Goal: Task Accomplishment & Management: Use online tool/utility

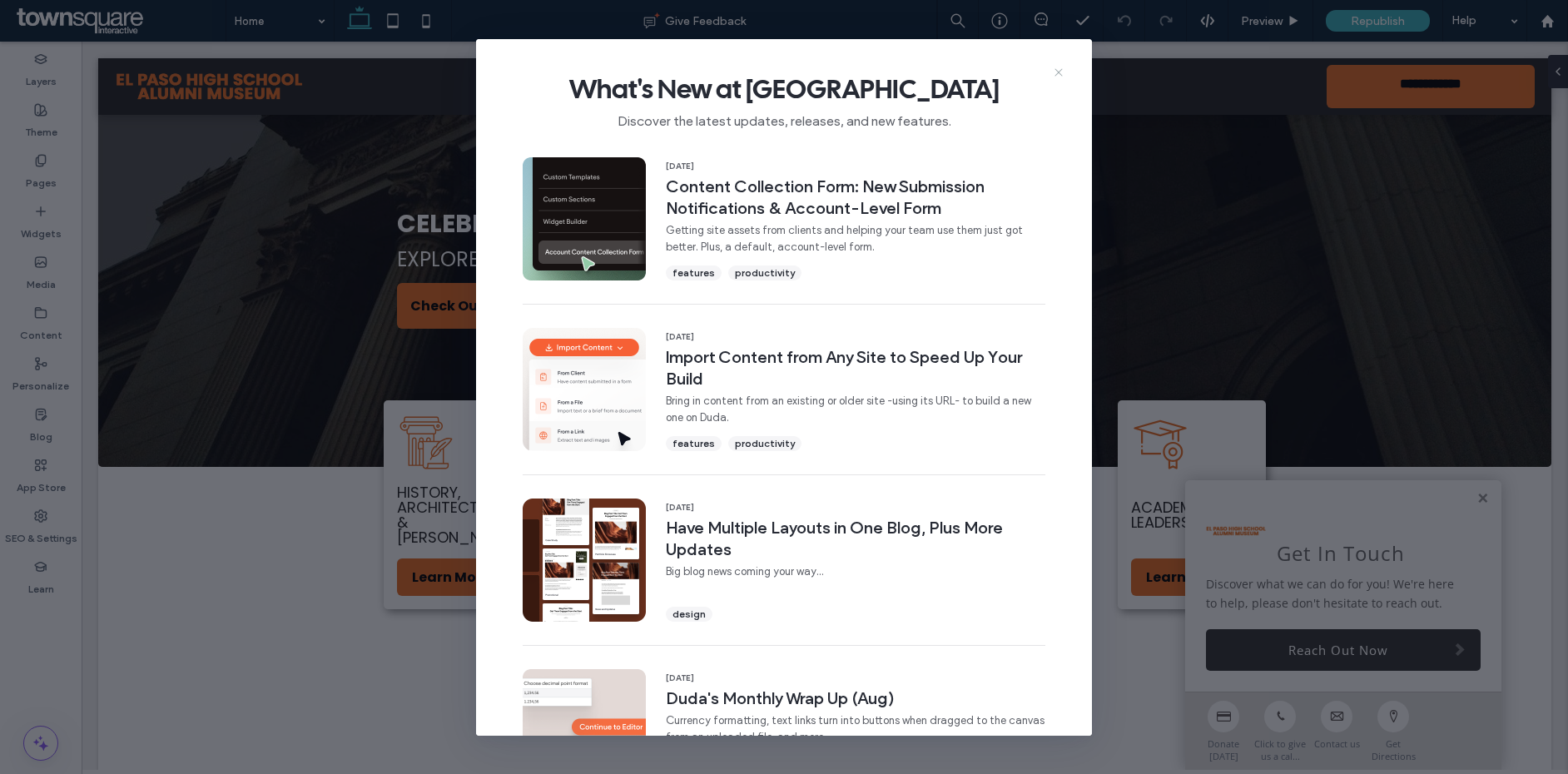
drag, startPoint x: 1063, startPoint y: 74, endPoint x: 460, endPoint y: 75, distance: 603.0
click at [1063, 74] on icon at bounding box center [1059, 72] width 13 height 13
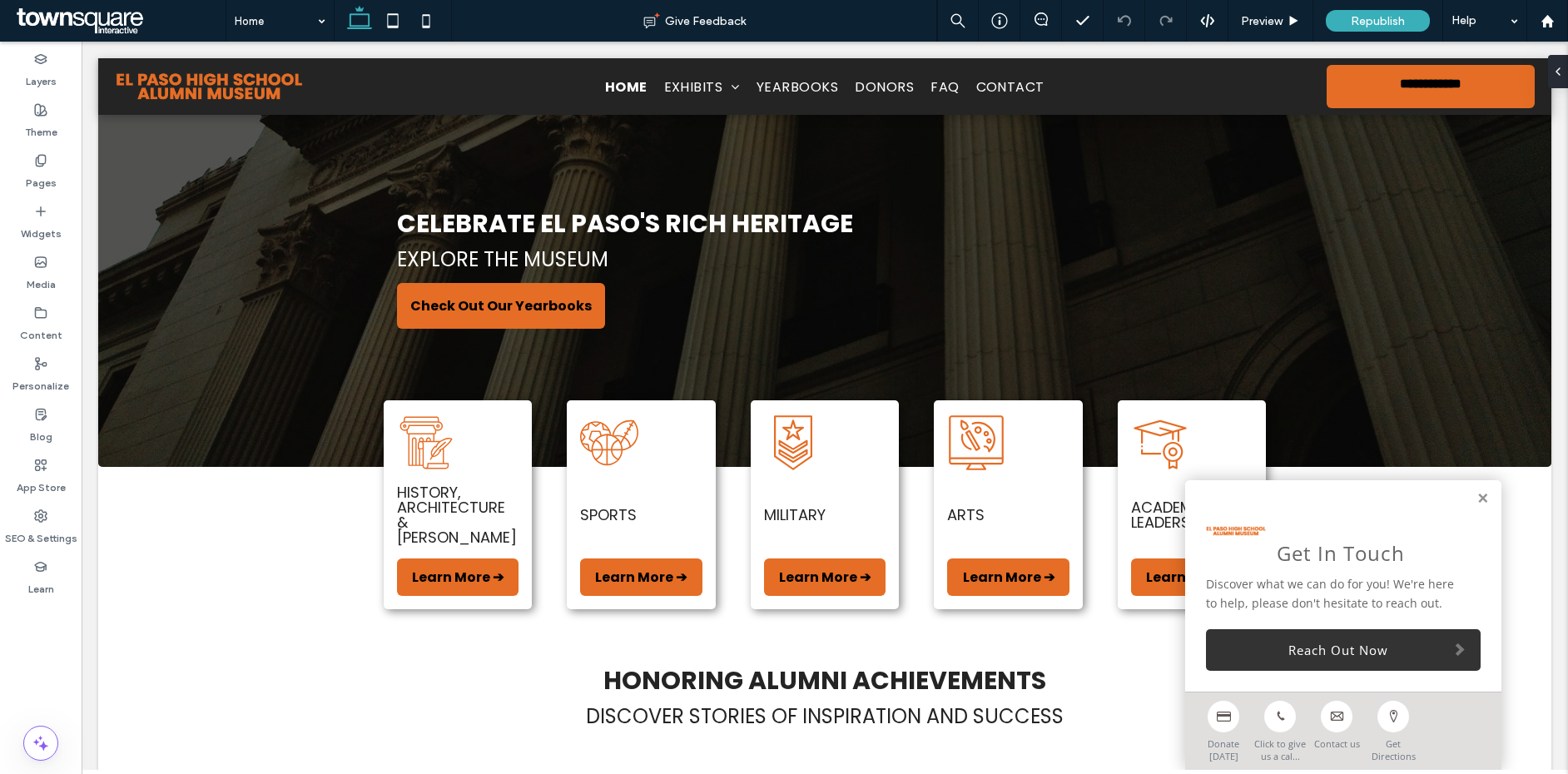
drag, startPoint x: 298, startPoint y: 57, endPoint x: 300, endPoint y: 44, distance: 13.2
click at [298, 108] on div at bounding box center [824, 108] width 1420 height 0
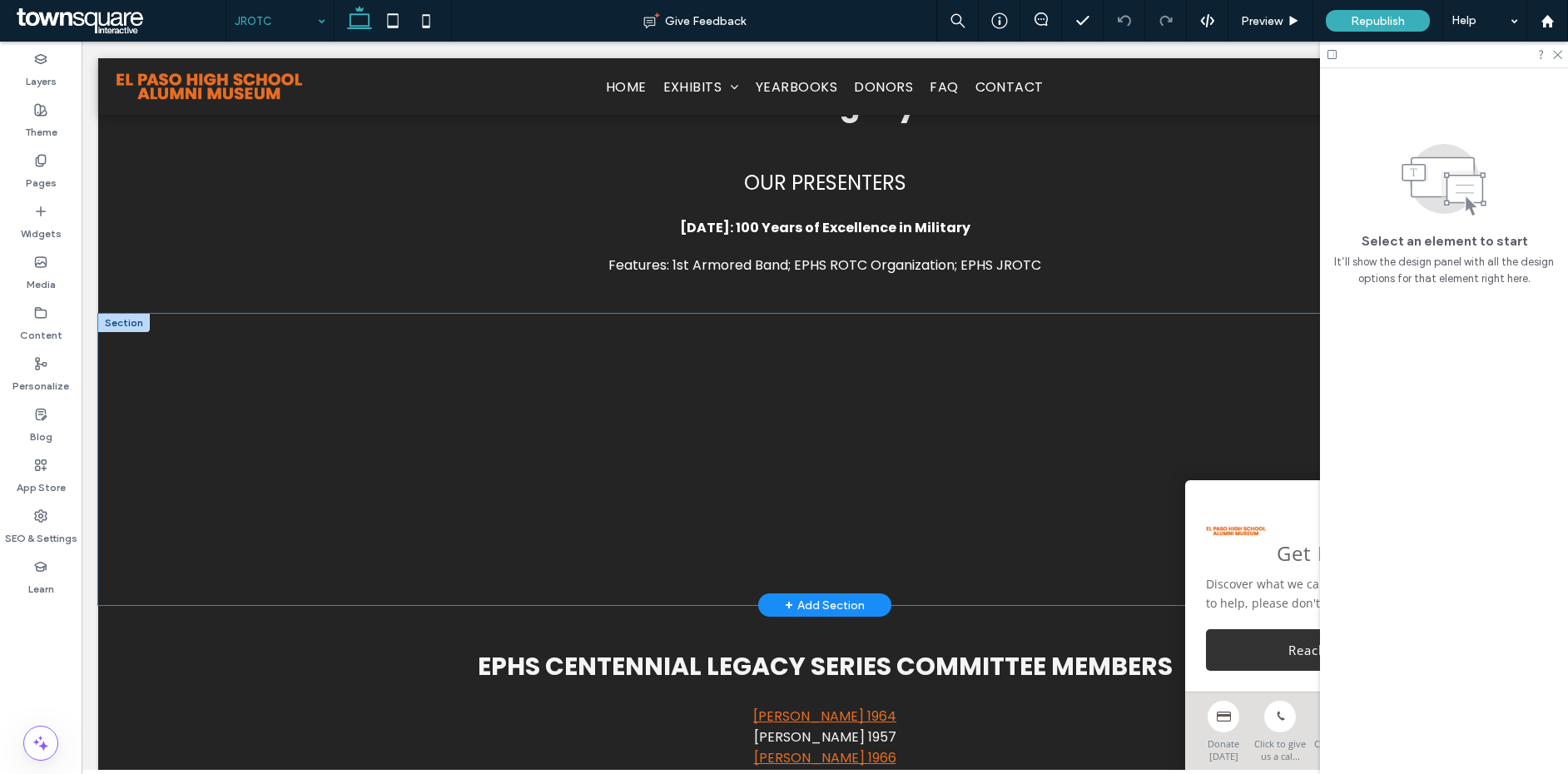
scroll to position [1756, 0]
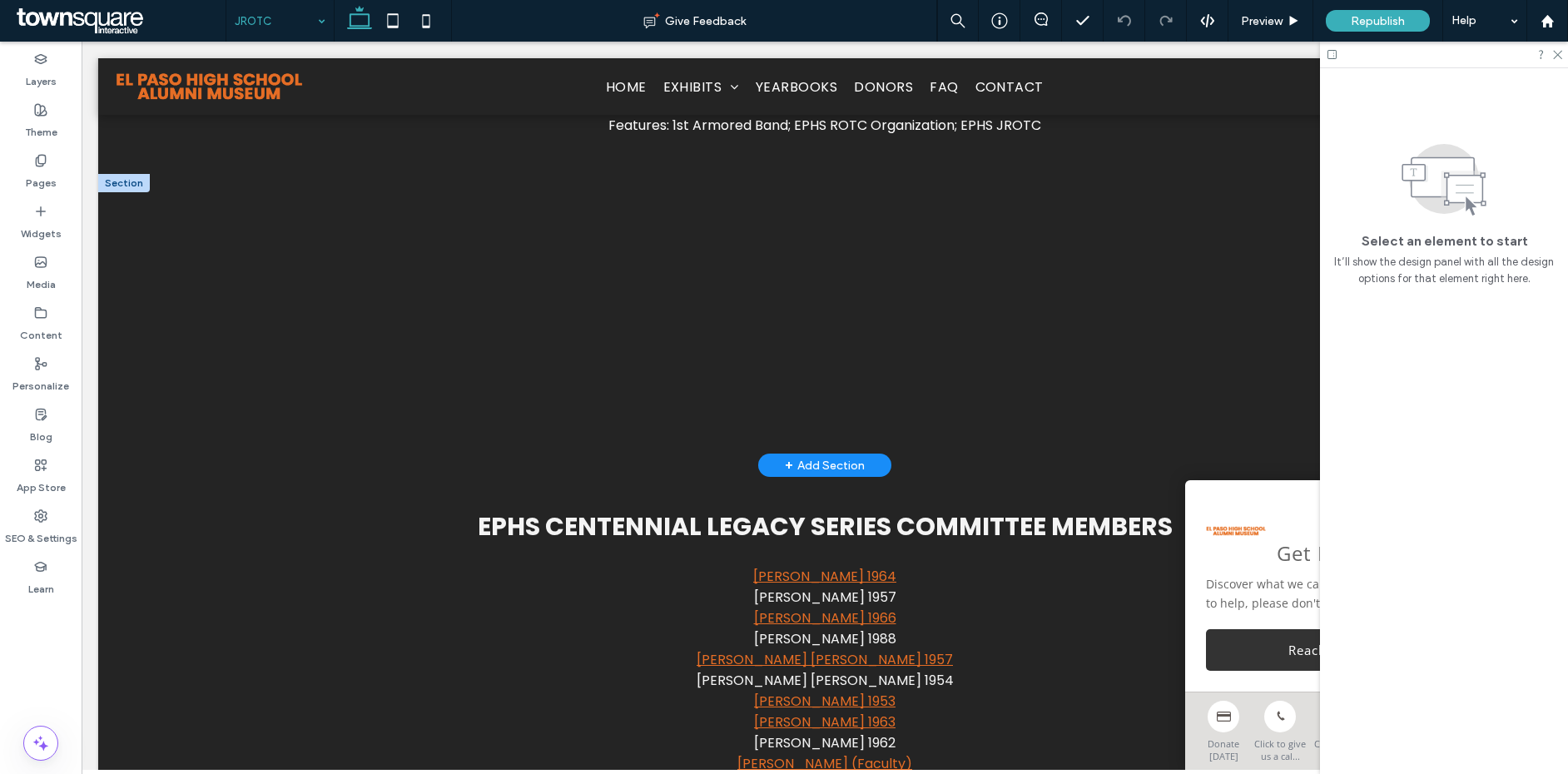
click at [132, 190] on div at bounding box center [124, 183] width 52 height 19
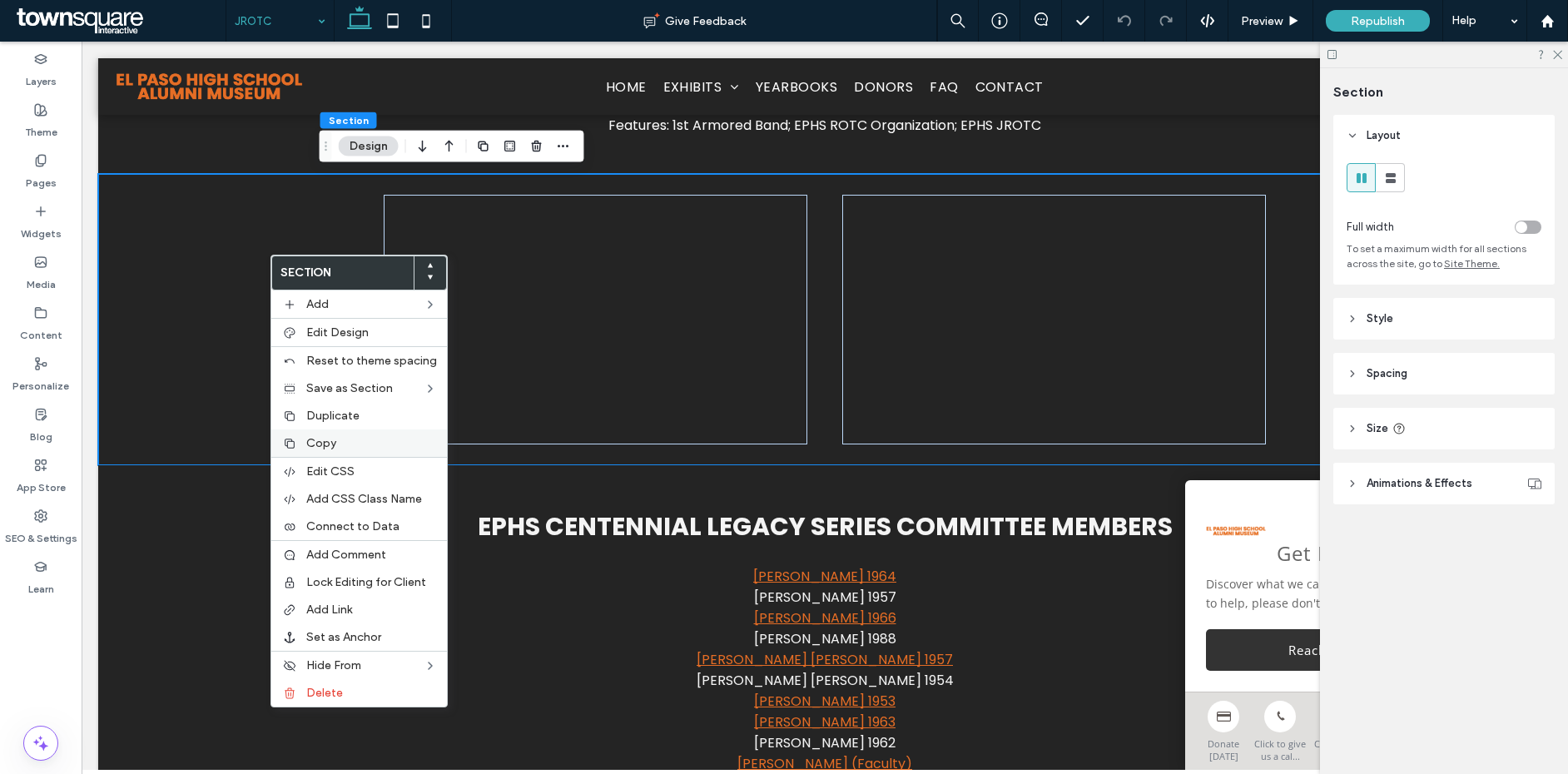
click at [341, 434] on div "Copy" at bounding box center [359, 443] width 176 height 28
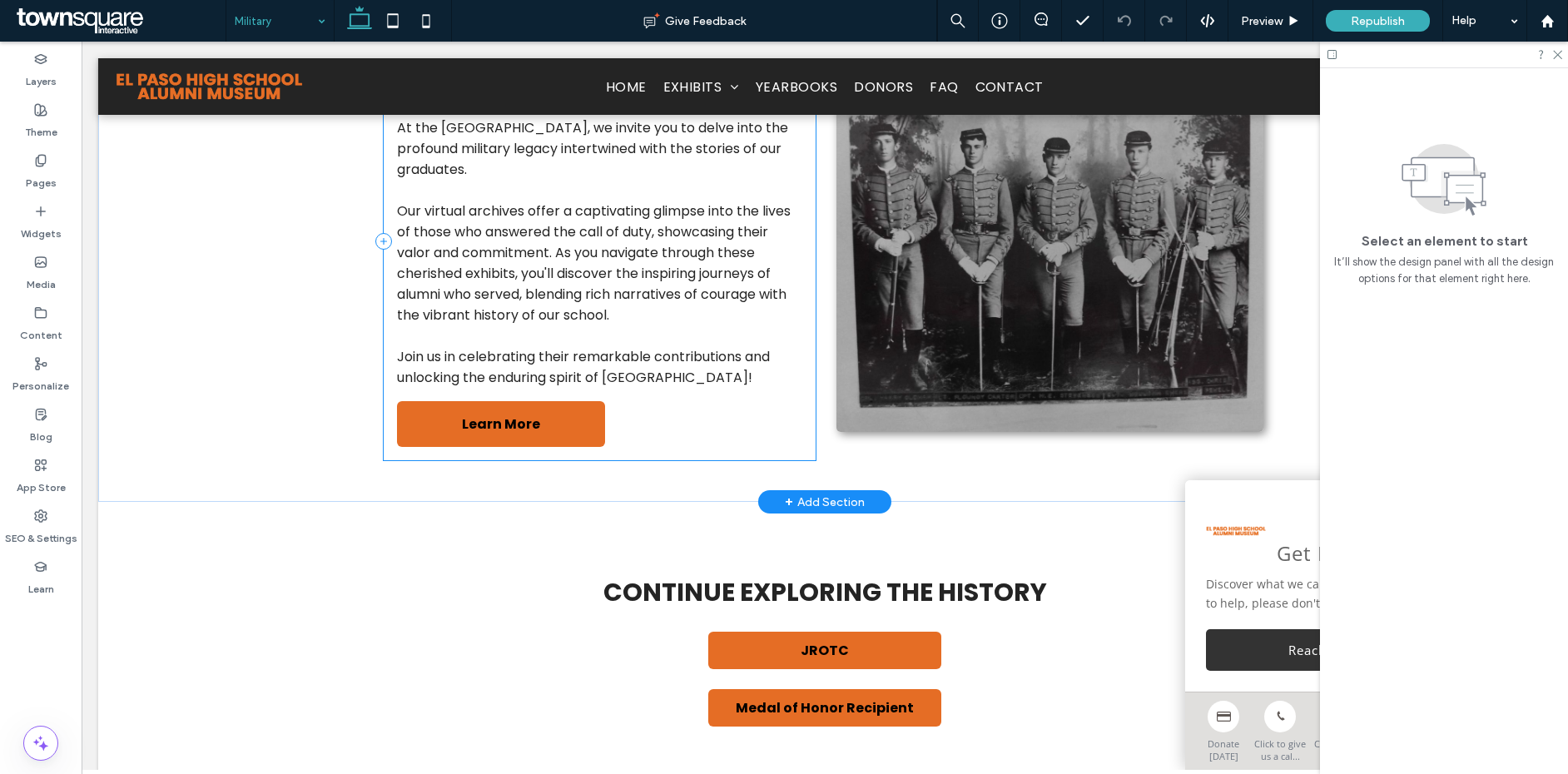
scroll to position [130, 0]
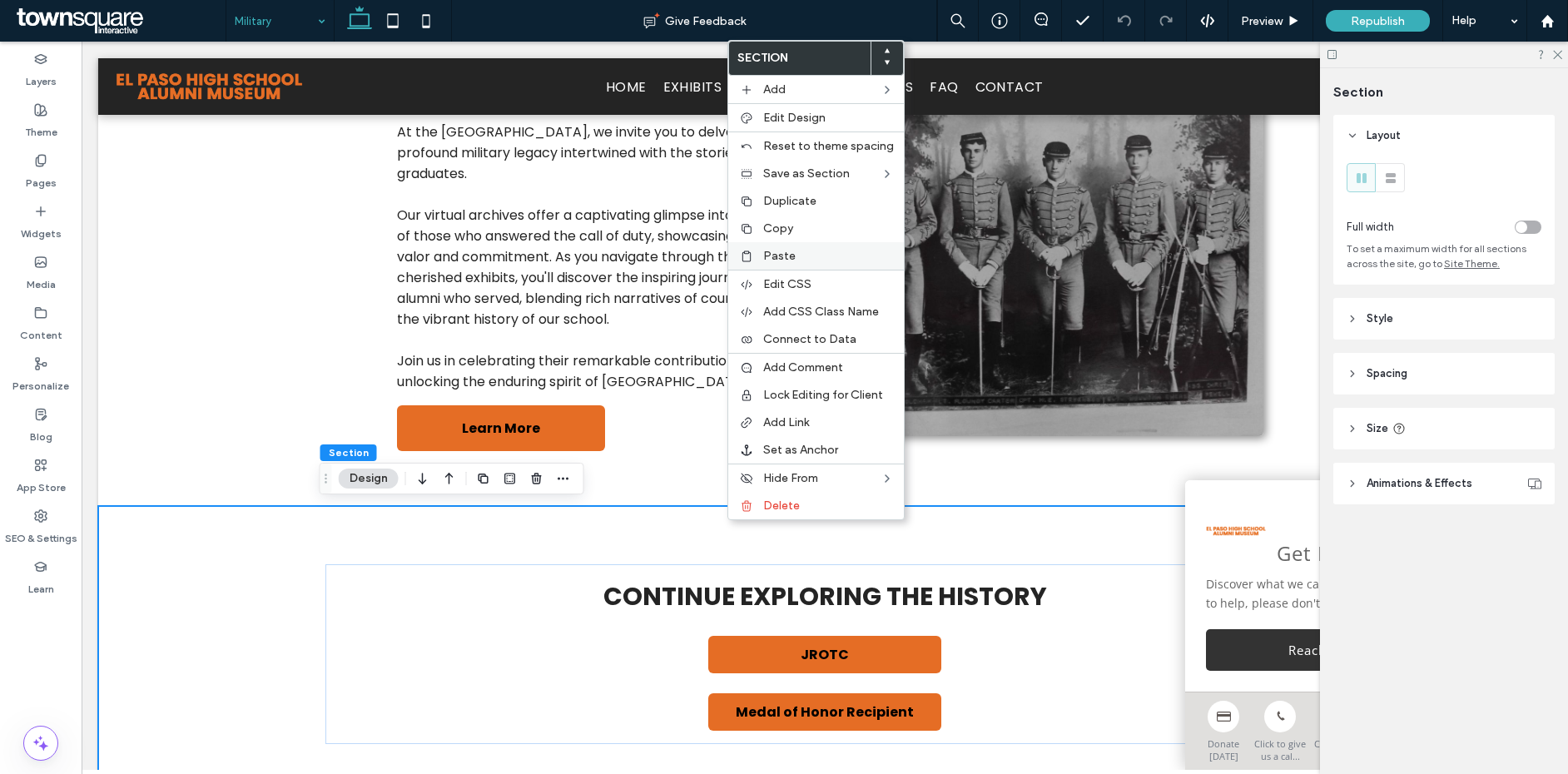
click at [783, 259] on span "Paste" at bounding box center [779, 256] width 32 height 14
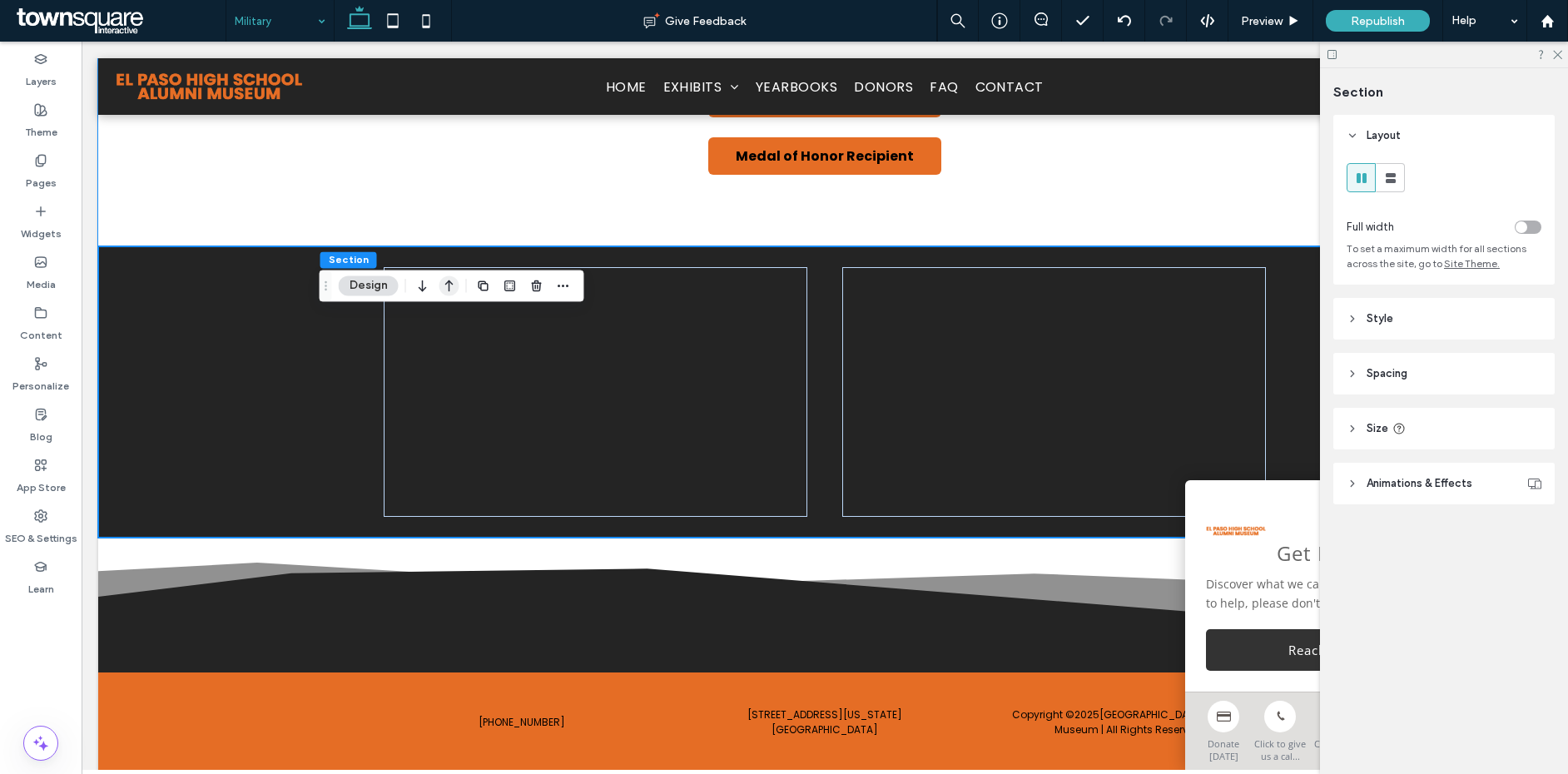
scroll to position [598, 0]
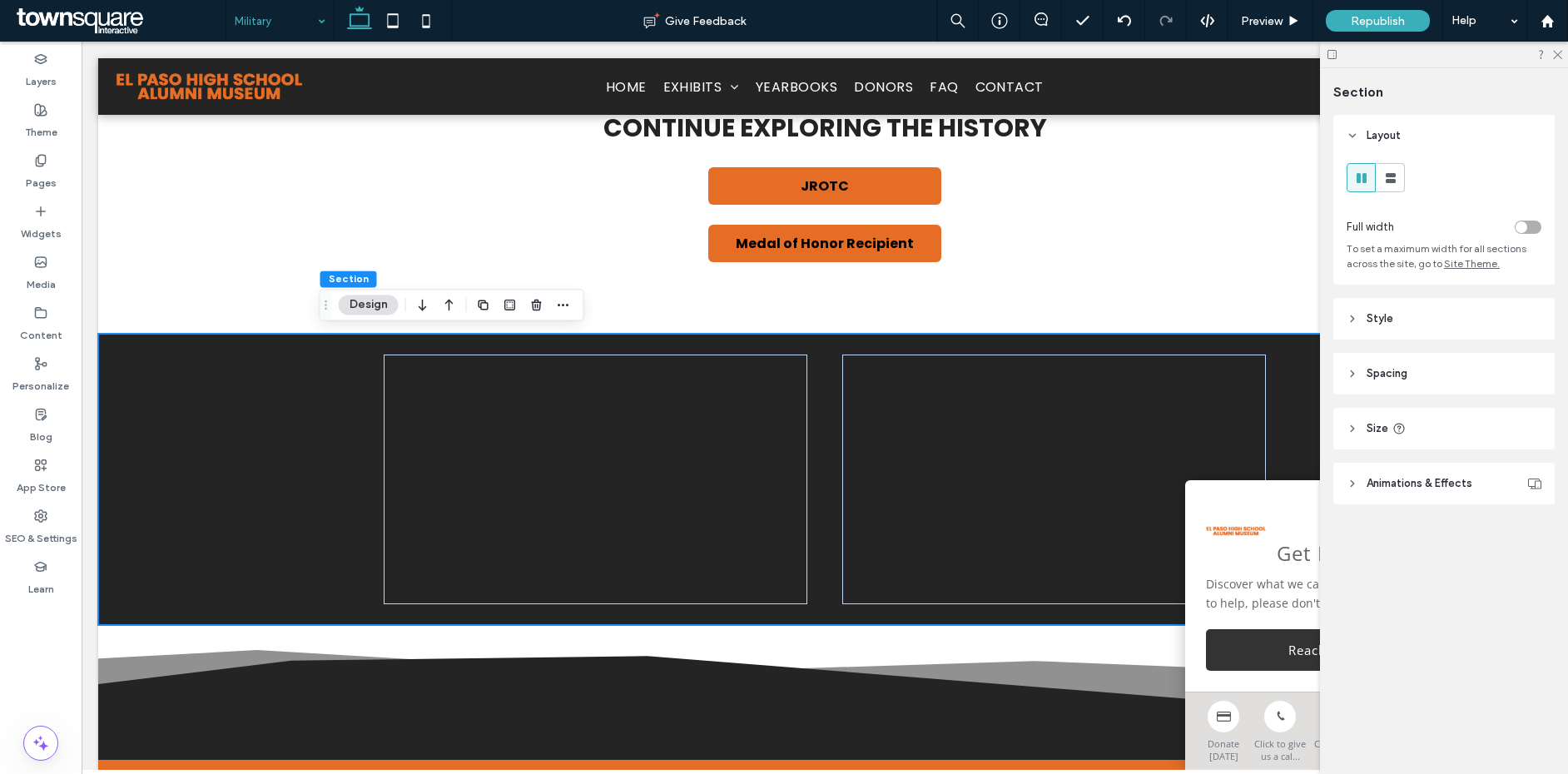
click at [445, 297] on icon "button" at bounding box center [450, 305] width 20 height 30
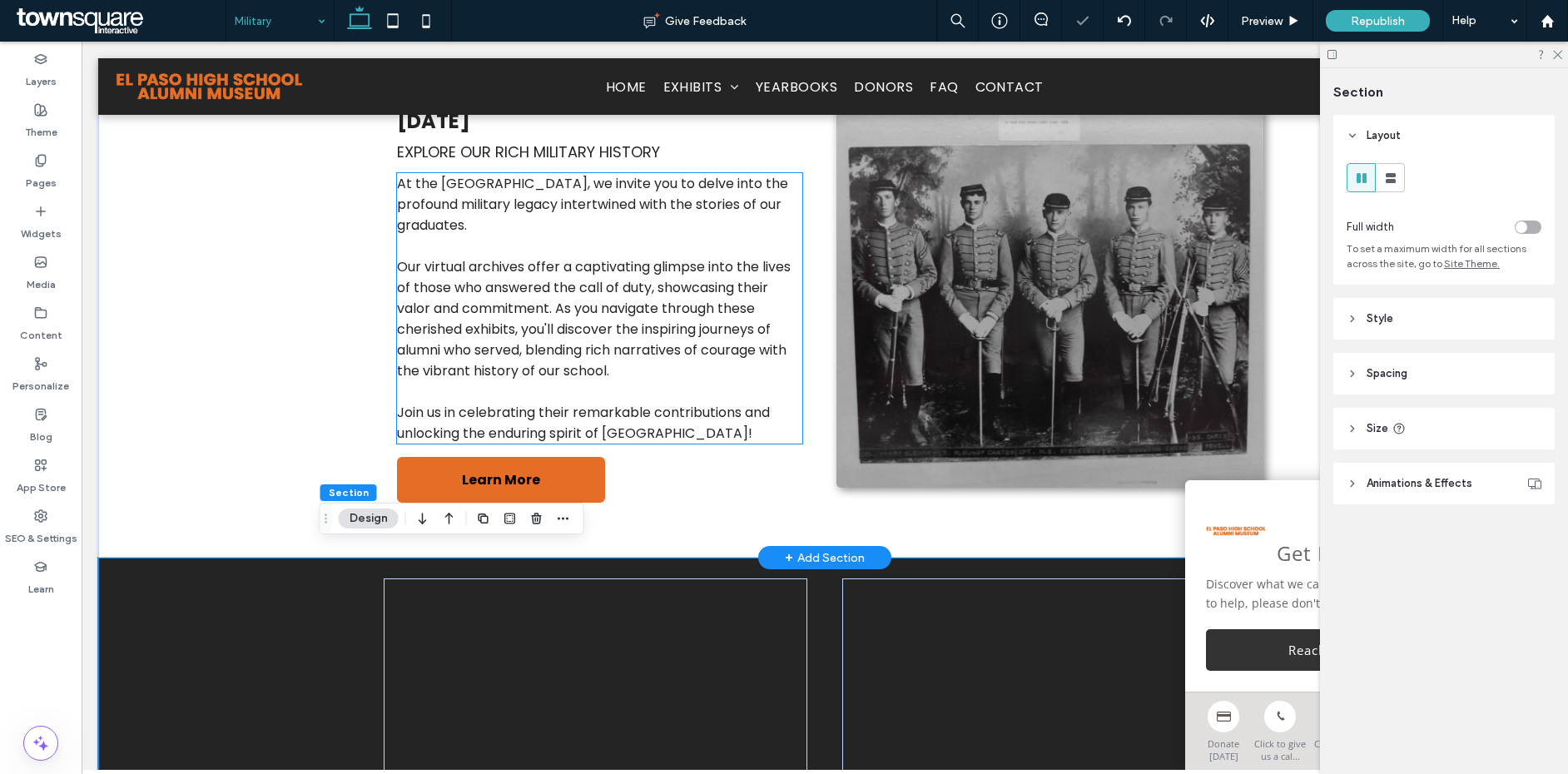
scroll to position [394, 0]
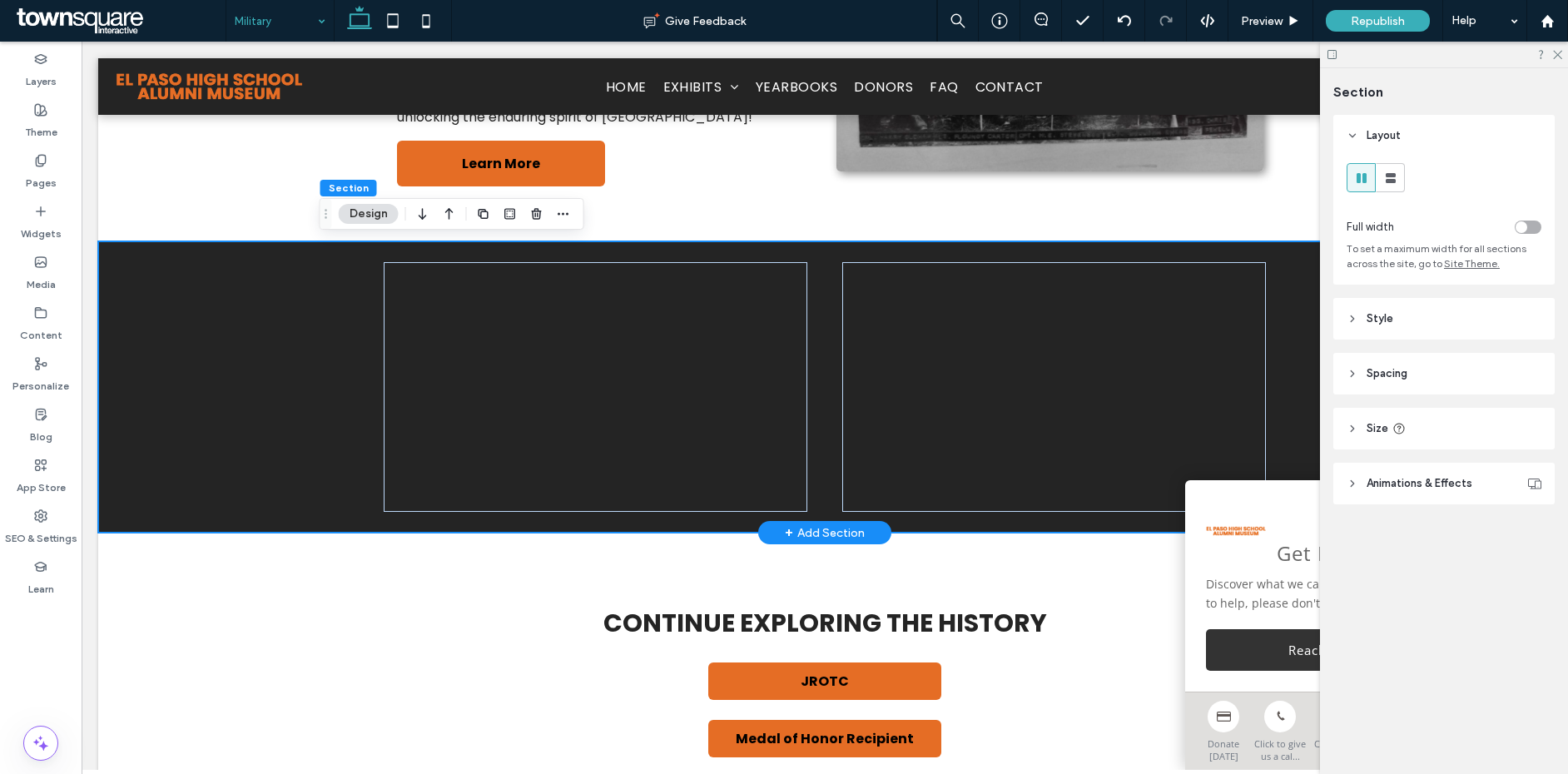
click at [276, 350] on div at bounding box center [824, 387] width 1453 height 292
click at [1390, 319] on span "Style" at bounding box center [1380, 318] width 27 height 17
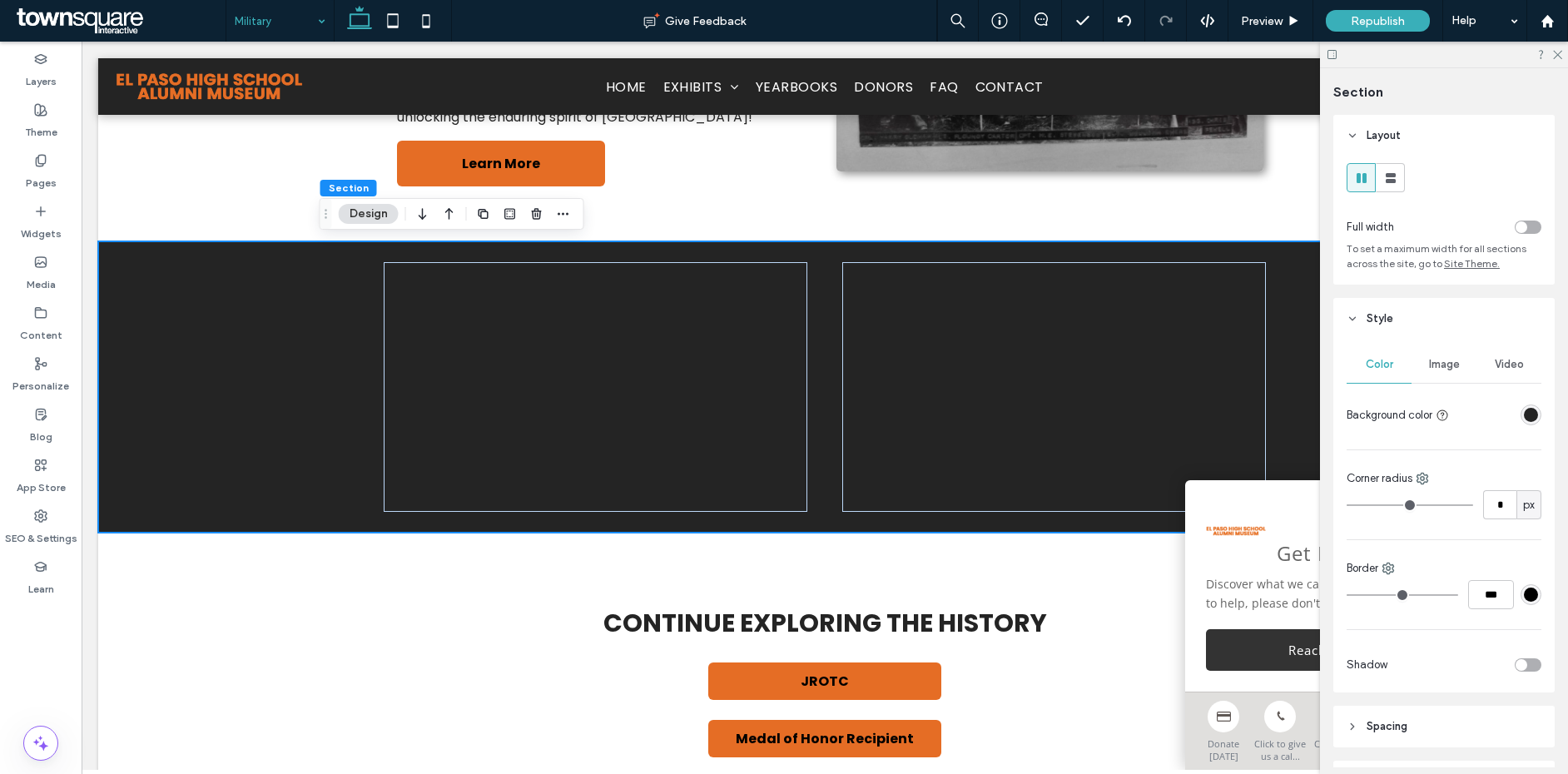
click at [1524, 412] on div "rgba(36,36,36,1)" at bounding box center [1531, 414] width 14 height 14
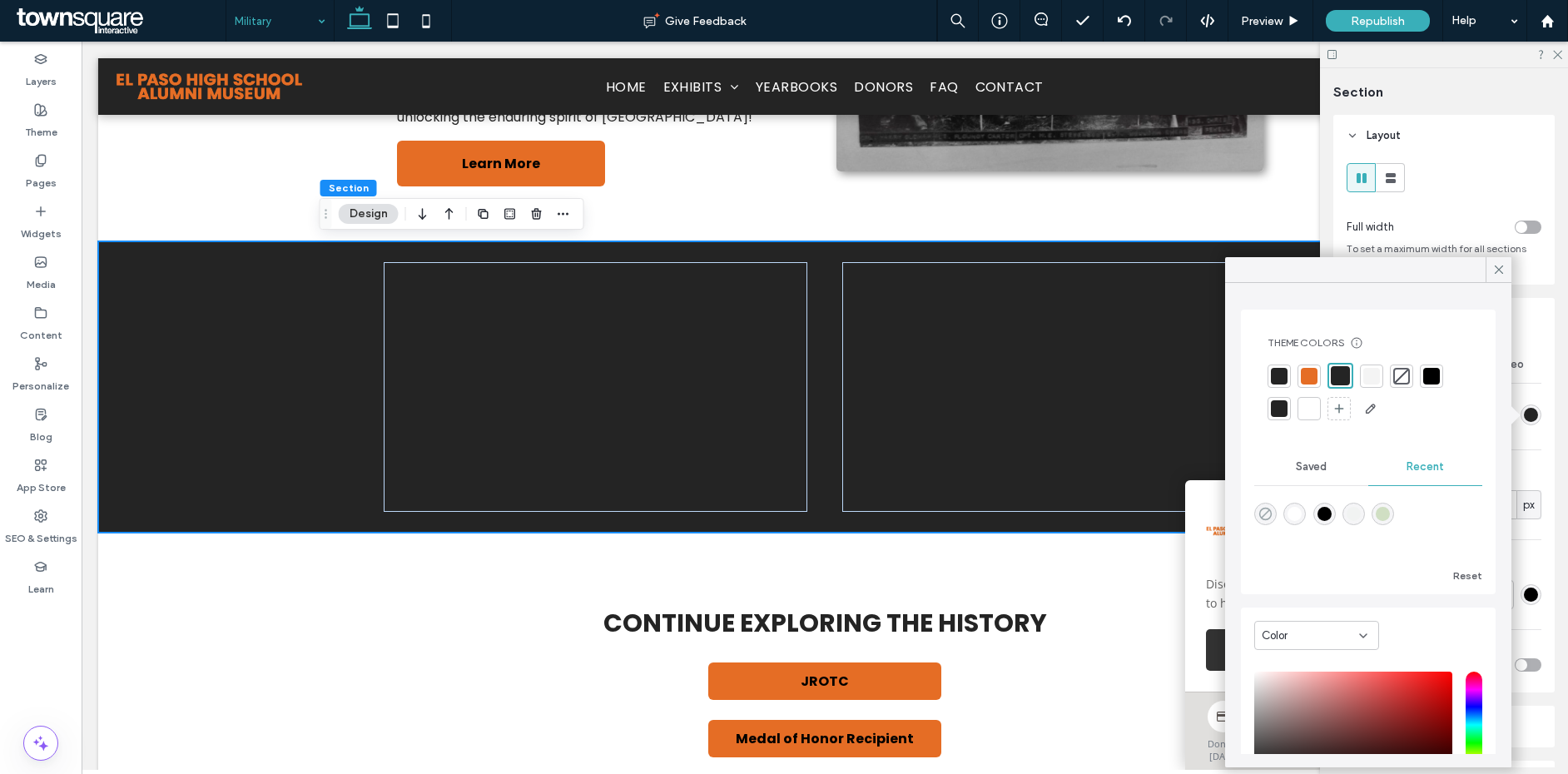
click at [1264, 510] on icon "rgba(0, 0, 0, 0)" at bounding box center [1265, 513] width 14 height 14
type input "*******"
type input "*"
type input "**"
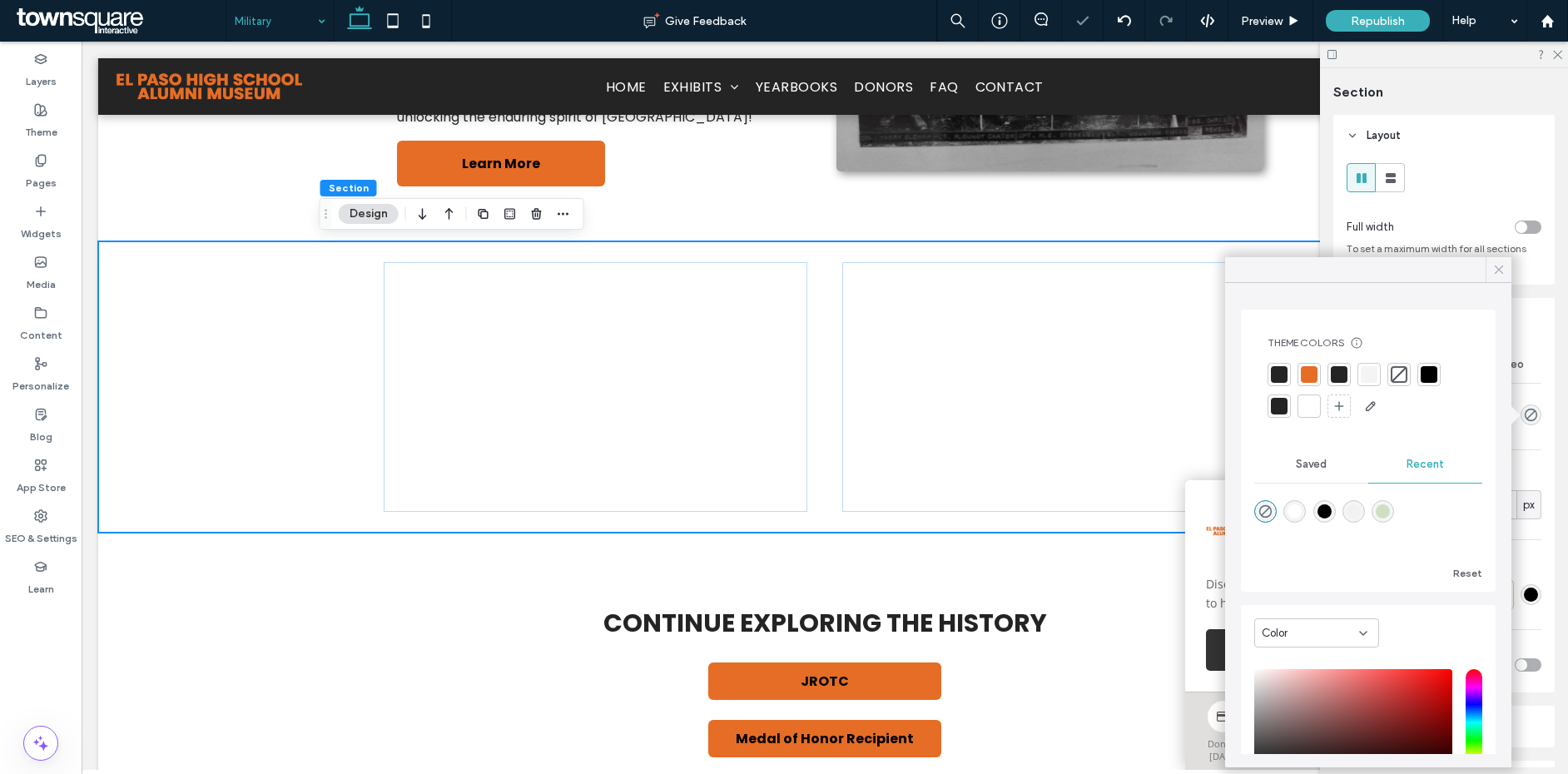
click at [1499, 267] on icon at bounding box center [1499, 269] width 15 height 15
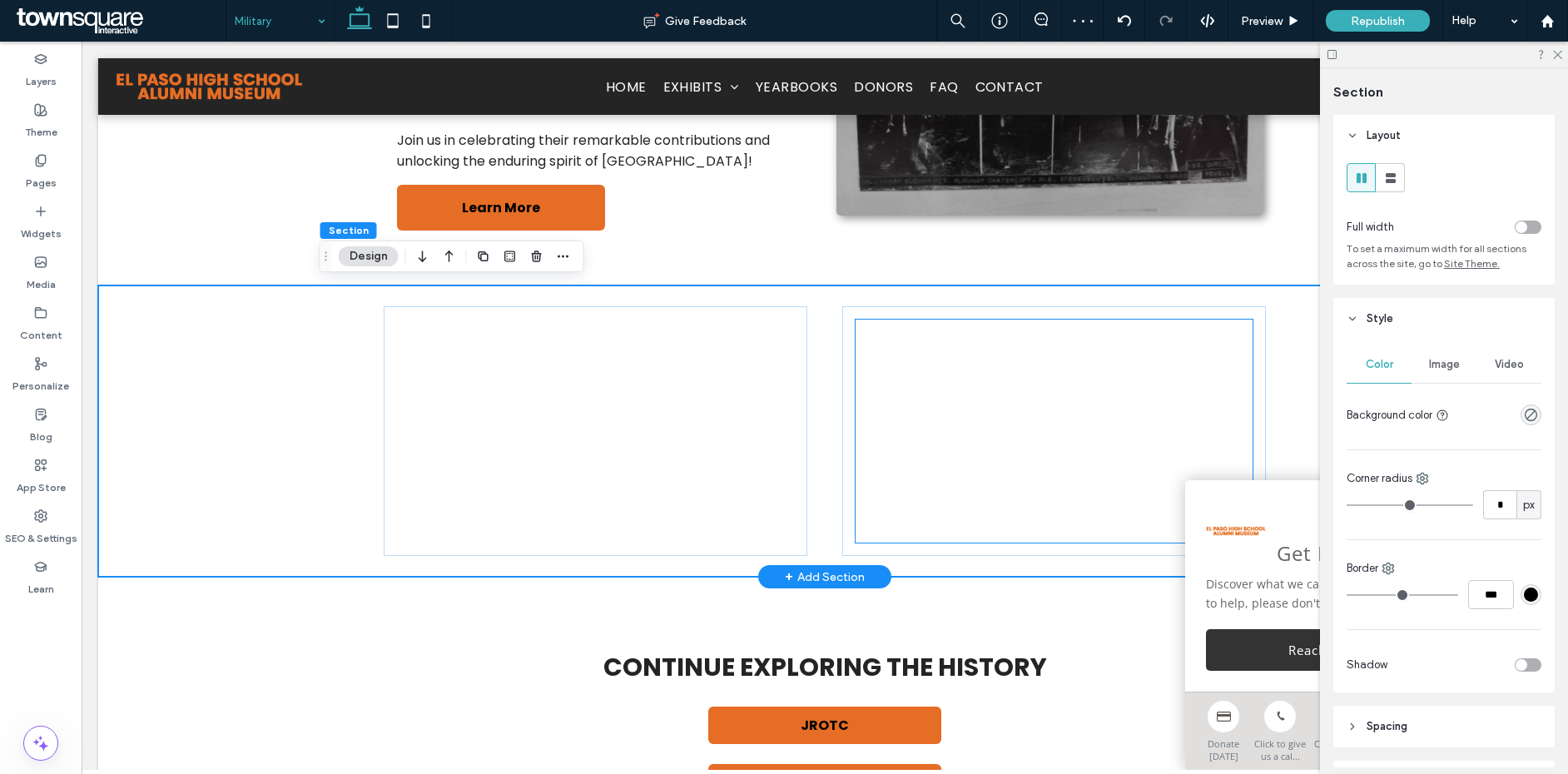
scroll to position [352, 0]
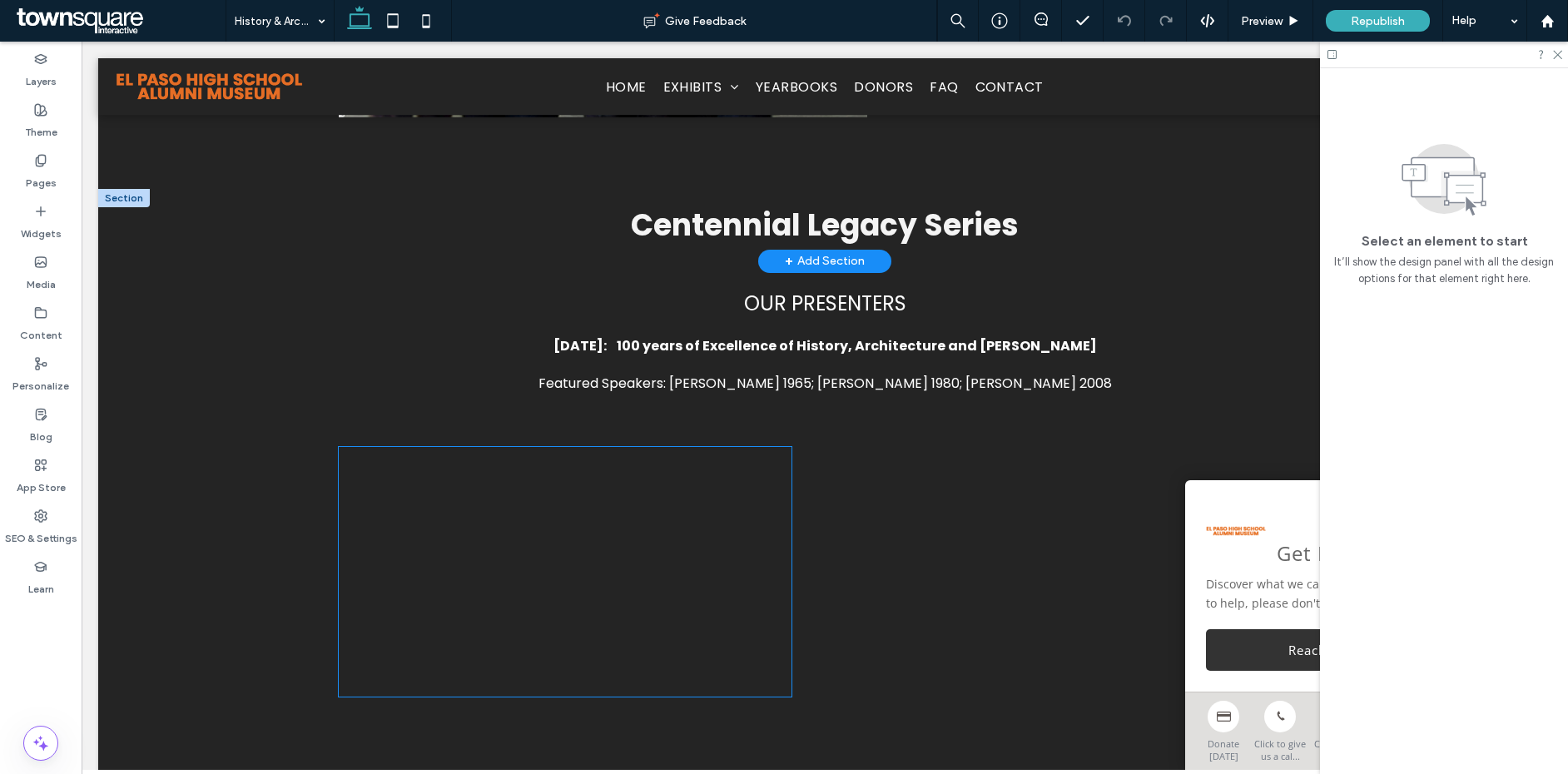
scroll to position [3962, 0]
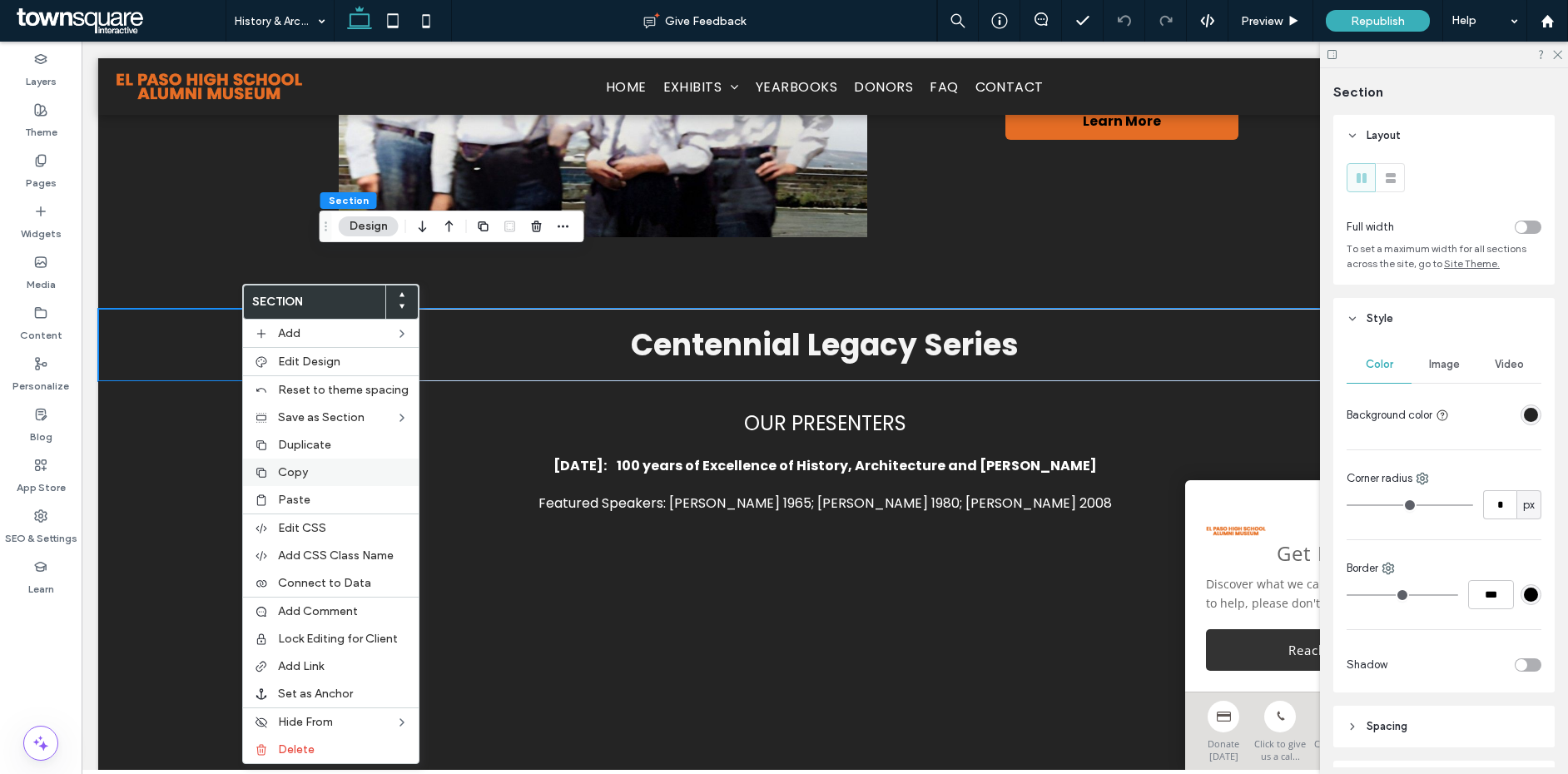
click at [323, 476] on label "Copy" at bounding box center [343, 471] width 131 height 14
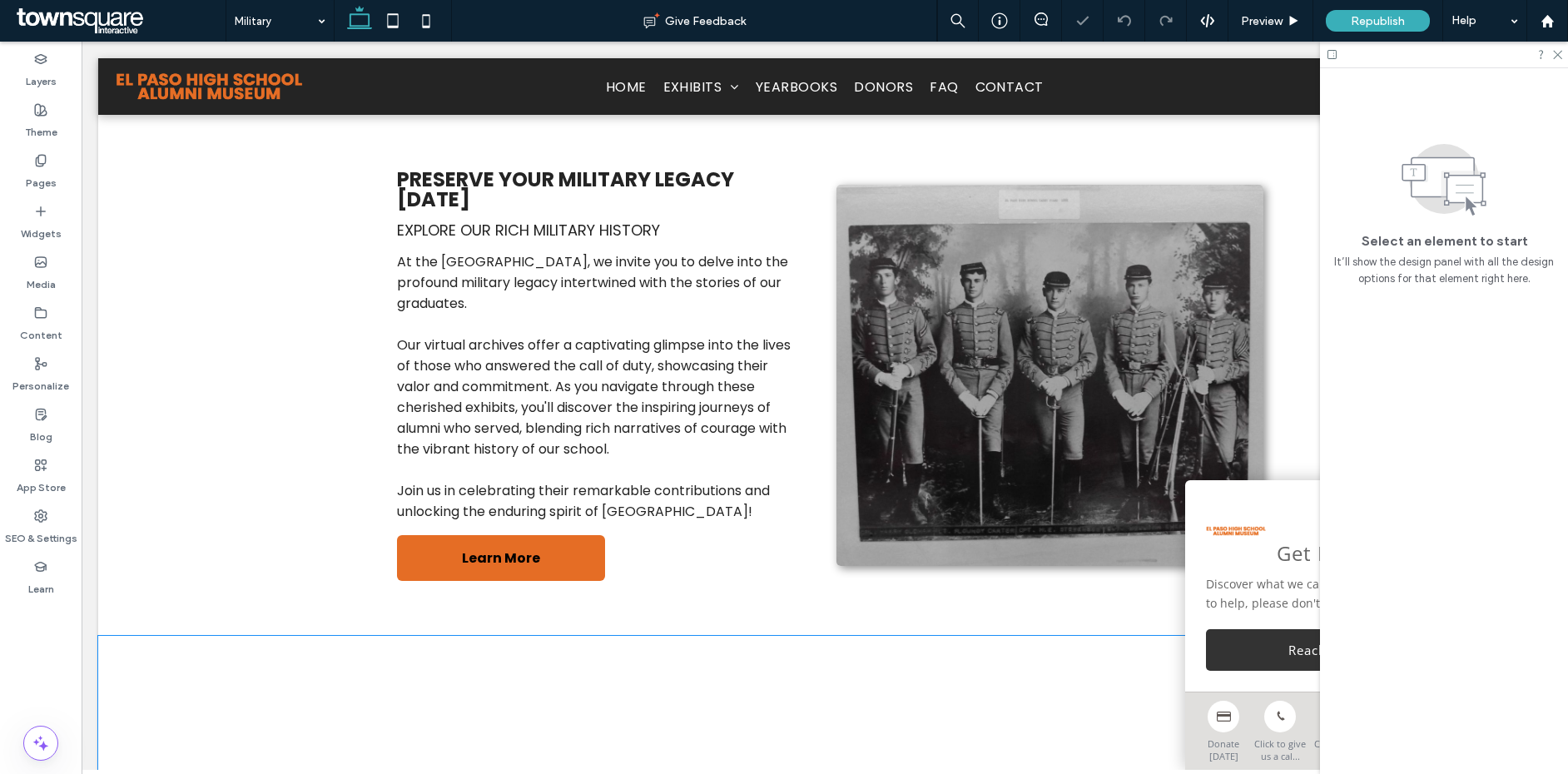
scroll to position [733, 0]
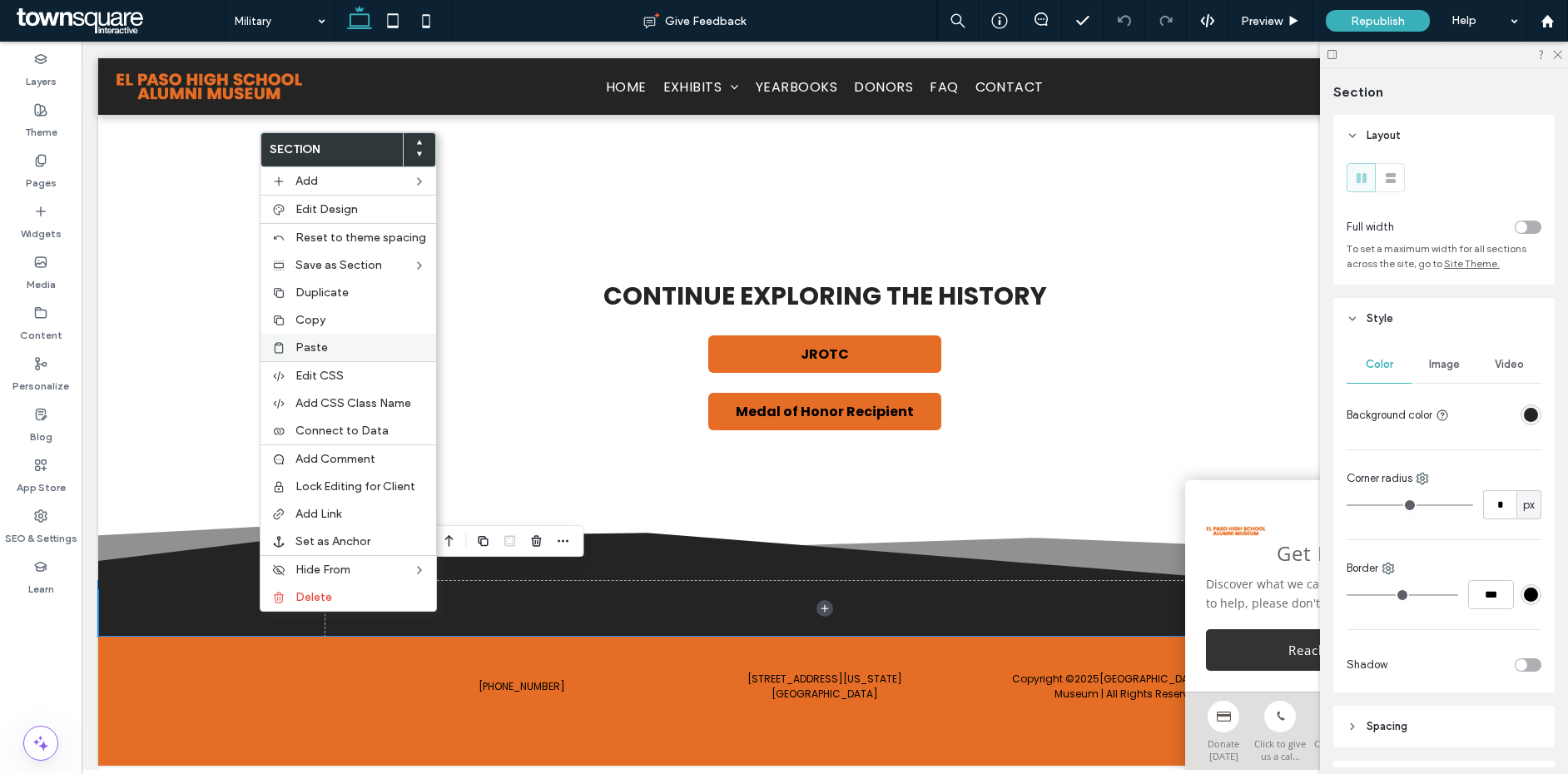
click at [336, 341] on label "Paste" at bounding box center [360, 347] width 131 height 14
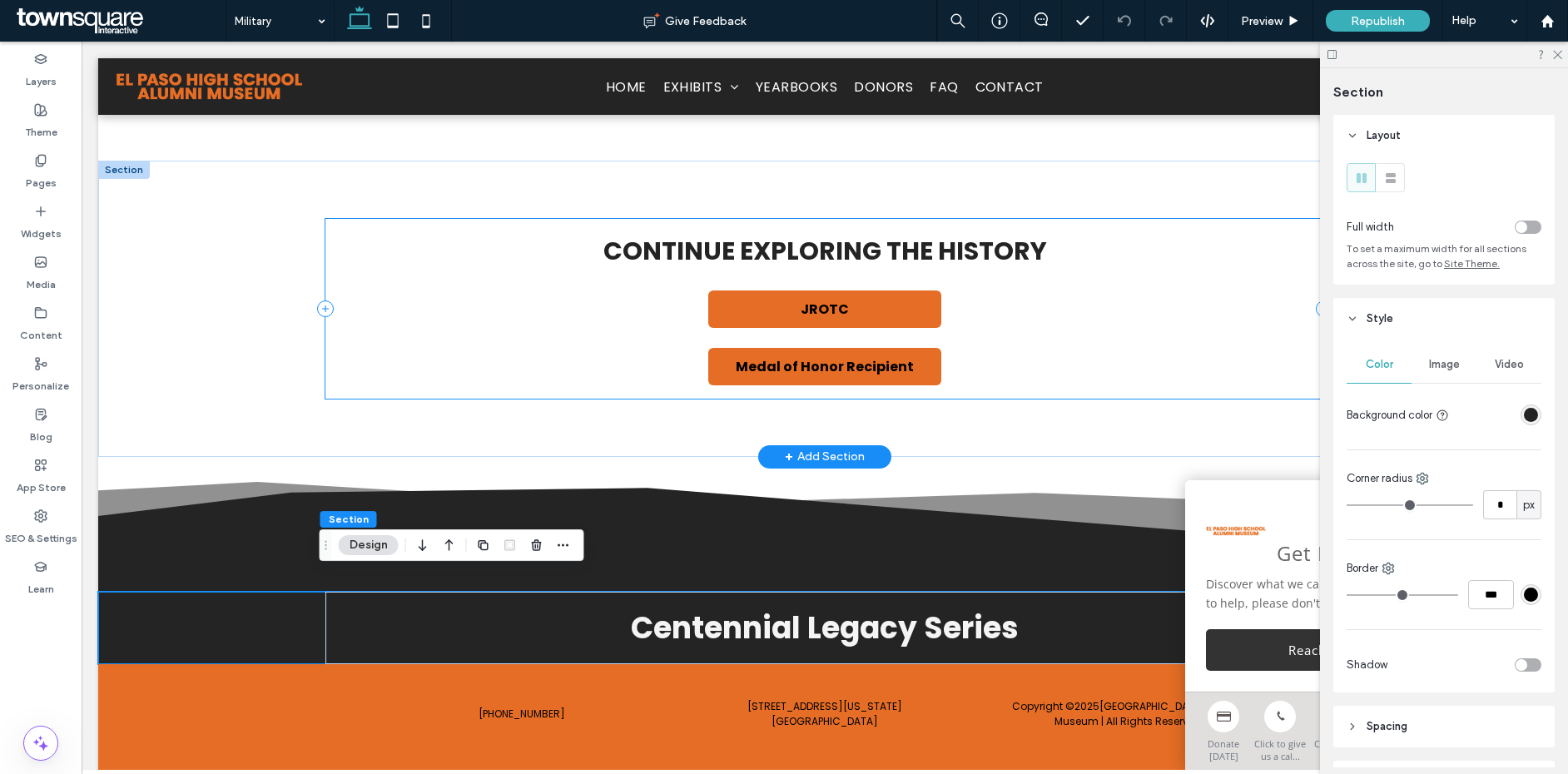
scroll to position [805, 0]
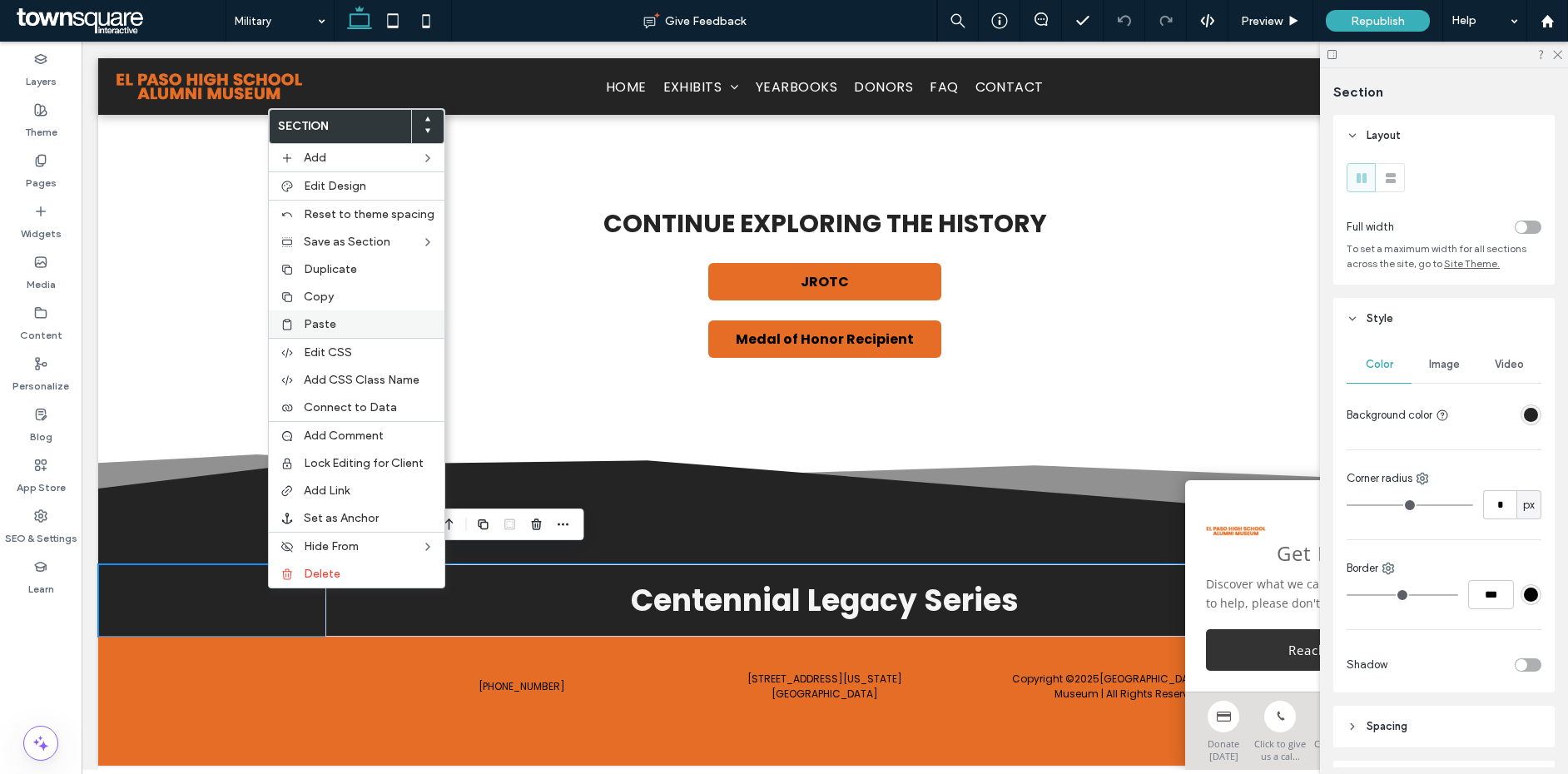
click at [339, 317] on label "Paste" at bounding box center [369, 323] width 131 height 14
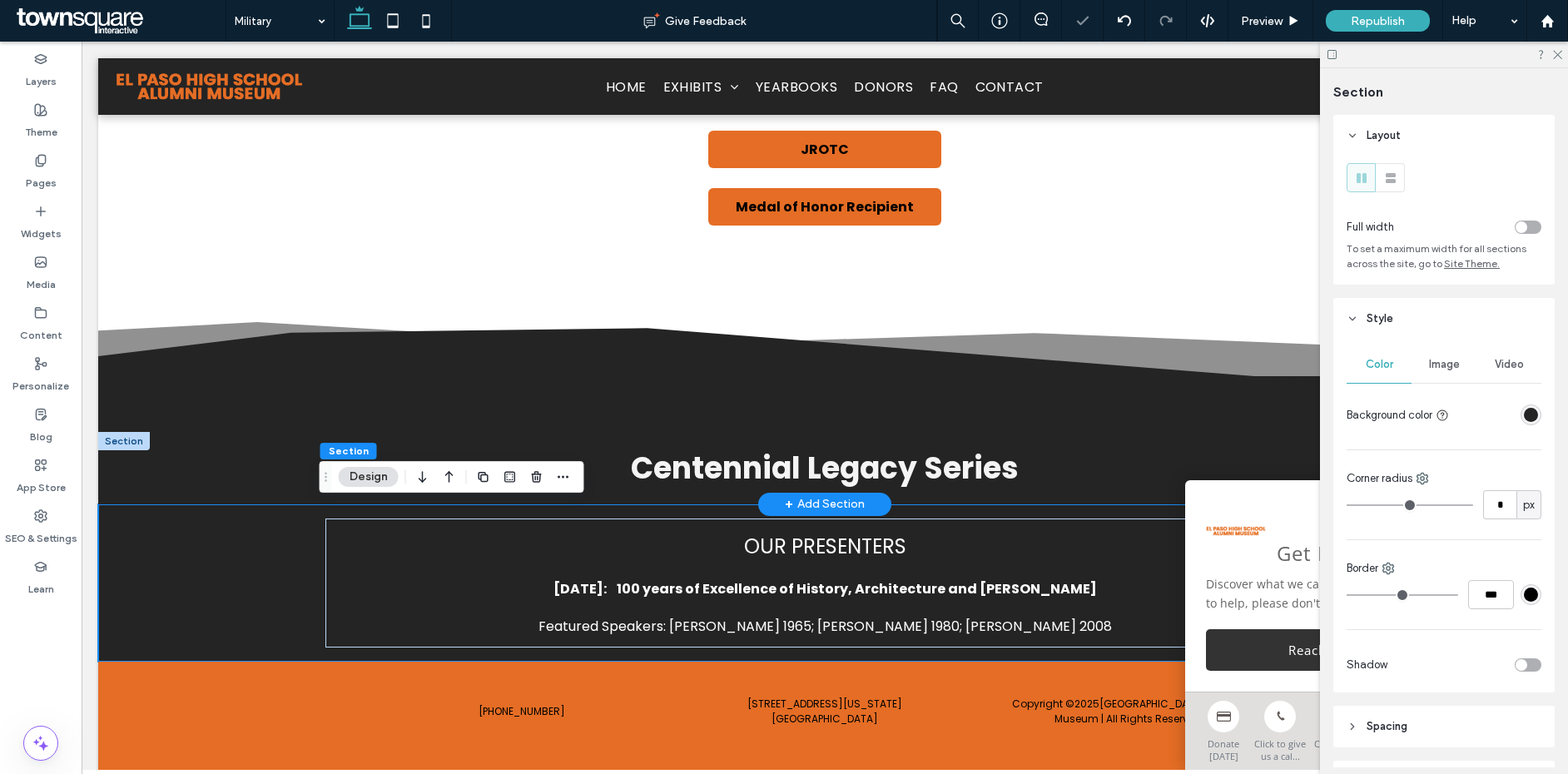
scroll to position [952, 0]
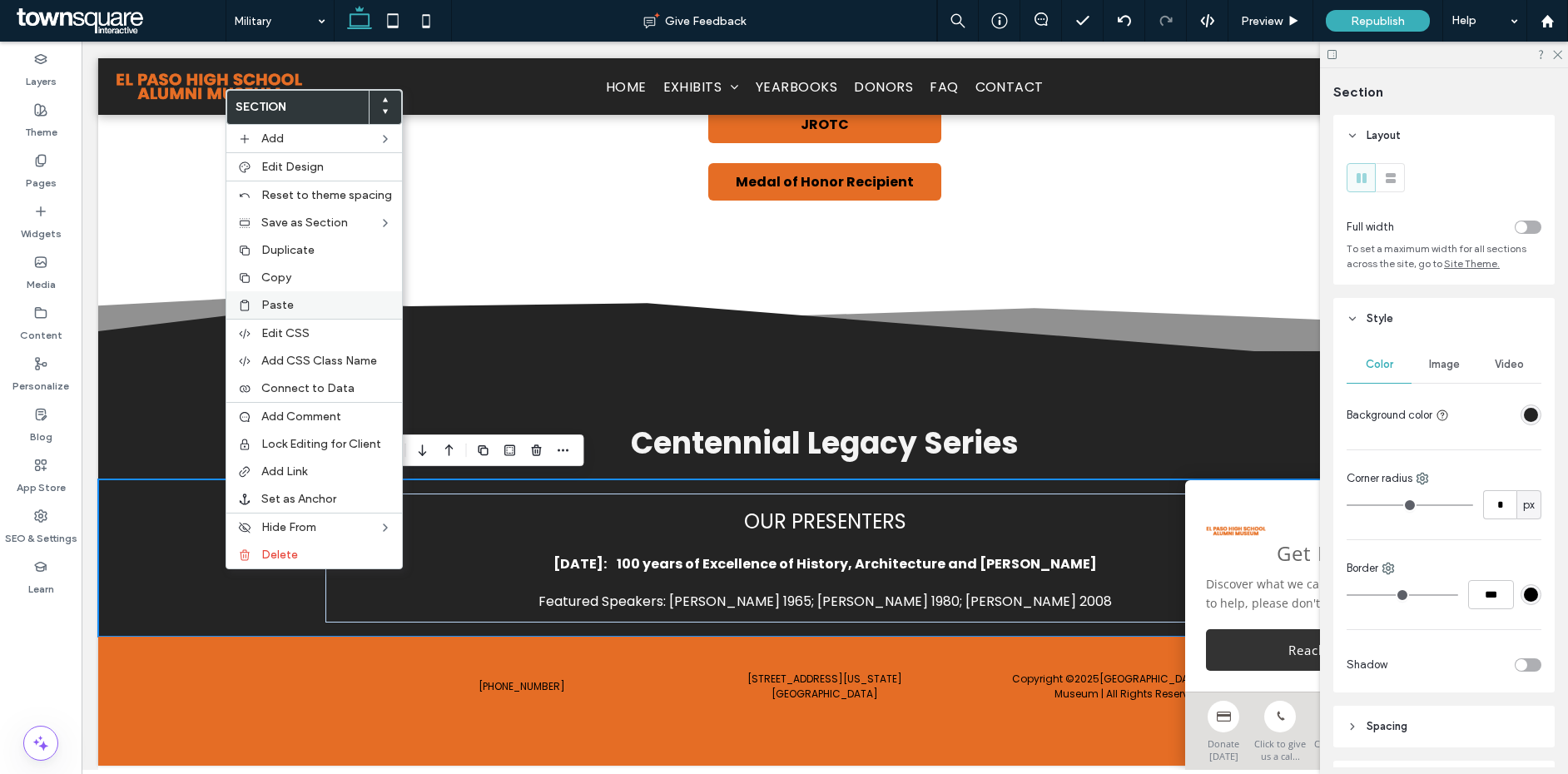
click at [298, 314] on div "Paste" at bounding box center [314, 306] width 176 height 28
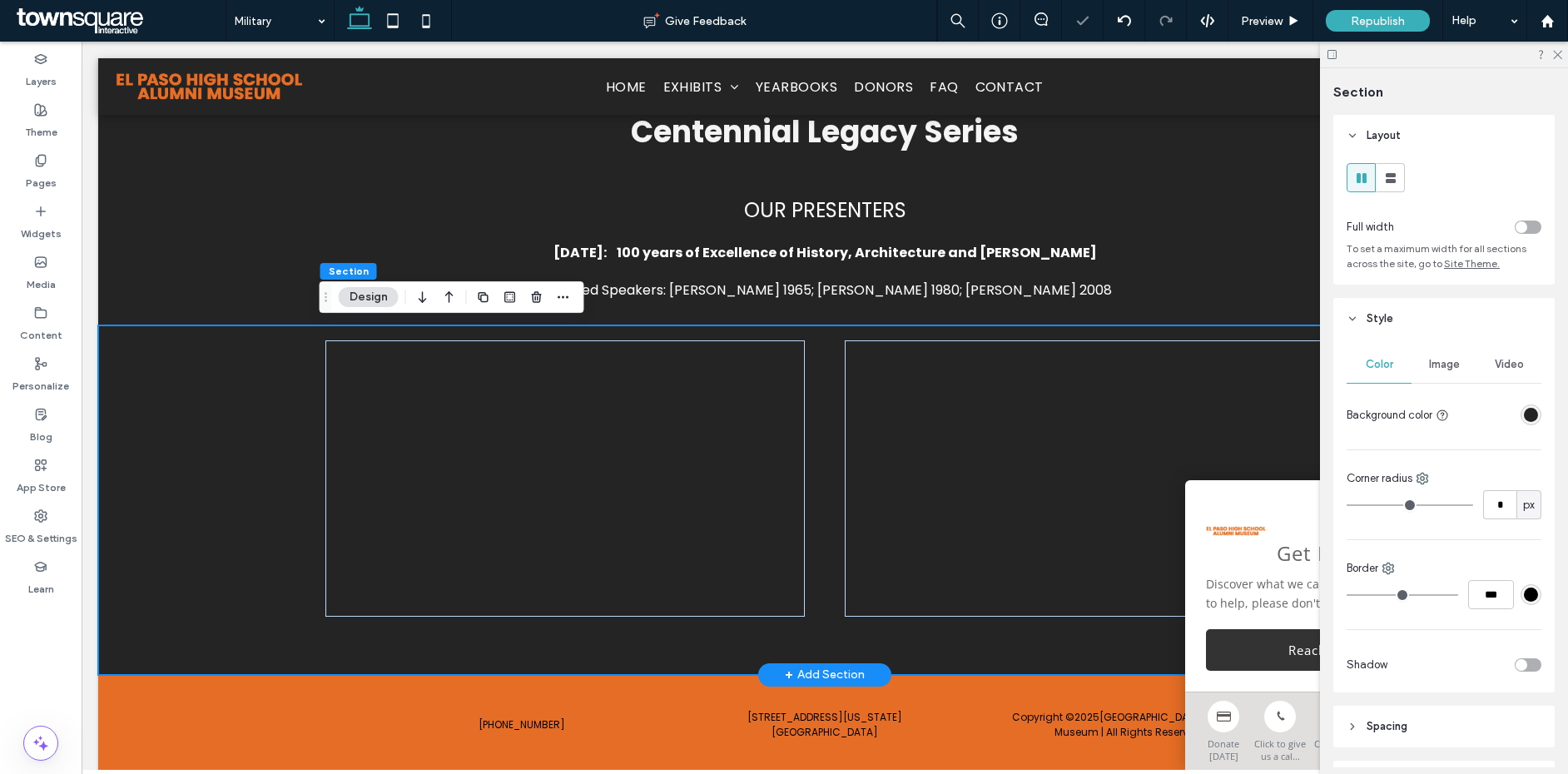
scroll to position [1280, 0]
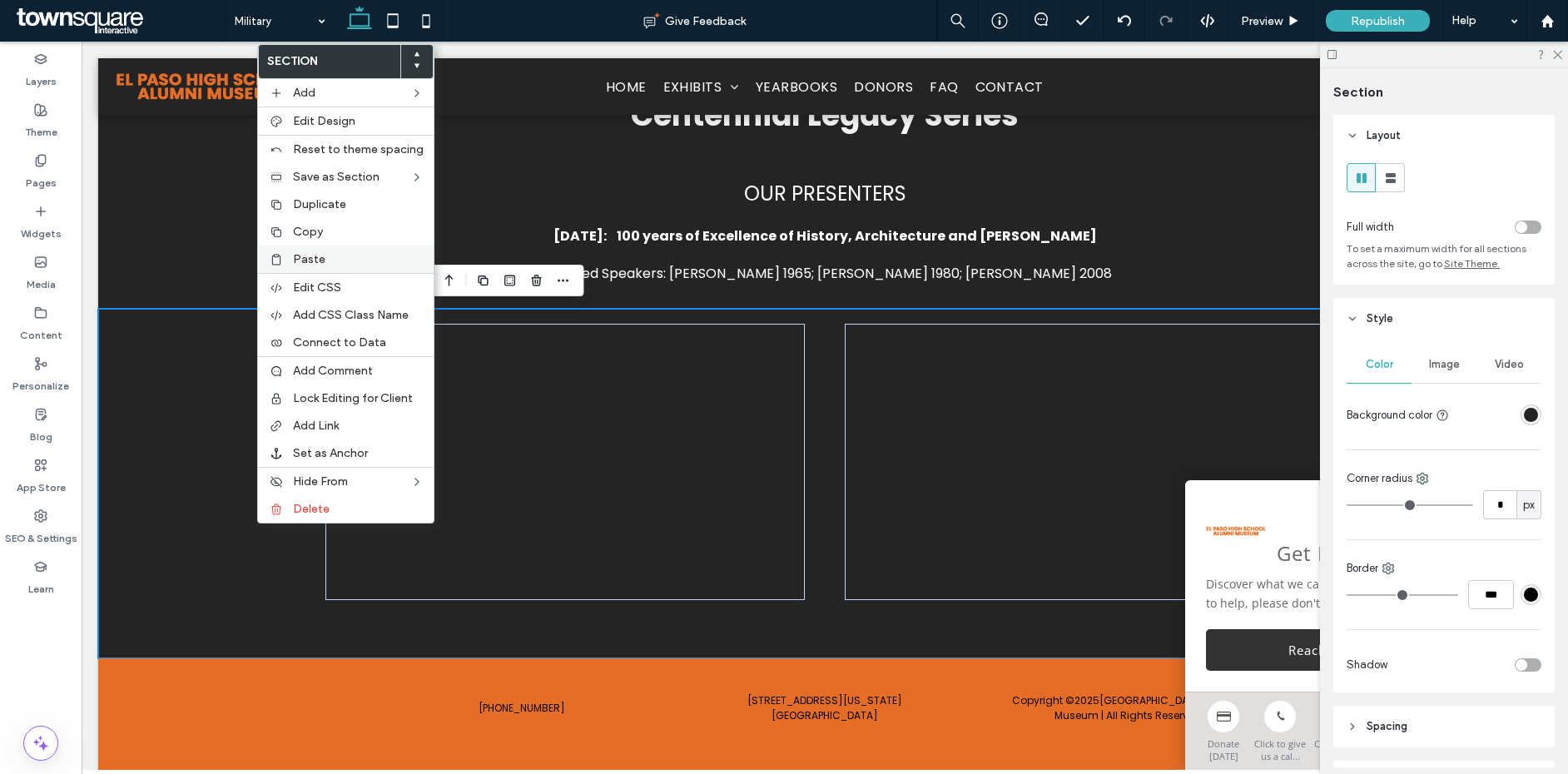
click at [330, 267] on div "Paste" at bounding box center [346, 259] width 176 height 28
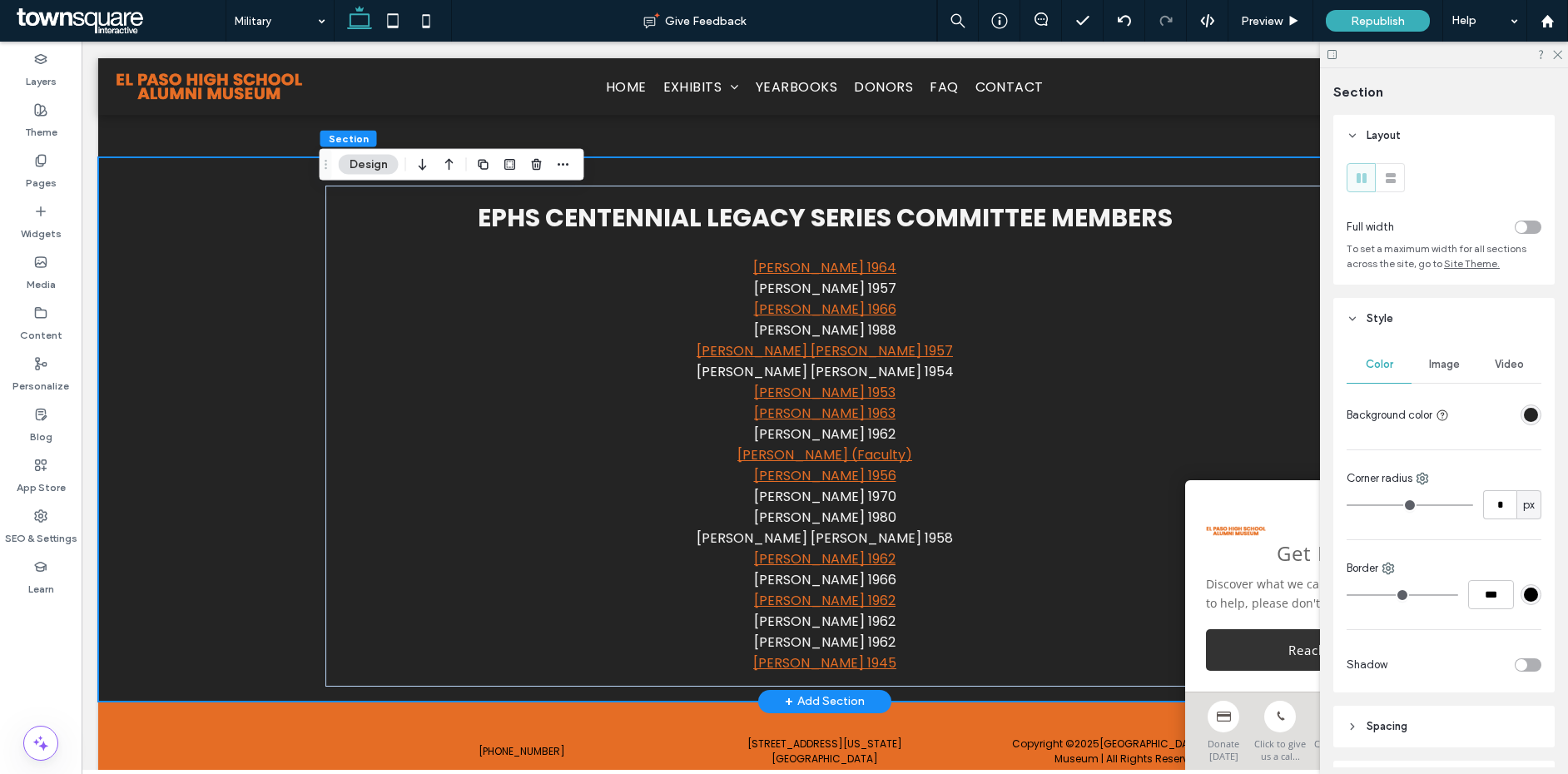
scroll to position [1855, 0]
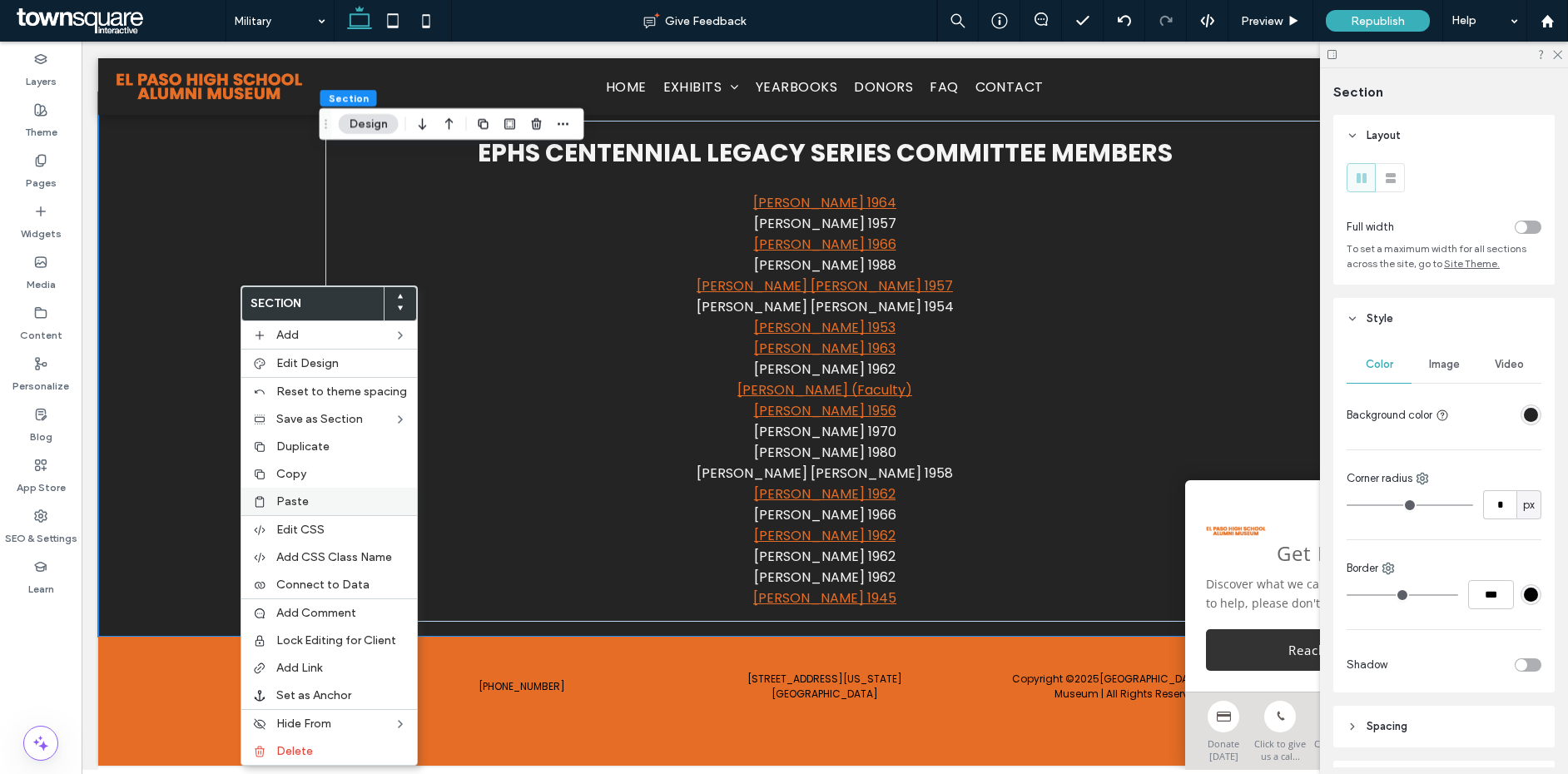
click at [300, 505] on span "Paste" at bounding box center [292, 501] width 32 height 14
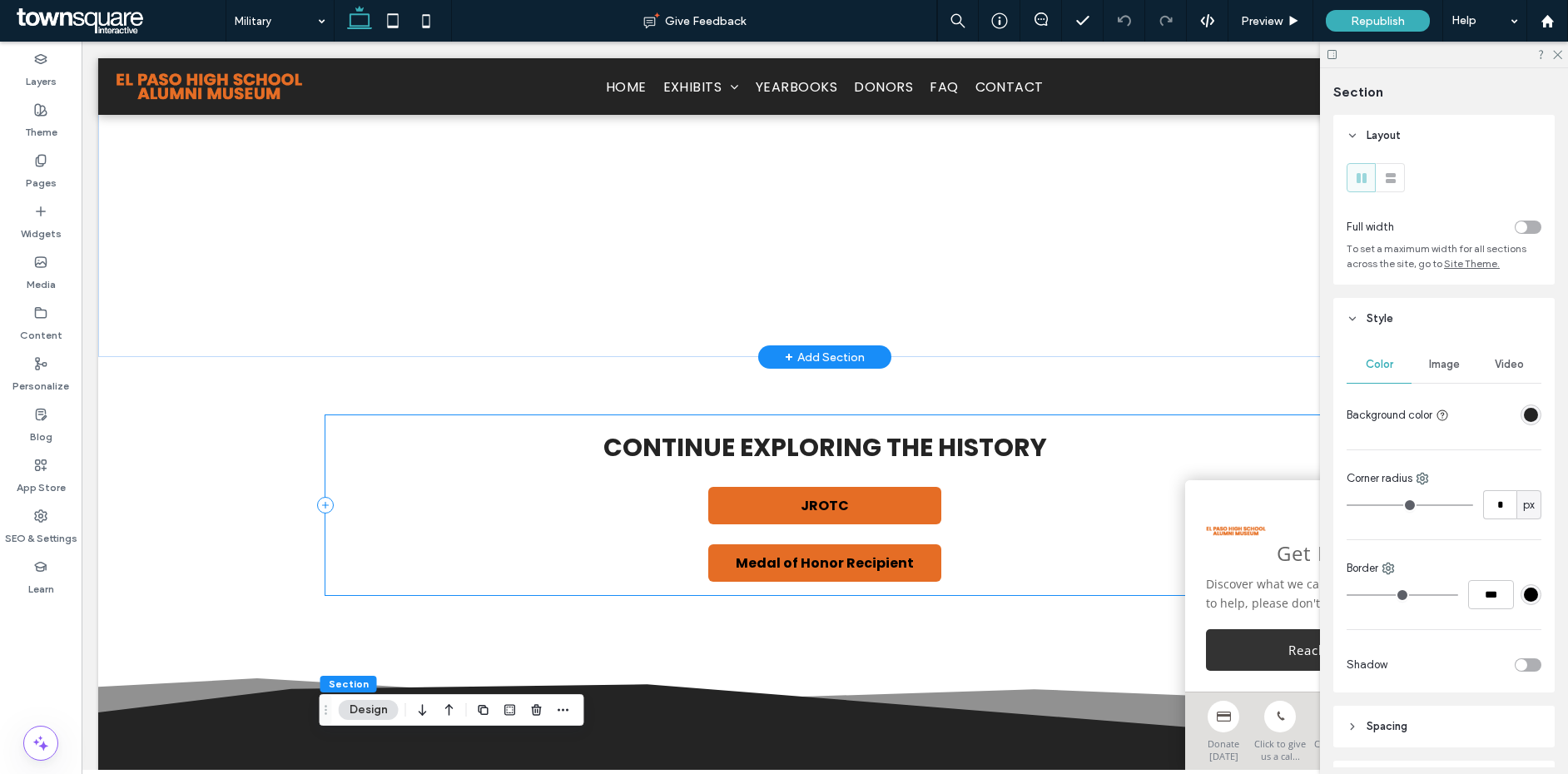
scroll to position [510, 0]
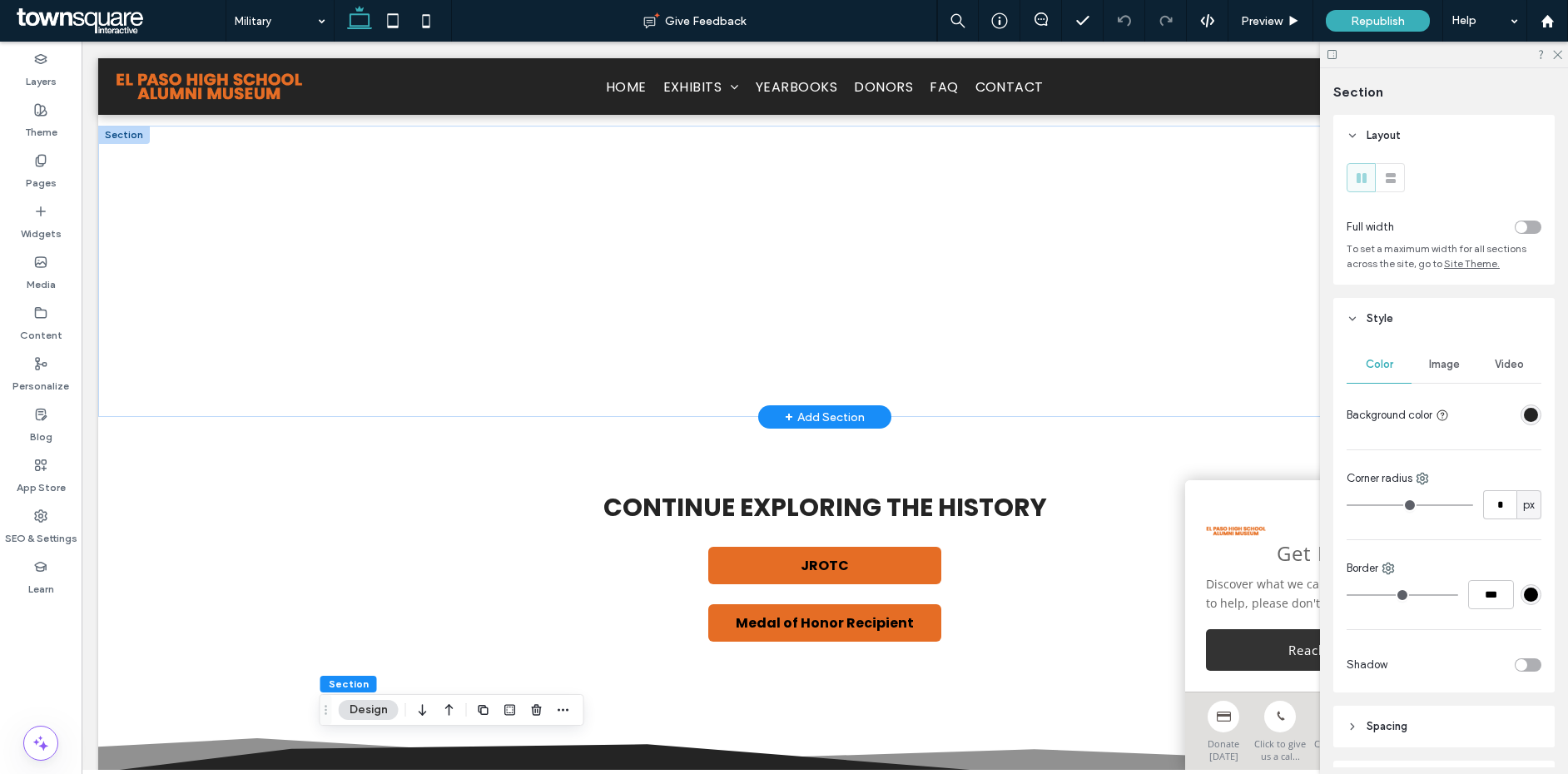
click at [141, 139] on div at bounding box center [124, 135] width 52 height 19
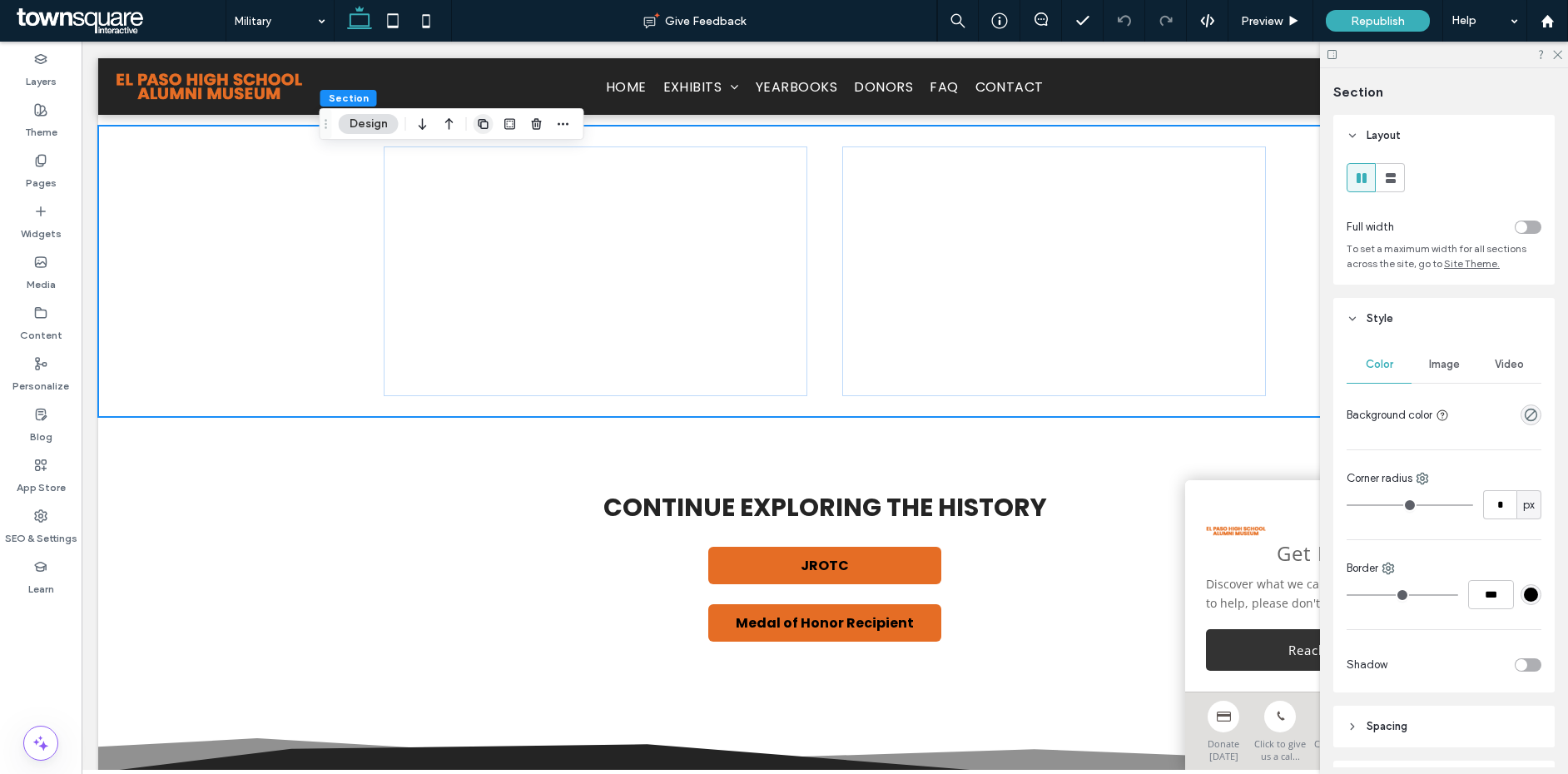
click at [486, 126] on icon "button" at bounding box center [483, 124] width 13 height 13
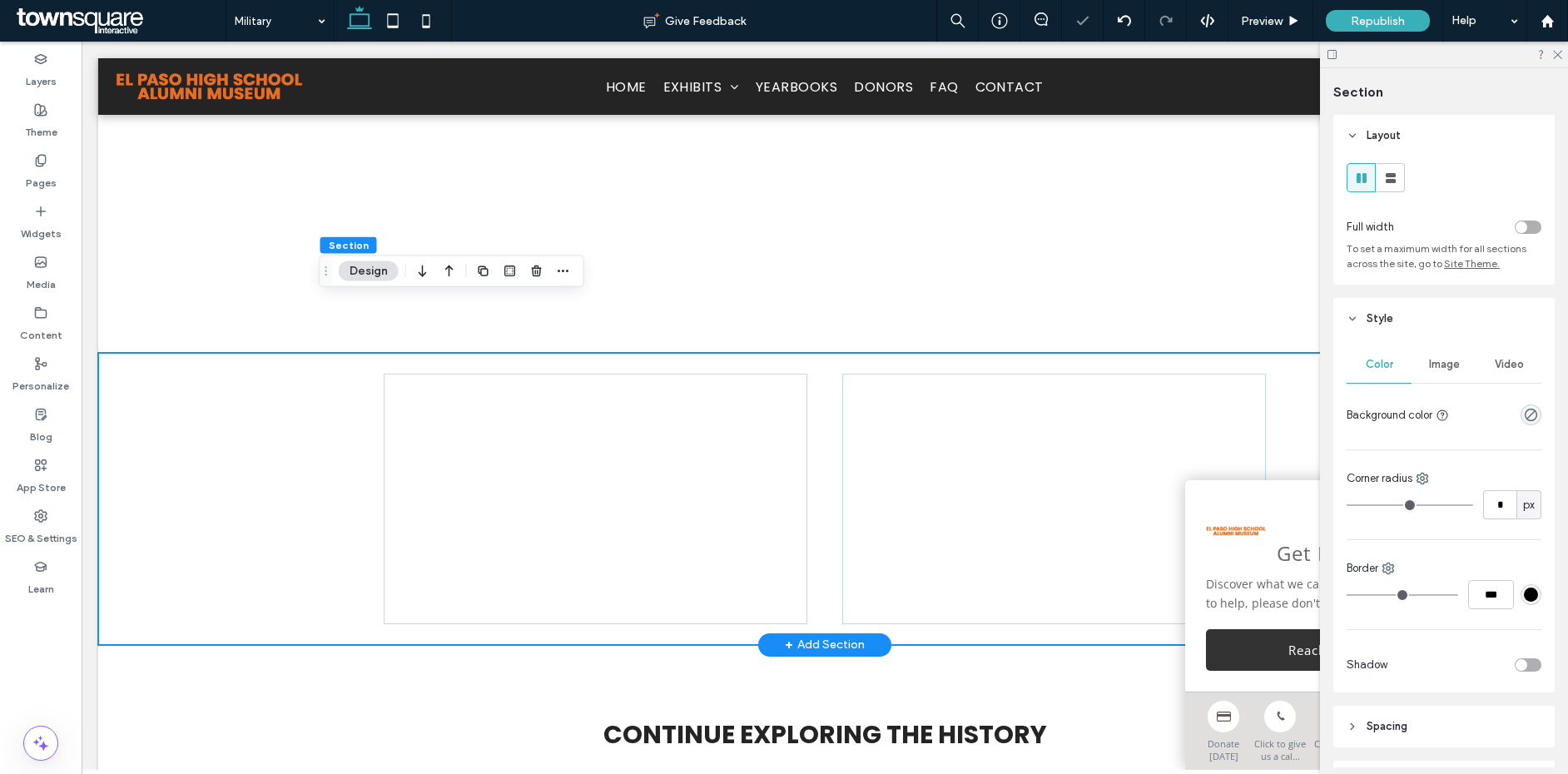
scroll to position [649, 0]
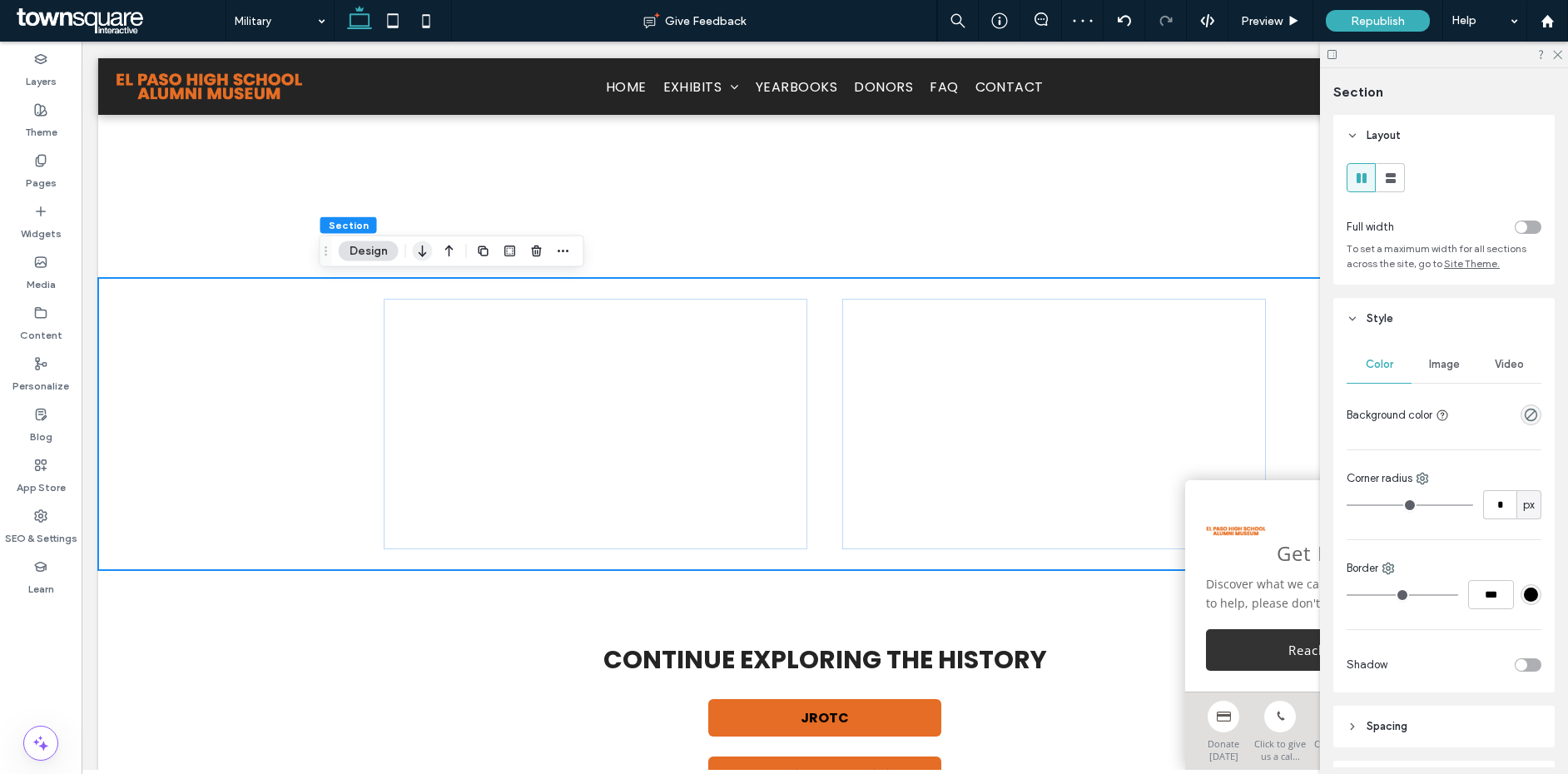
click at [424, 254] on icon "button" at bounding box center [423, 251] width 20 height 30
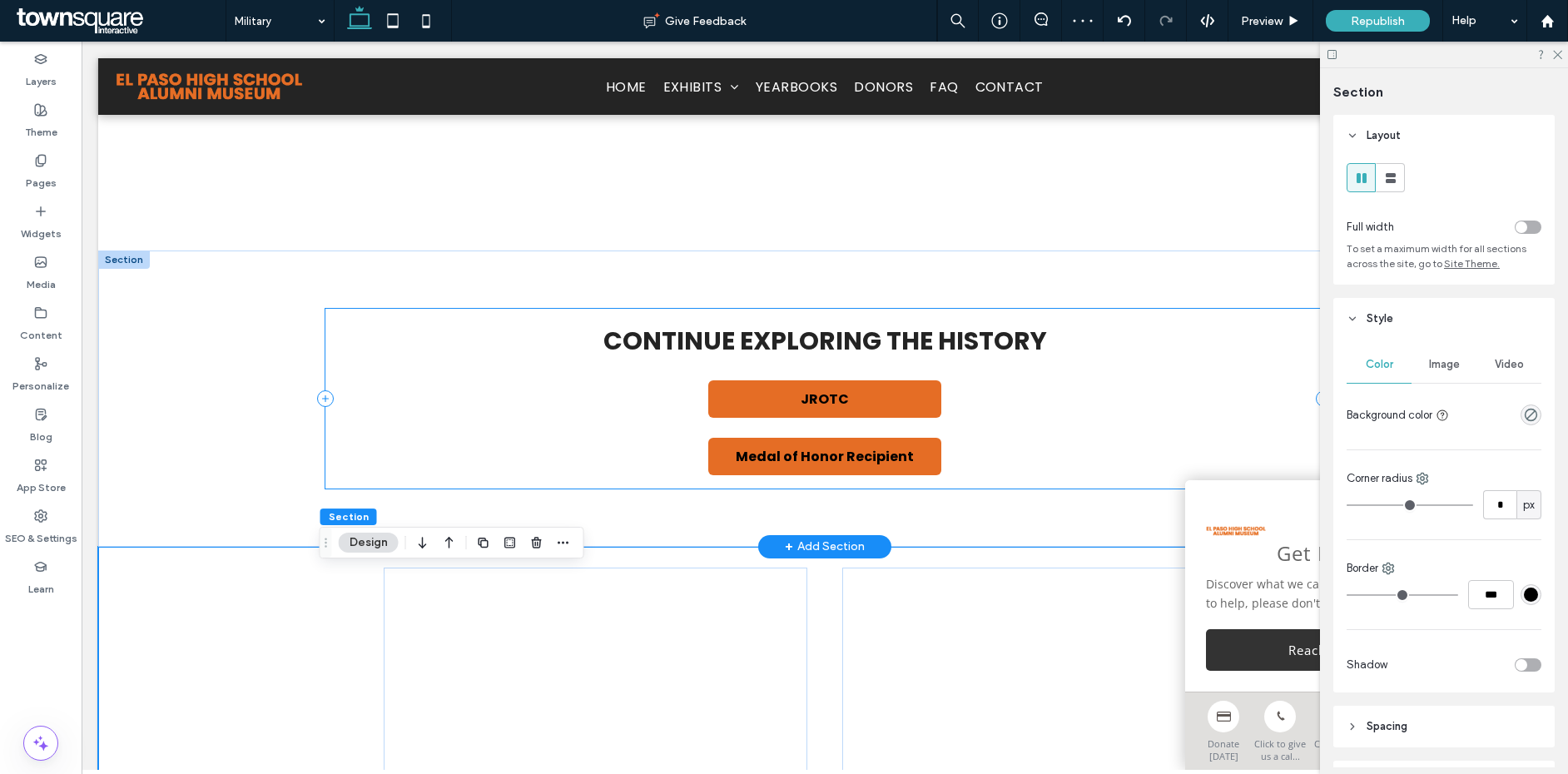
scroll to position [784, 0]
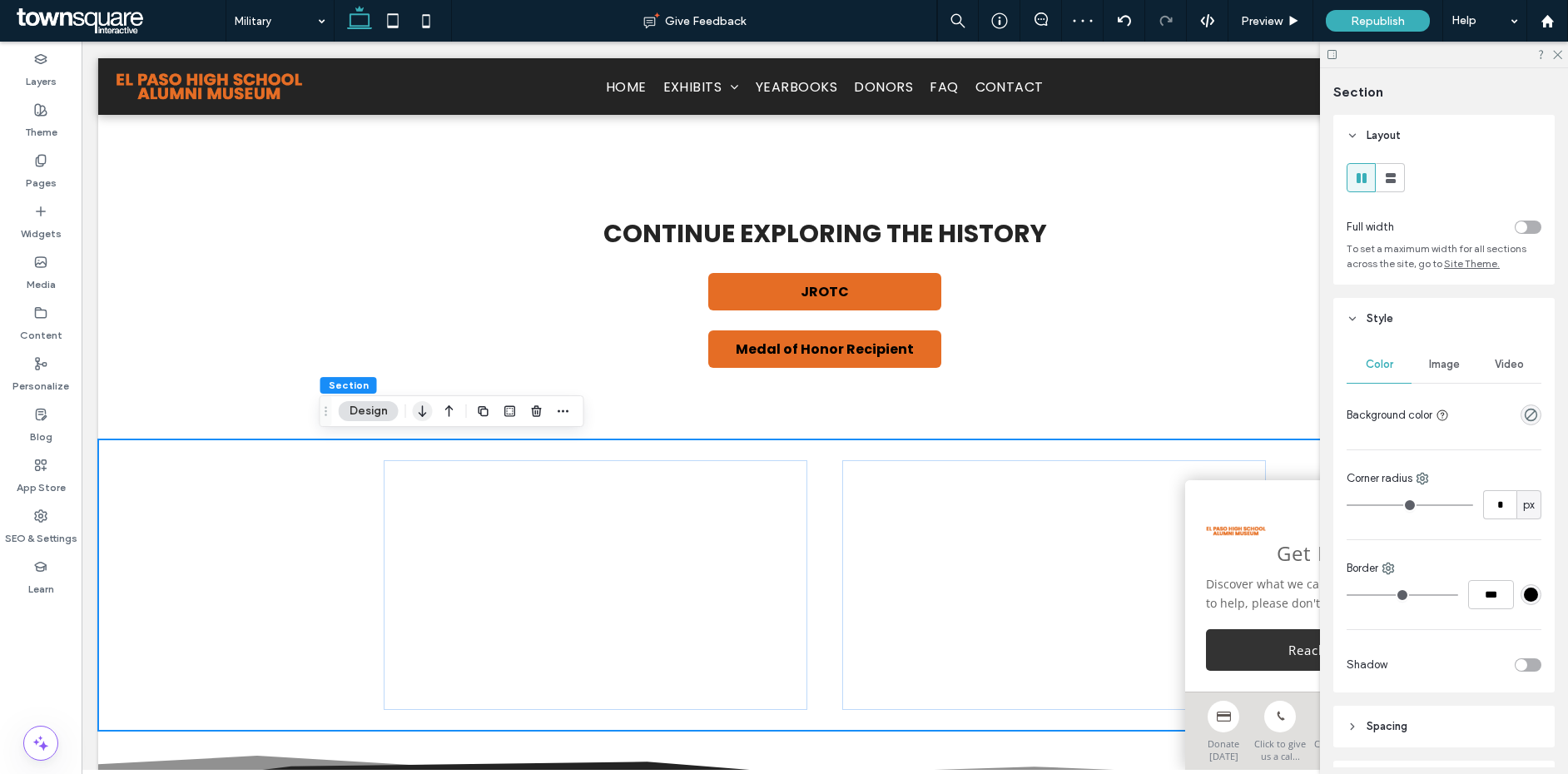
click at [416, 410] on icon "button" at bounding box center [423, 411] width 20 height 30
click at [420, 412] on use "button" at bounding box center [422, 409] width 7 height 12
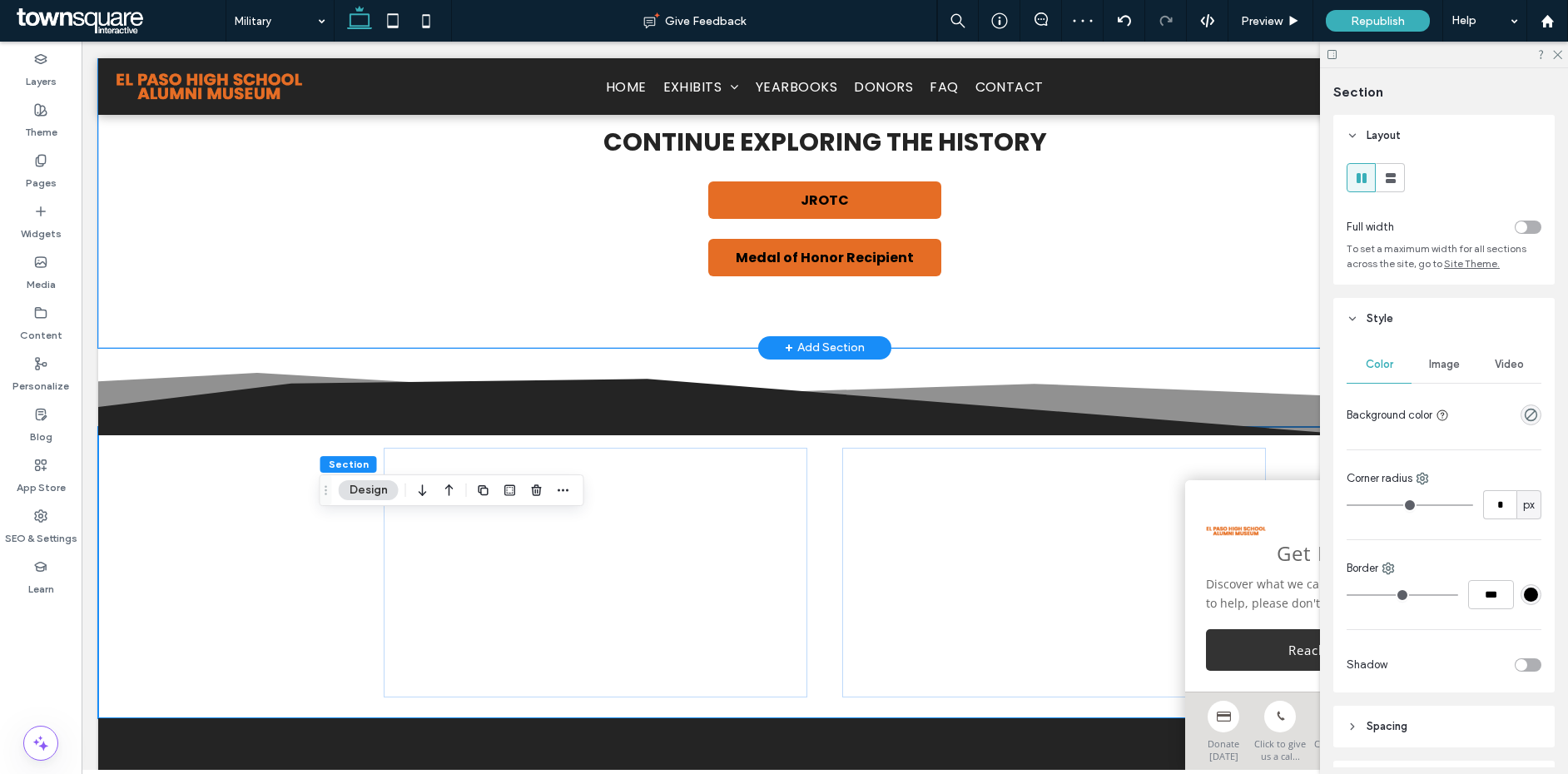
scroll to position [1075, 0]
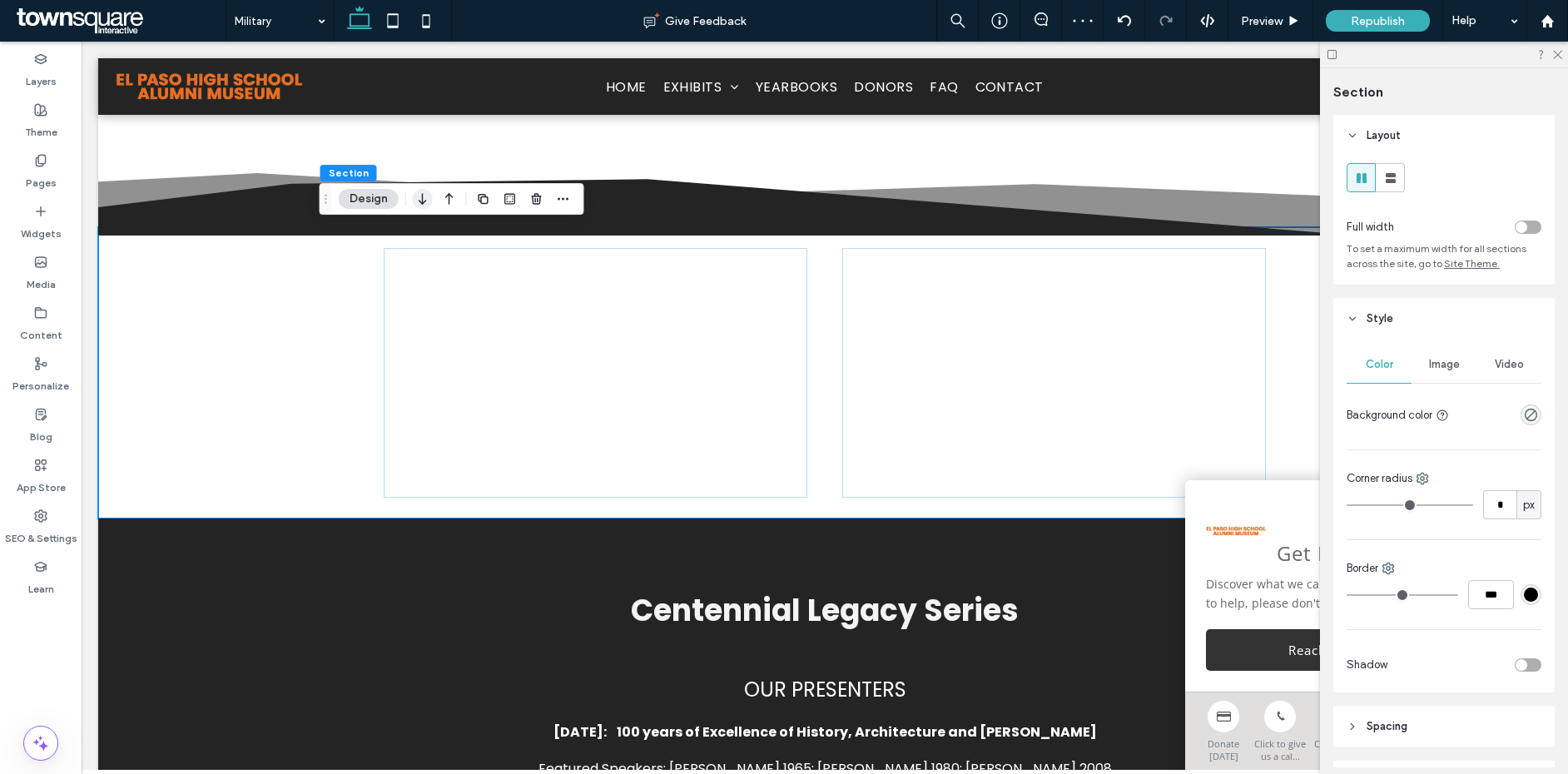
click at [430, 207] on icon "button" at bounding box center [423, 199] width 20 height 30
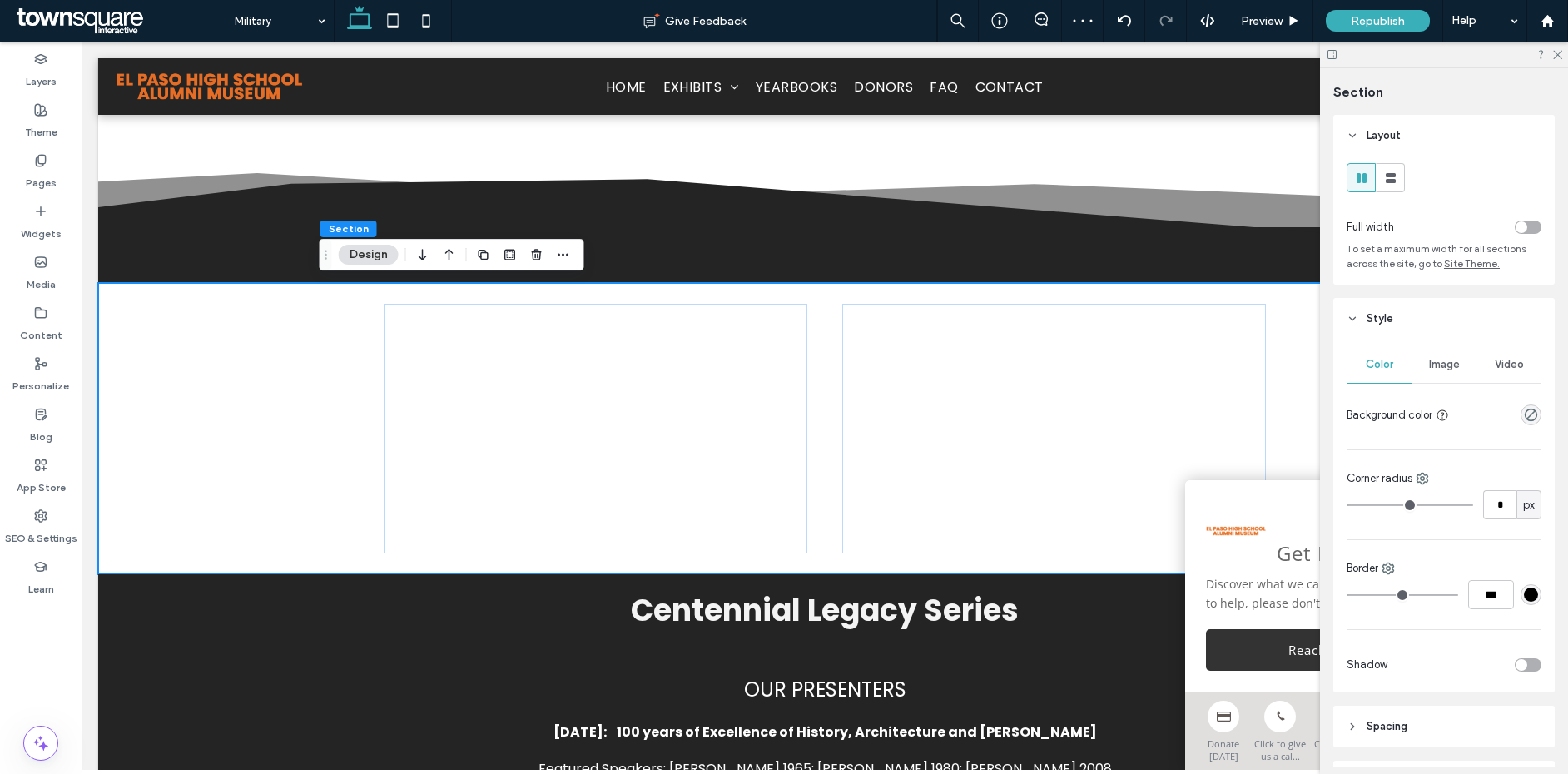
click at [427, 259] on icon "button" at bounding box center [423, 255] width 20 height 30
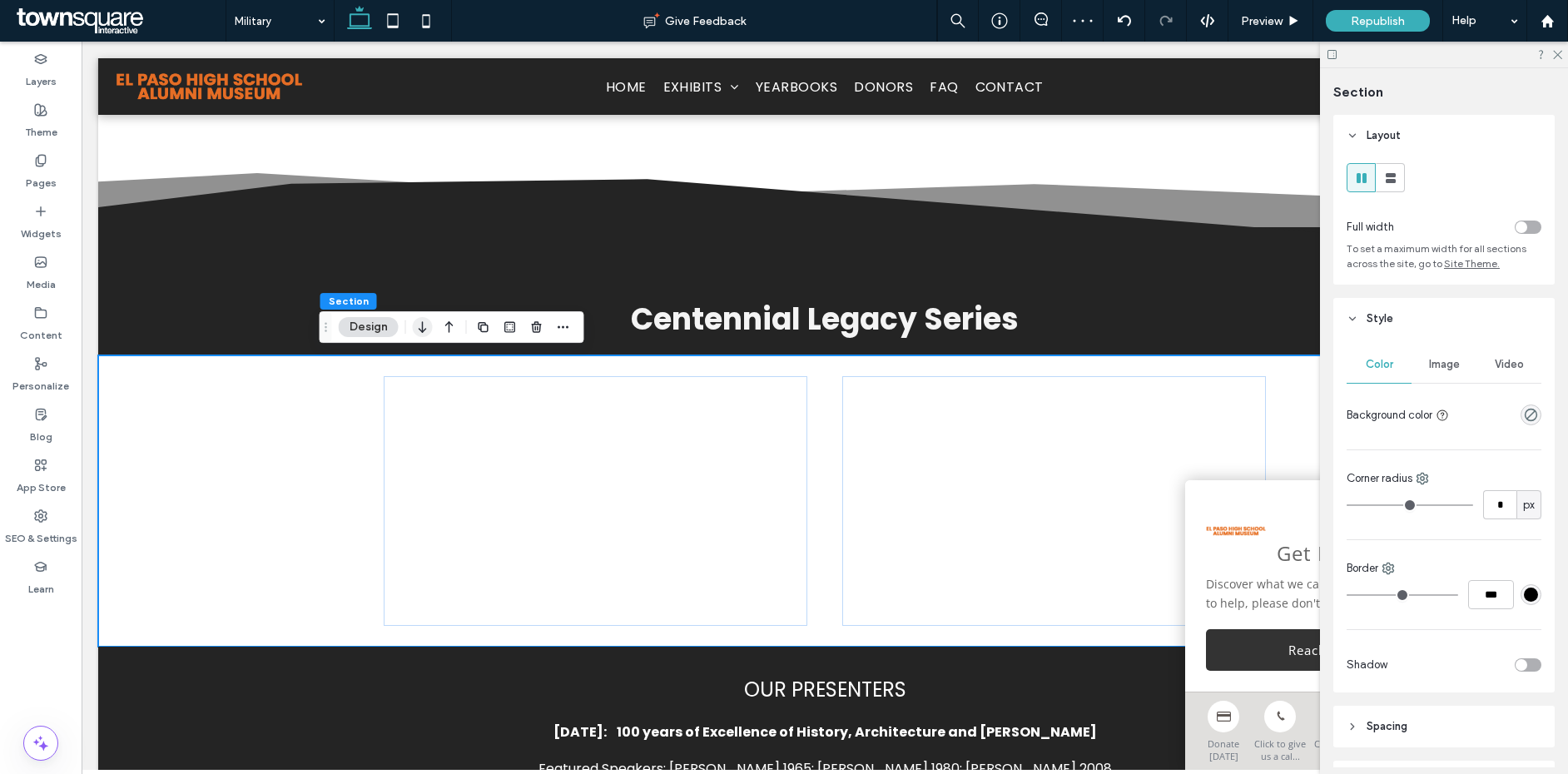
click at [426, 325] on icon "button" at bounding box center [423, 327] width 20 height 30
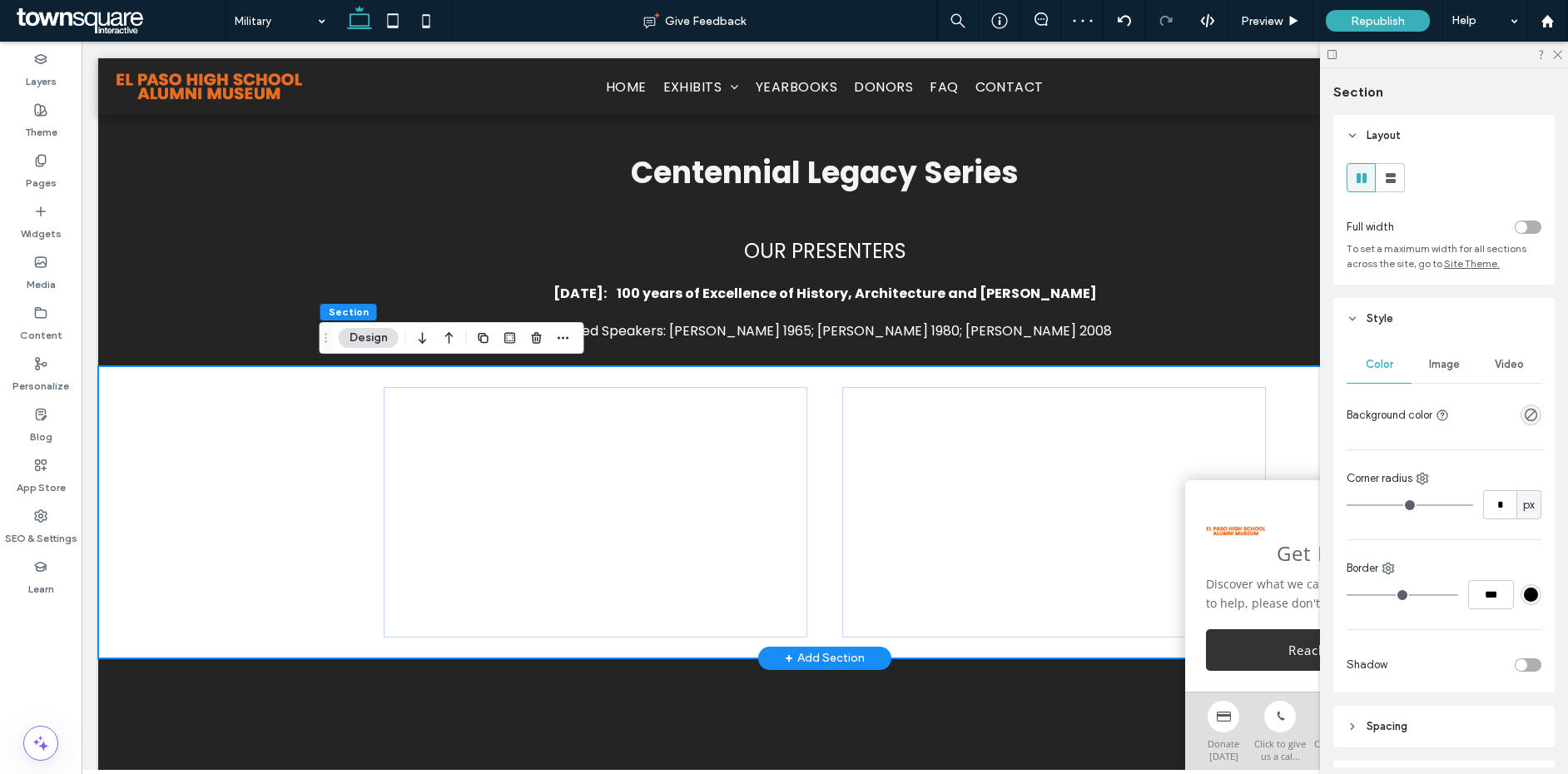
scroll to position [1258, 0]
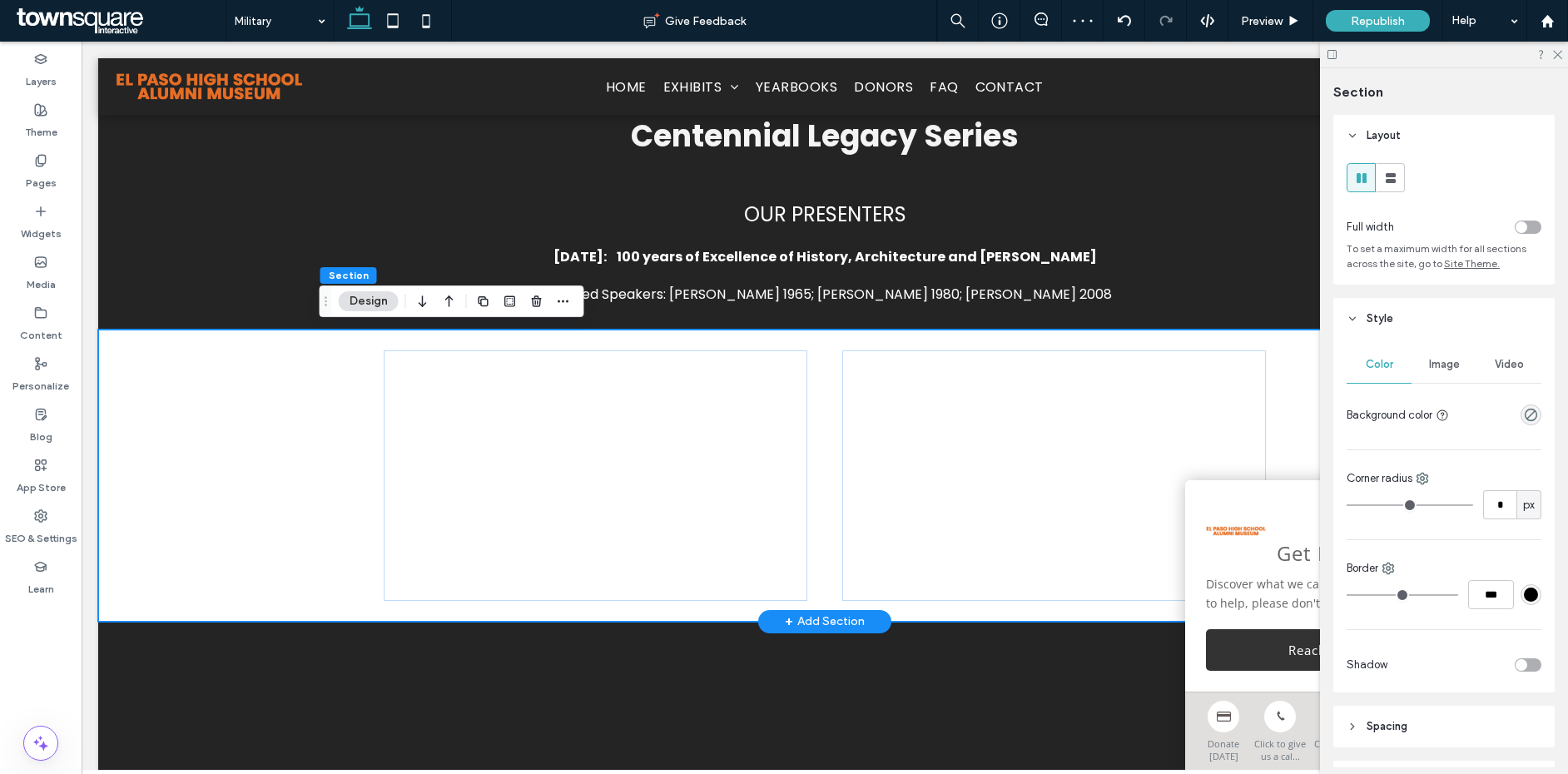
click at [305, 416] on div at bounding box center [824, 475] width 1453 height 292
click at [1528, 411] on icon "rgba(0, 0, 0, 0)" at bounding box center [1531, 414] width 14 height 14
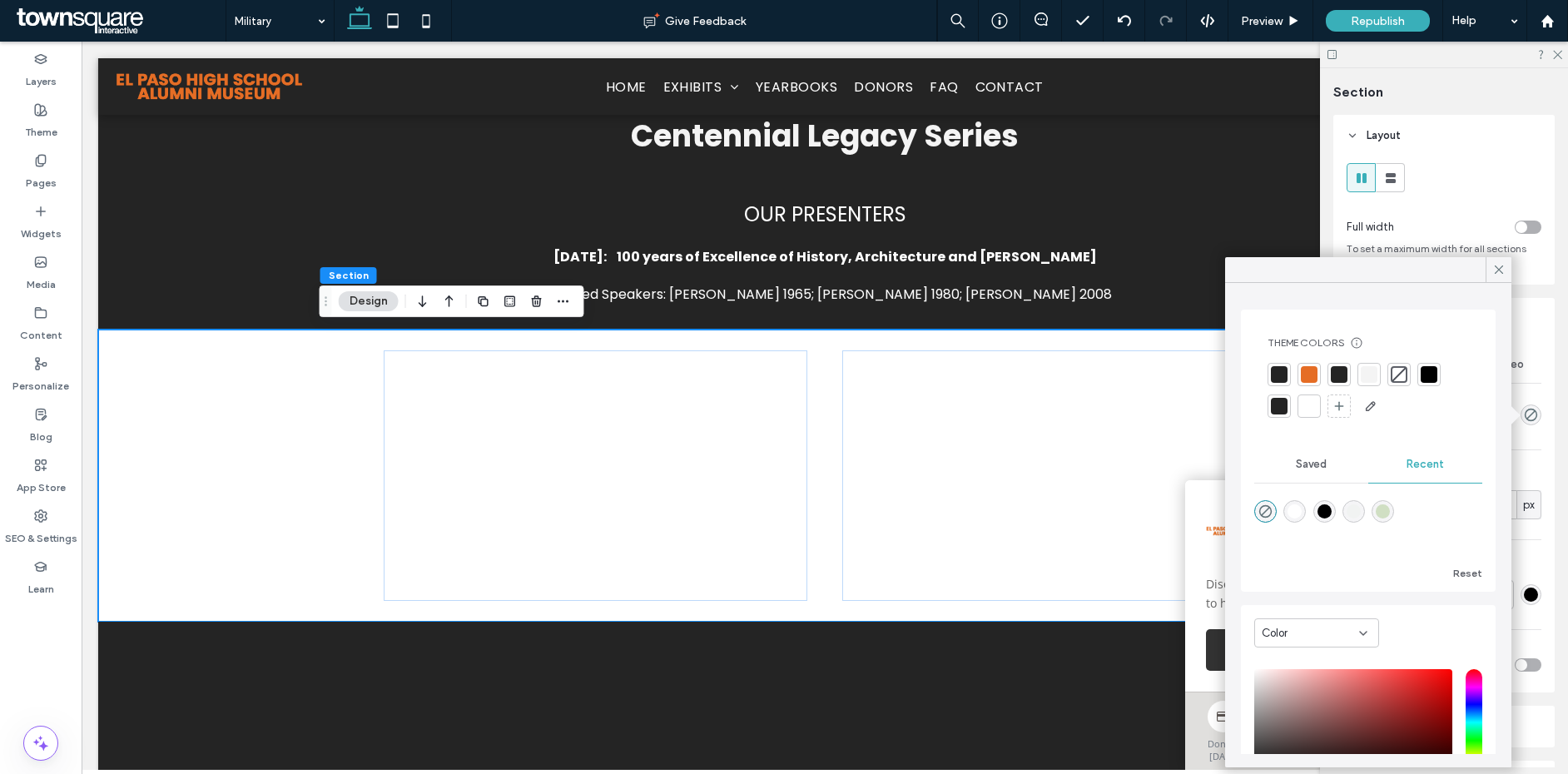
click at [1337, 377] on div at bounding box center [1339, 374] width 17 height 17
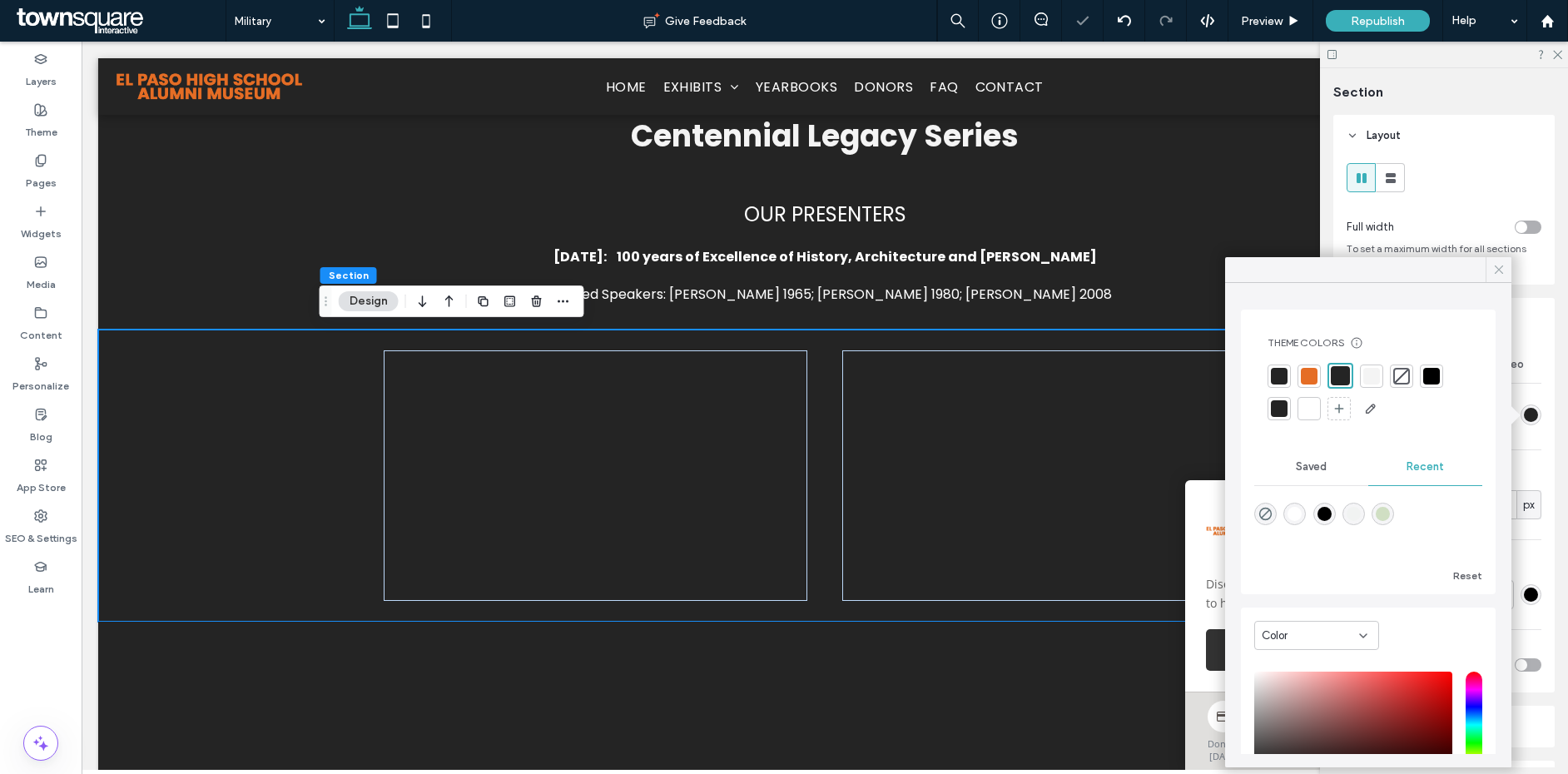
click at [1498, 270] on use at bounding box center [1499, 269] width 8 height 8
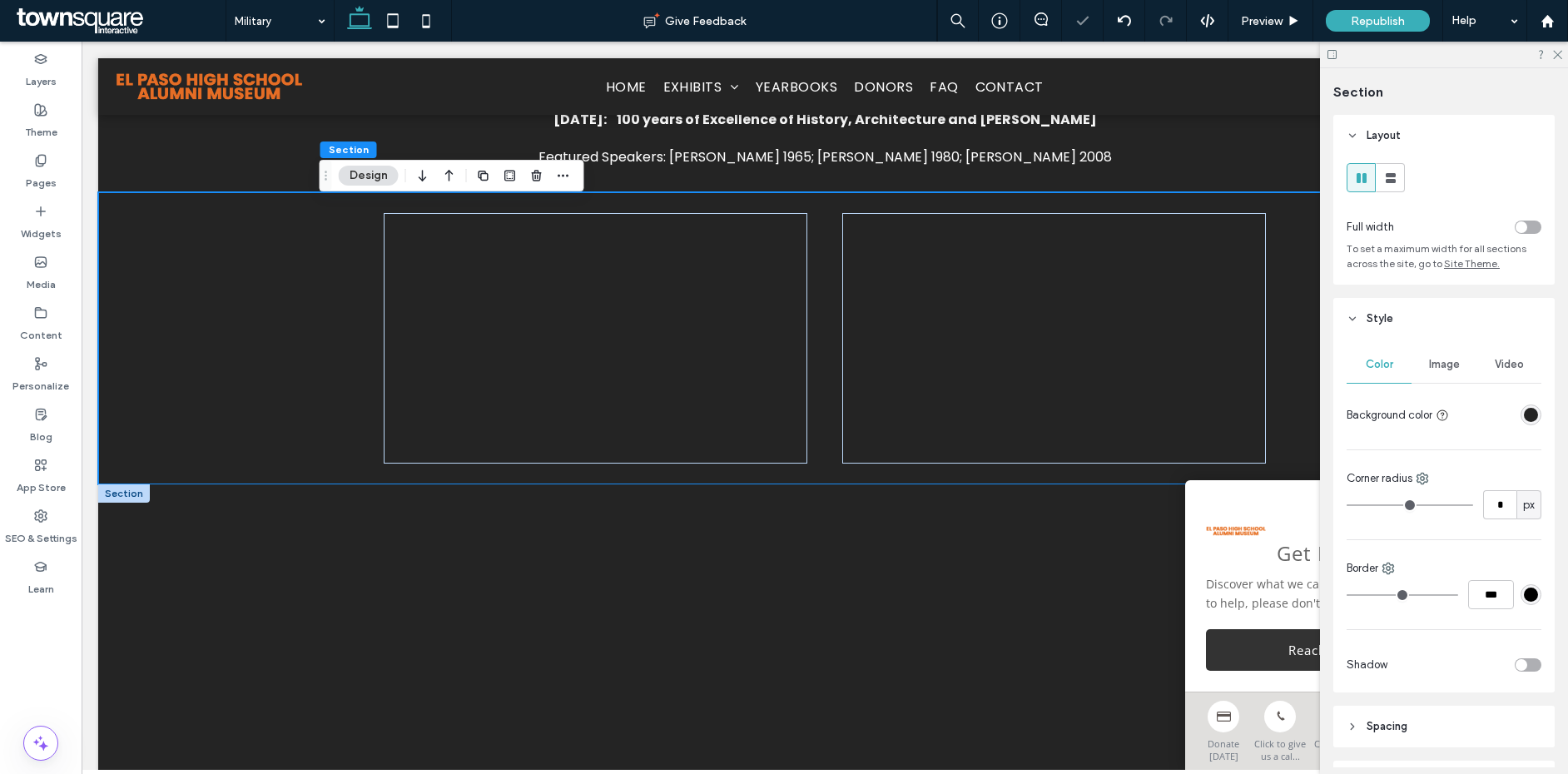
scroll to position [1405, 0]
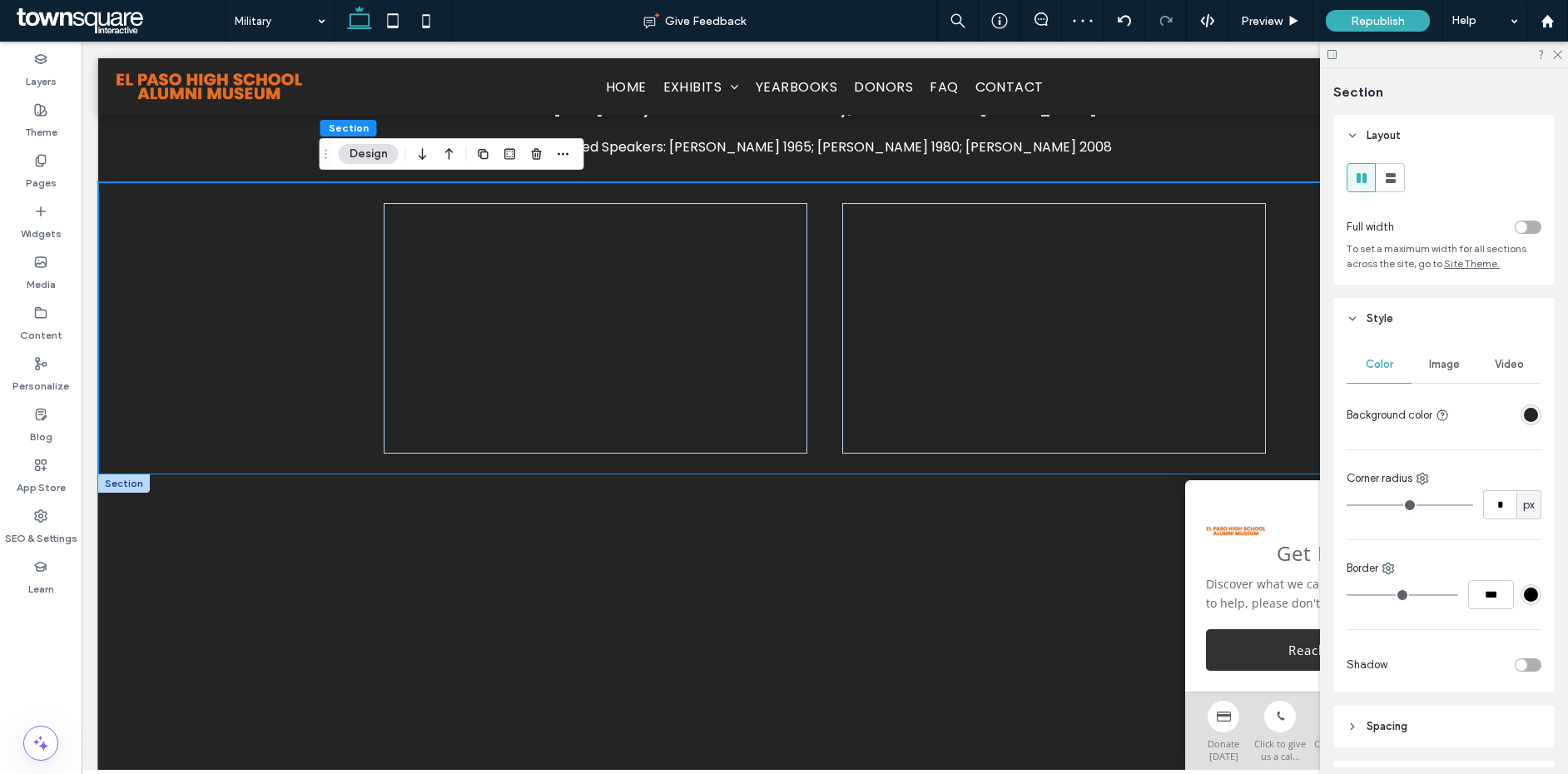
click at [222, 541] on div at bounding box center [824, 648] width 1453 height 349
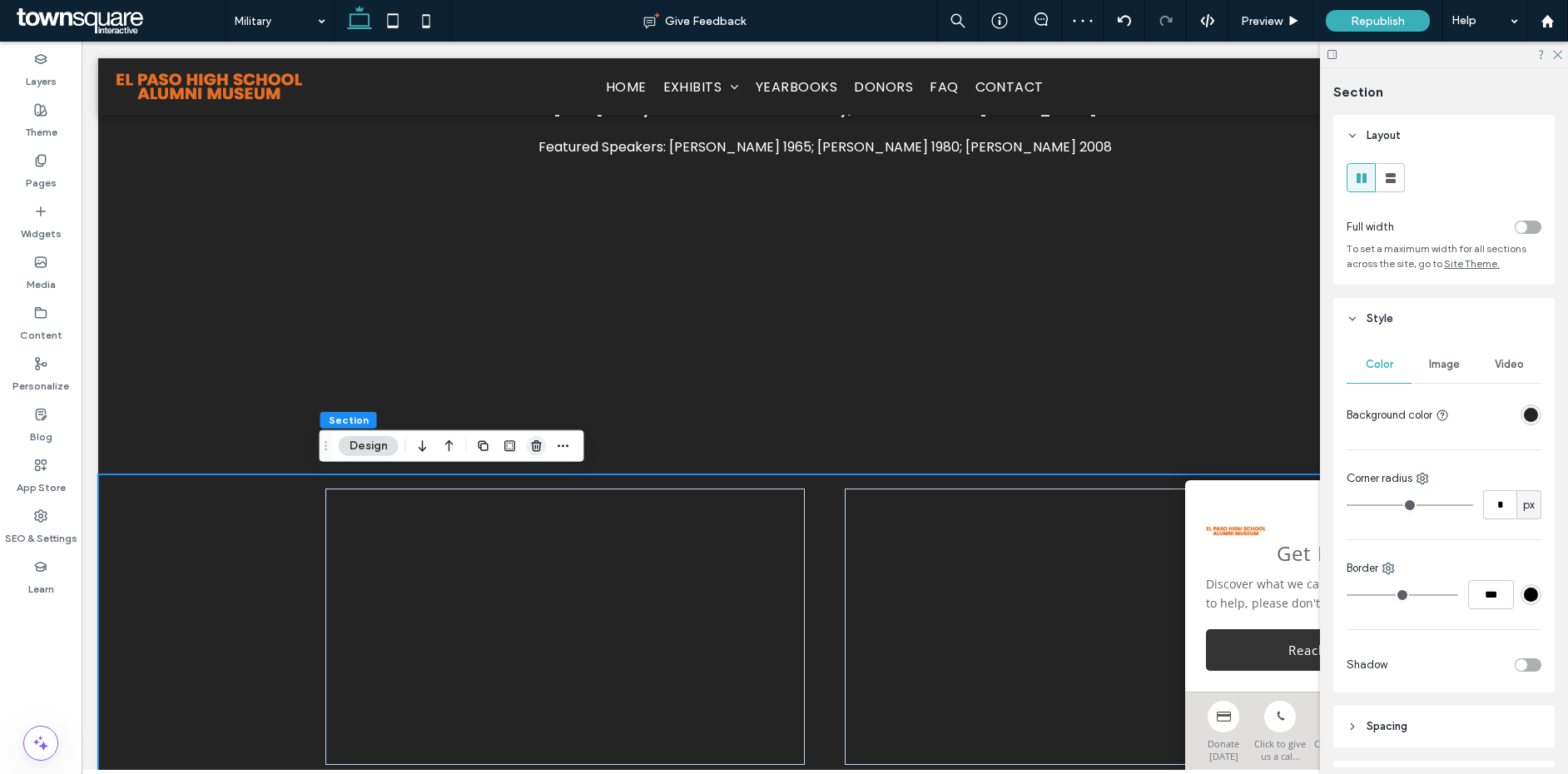
click at [531, 449] on icon "button" at bounding box center [537, 446] width 13 height 13
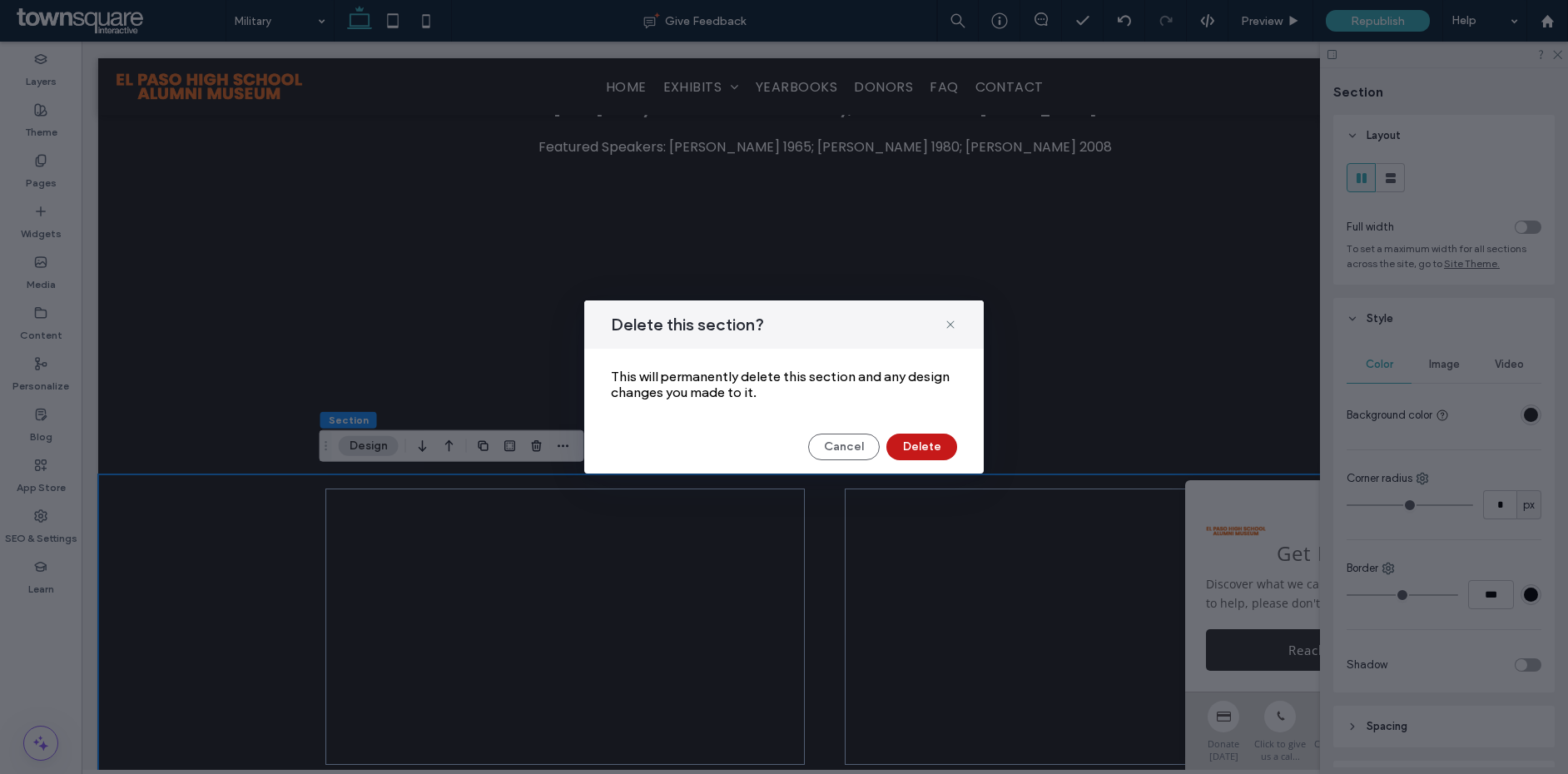
drag, startPoint x: 897, startPoint y: 443, endPoint x: 816, endPoint y: 402, distance: 90.8
click at [897, 443] on button "Delete" at bounding box center [922, 446] width 70 height 27
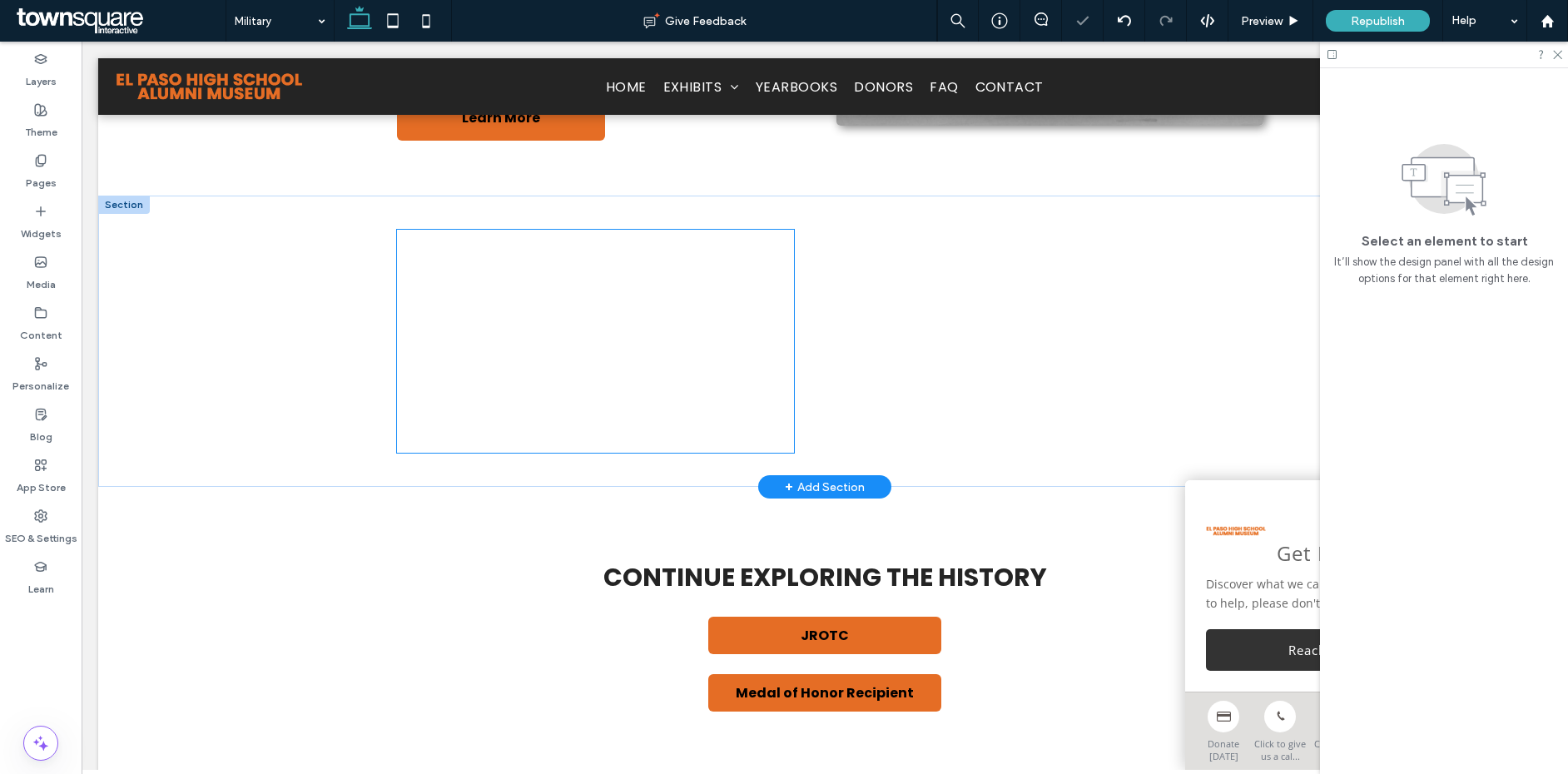
scroll to position [335, 0]
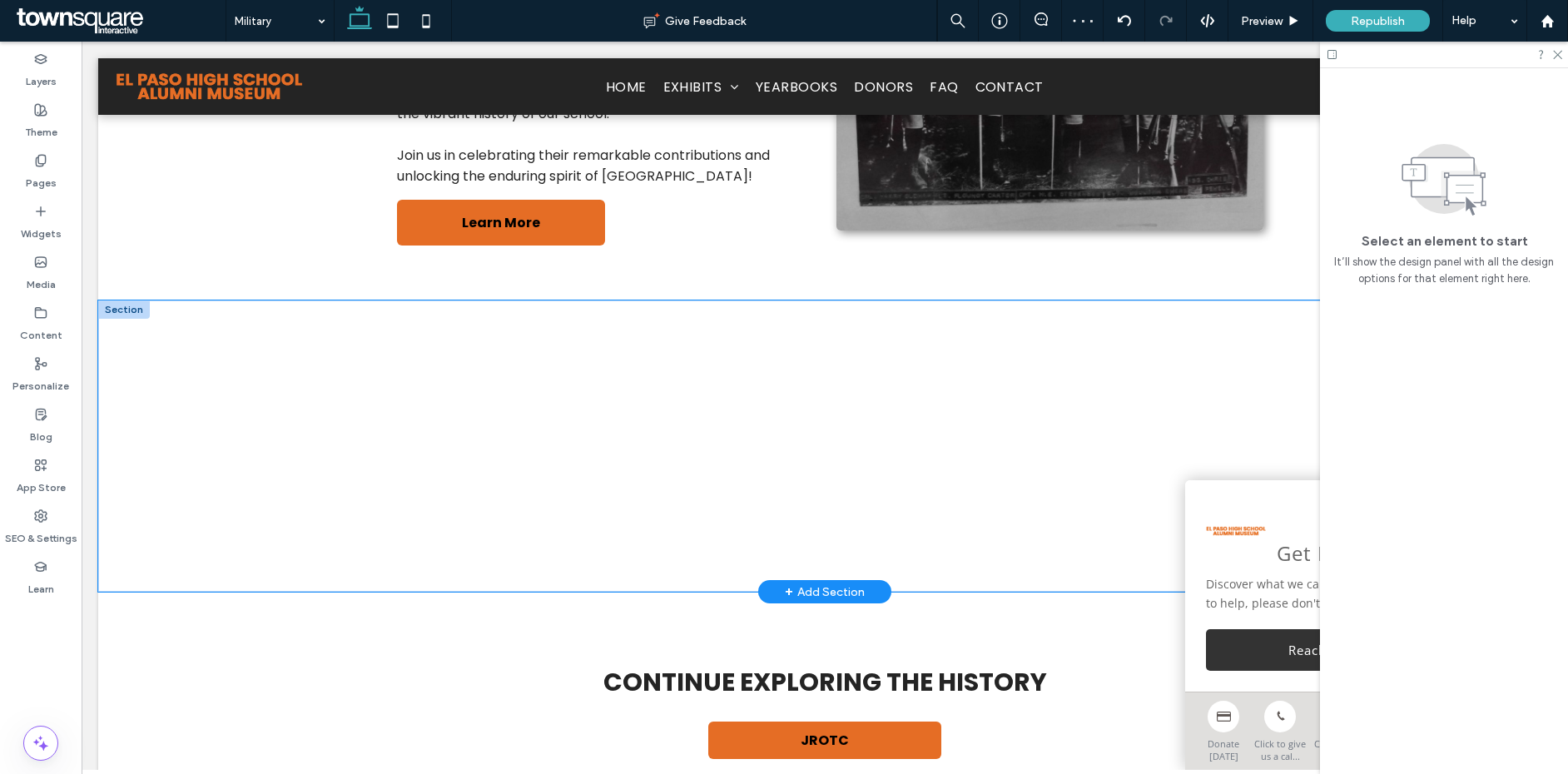
click at [284, 430] on div at bounding box center [824, 445] width 1453 height 292
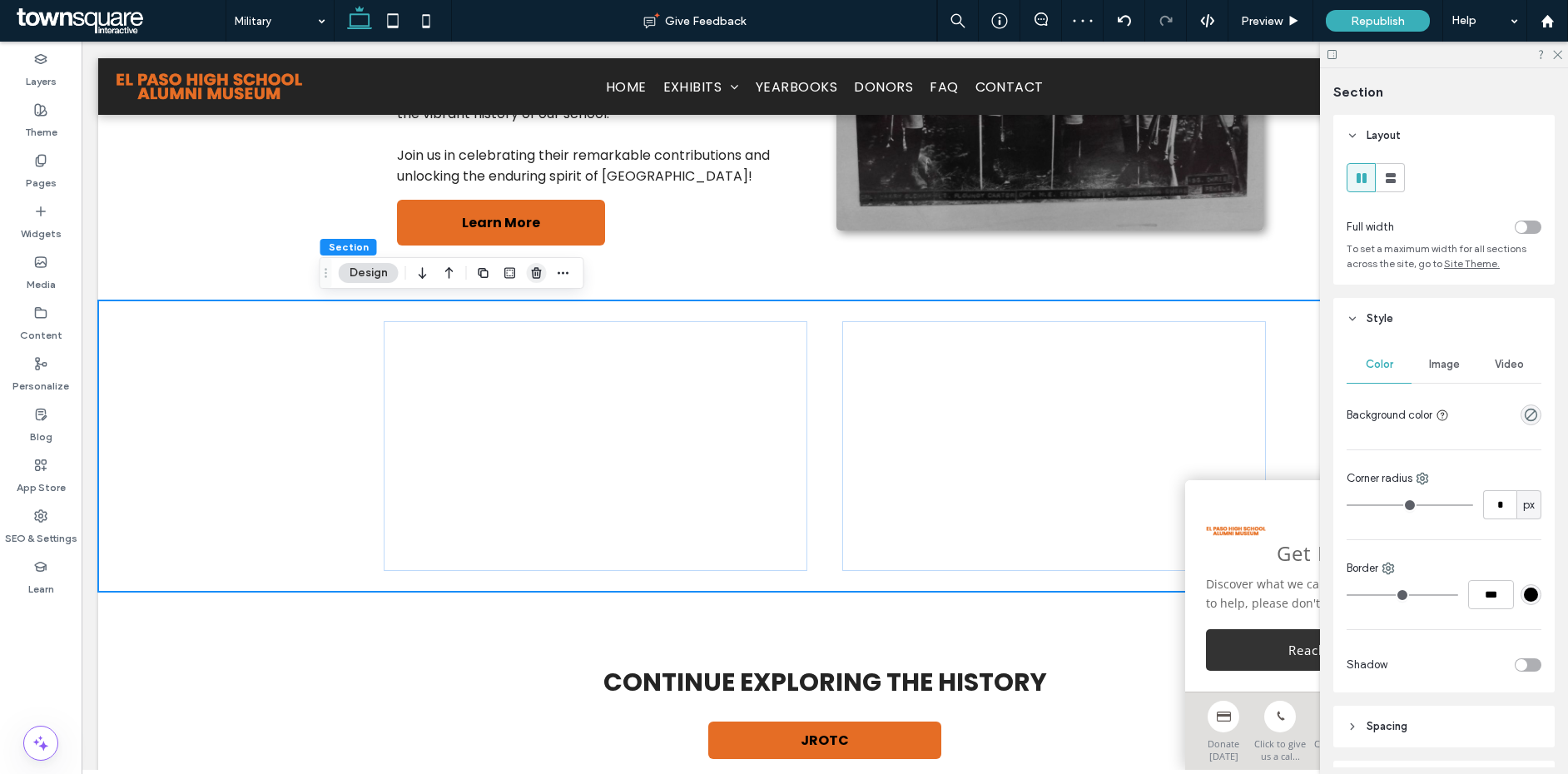
click at [529, 278] on span "button" at bounding box center [537, 273] width 20 height 20
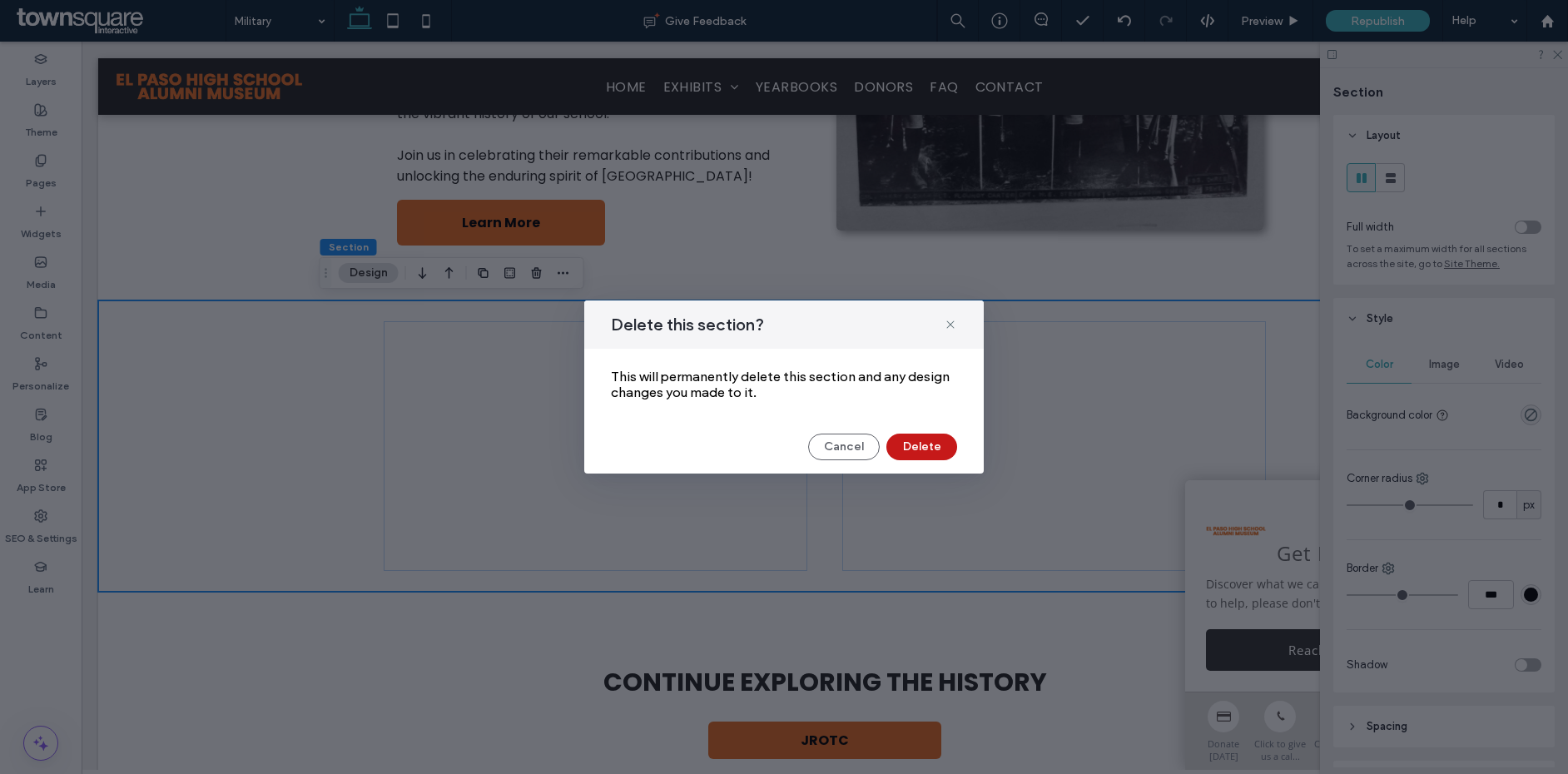
drag, startPoint x: 934, startPoint y: 443, endPoint x: 852, endPoint y: 401, distance: 92.1
click at [934, 443] on button "Delete" at bounding box center [922, 446] width 70 height 27
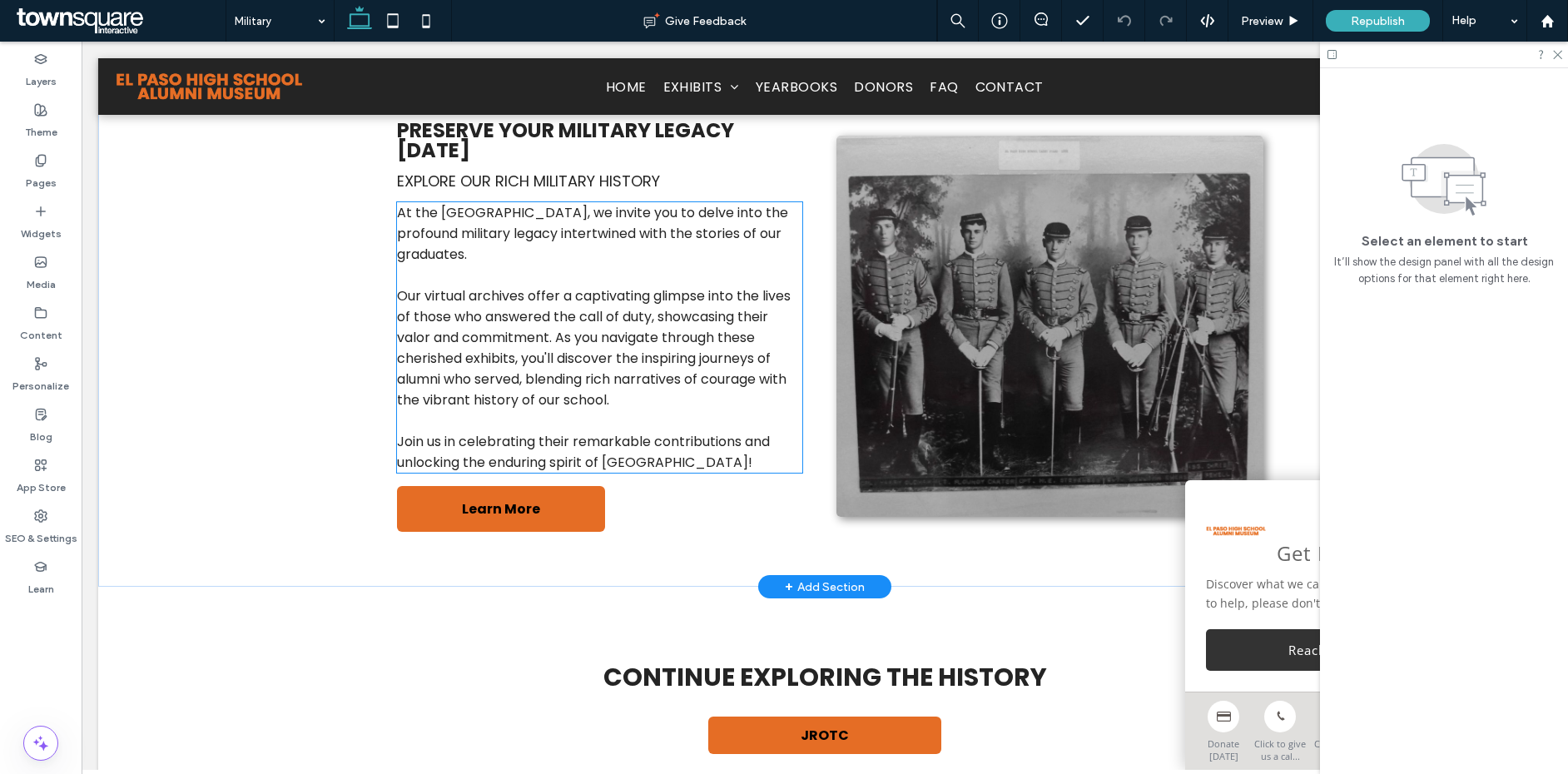
scroll to position [0, 0]
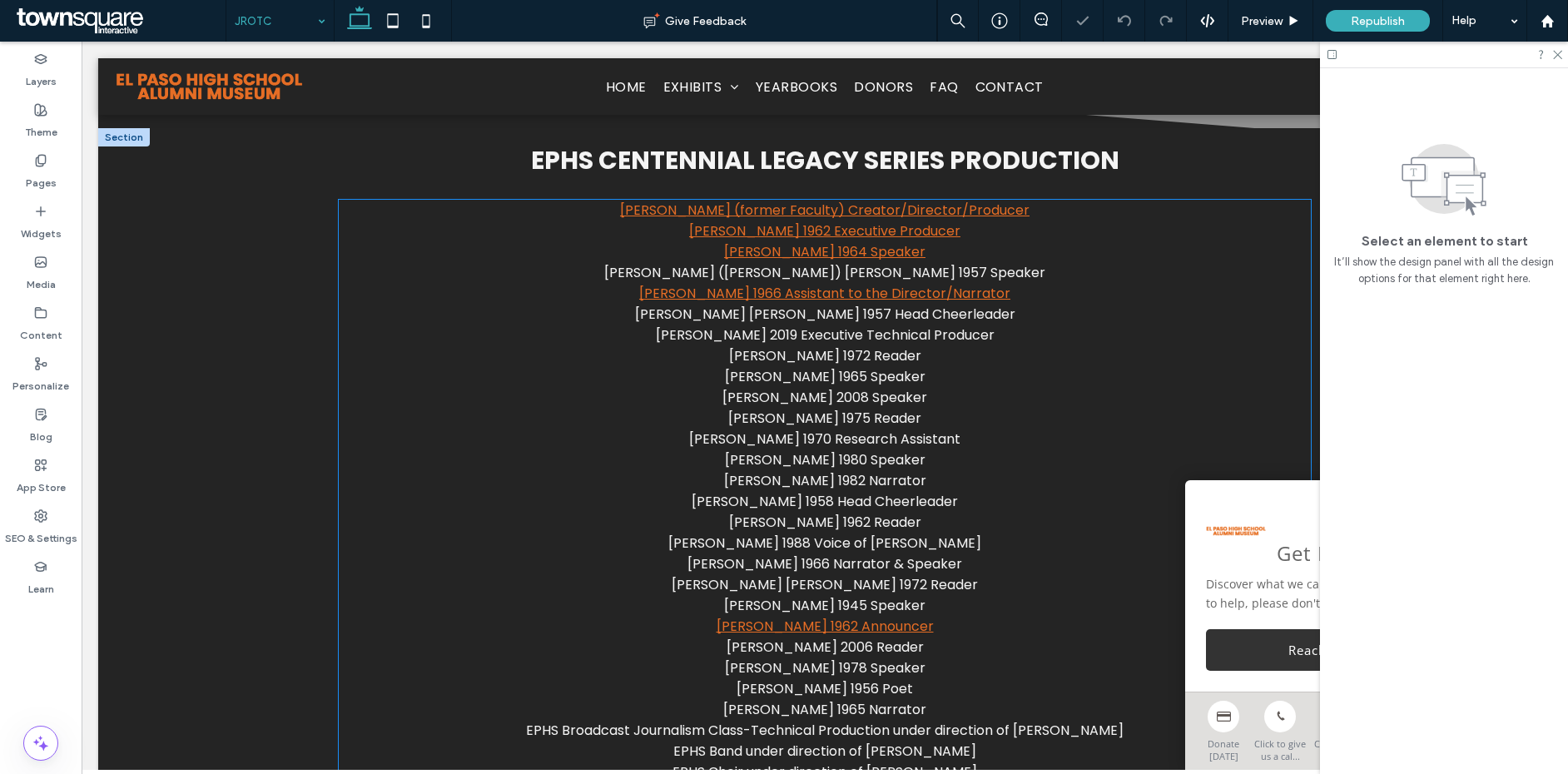
scroll to position [1682, 0]
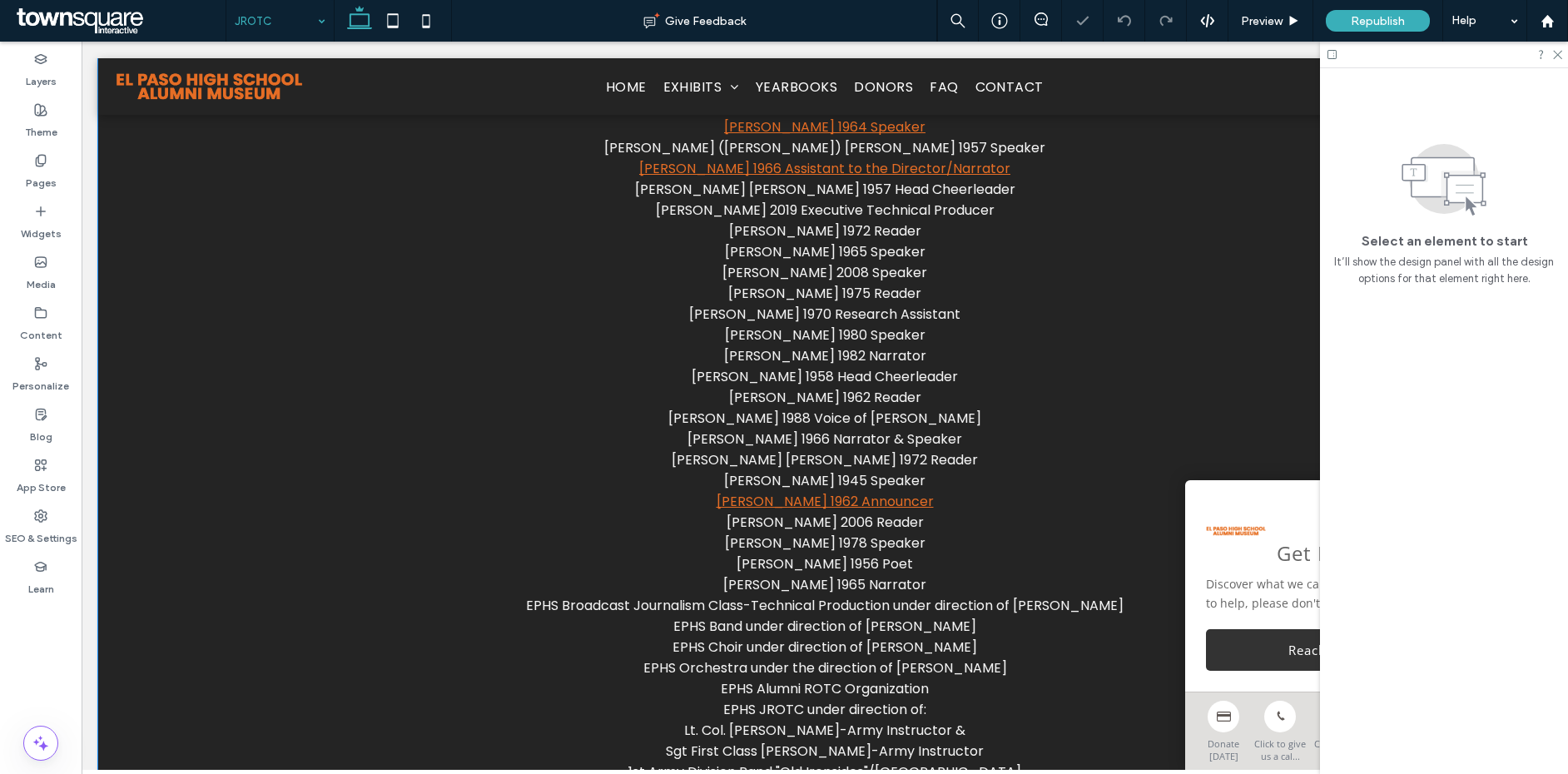
click at [177, 334] on div "EPHS Centennial Legacy Series Production [PERSON_NAME] (former Faculty) Creator…" at bounding box center [824, 429] width 1453 height 851
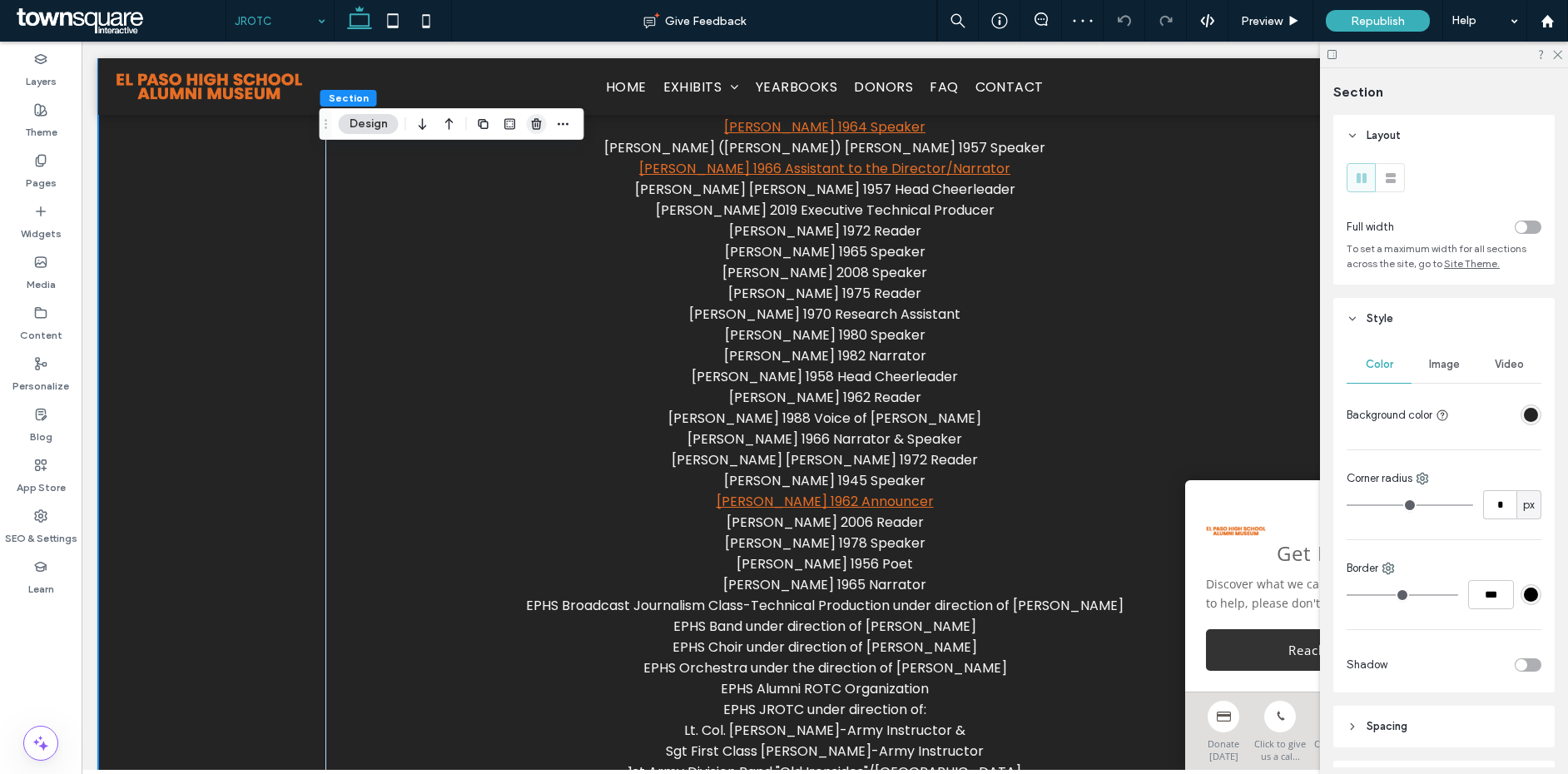
click at [539, 123] on use "button" at bounding box center [535, 124] width 10 height 11
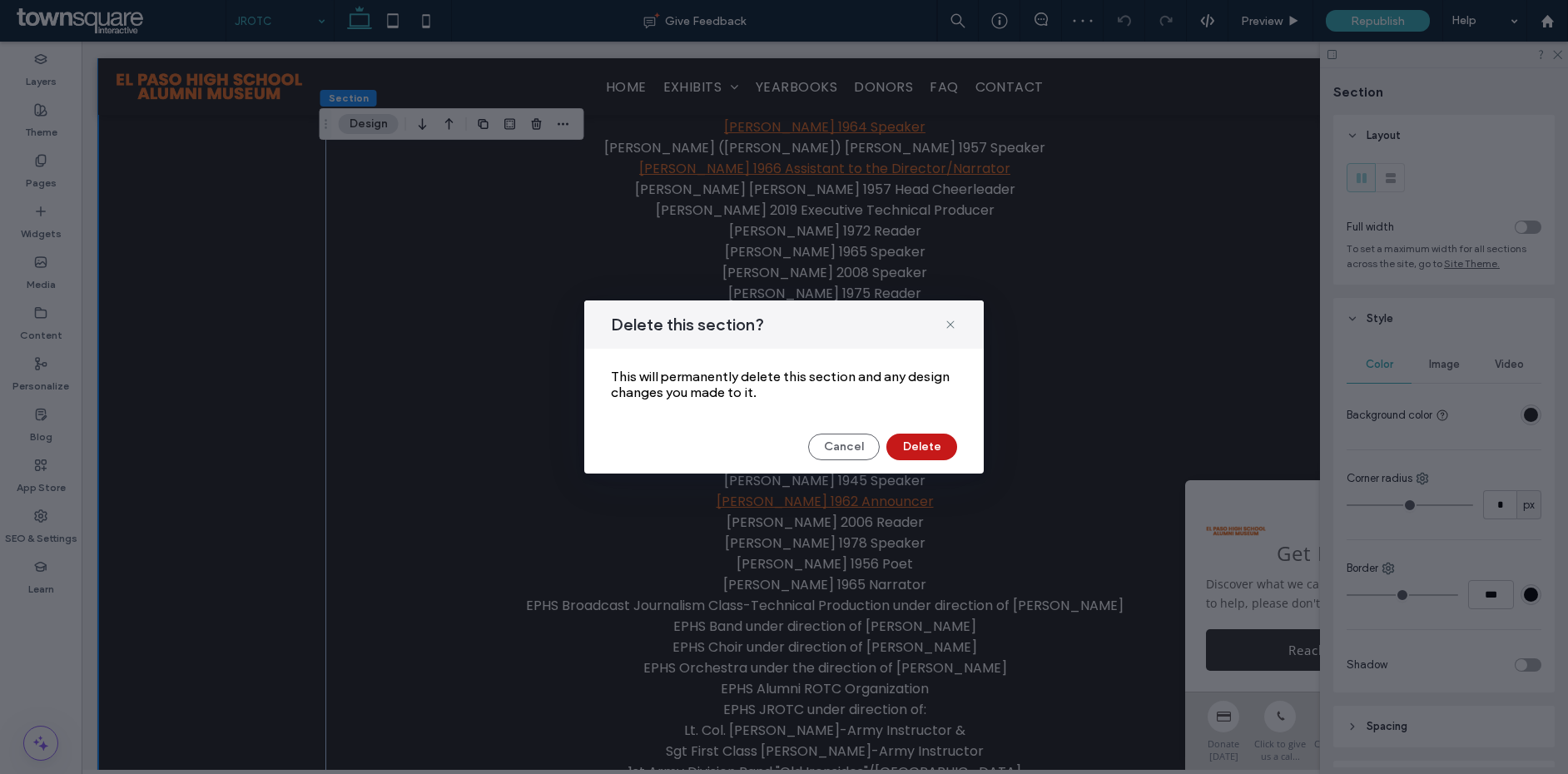
click at [897, 435] on button "Delete" at bounding box center [922, 446] width 70 height 27
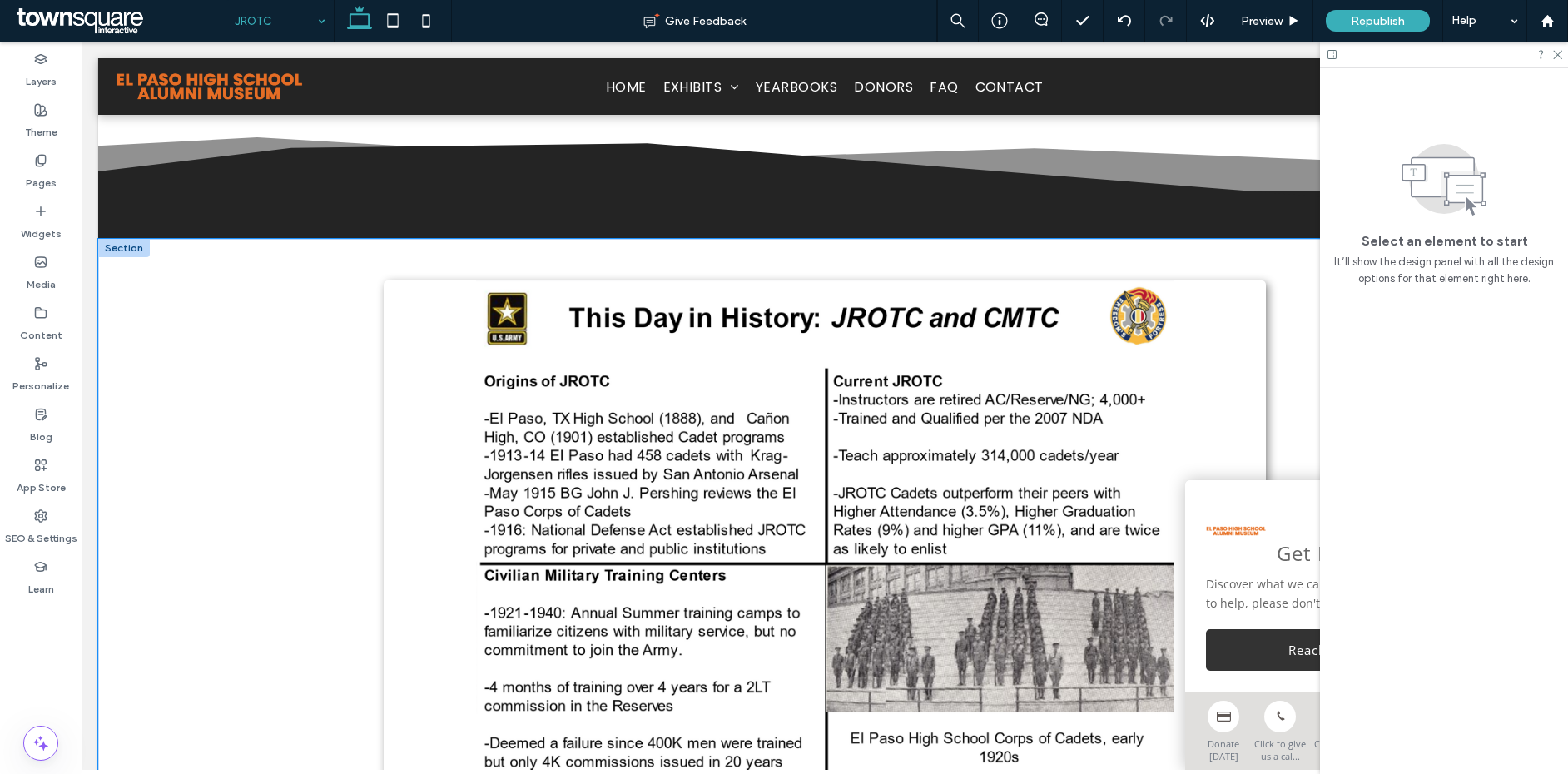
scroll to position [0, 0]
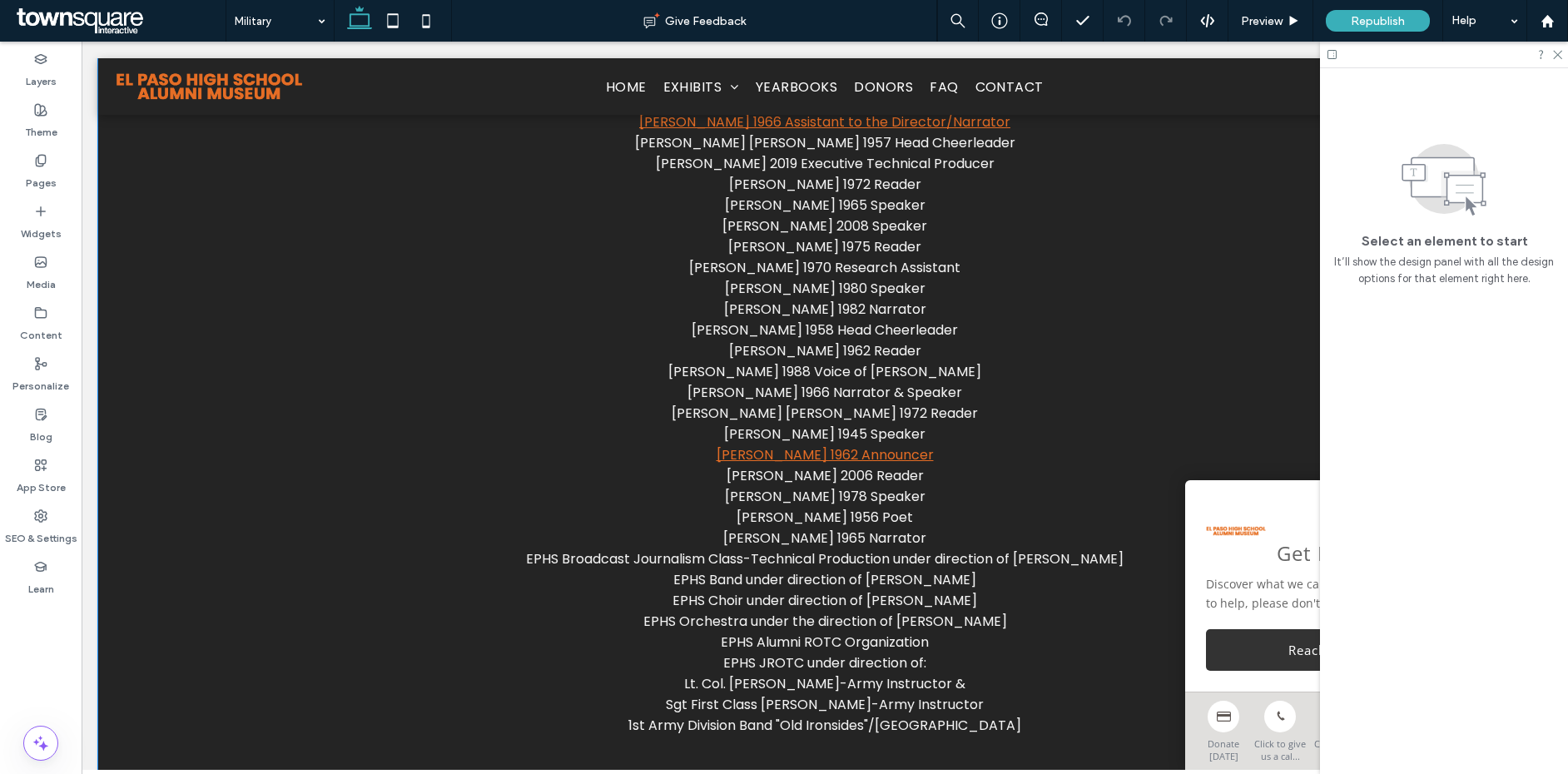
scroll to position [2352, 0]
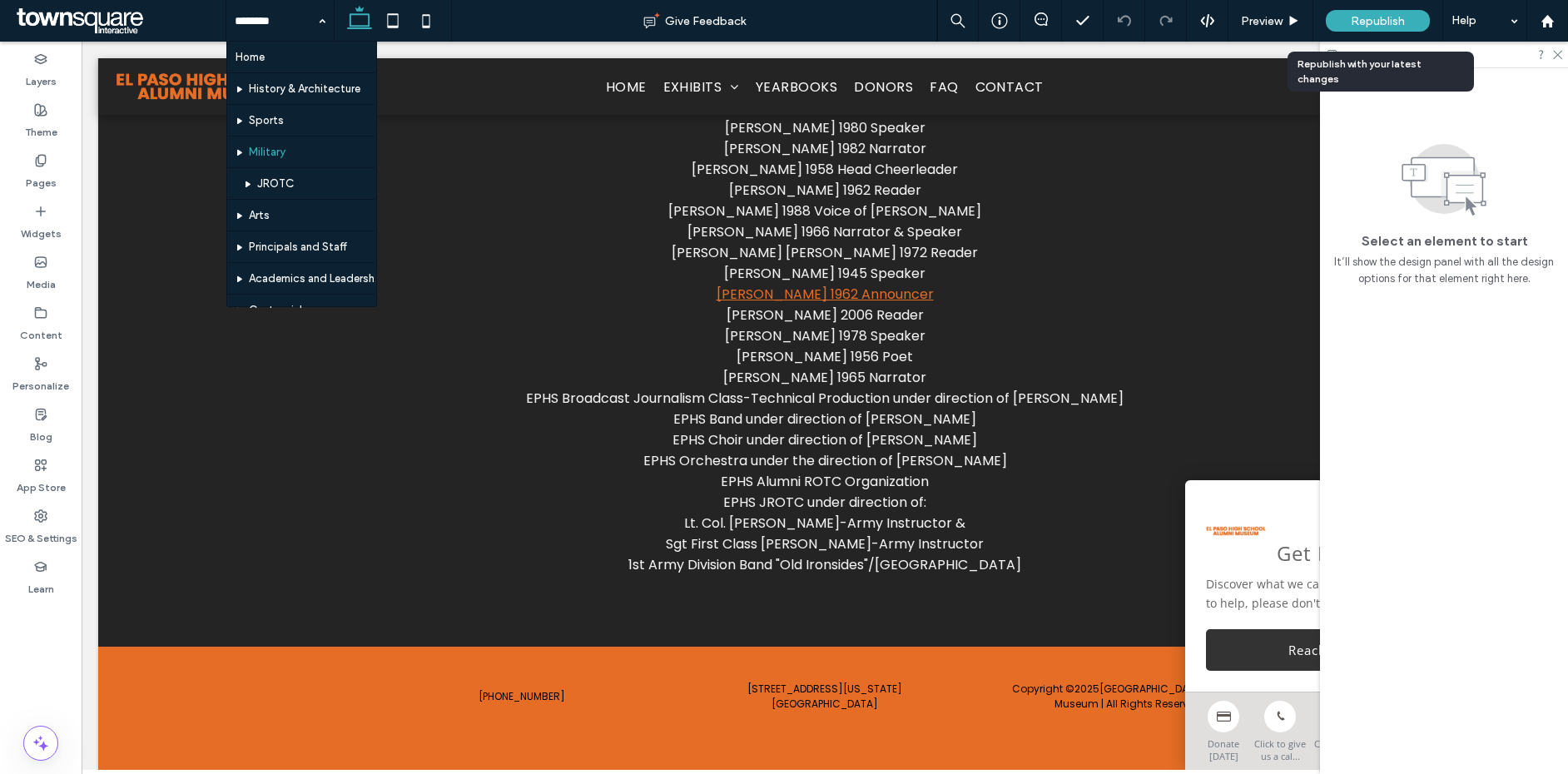
click at [1374, 15] on span "Republish" at bounding box center [1378, 20] width 54 height 14
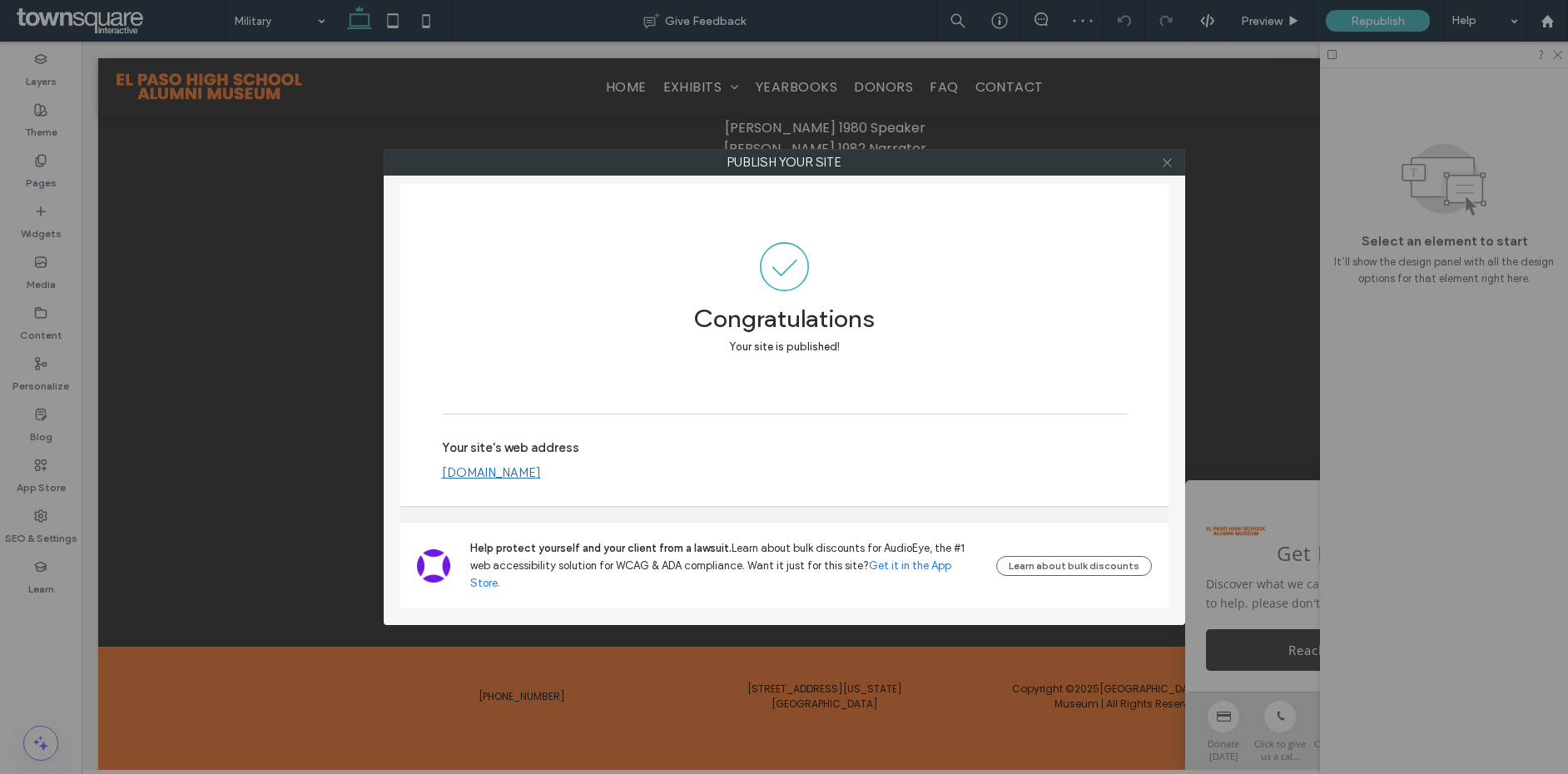
click at [1169, 160] on use at bounding box center [1167, 162] width 8 height 8
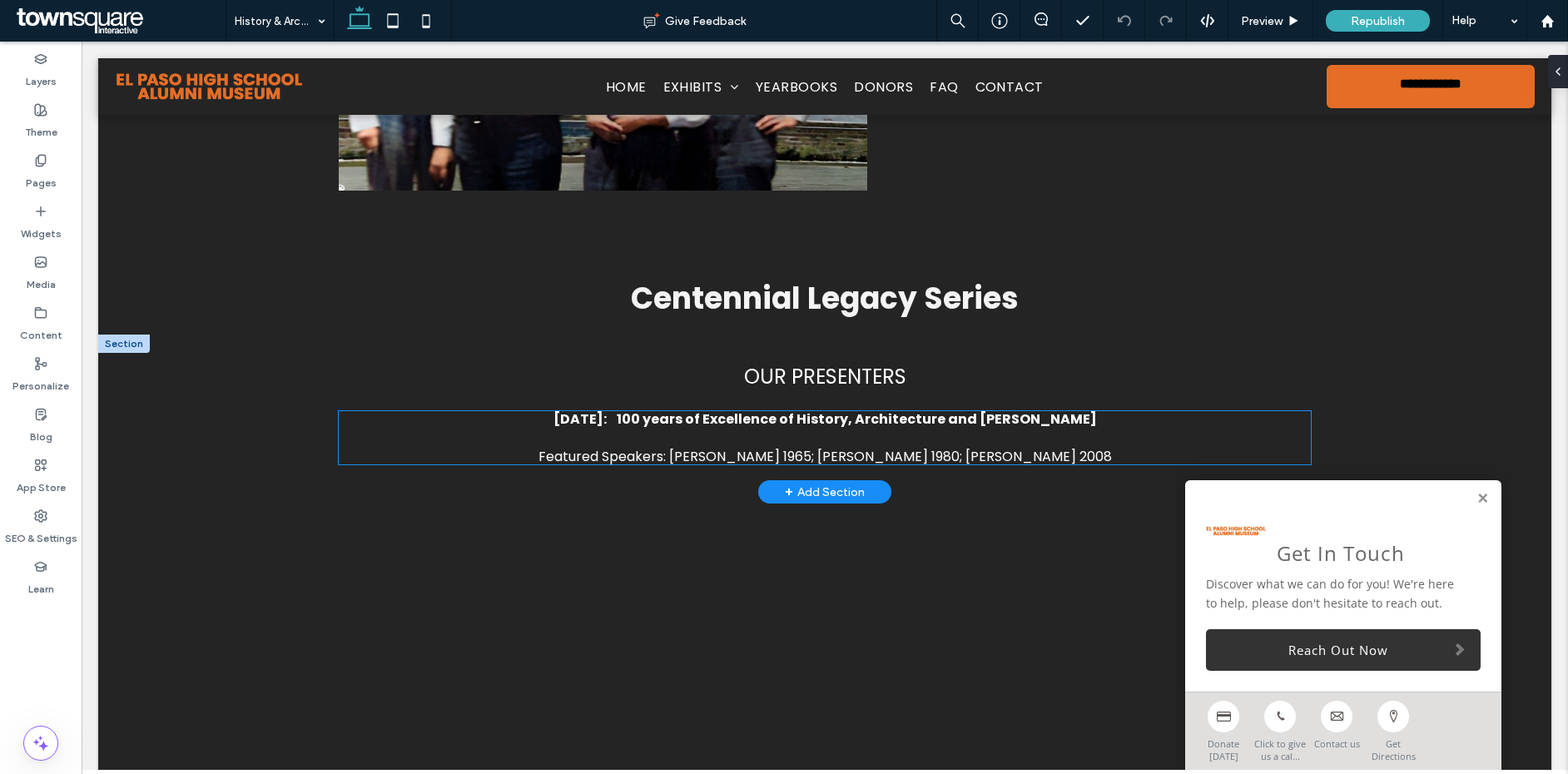
scroll to position [4012, 0]
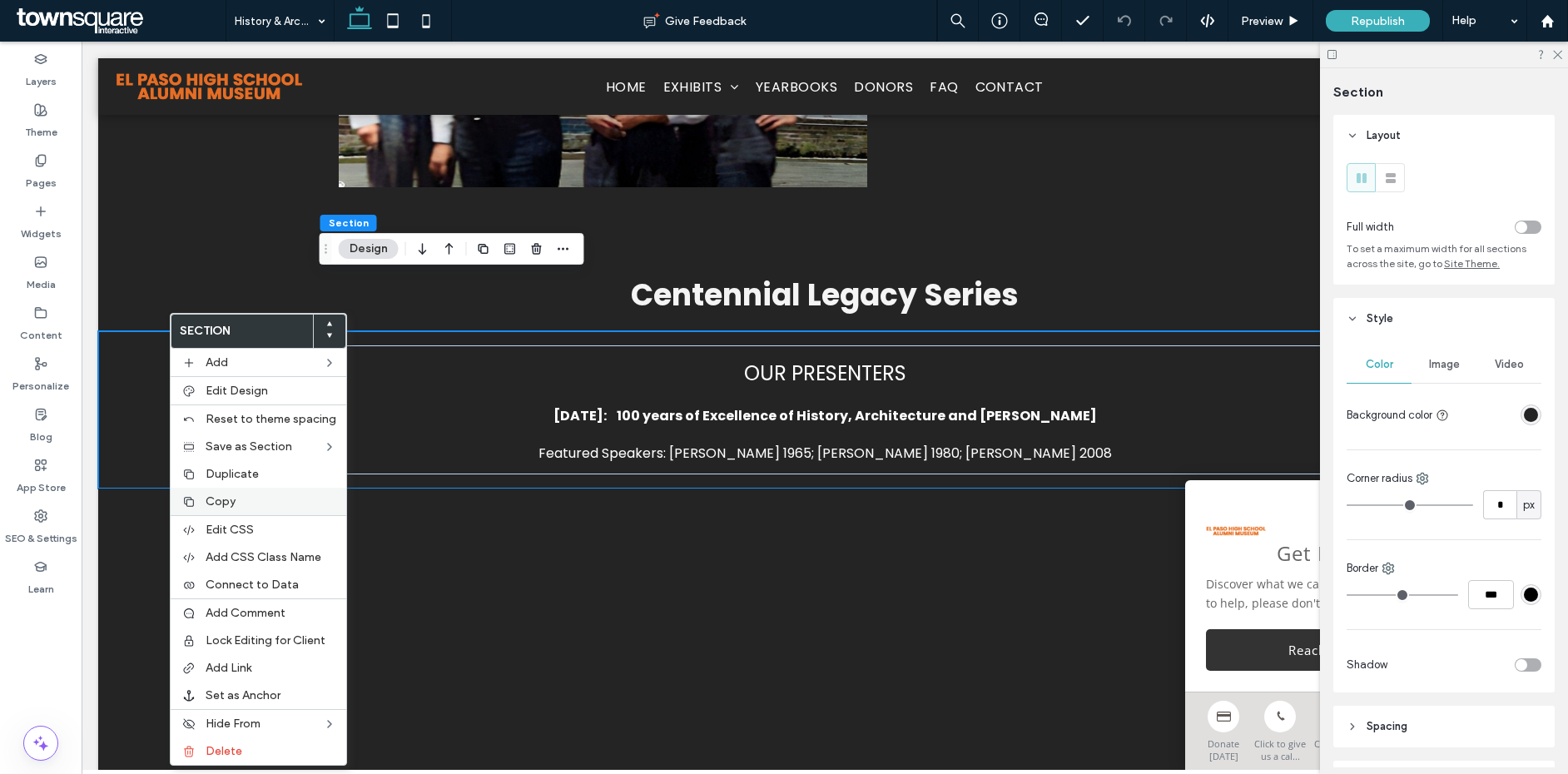
click at [238, 500] on label "Copy" at bounding box center [270, 501] width 131 height 14
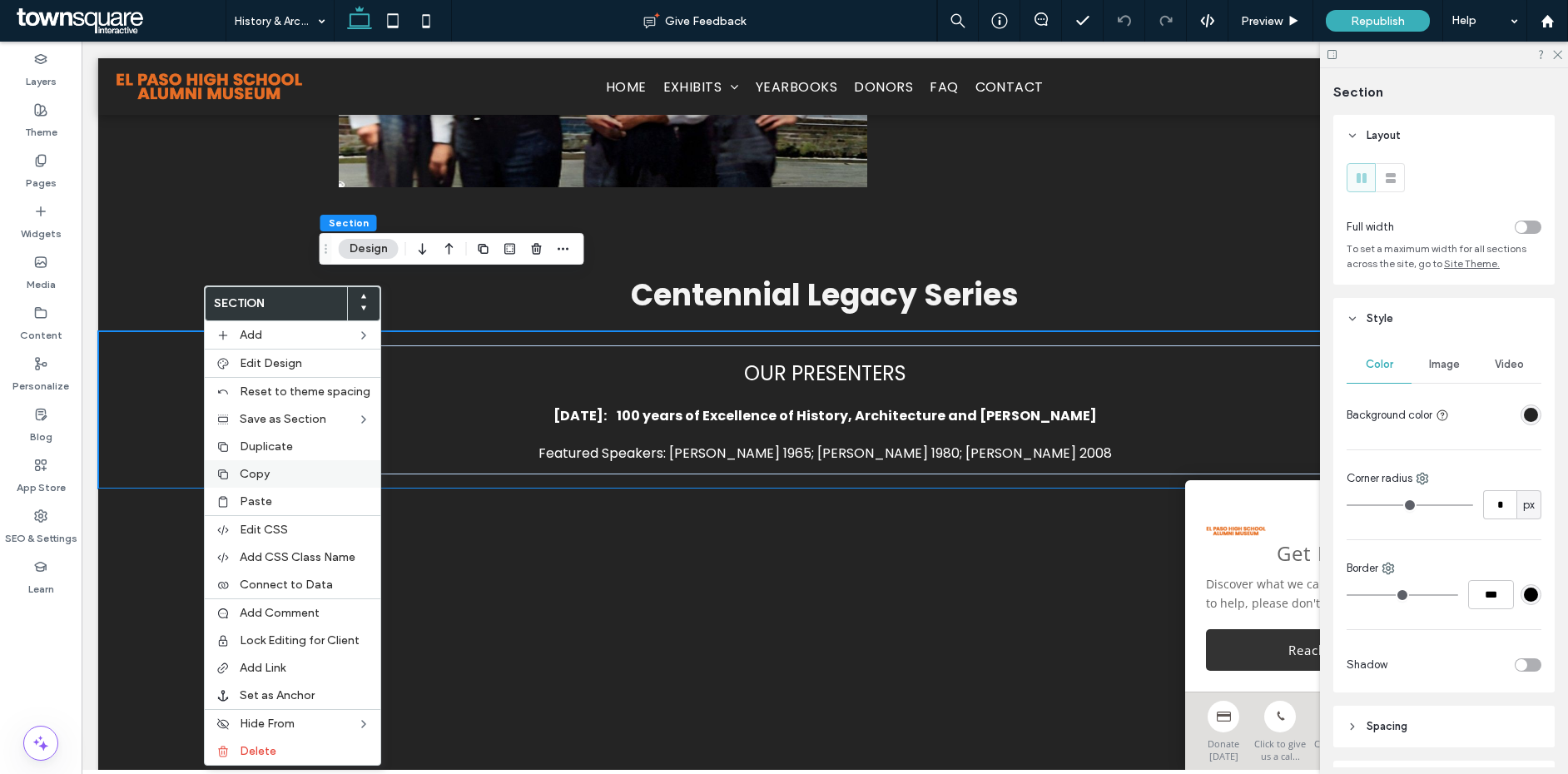
click at [260, 471] on span "Copy" at bounding box center [255, 473] width 30 height 14
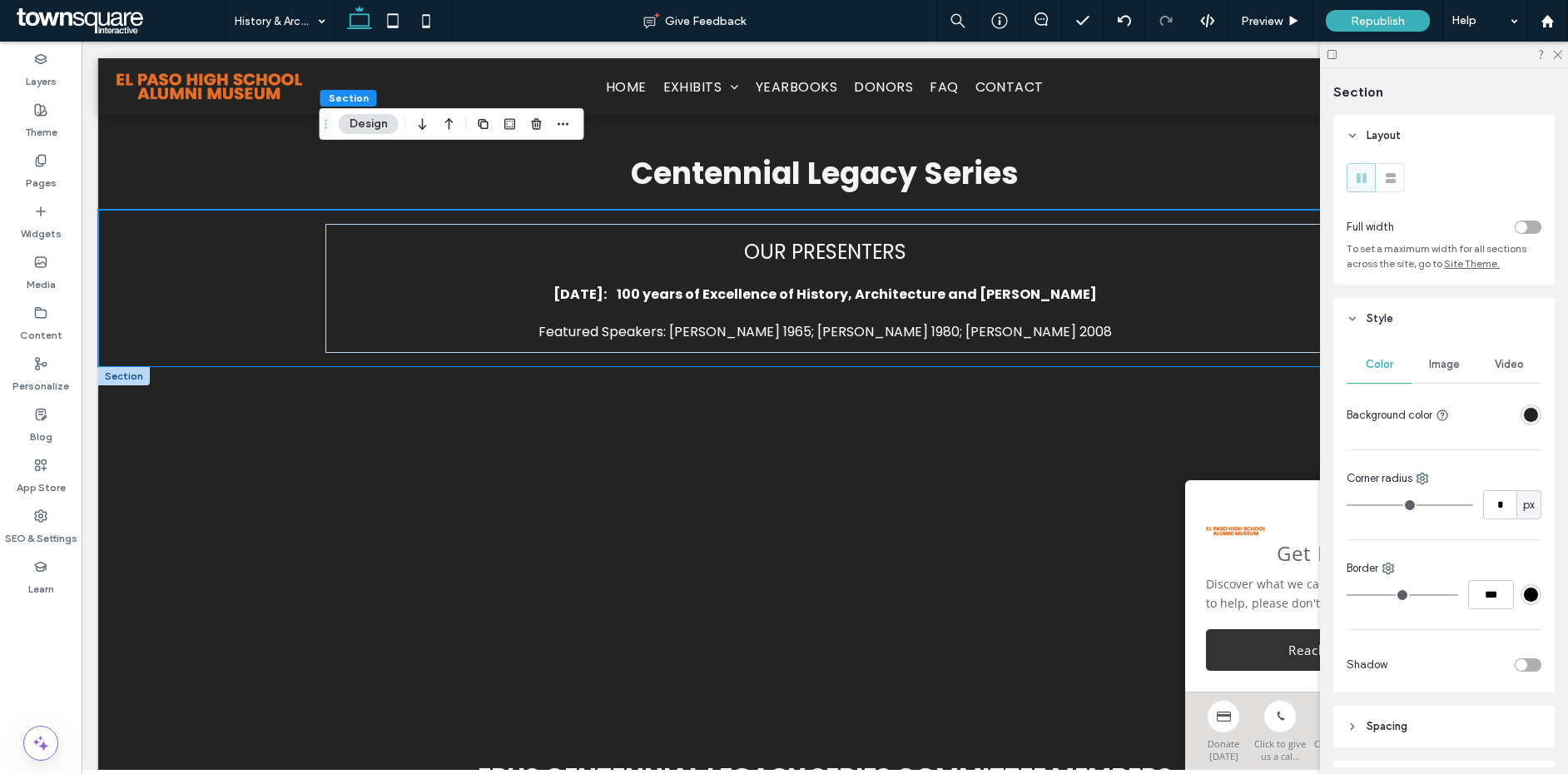
scroll to position [4330, 0]
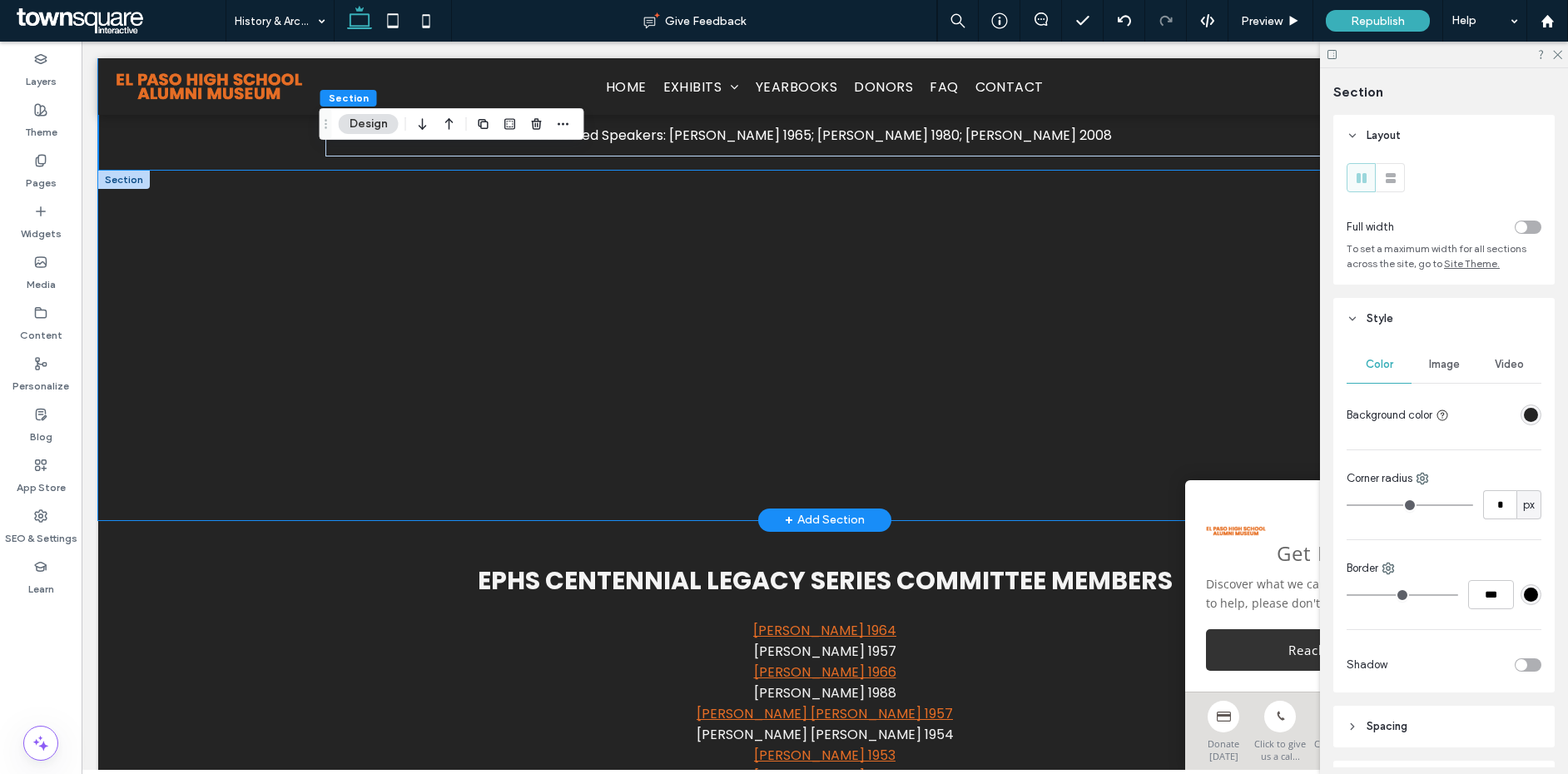
click at [222, 307] on div at bounding box center [824, 344] width 1453 height 349
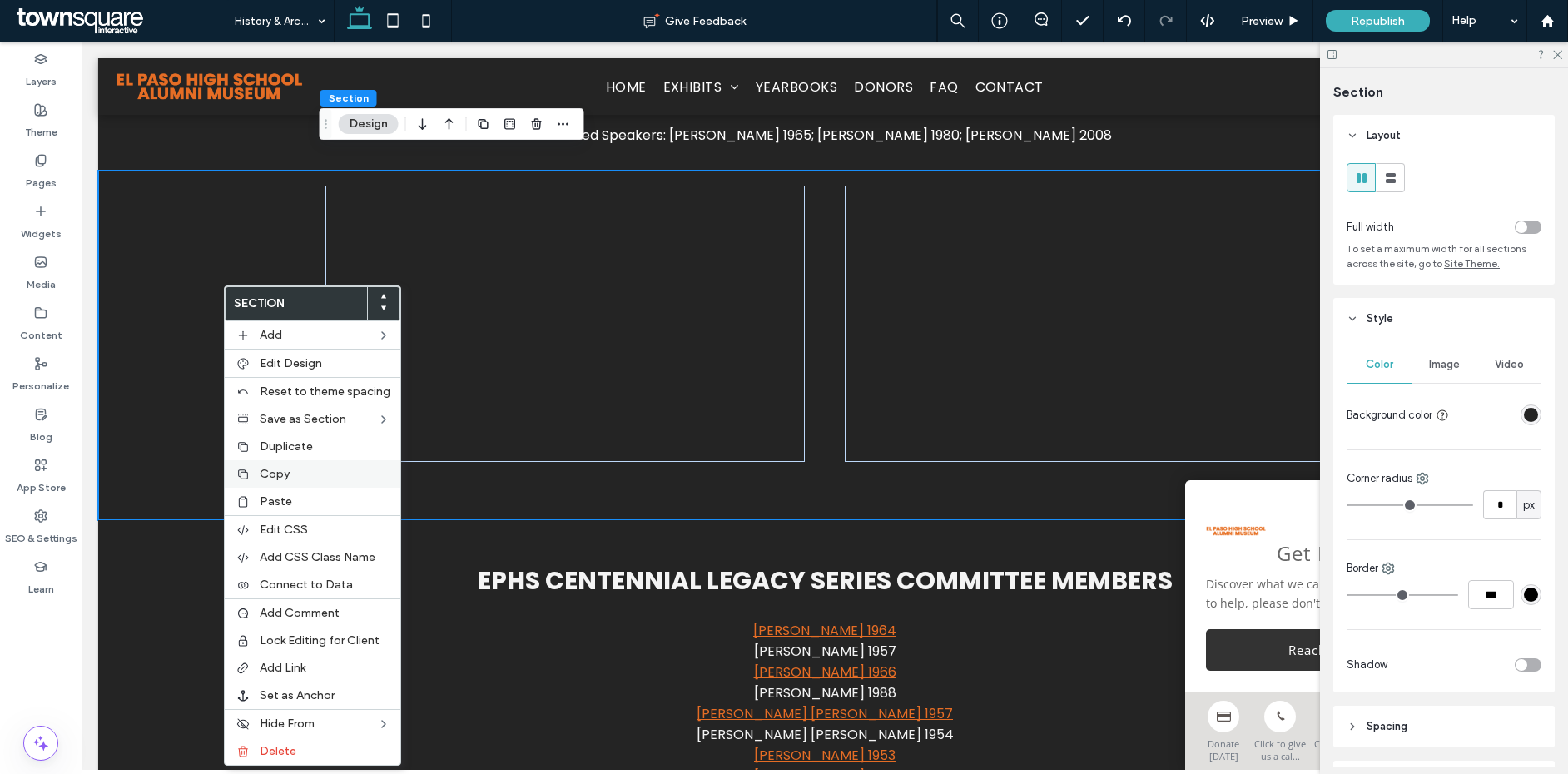
click at [281, 467] on span "Copy" at bounding box center [274, 473] width 30 height 14
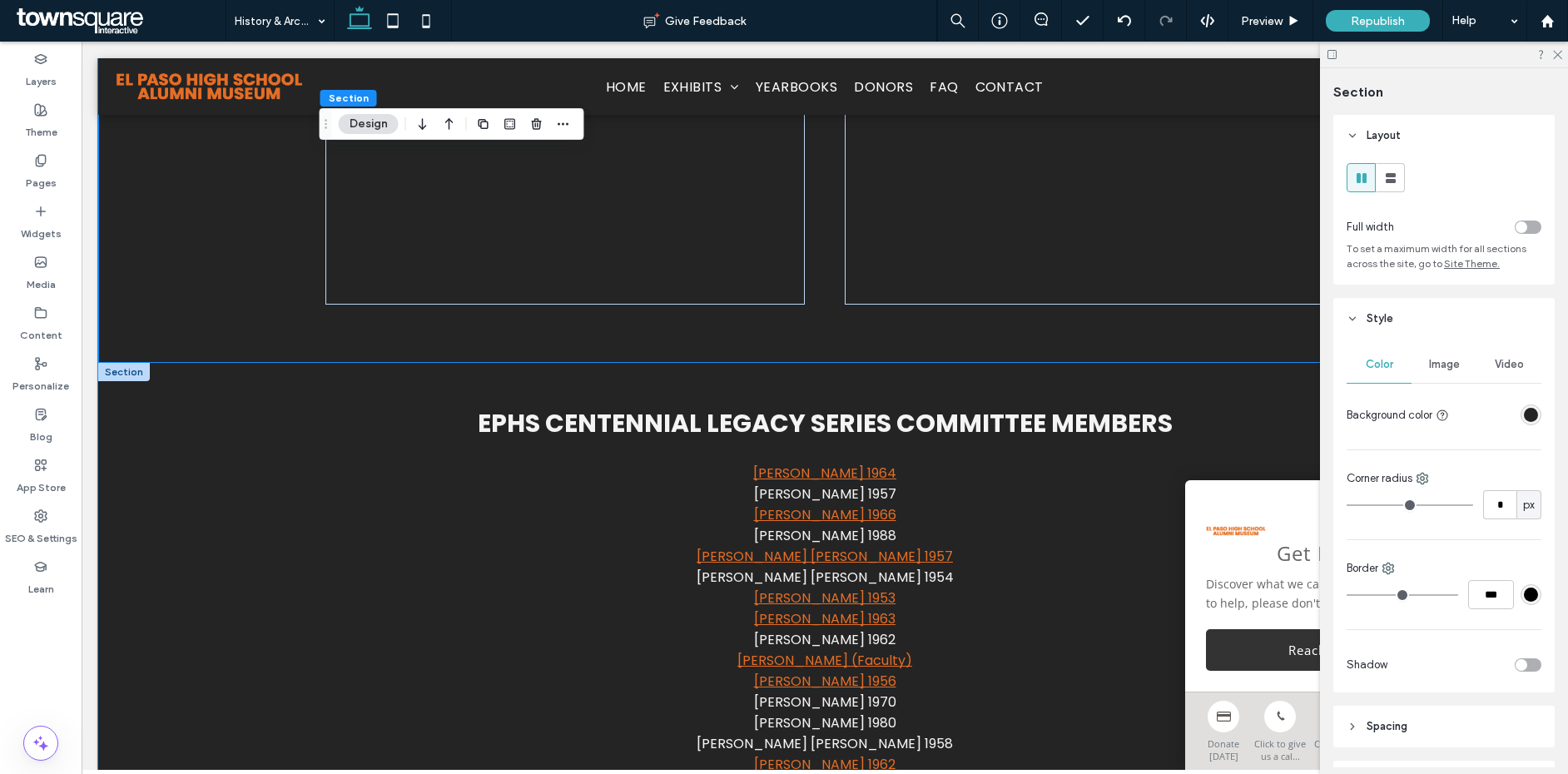
scroll to position [4613, 0]
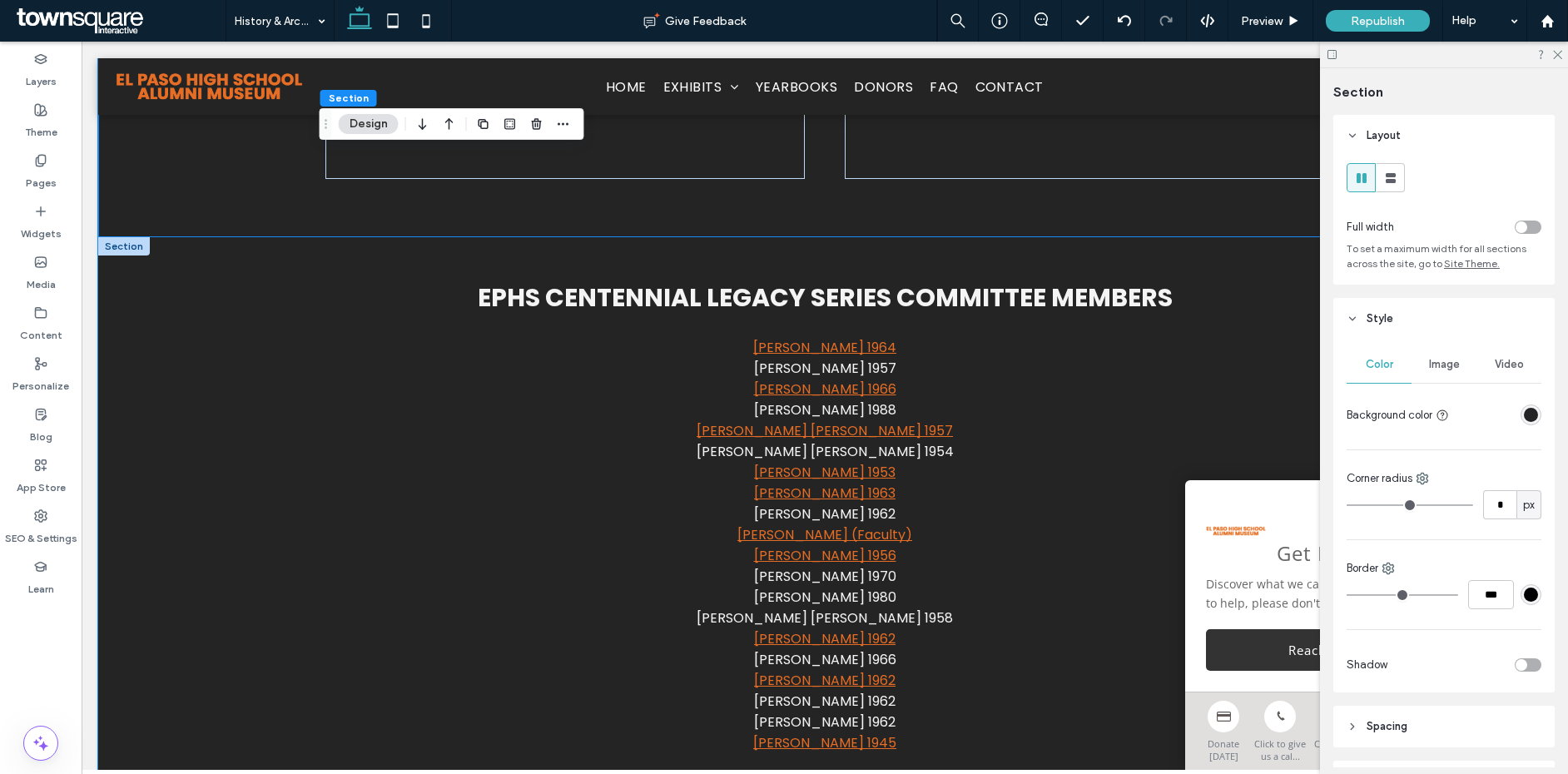
click at [200, 341] on div "EPHS Centennial Legacy Series Committee Members Sandy Aaronson 1964 Holli Reise…" at bounding box center [824, 509] width 1453 height 544
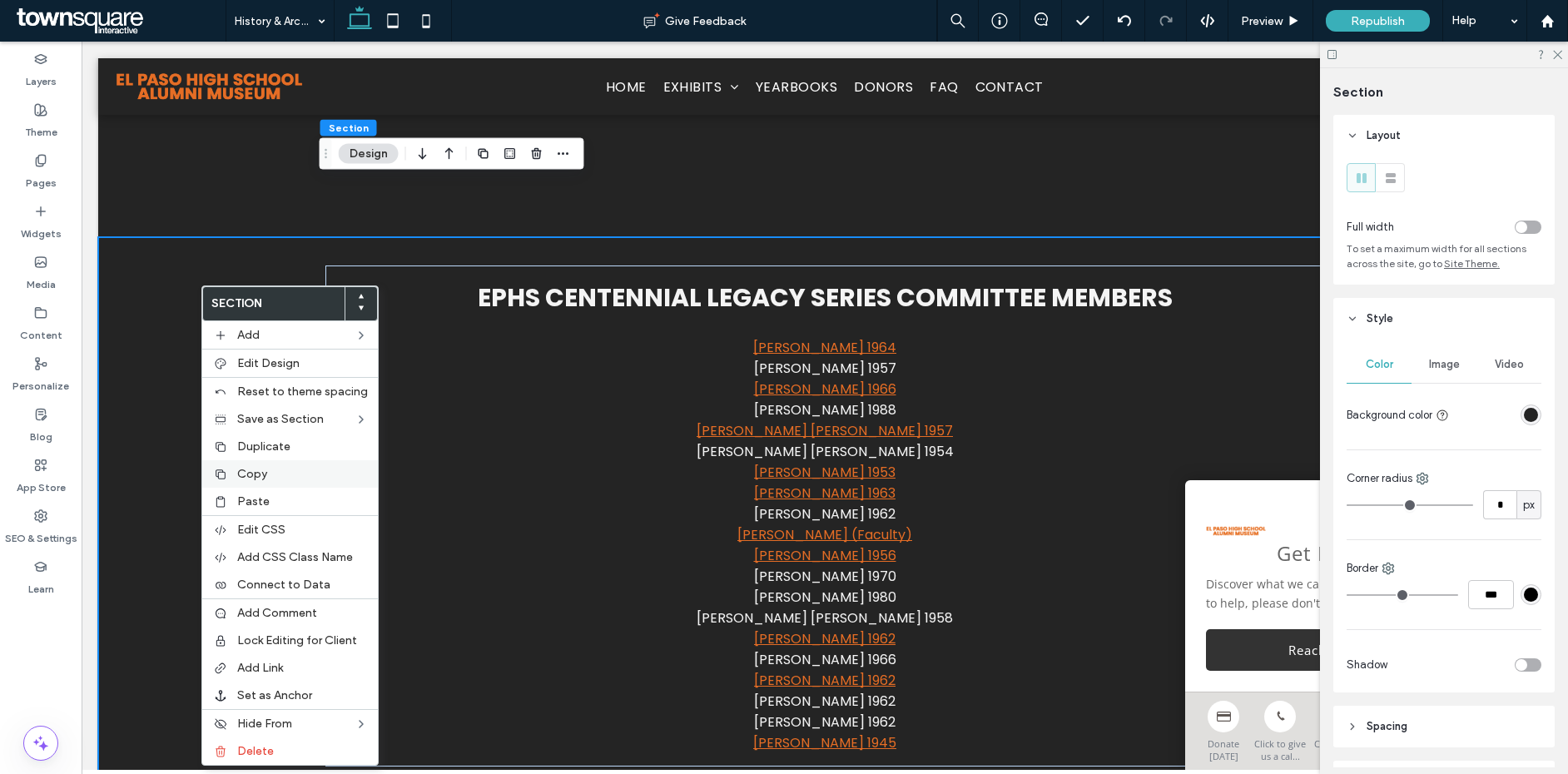
click at [282, 480] on label "Copy" at bounding box center [302, 473] width 131 height 14
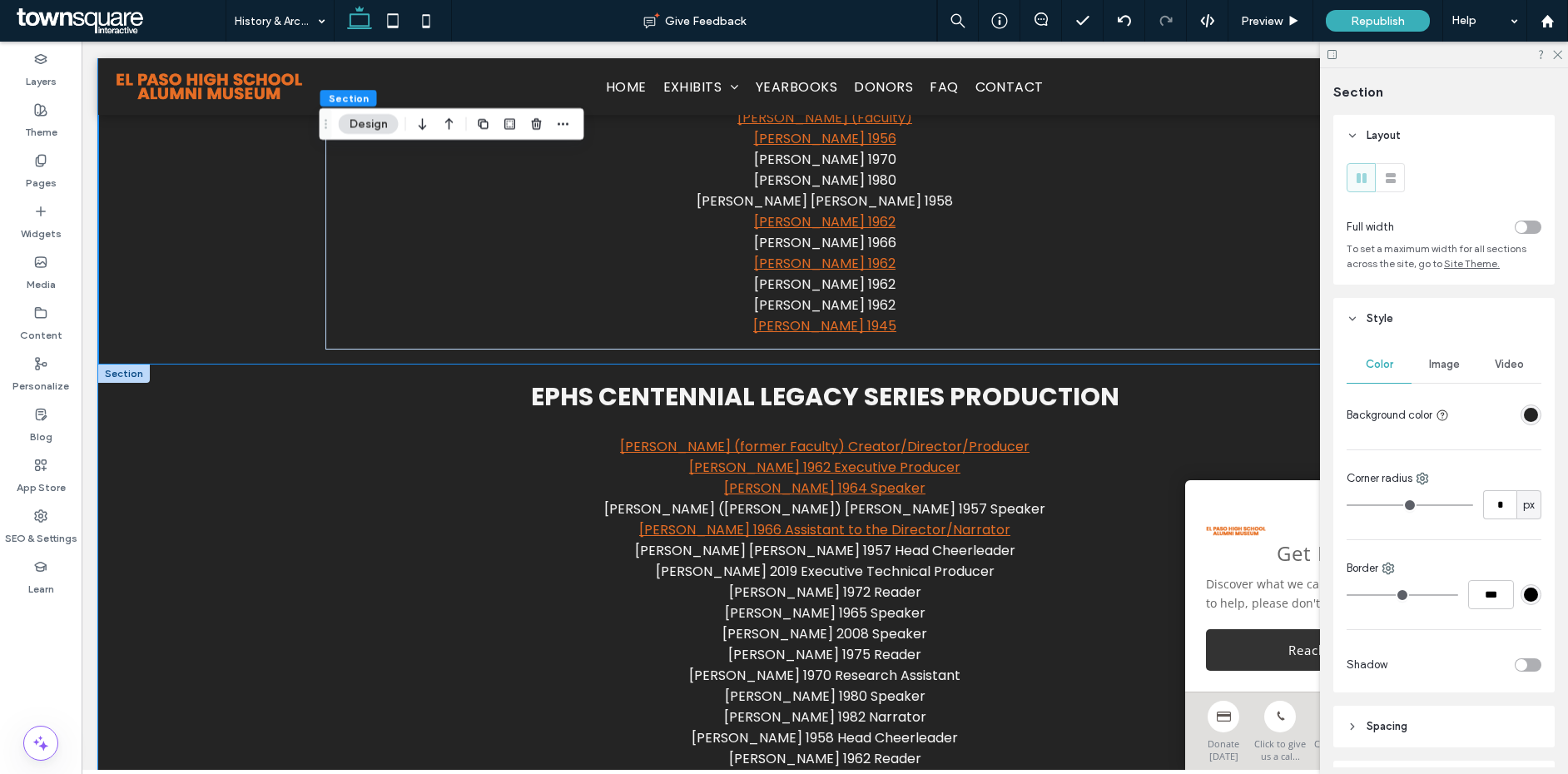
scroll to position [5096, 0]
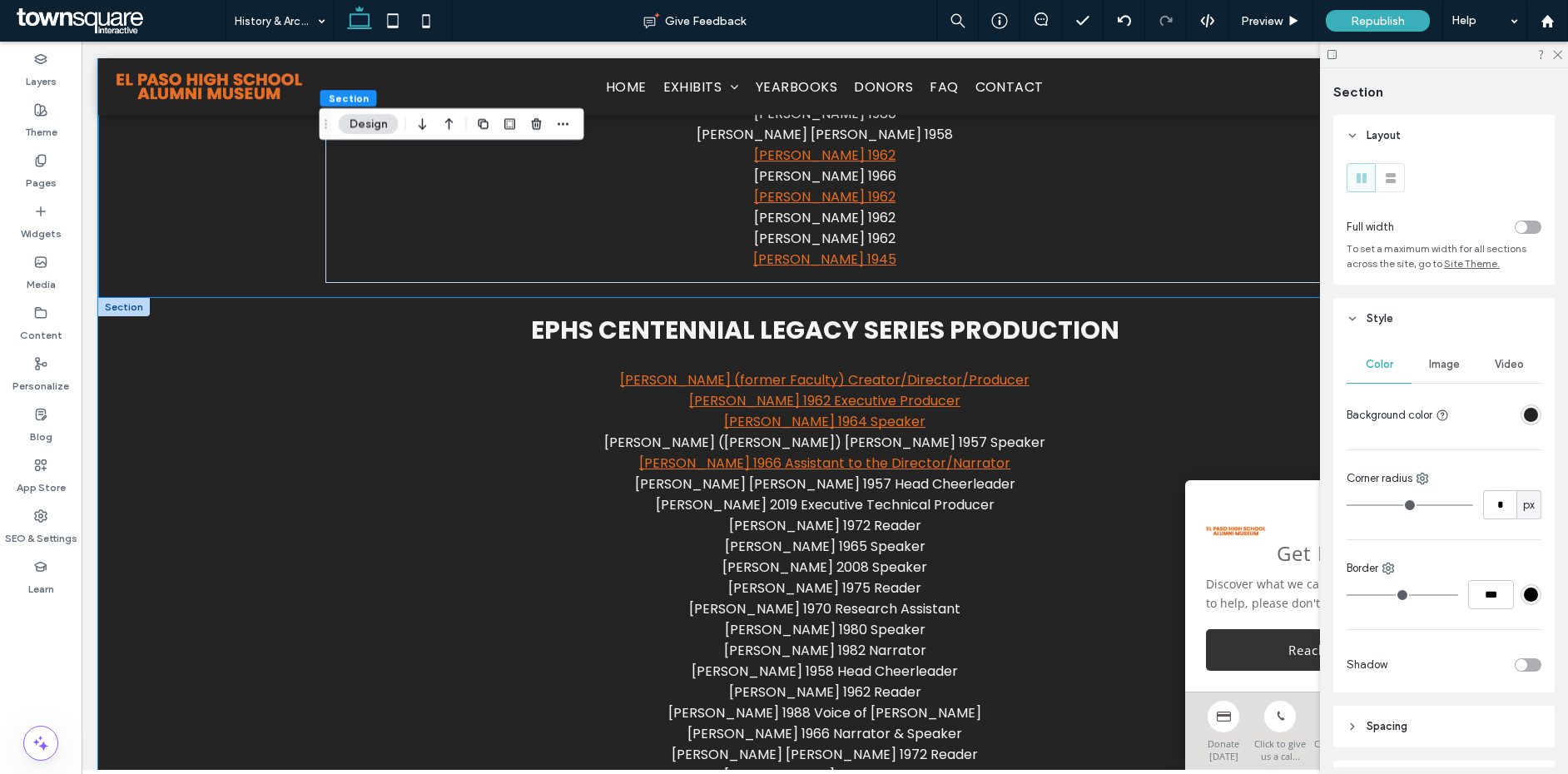
click at [233, 381] on div "EPHS Centennial Legacy Series Production [PERSON_NAME] (former Faculty) Creator…" at bounding box center [824, 723] width 1453 height 851
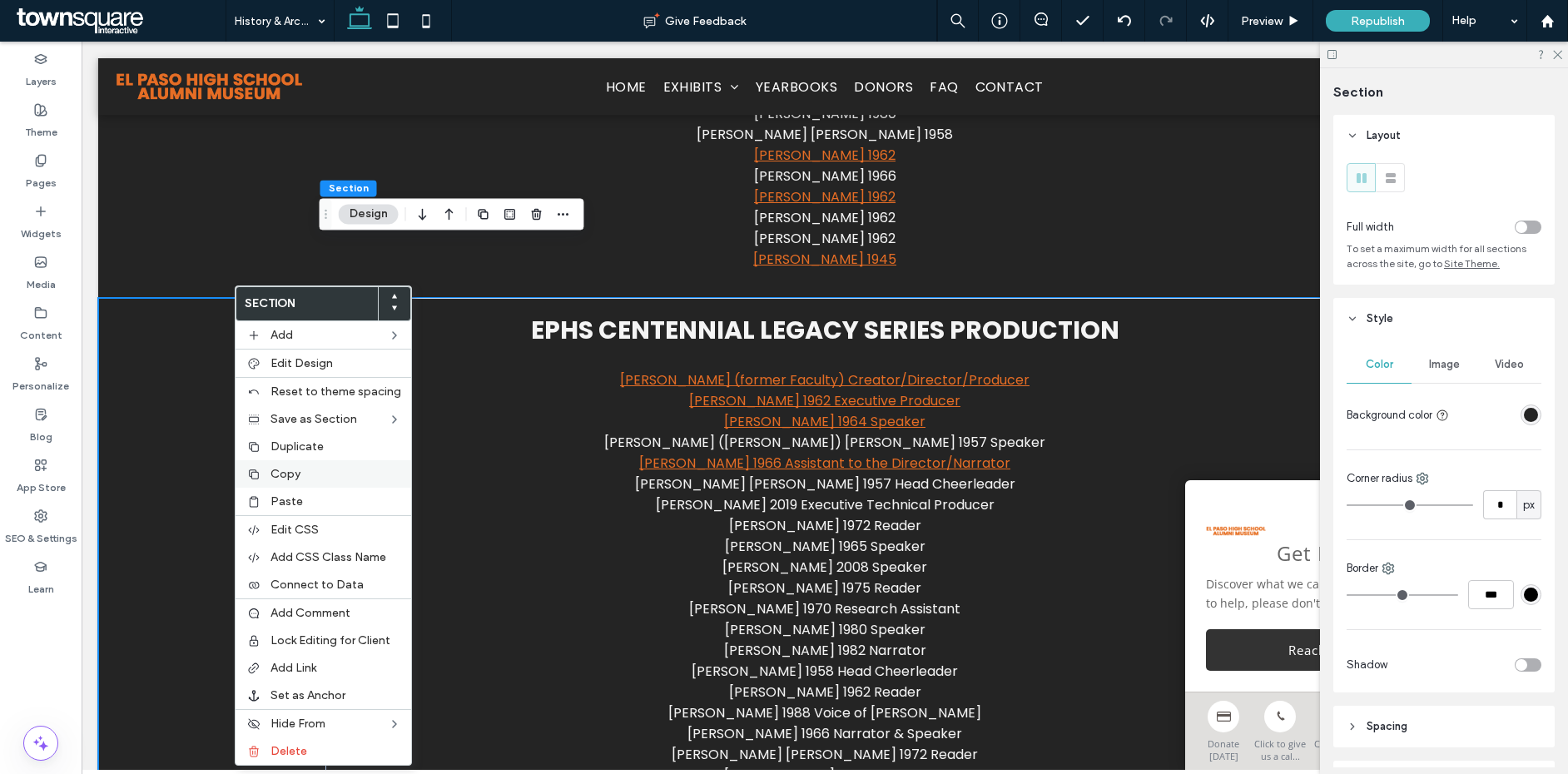
click at [288, 481] on span "Copy" at bounding box center [285, 473] width 30 height 14
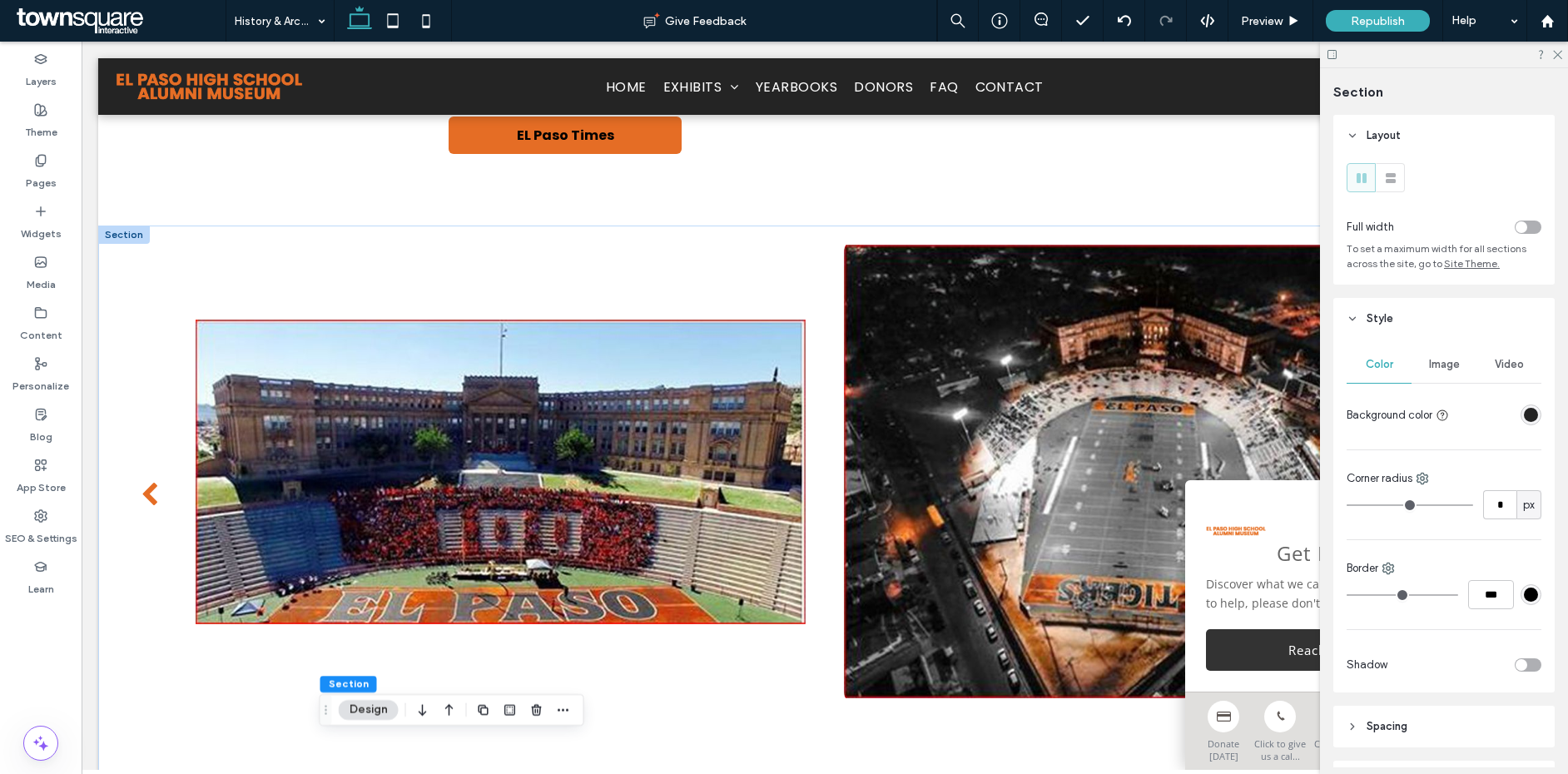
scroll to position [1791, 0]
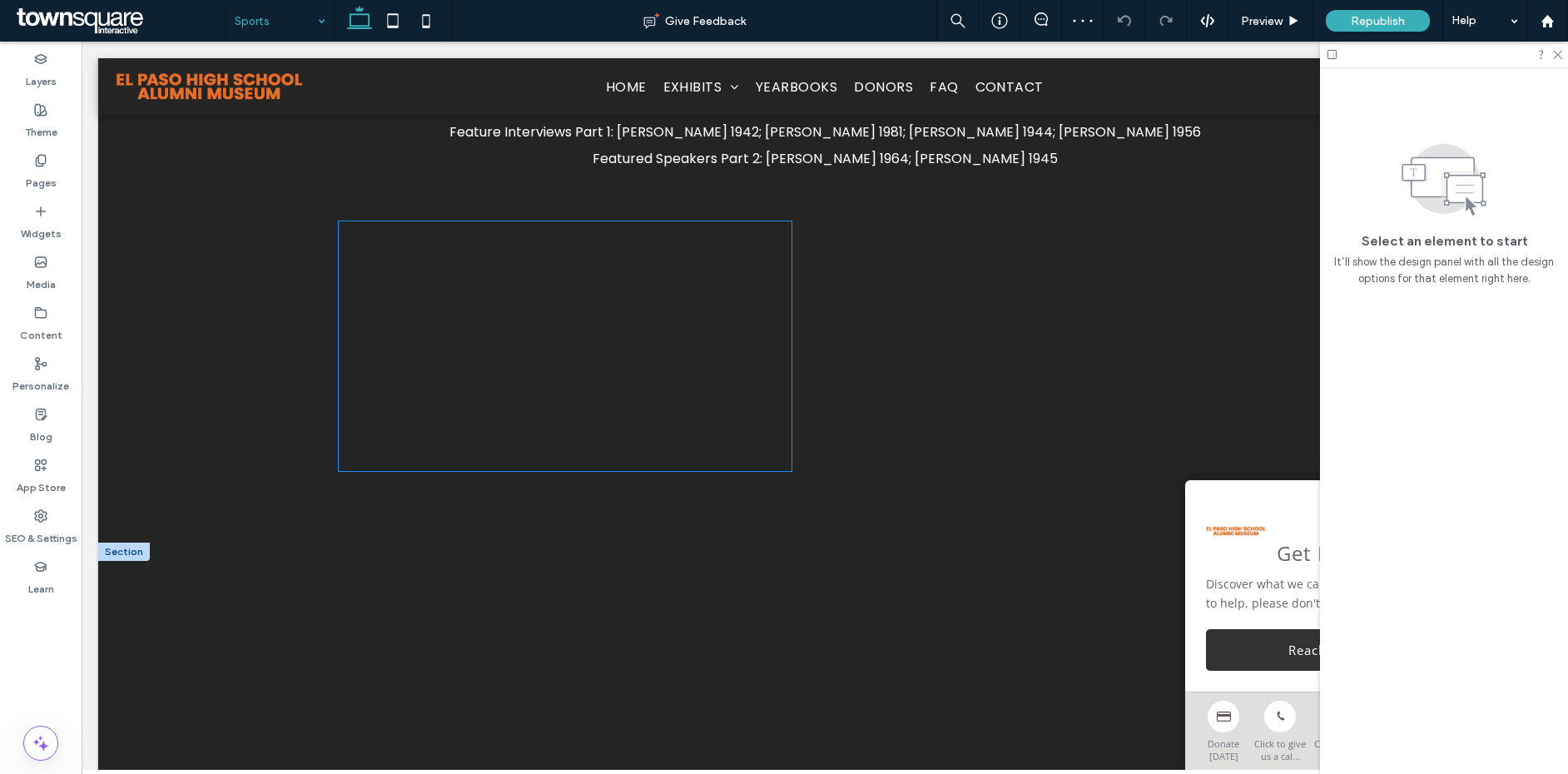
scroll to position [880, 0]
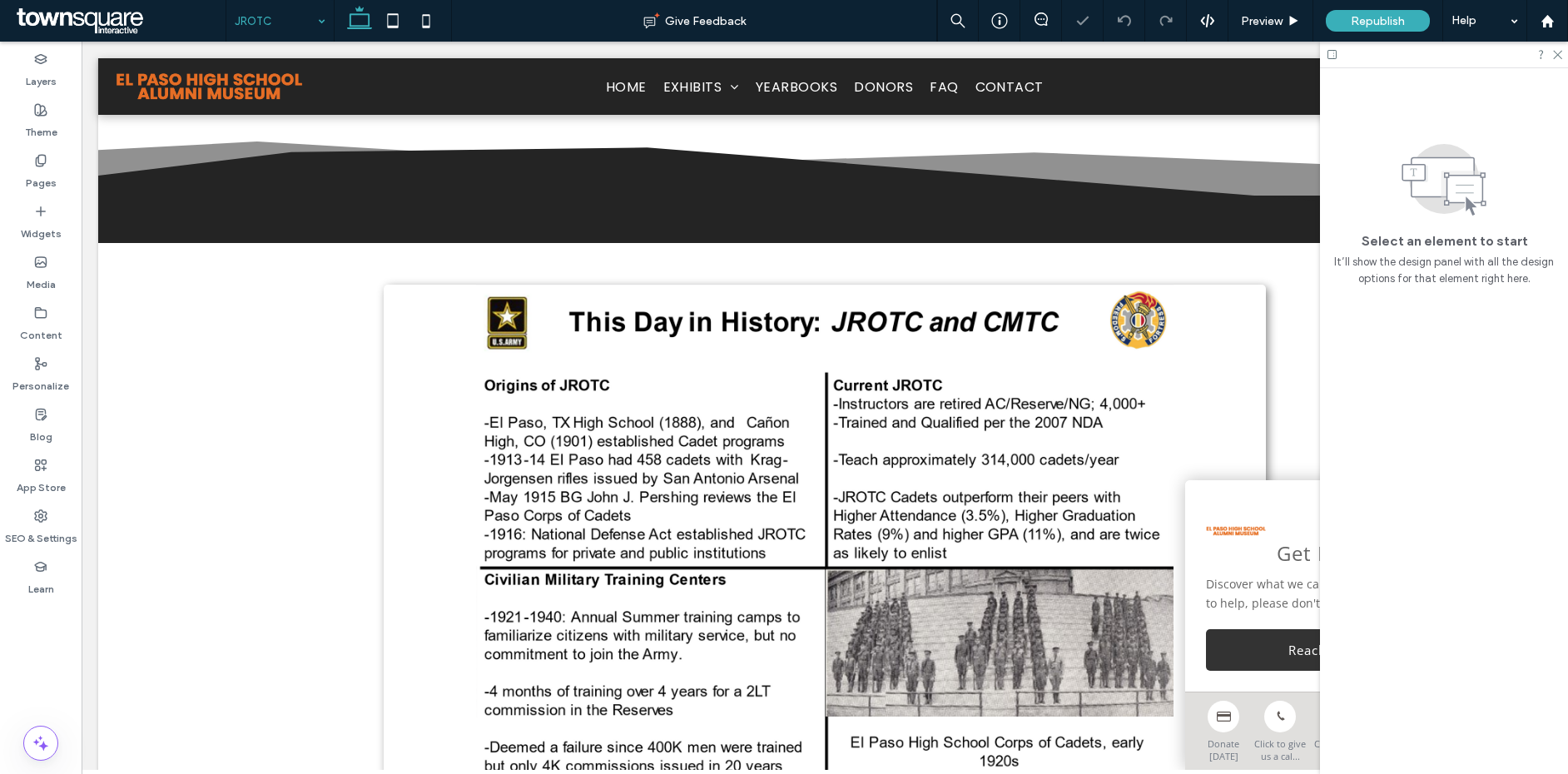
scroll to position [1484, 0]
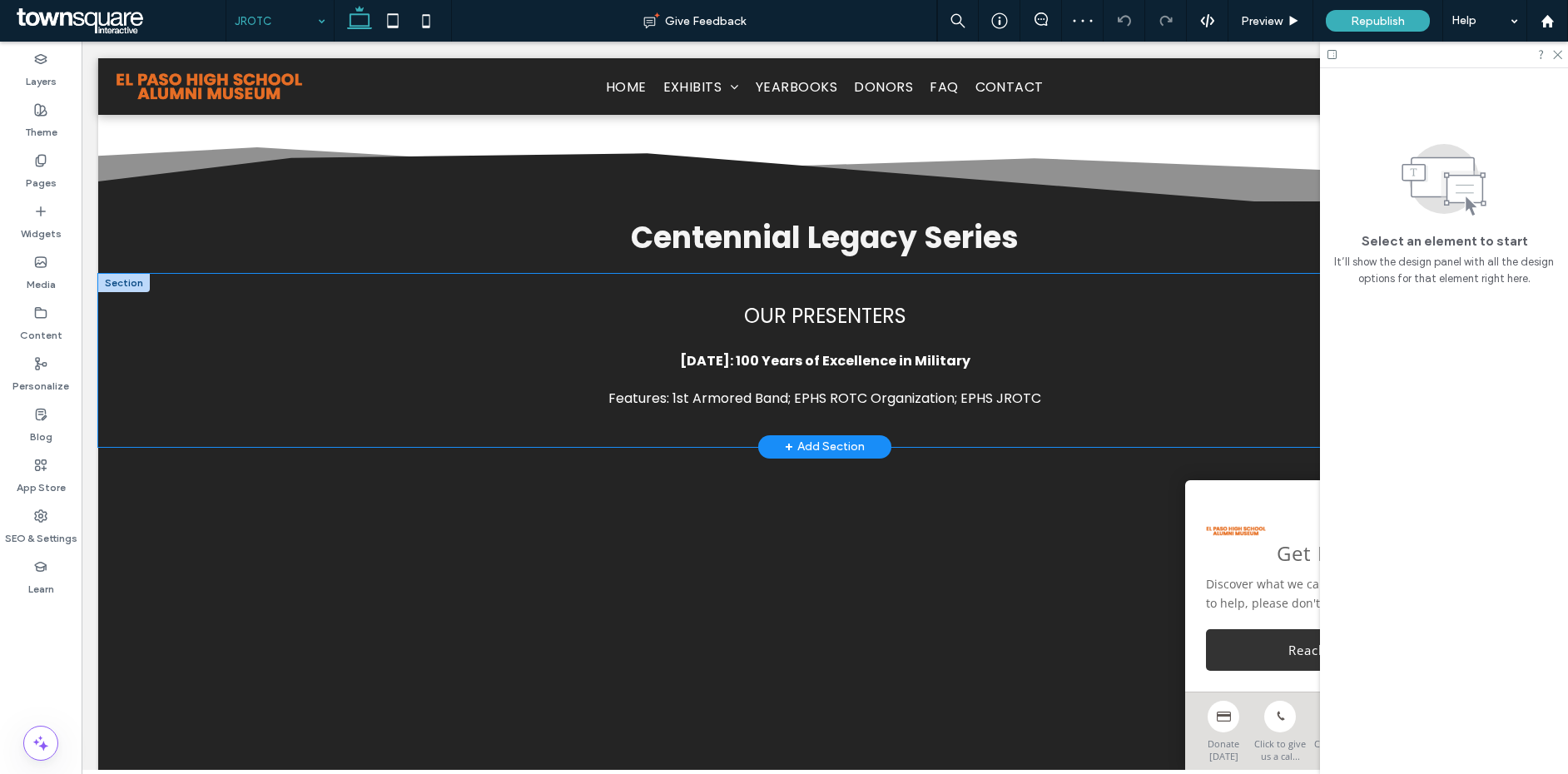
click at [198, 329] on div "Our Presenters May 12, 2016: 100 Years of Excellence in Military ﻿ Features: 1s…" at bounding box center [824, 360] width 1453 height 173
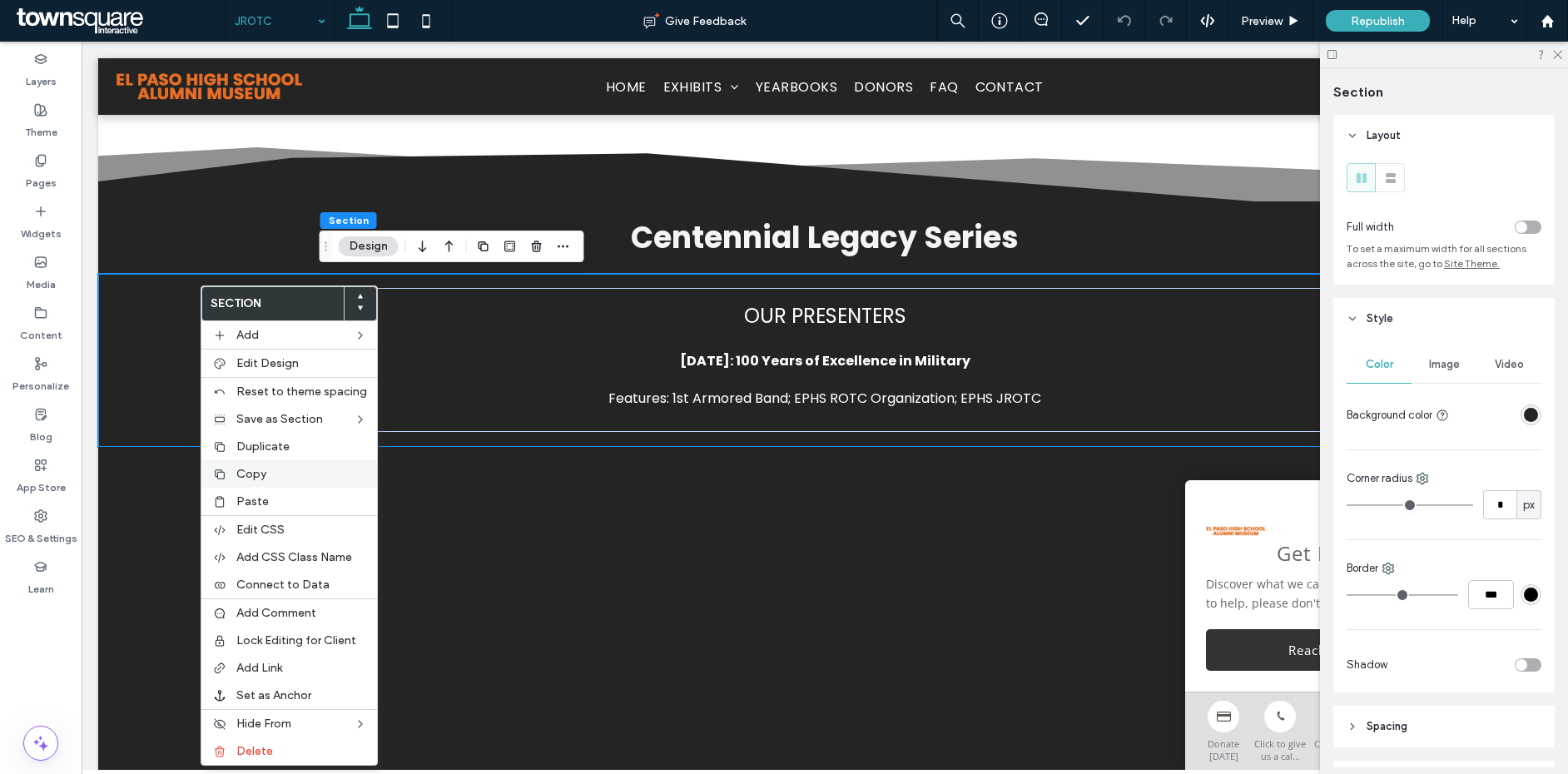
click at [276, 468] on label "Copy" at bounding box center [301, 473] width 131 height 14
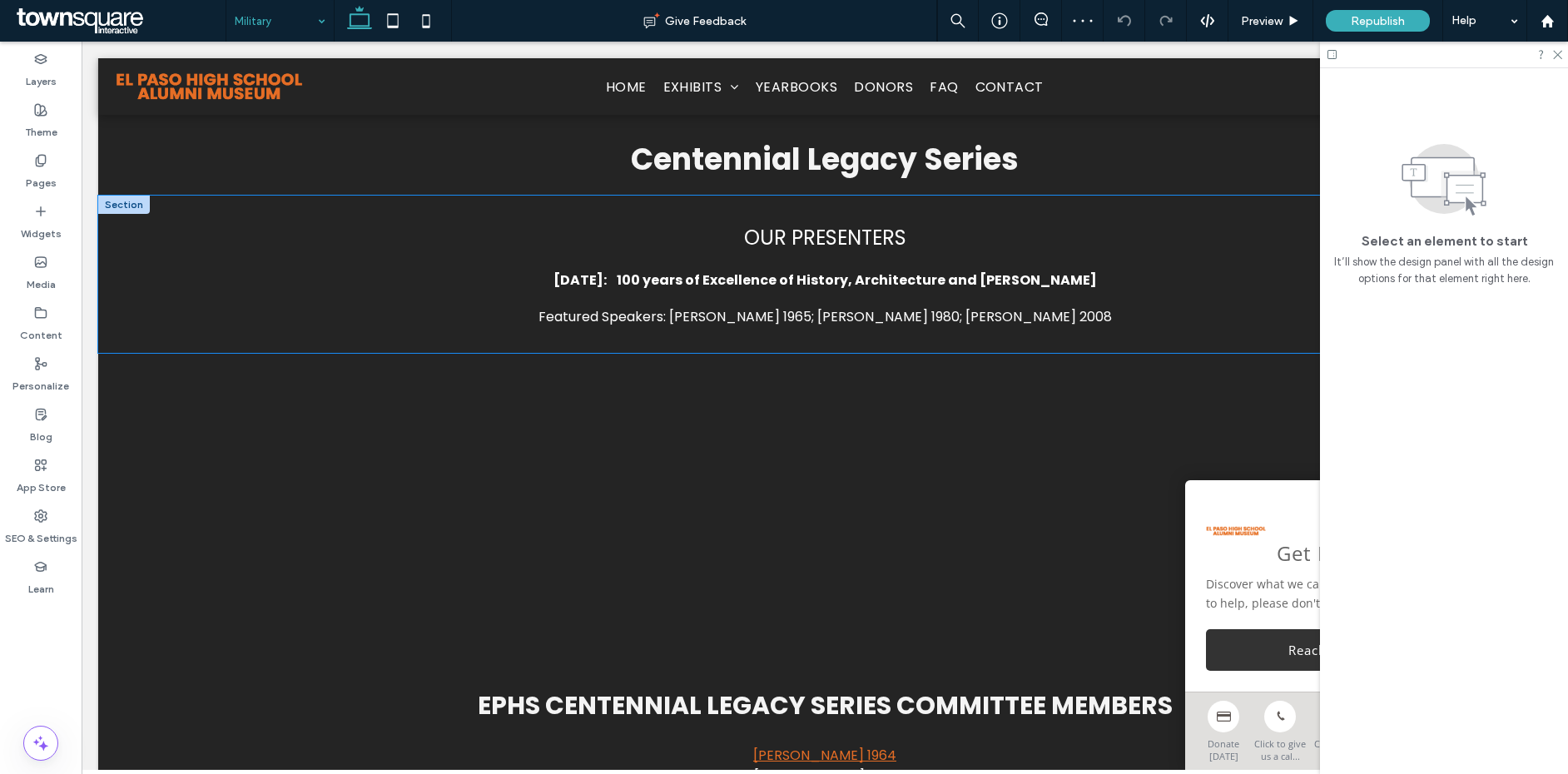
scroll to position [936, 0]
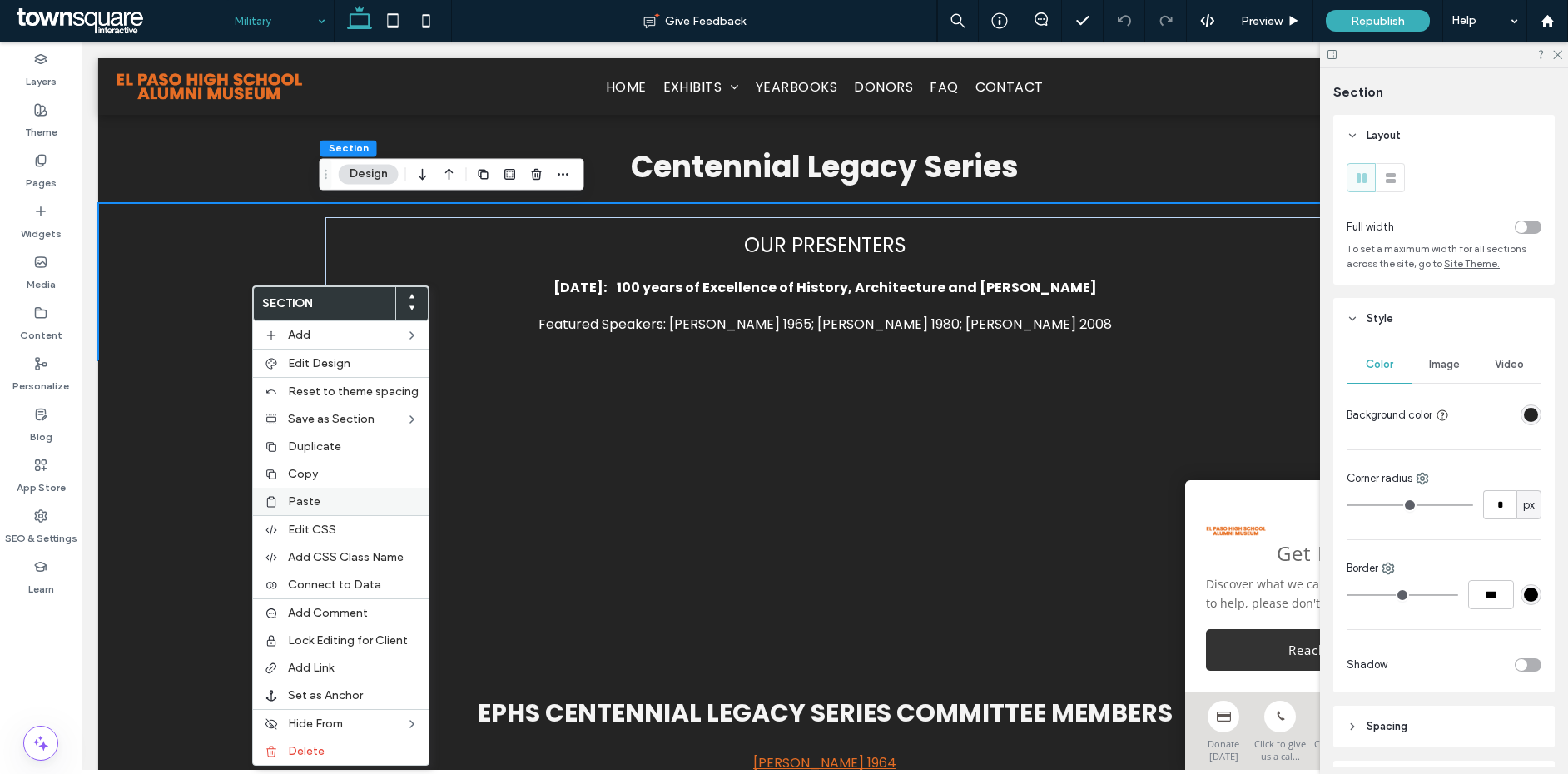
click at [307, 504] on span "Paste" at bounding box center [304, 501] width 32 height 14
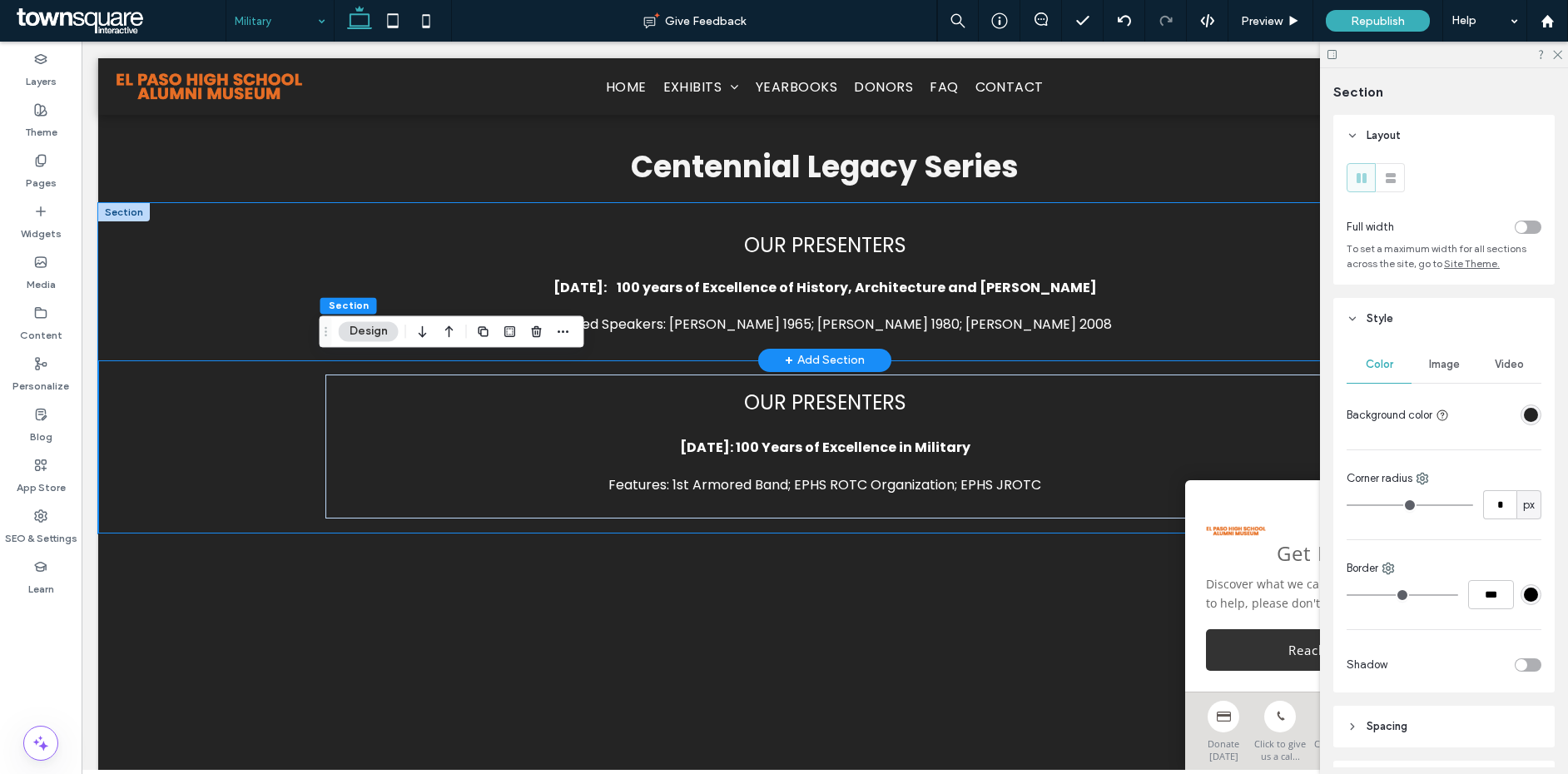
click at [252, 289] on div "Our Presenters January 21, 2016: 100 years of Excellence of History, Architectu…" at bounding box center [824, 281] width 1453 height 157
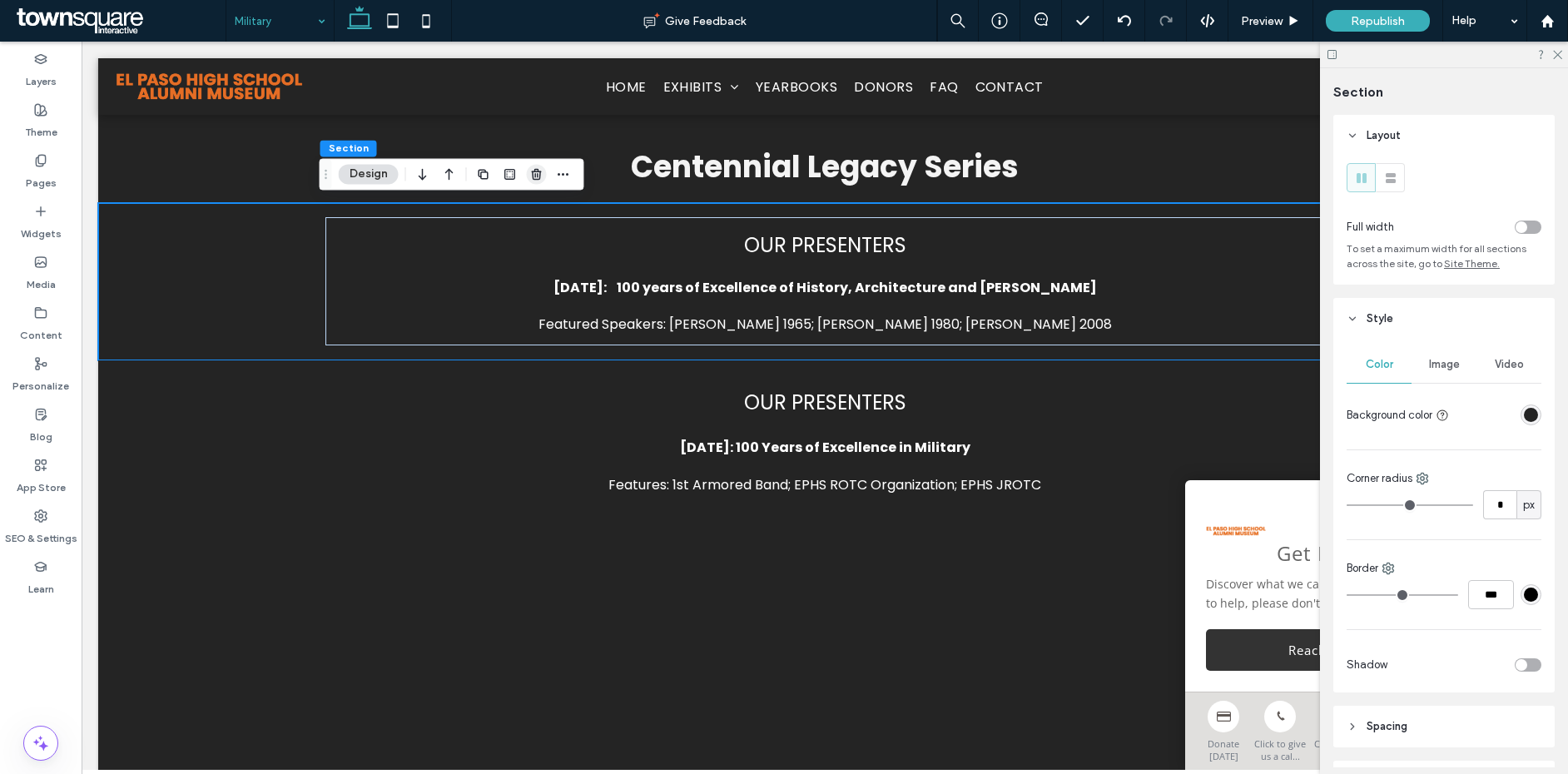
click at [535, 181] on span "button" at bounding box center [537, 174] width 20 height 20
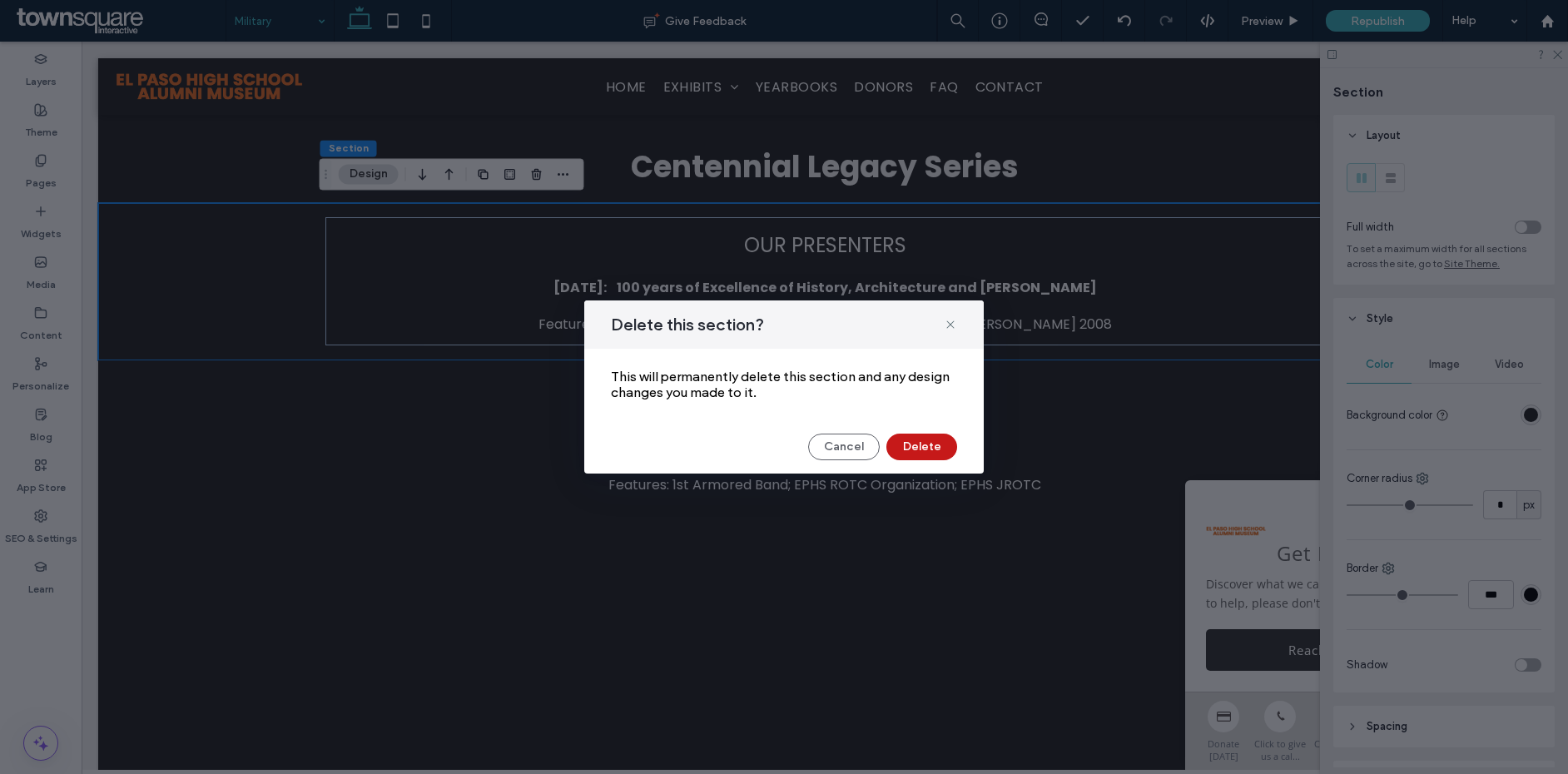
click at [924, 441] on button "Delete" at bounding box center [922, 446] width 70 height 27
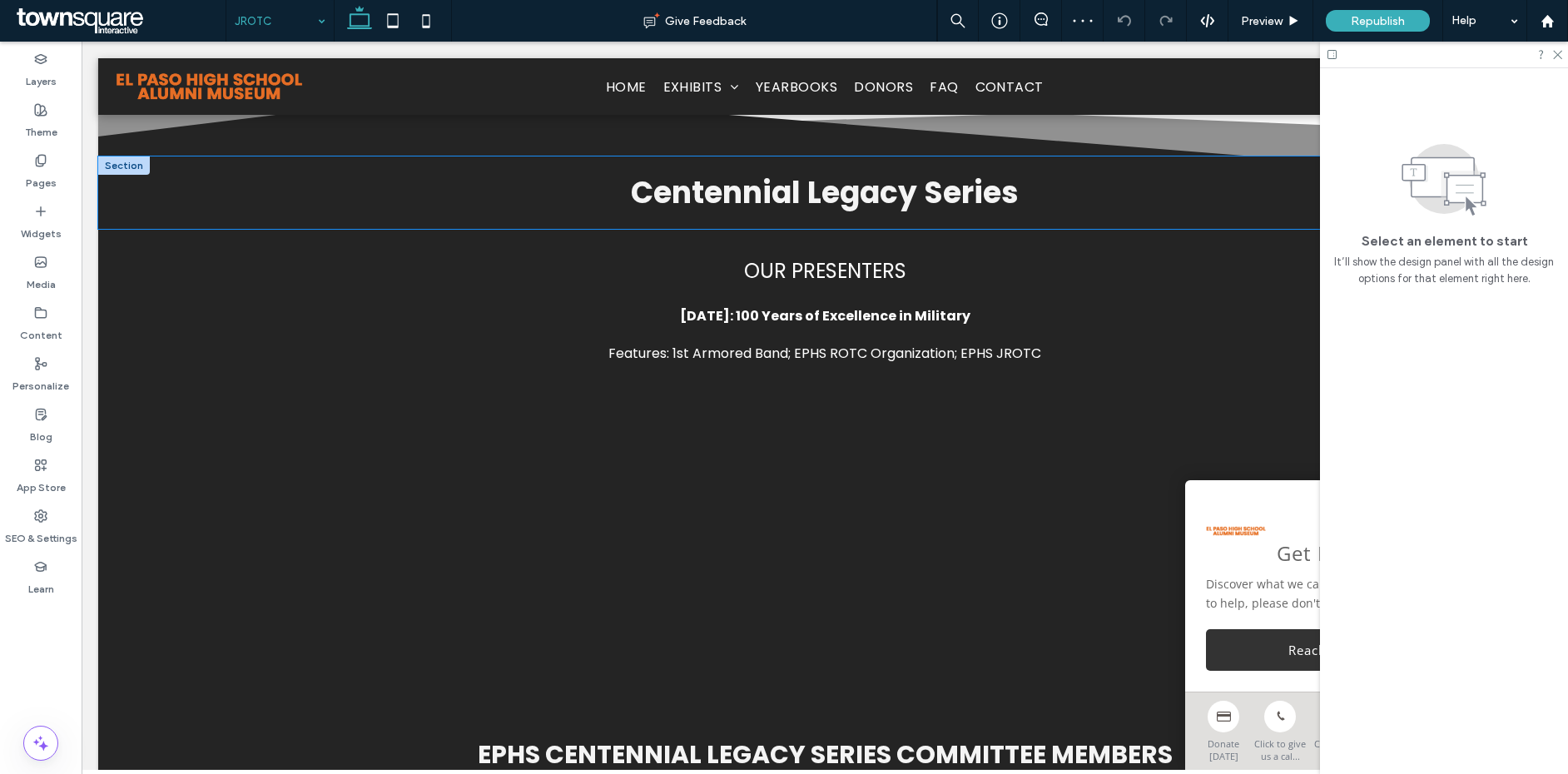
scroll to position [1460, 0]
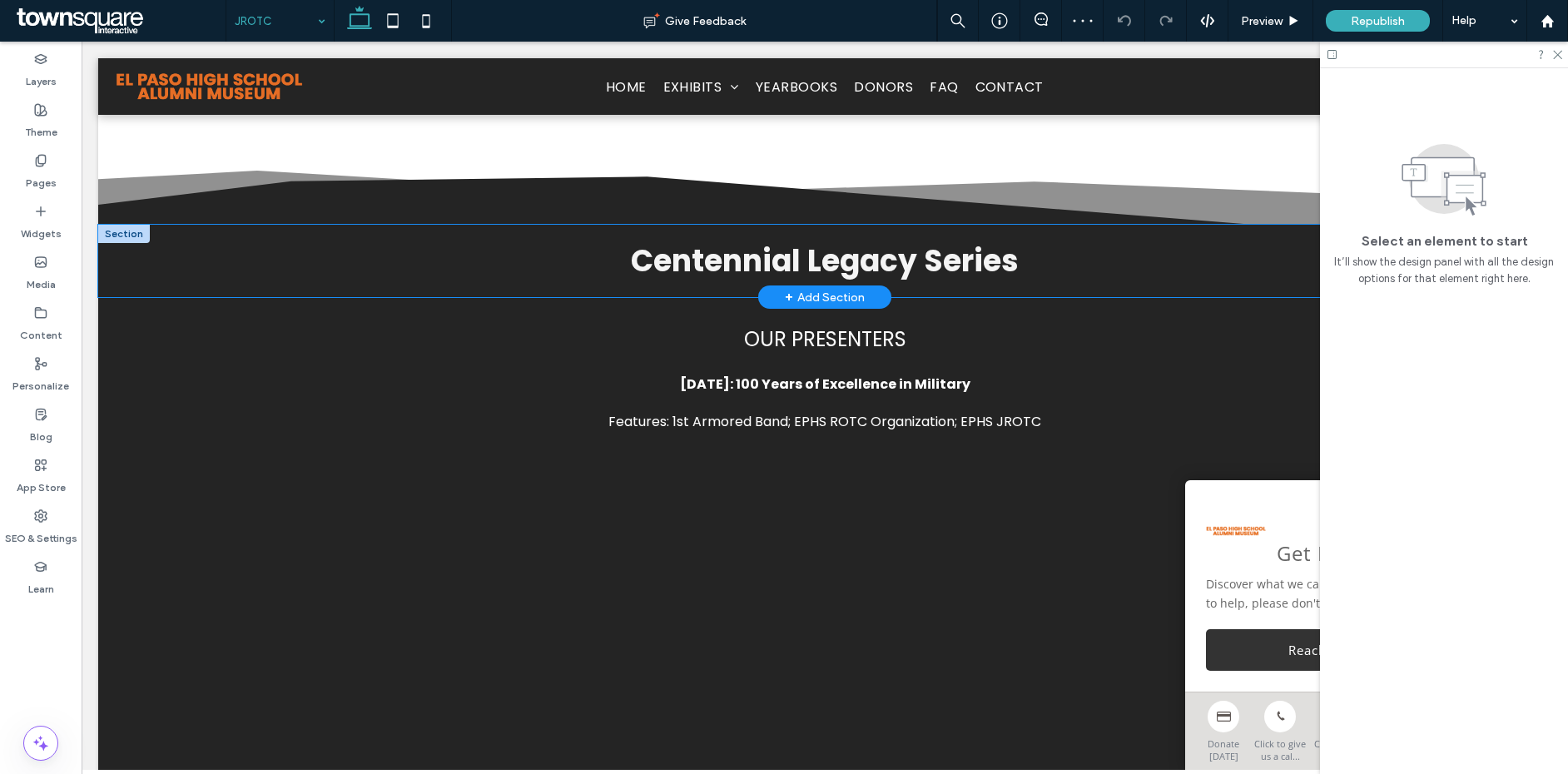
click at [160, 260] on div "Centennial Legacy Series ﻿" at bounding box center [824, 261] width 1453 height 72
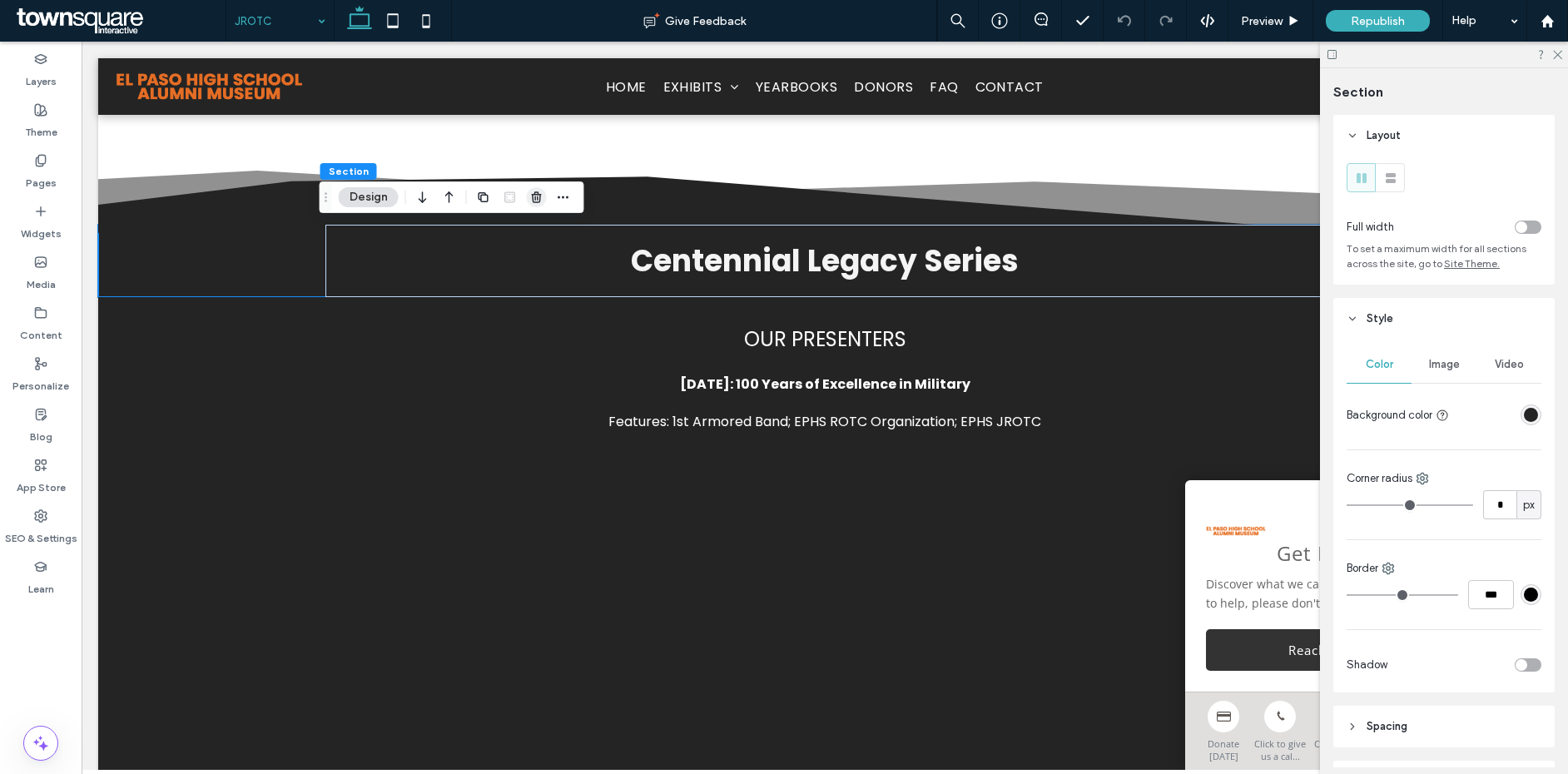
click at [531, 199] on icon "button" at bounding box center [537, 197] width 13 height 13
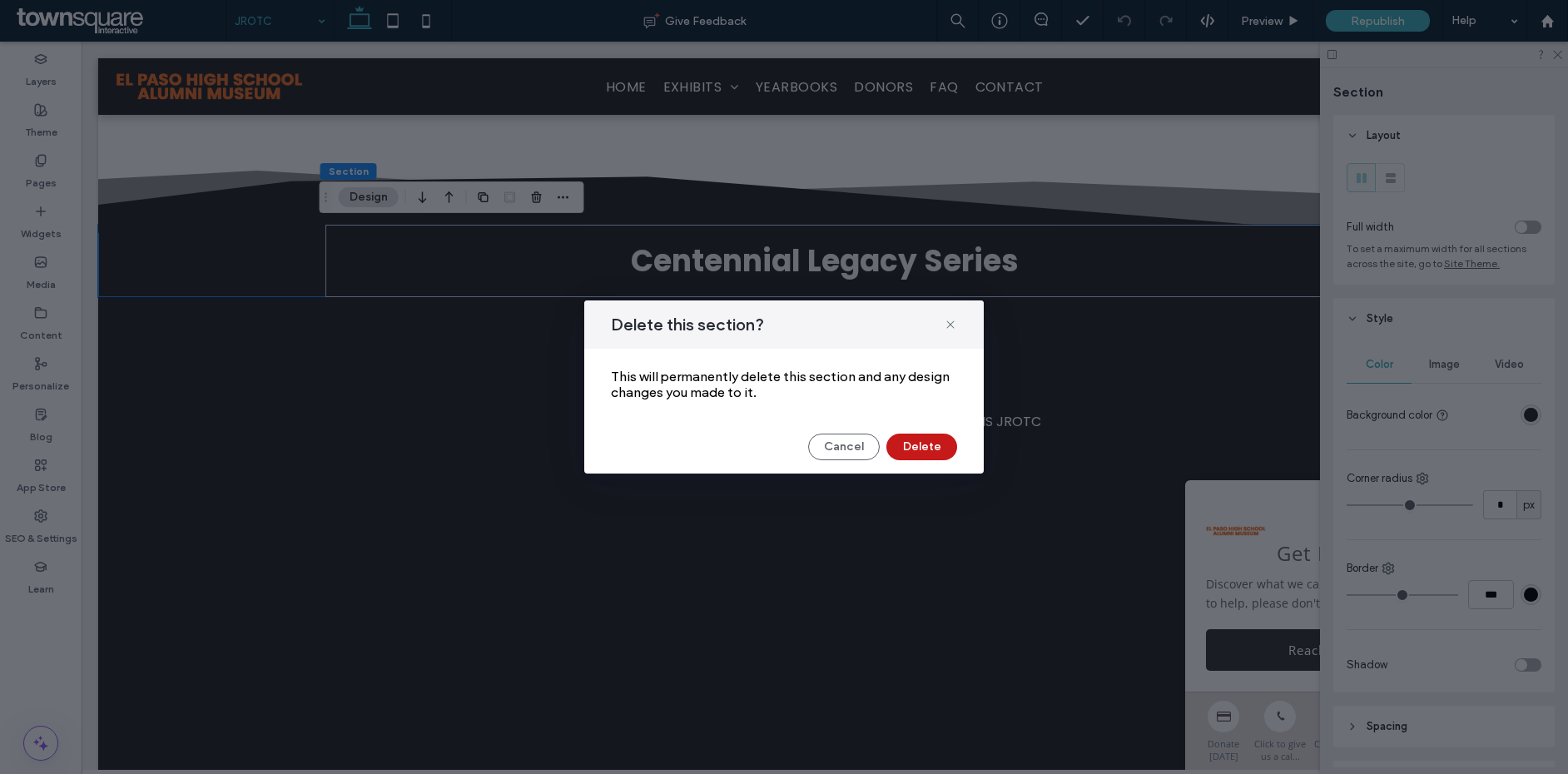
drag, startPoint x: 917, startPoint y: 453, endPoint x: 835, endPoint y: 411, distance: 92.1
click at [917, 453] on button "Delete" at bounding box center [922, 446] width 70 height 27
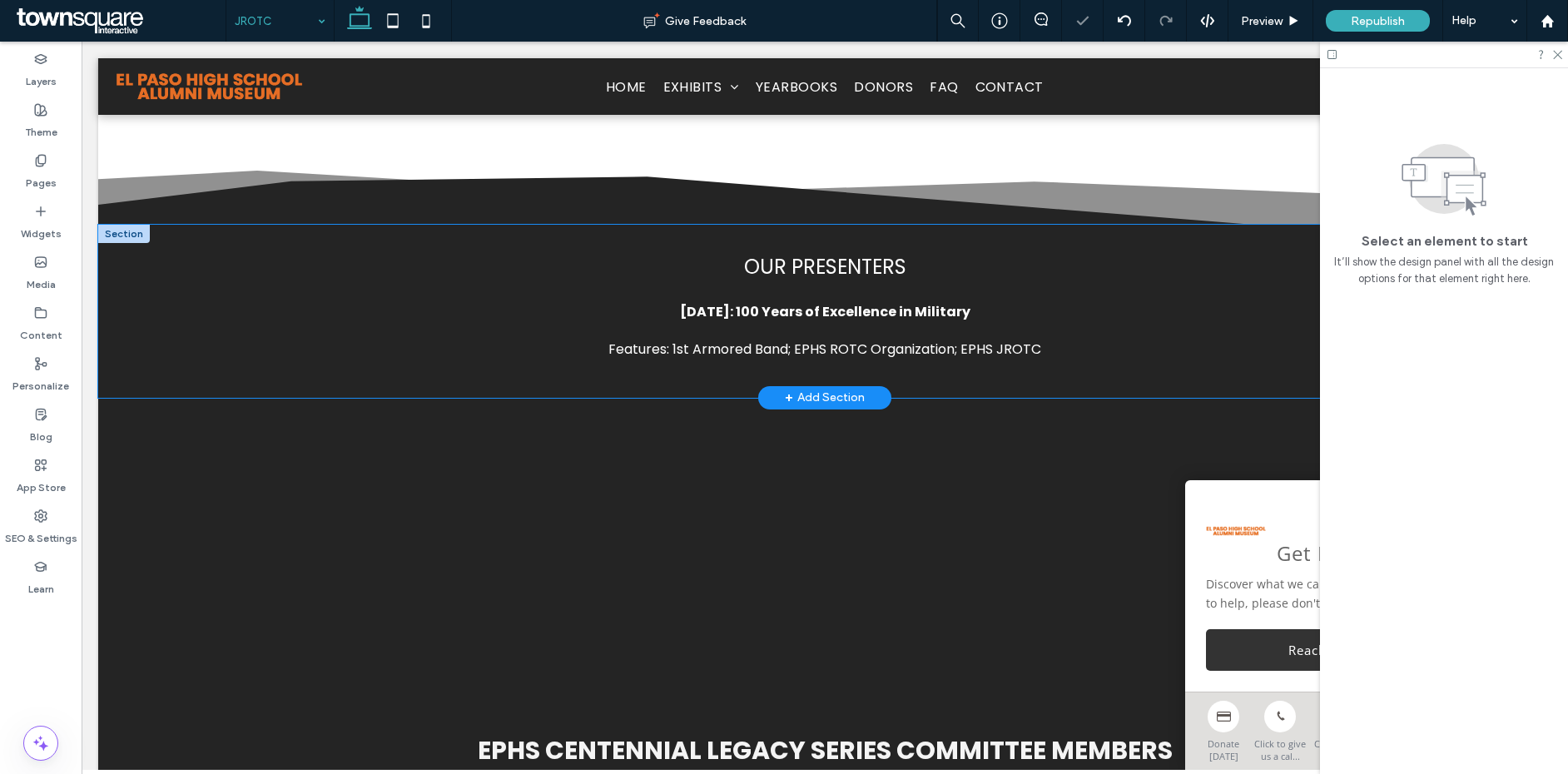
click at [194, 327] on div "Our Presenters May 12, 2016: 100 Years of Excellence in Military ﻿ Features: 1s…" at bounding box center [824, 311] width 1453 height 173
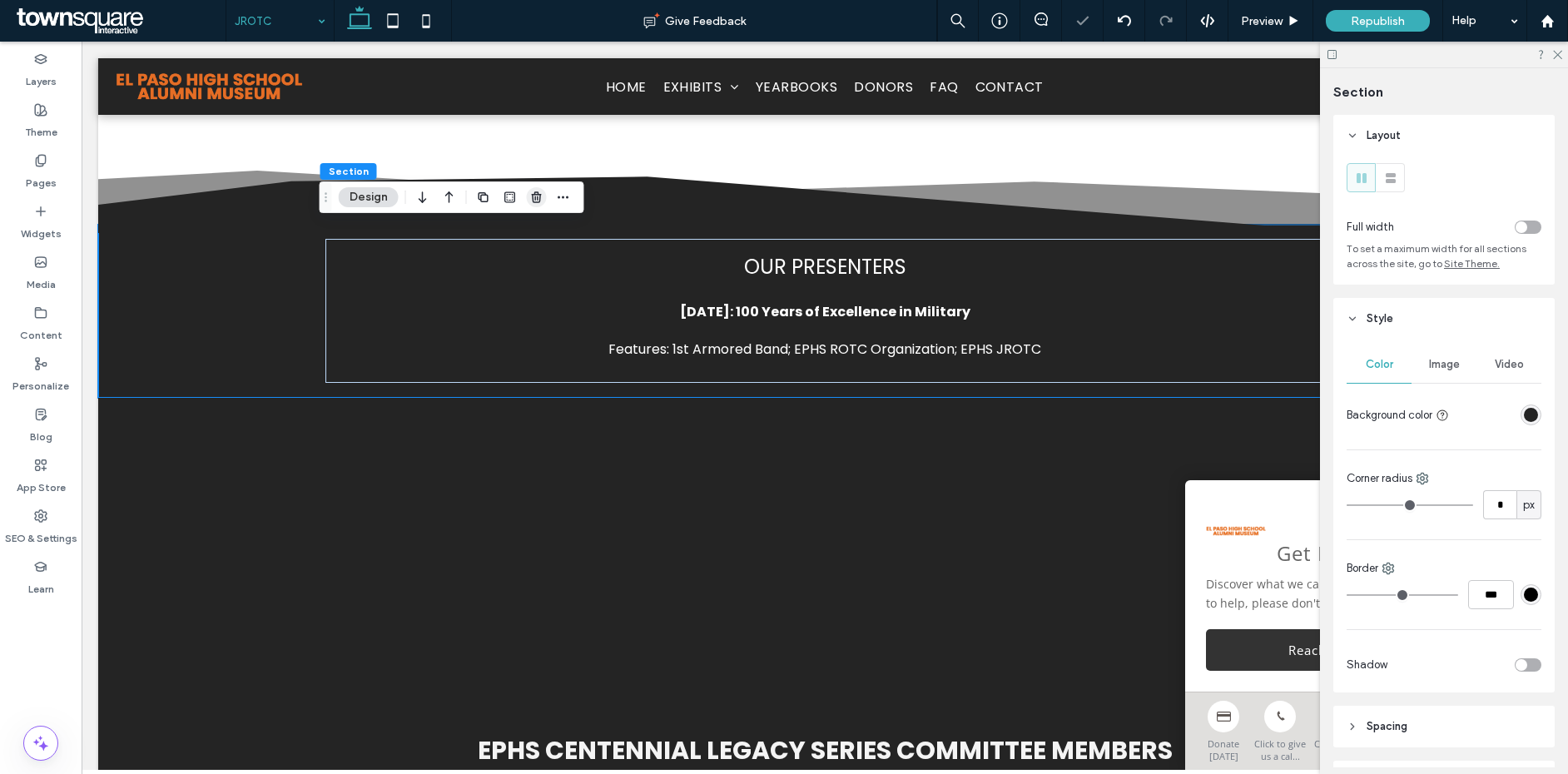
click at [534, 203] on icon "button" at bounding box center [537, 197] width 13 height 13
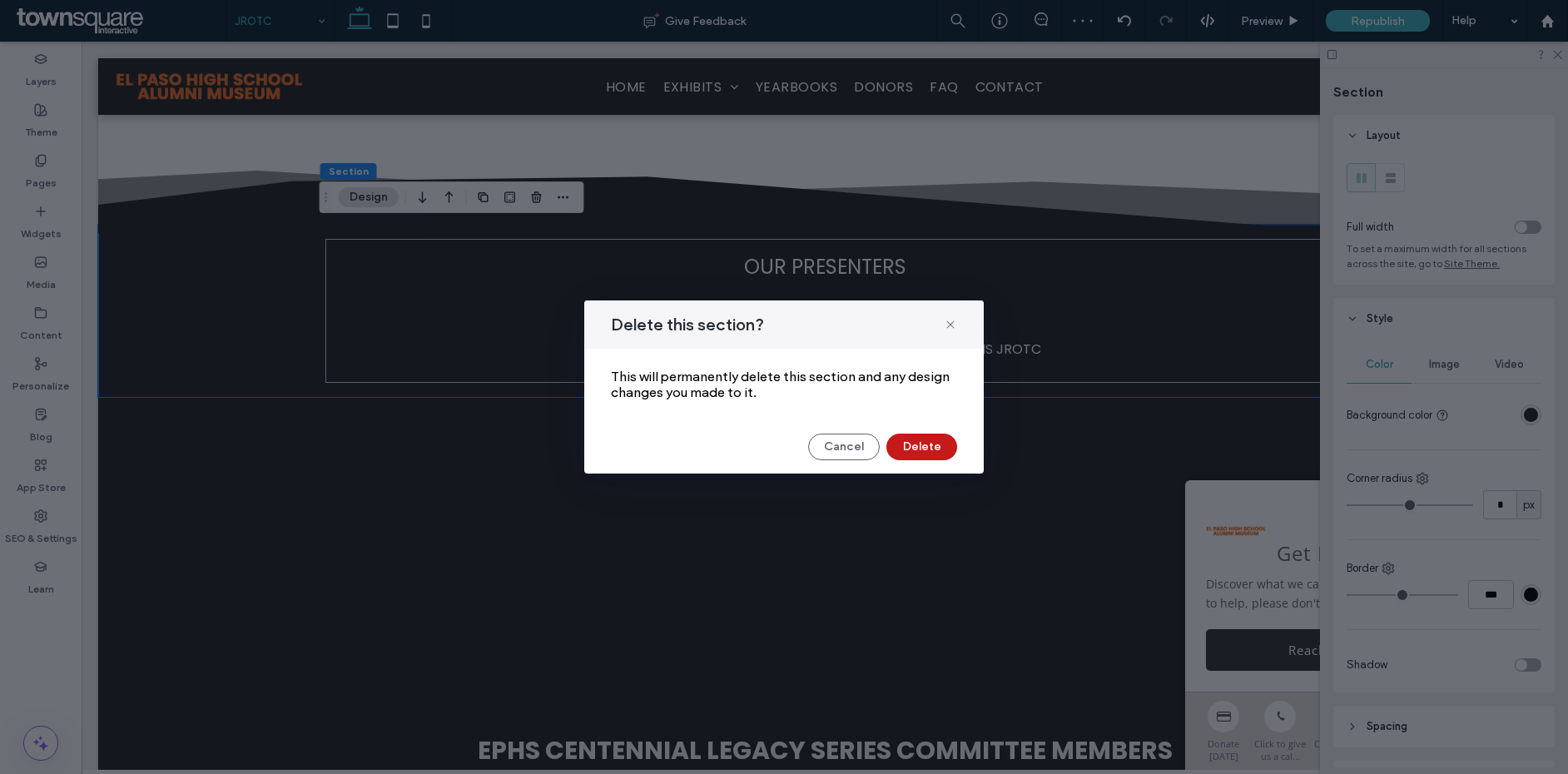
click at [928, 444] on button "Delete" at bounding box center [922, 446] width 70 height 27
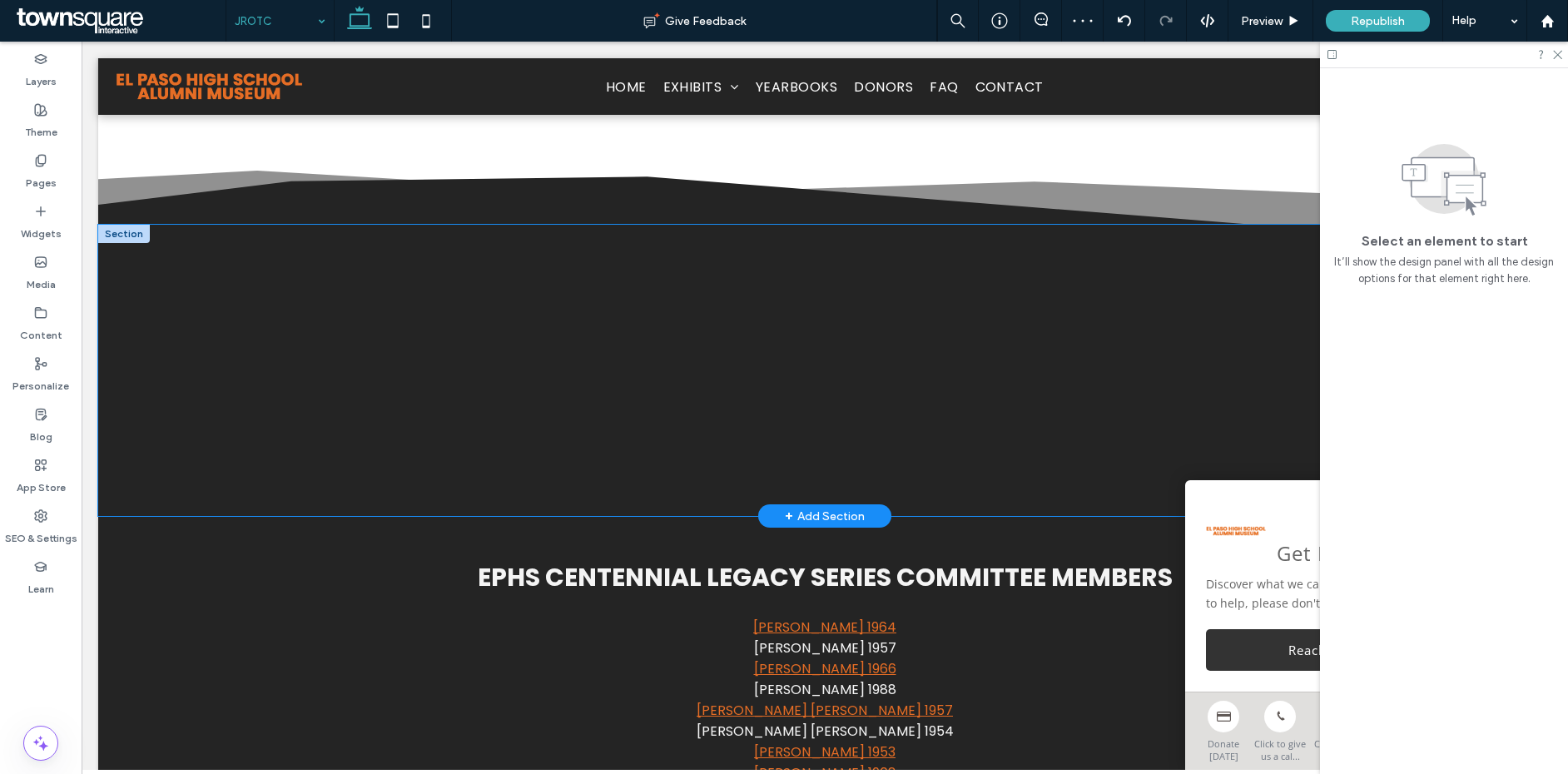
click at [268, 410] on div at bounding box center [824, 370] width 1453 height 292
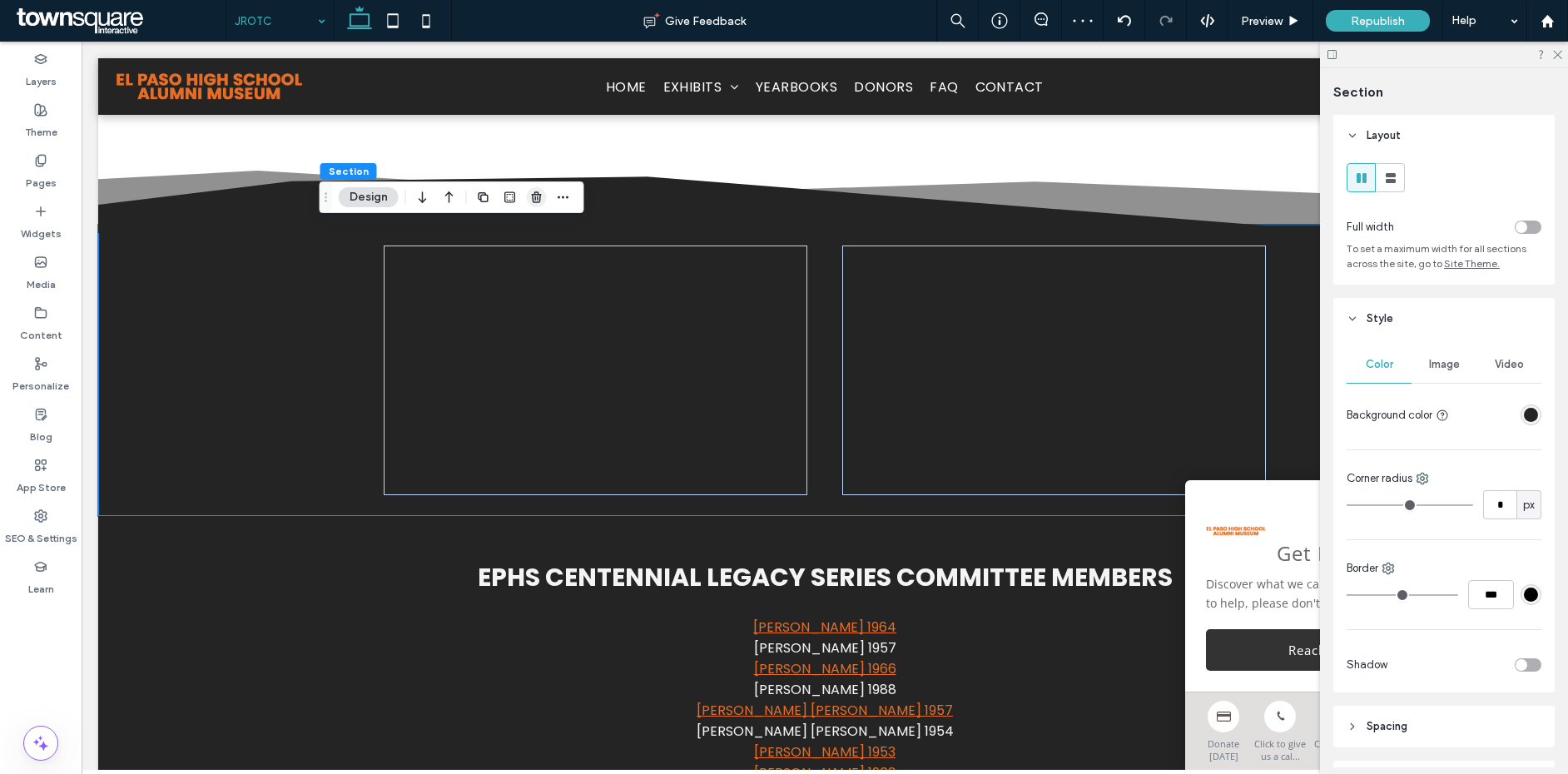
click at [533, 202] on use "button" at bounding box center [535, 197] width 10 height 11
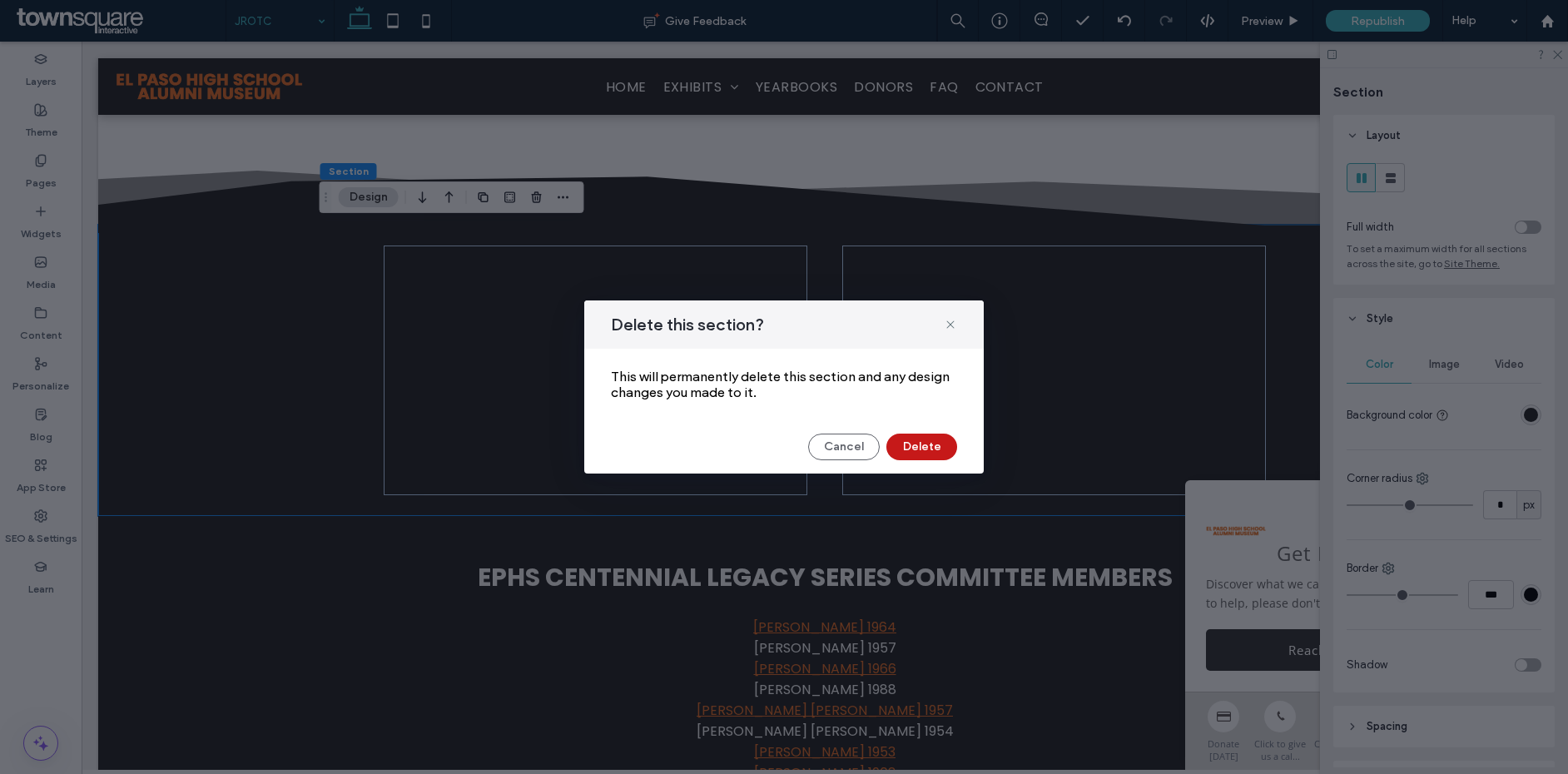
click at [909, 450] on button "Delete" at bounding box center [922, 446] width 70 height 27
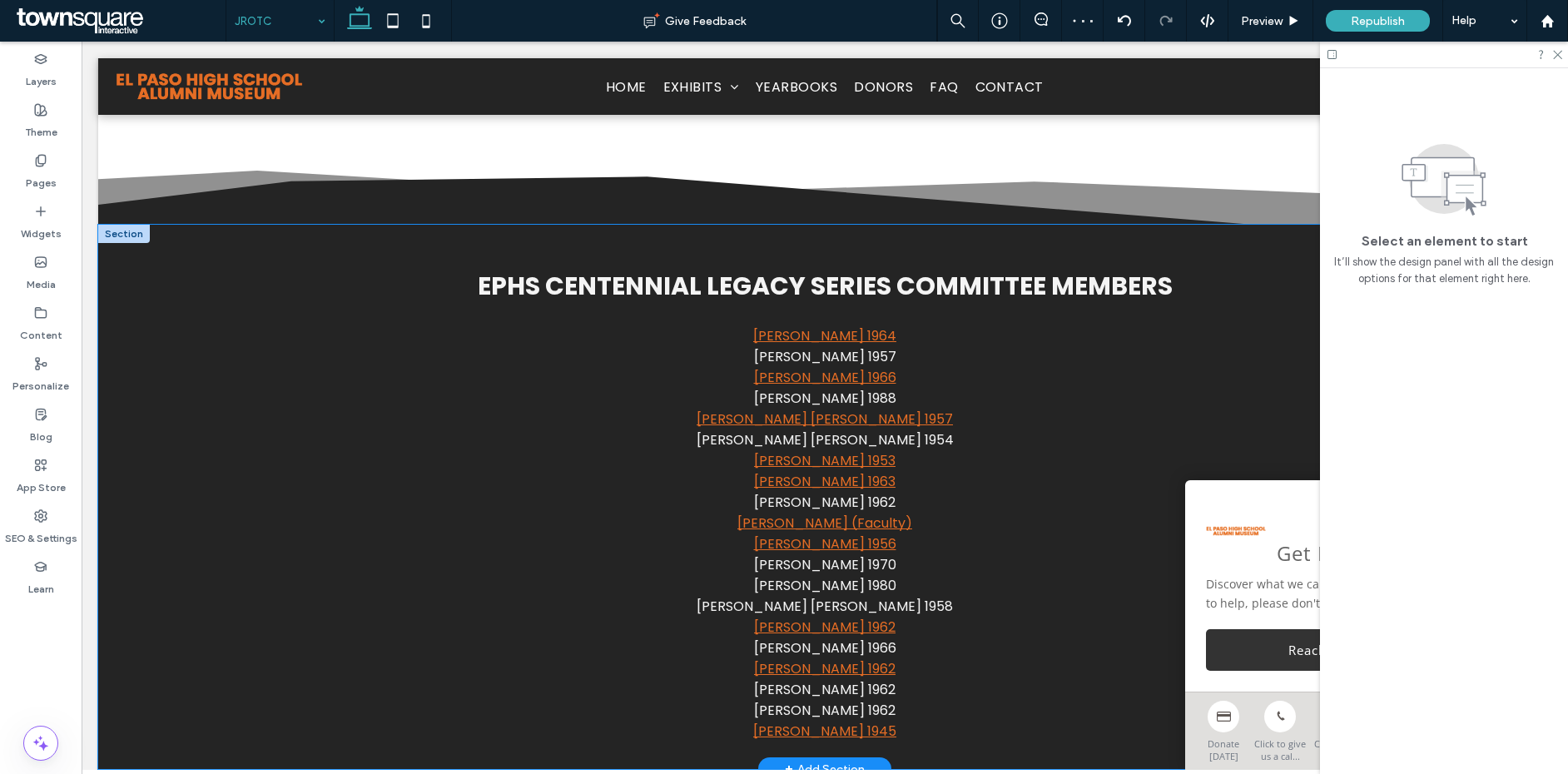
click at [216, 406] on div "EPHS Centennial Legacy Series Committee Members Sandy Aaronson 1964 Holli Reise…" at bounding box center [824, 497] width 1453 height 544
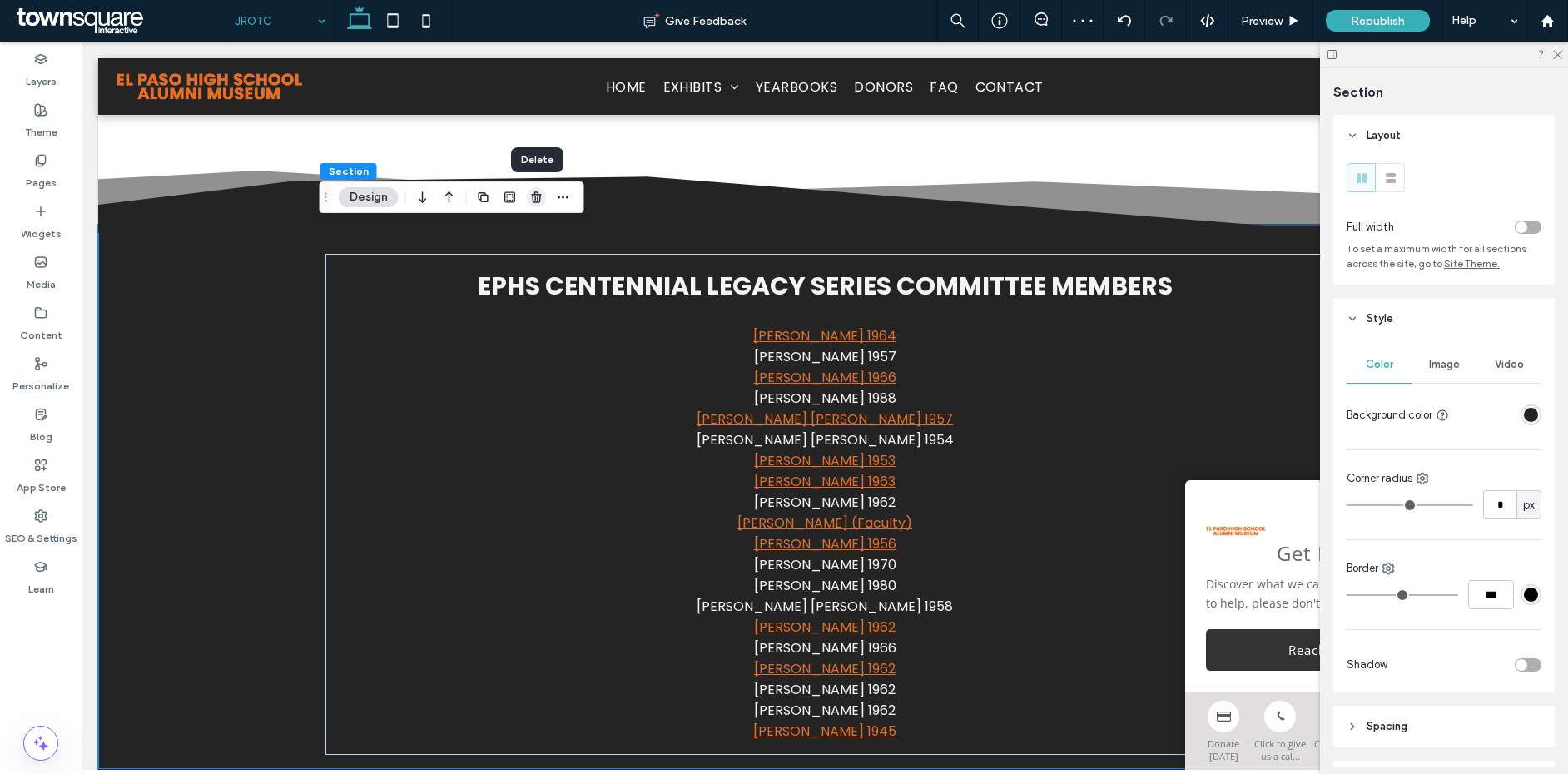
click at [537, 197] on icon "button" at bounding box center [537, 197] width 13 height 13
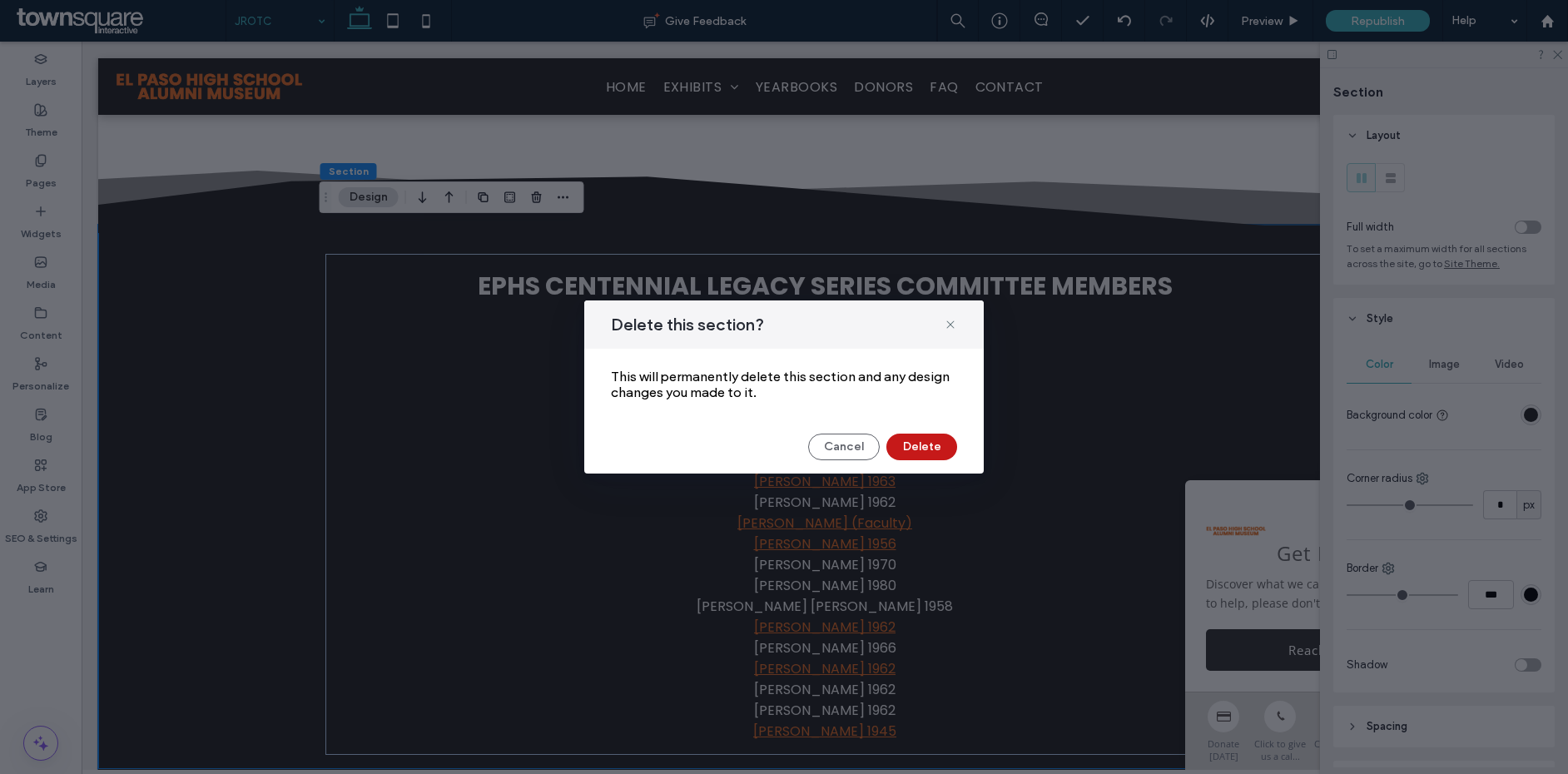
click at [924, 443] on button "Delete" at bounding box center [922, 446] width 70 height 27
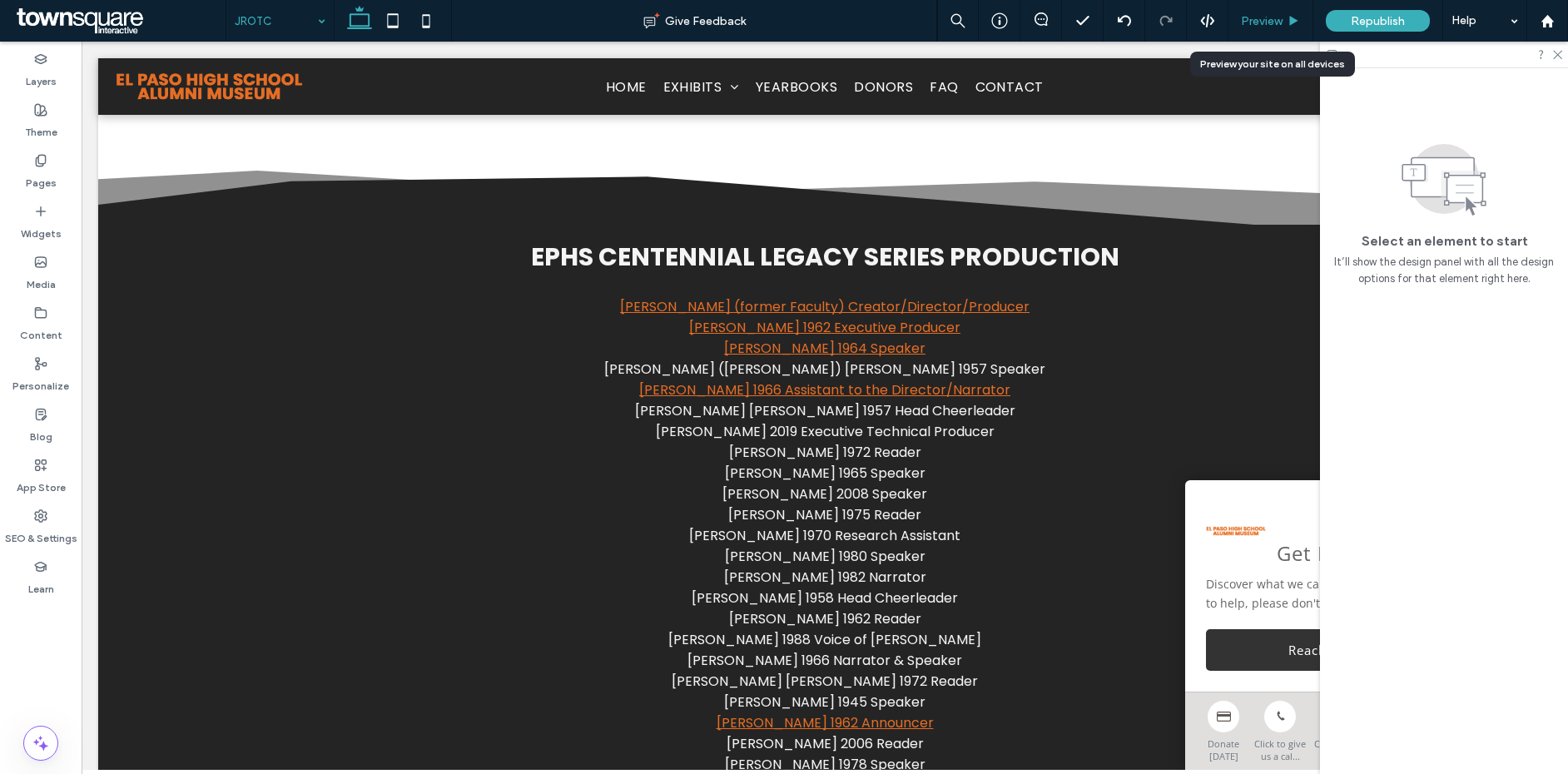
click at [1270, 27] on span "Preview" at bounding box center [1261, 20] width 42 height 14
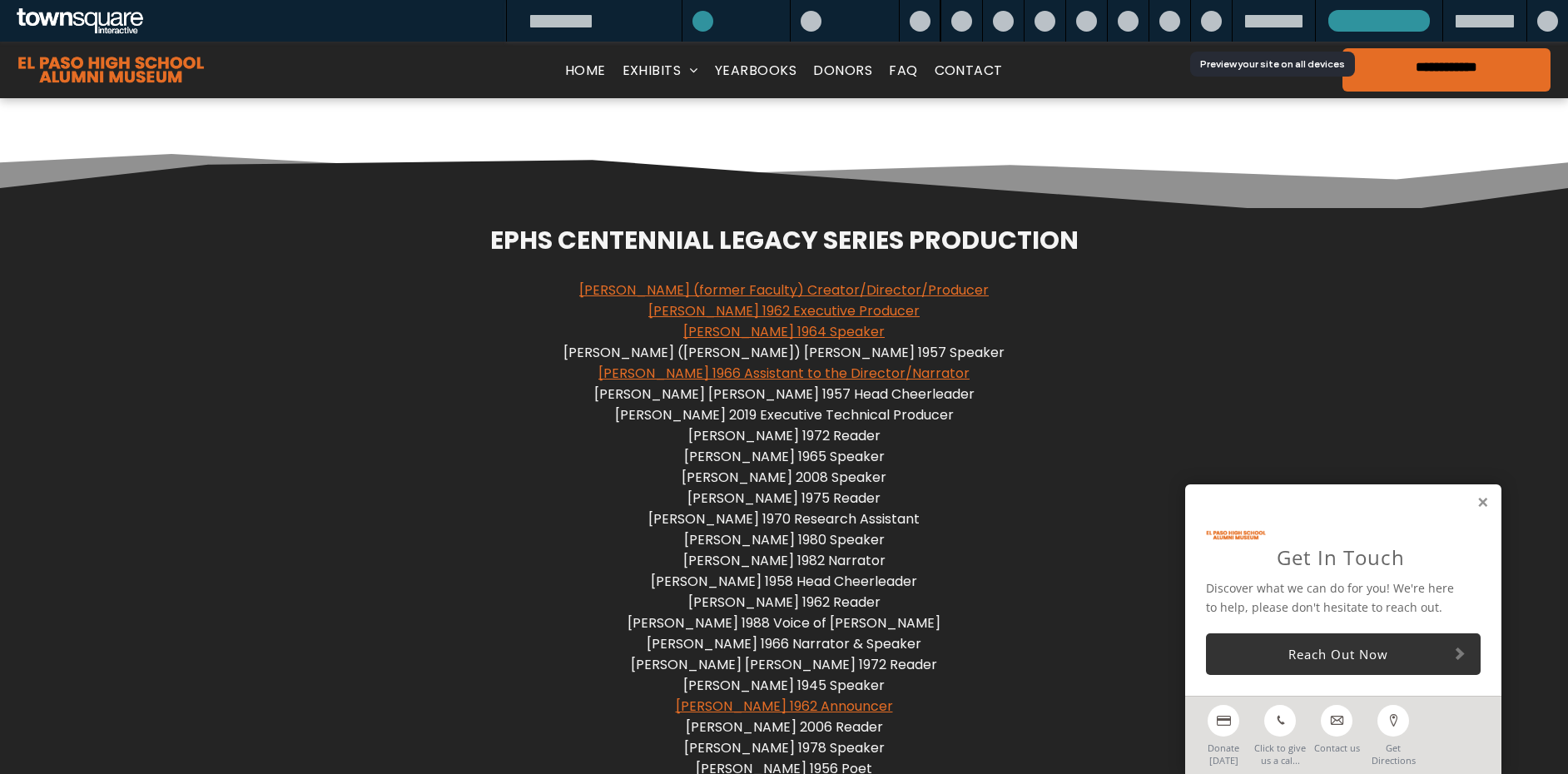
scroll to position [1443, 0]
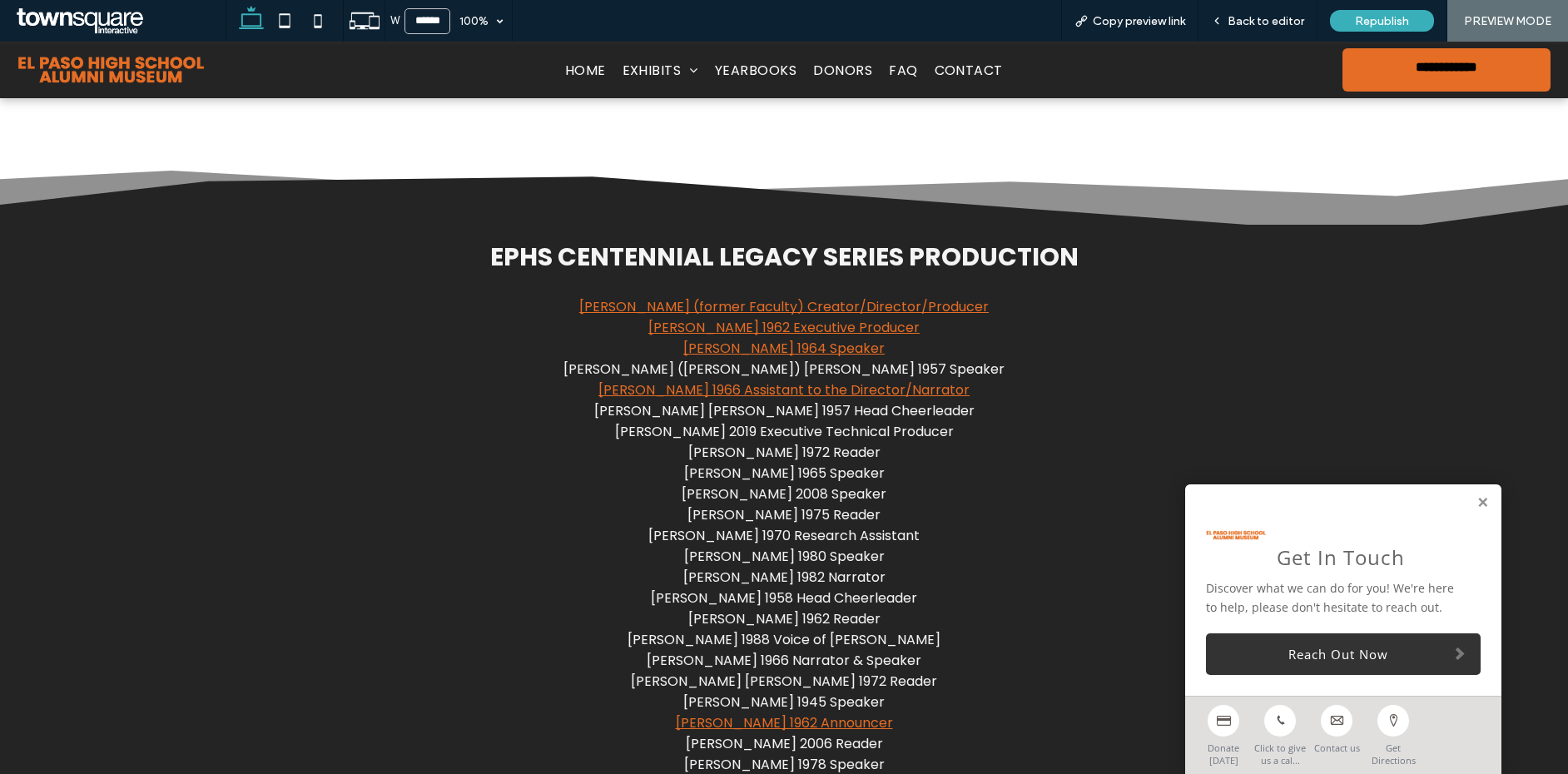
click at [895, 306] on link "[PERSON_NAME] (former Faculty) Creator/Director/Producer" at bounding box center [784, 306] width 409 height 19
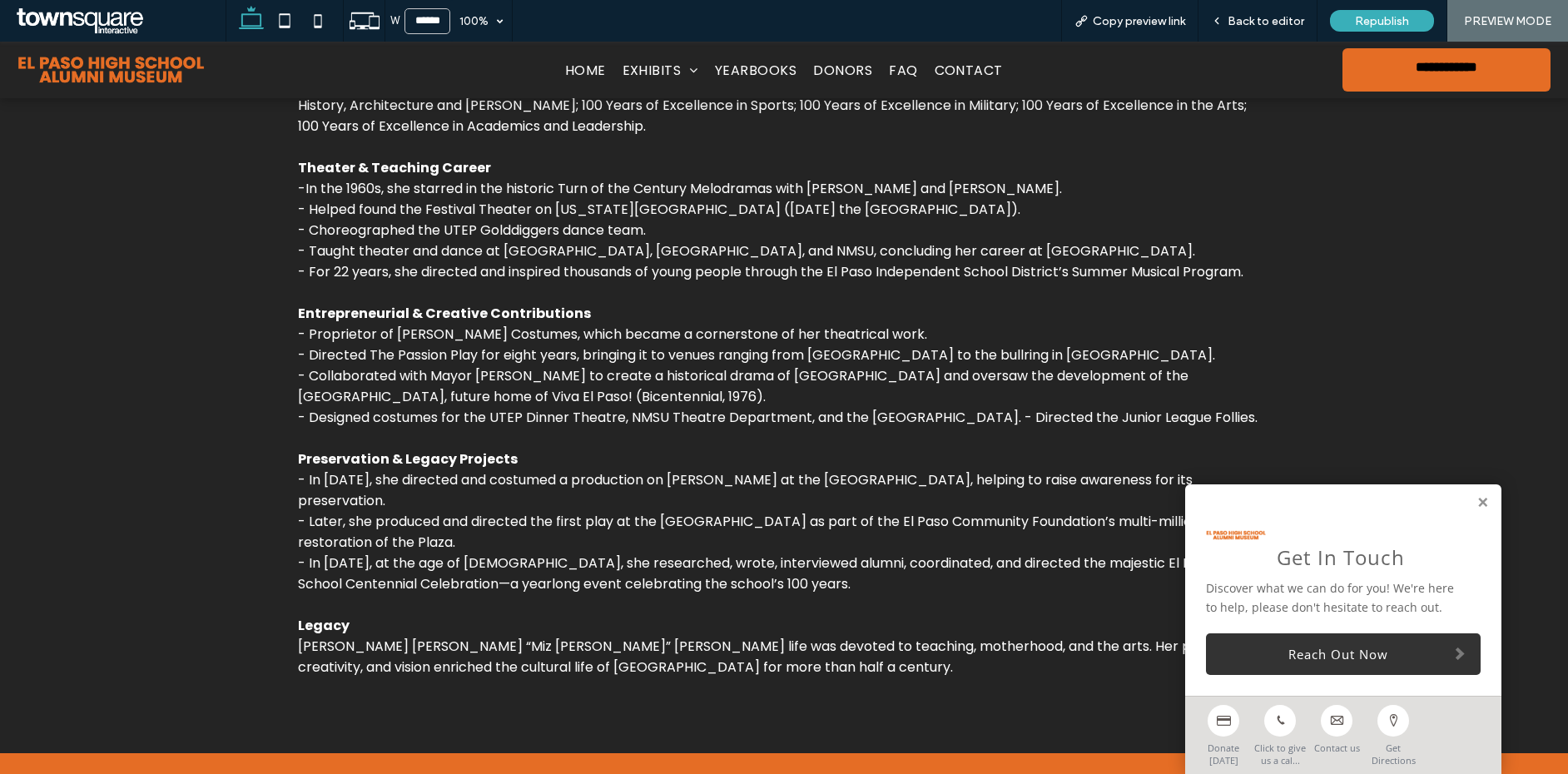
scroll to position [667, 0]
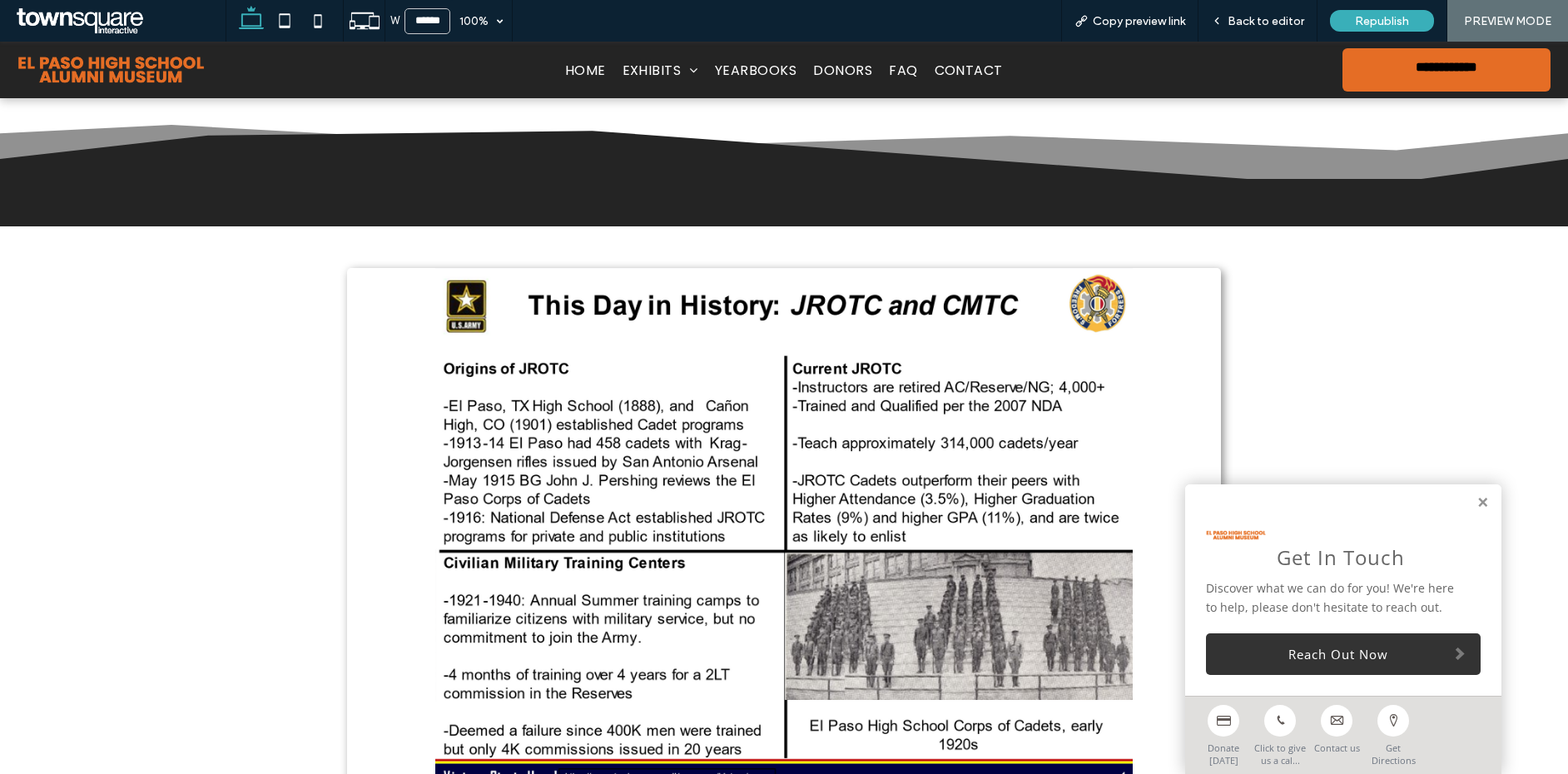
scroll to position [1443, 0]
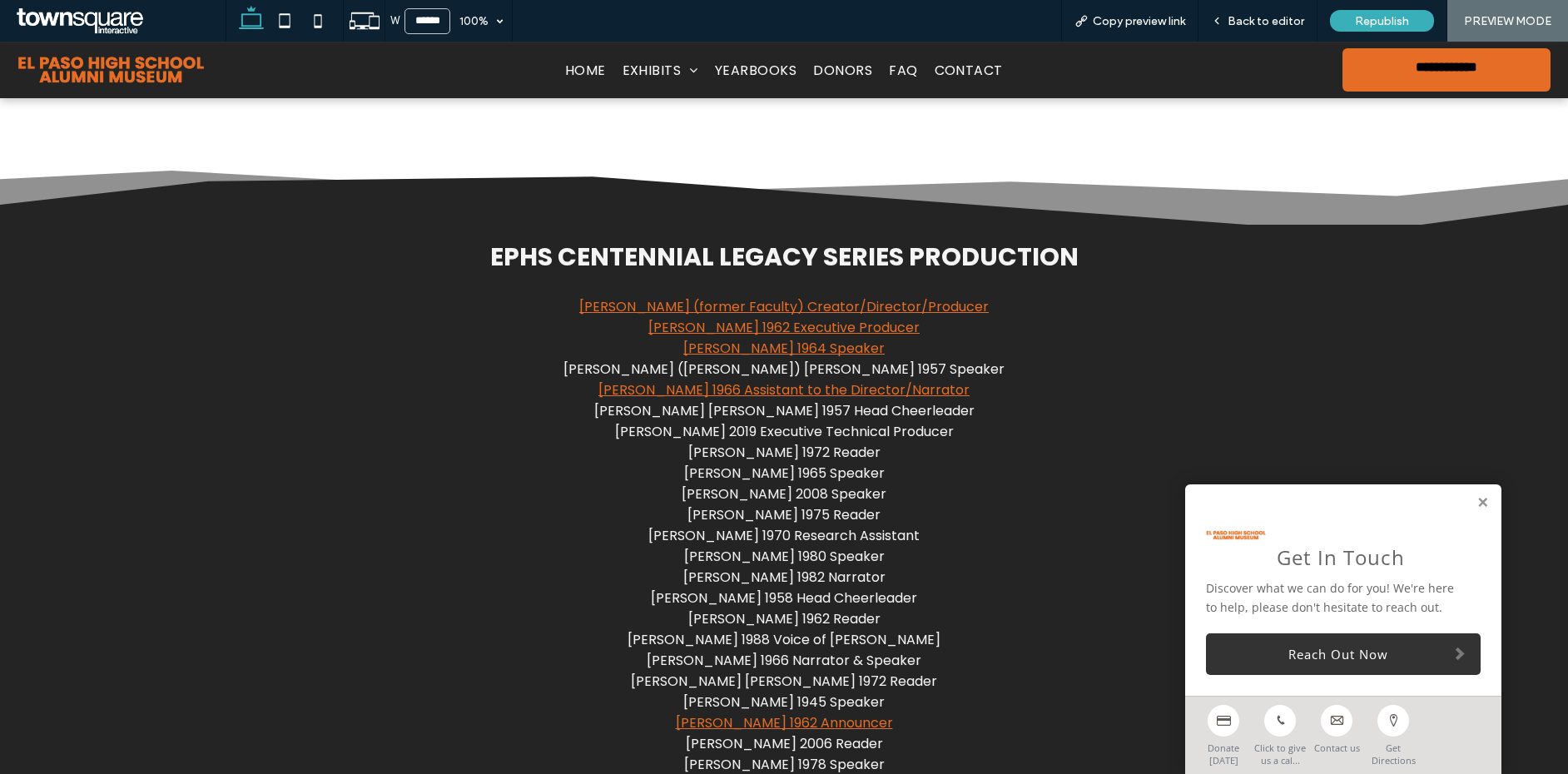
click at [705, 331] on link "[PERSON_NAME] 1962 Executive Producer" at bounding box center [784, 327] width 271 height 19
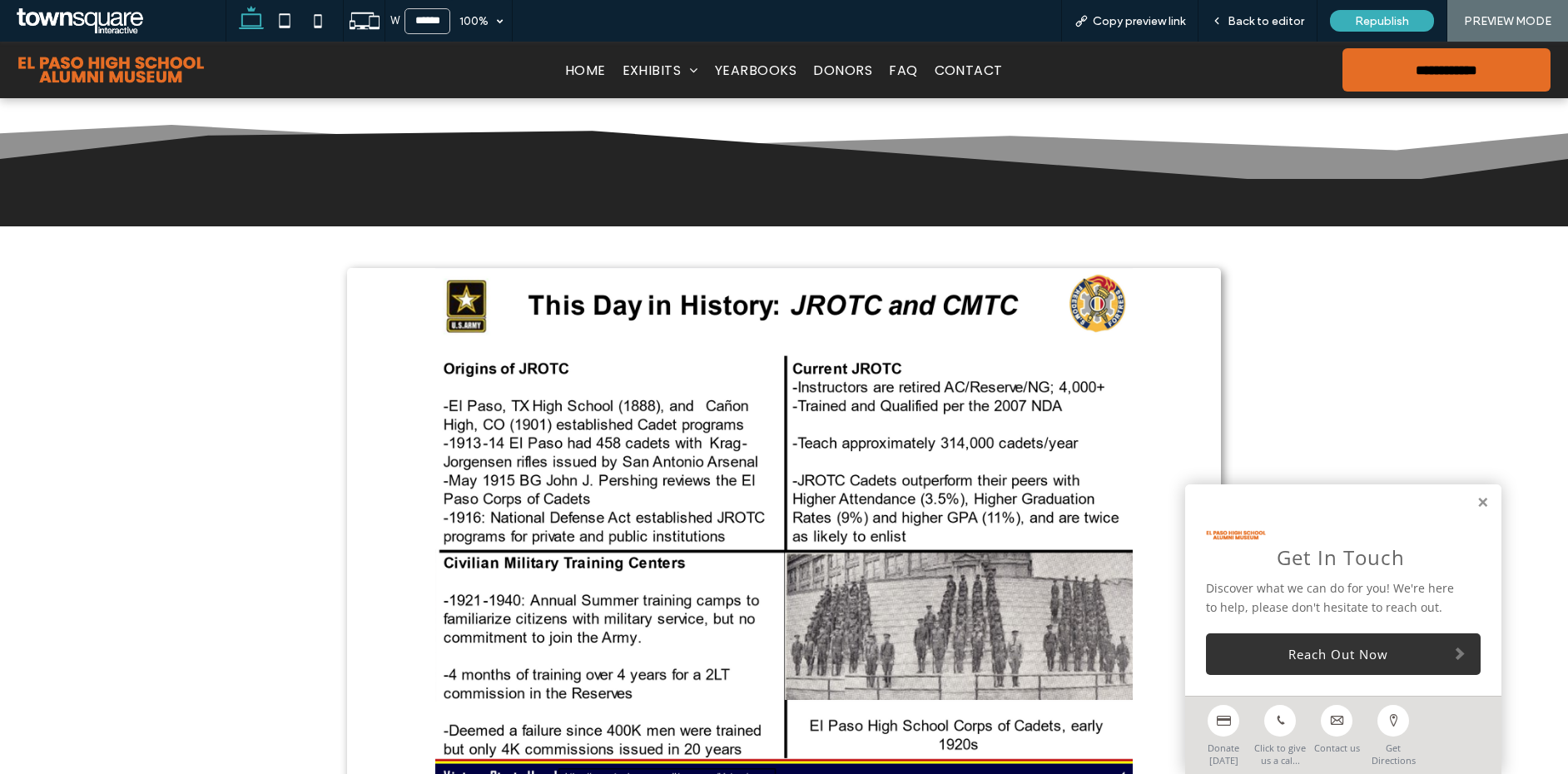
scroll to position [1443, 0]
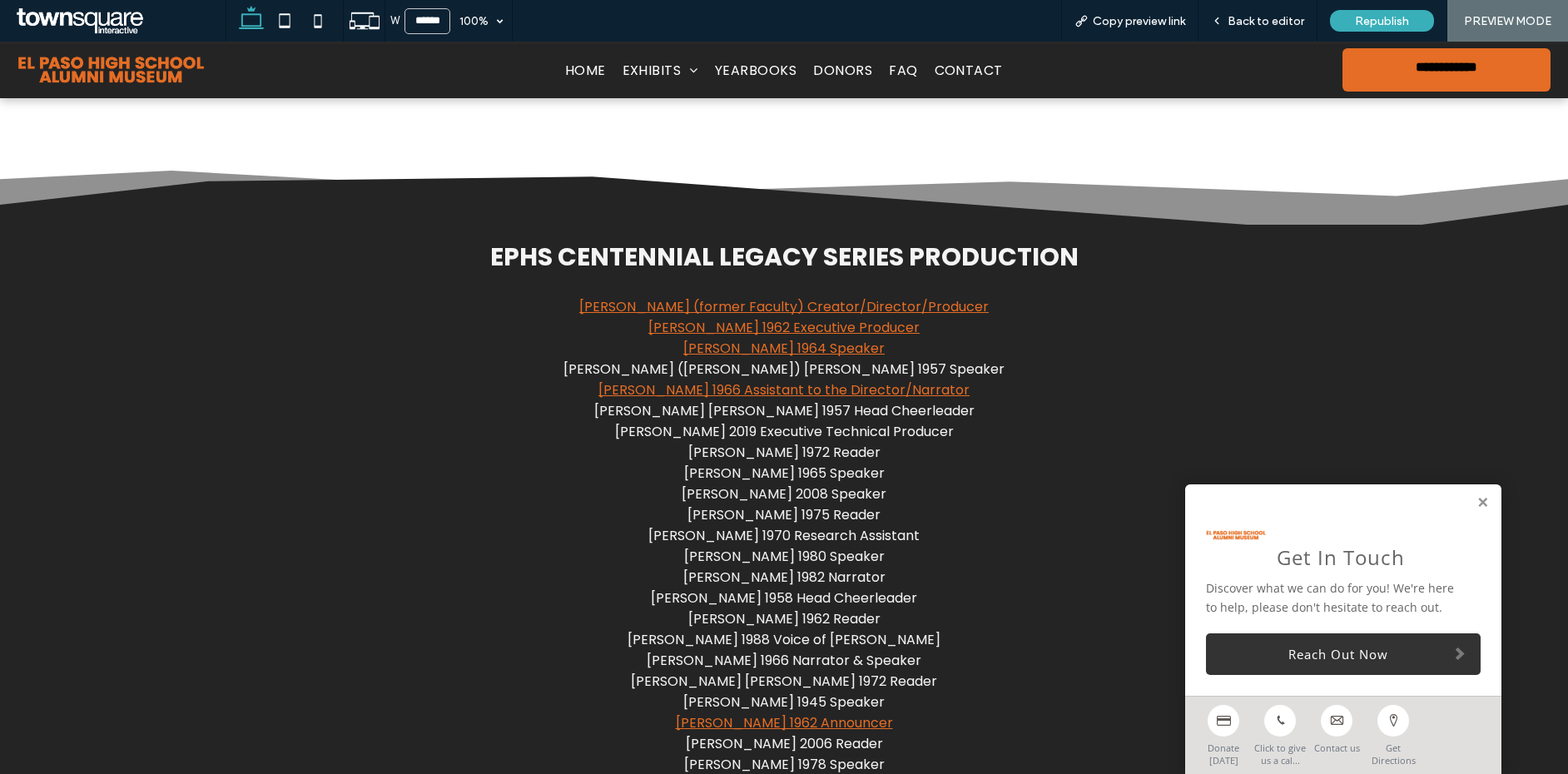
click at [703, 394] on link "[PERSON_NAME] 1966 Assistant to the Director/Narrator" at bounding box center [784, 390] width 371 height 19
click at [712, 391] on div "W ****** 100% Copy preview link Back to editor Republish PREVIEW MODE Design Pa…" at bounding box center [784, 387] width 1568 height 774
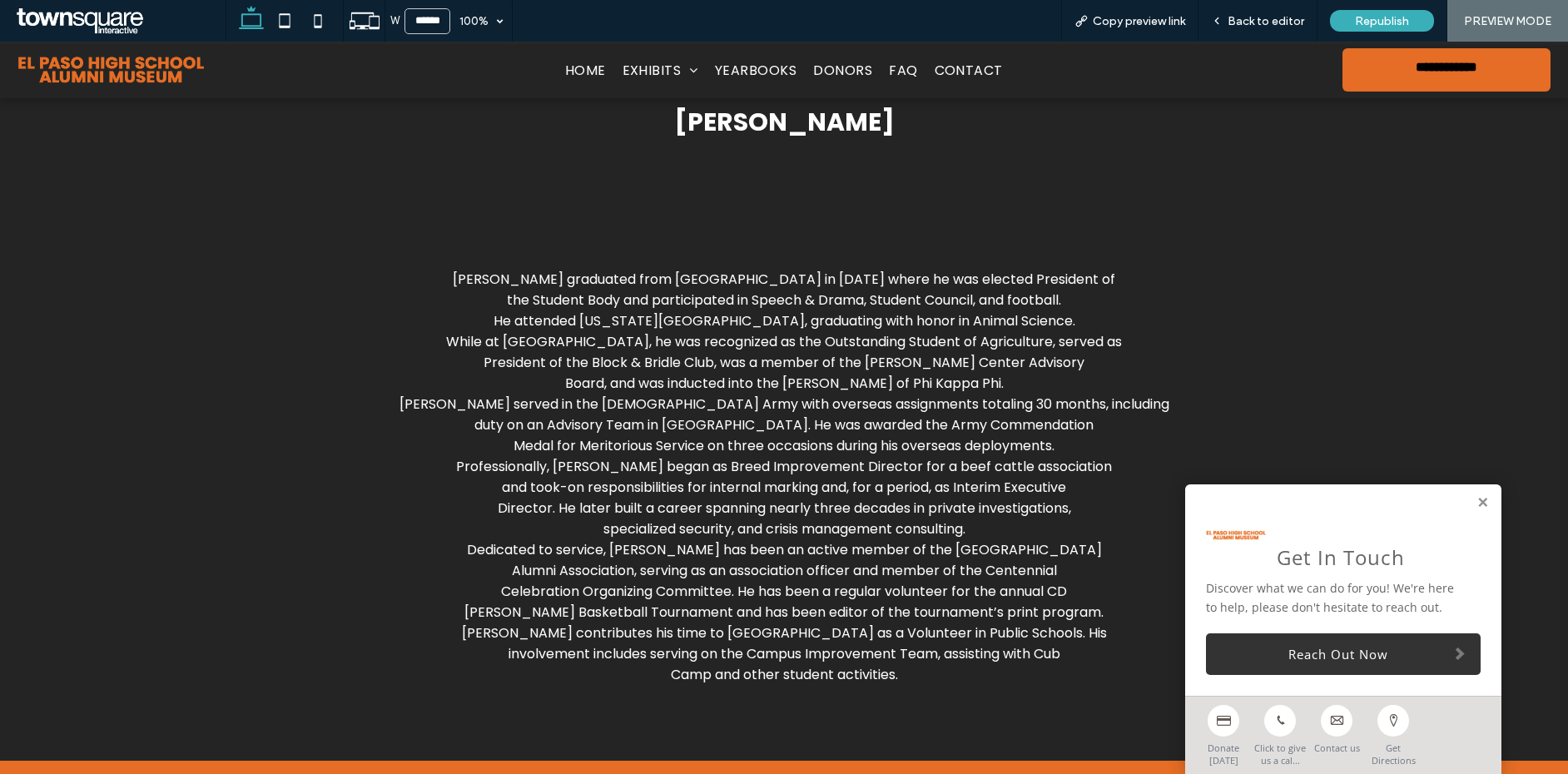
scroll to position [131, 0]
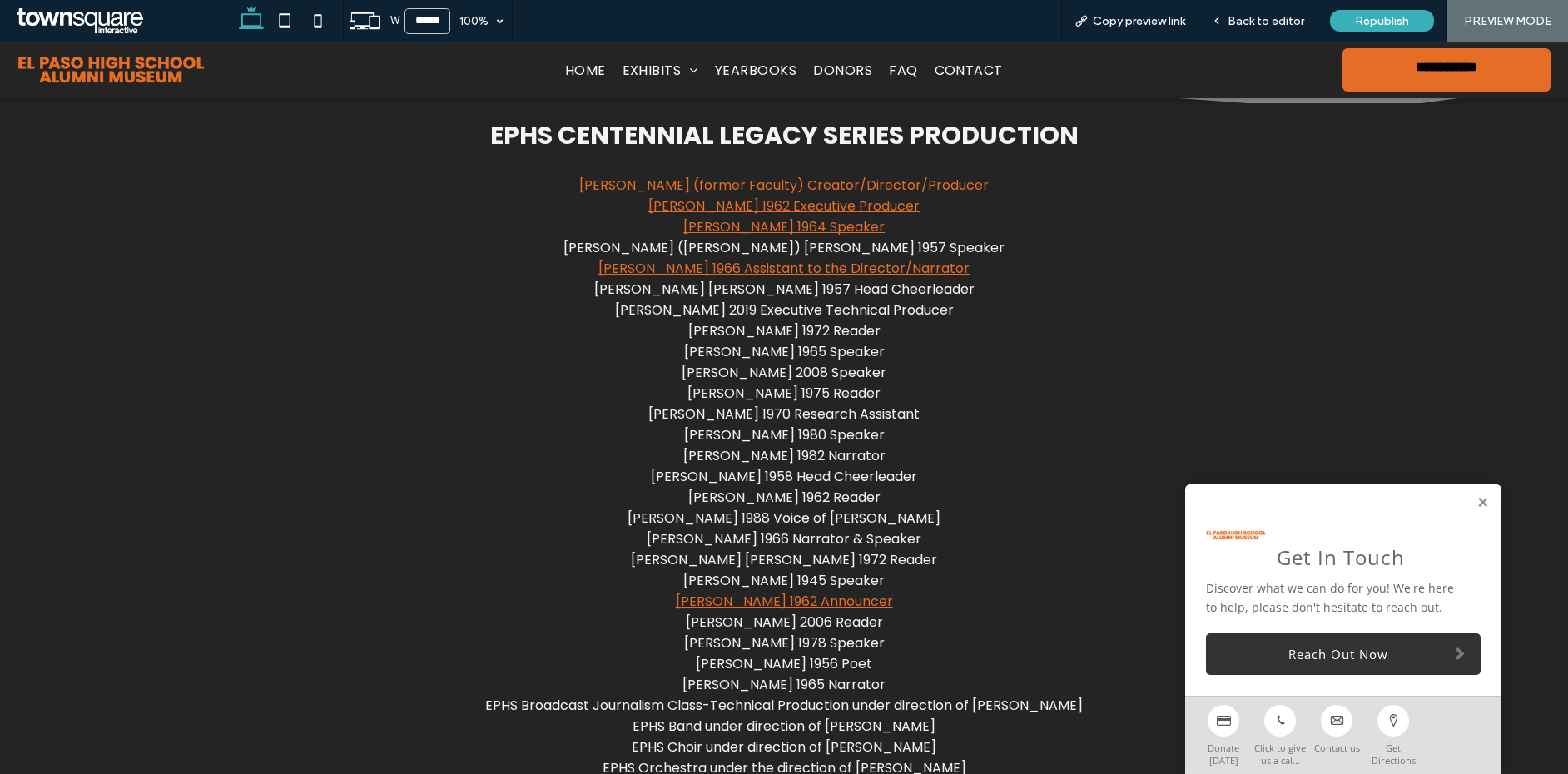
scroll to position [1654, 0]
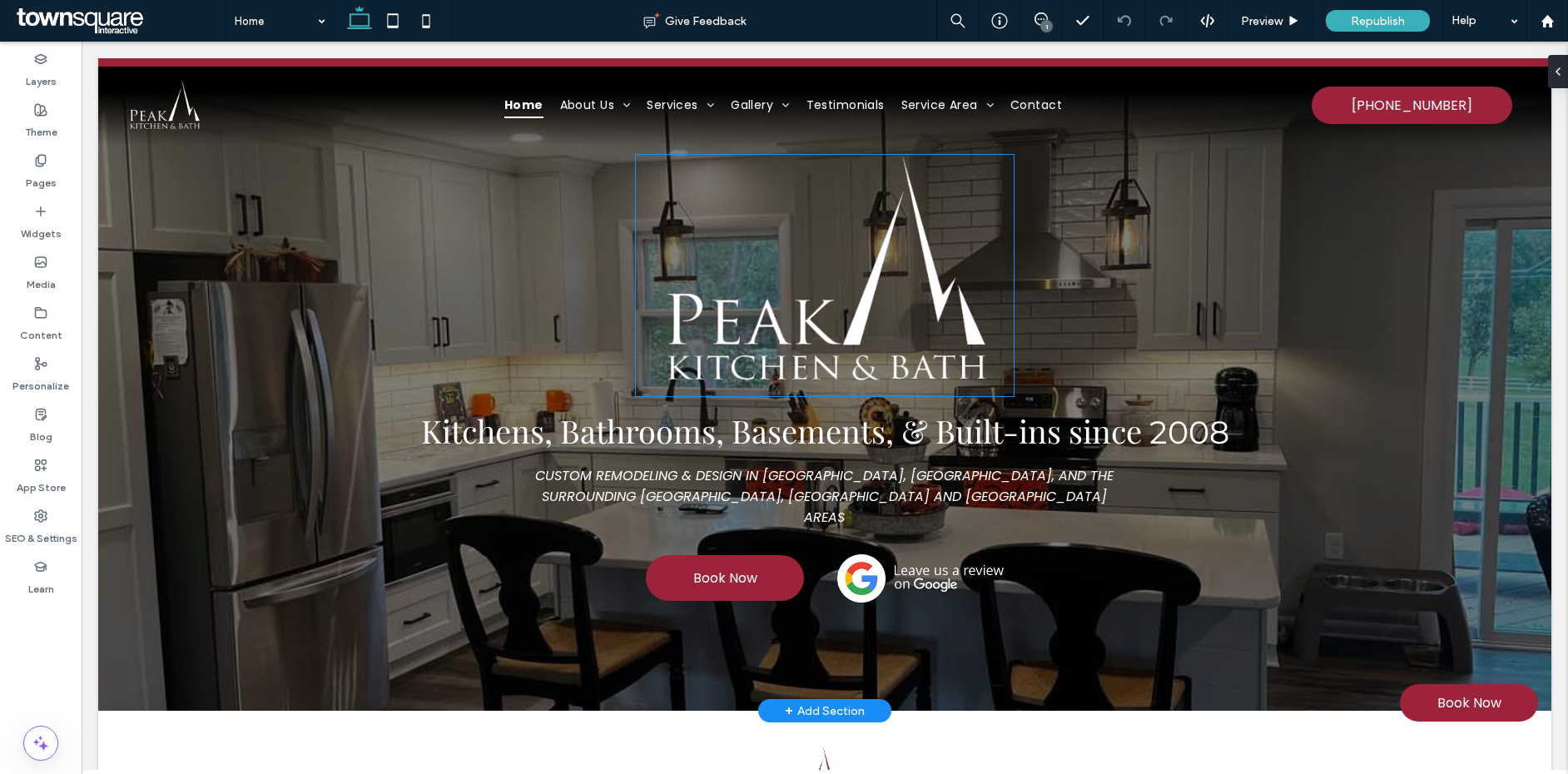
click at [942, 285] on img at bounding box center [825, 275] width 379 height 242
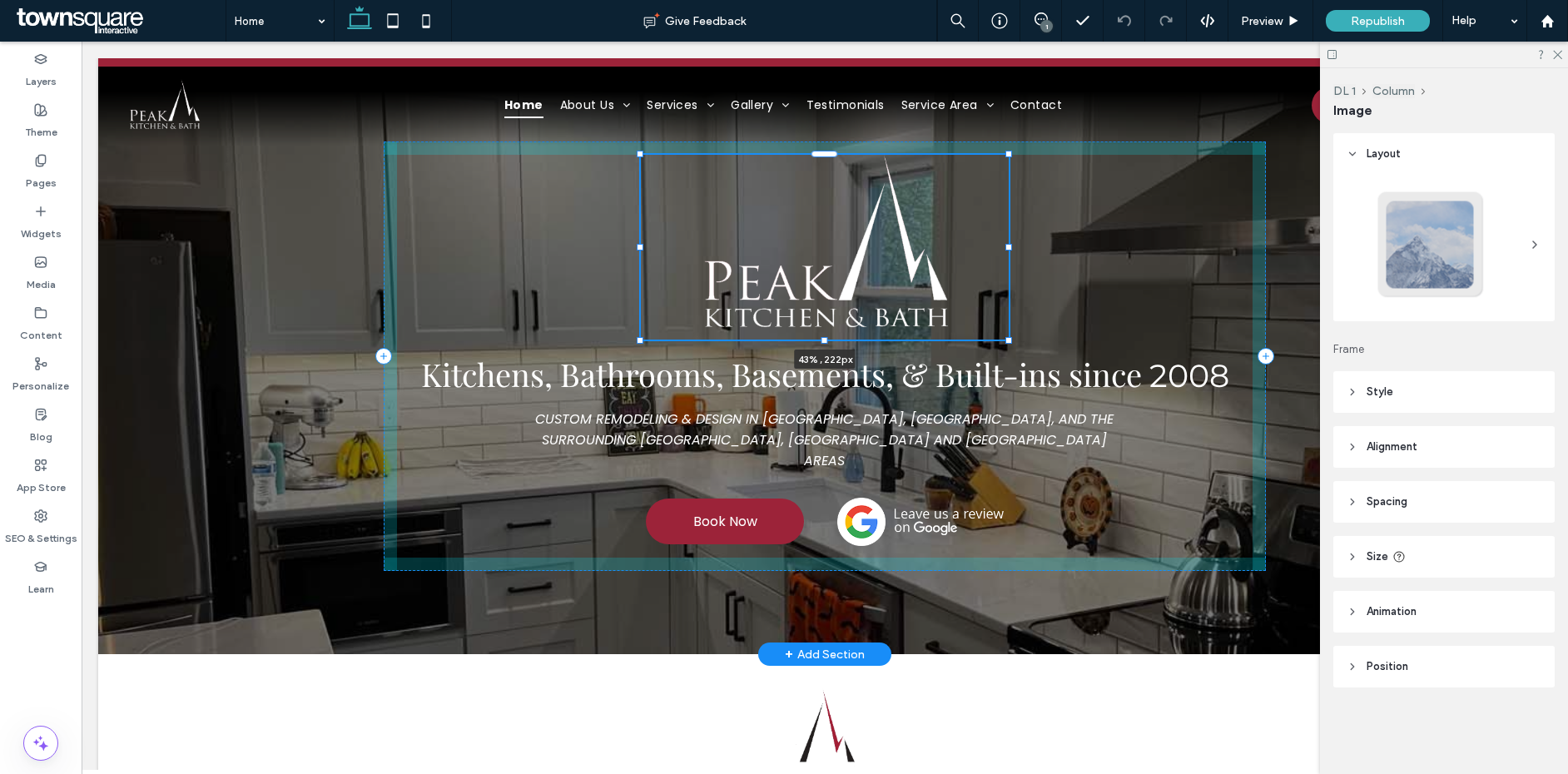
drag, startPoint x: 1007, startPoint y: 154, endPoint x: 1000, endPoint y: 181, distance: 27.9
click at [642, 156] on div at bounding box center [641, 155] width 1 height 1
type input "**"
type input "***"
type input "****"
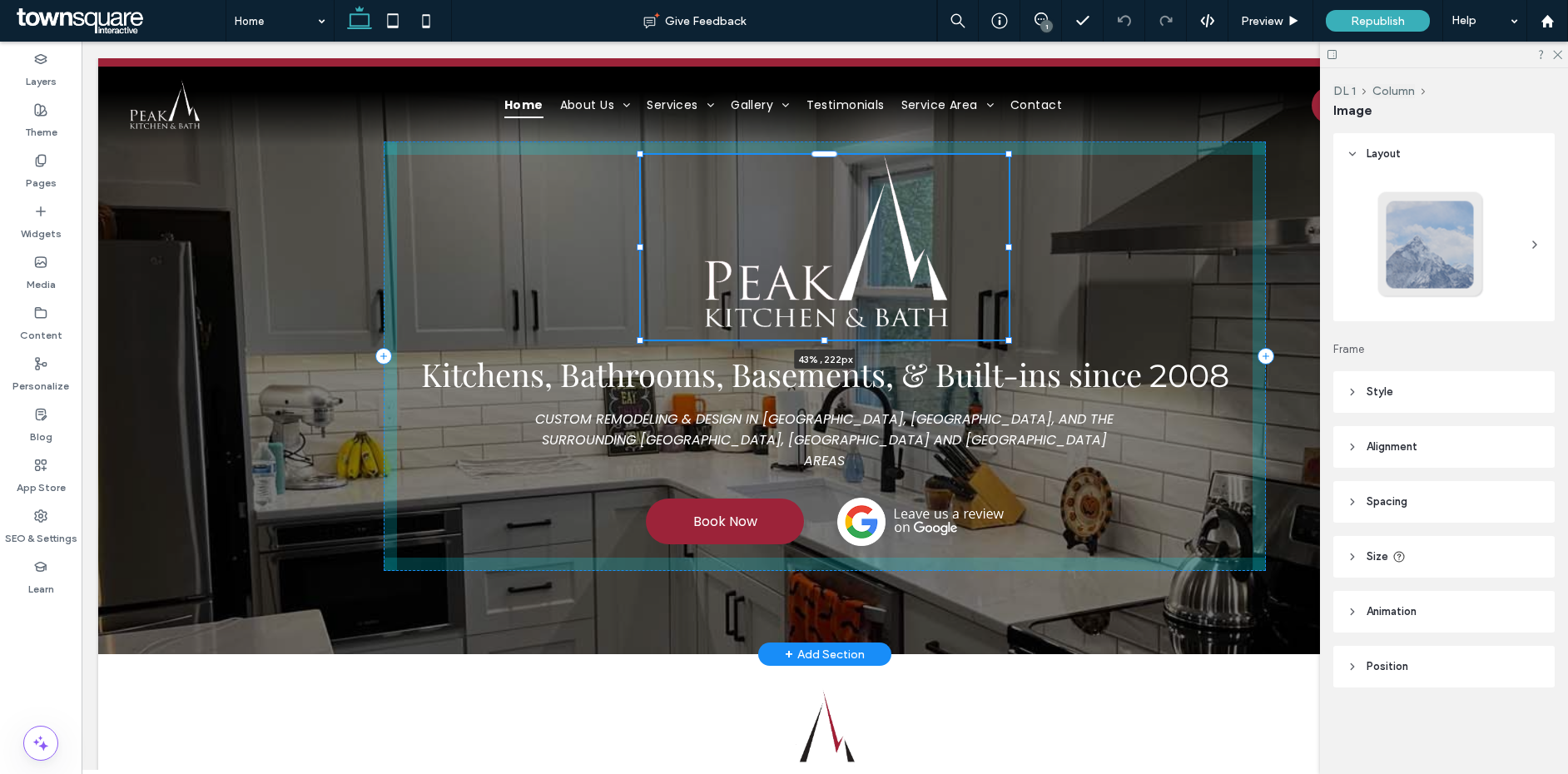
type input "***"
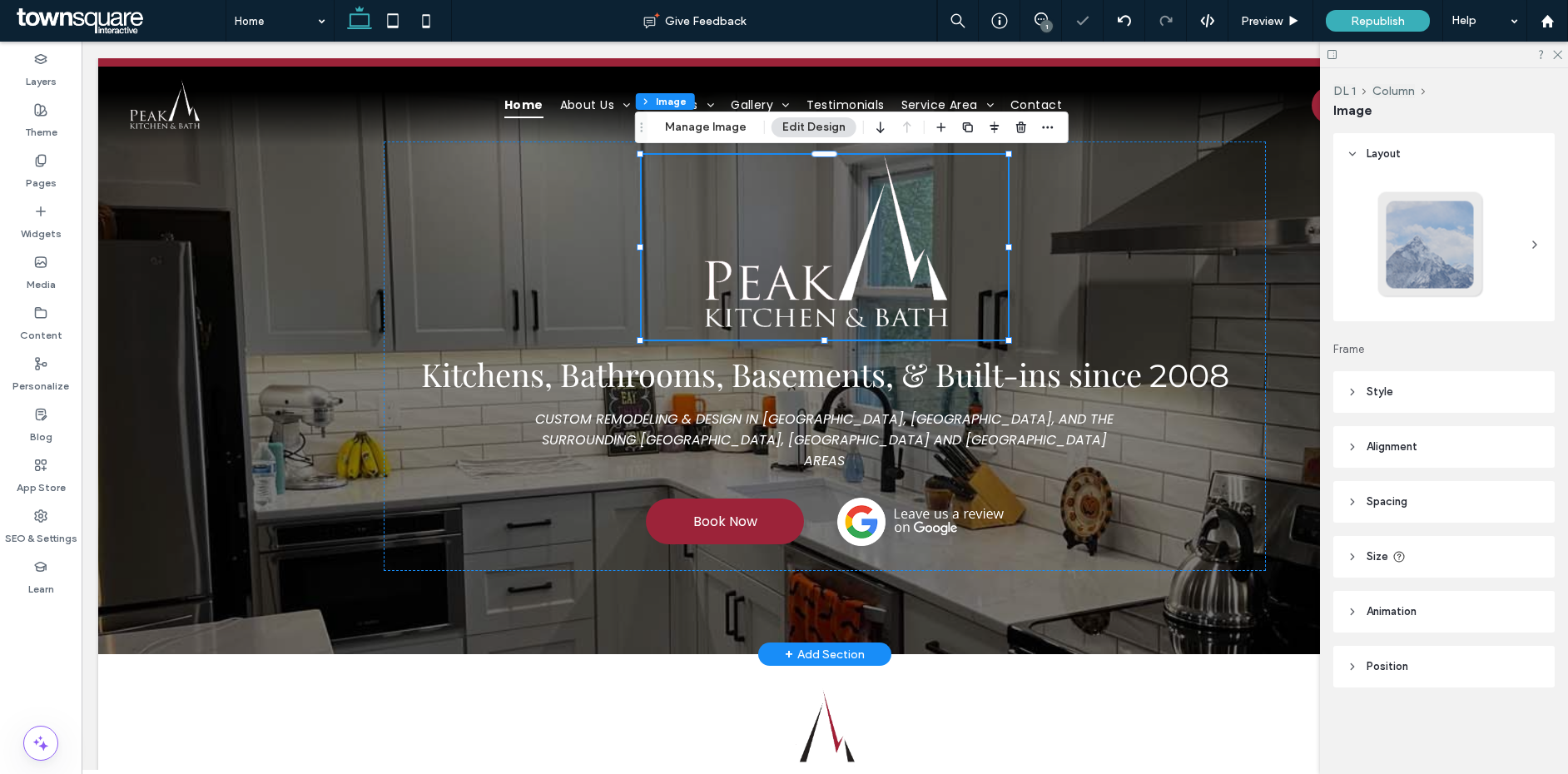
click at [1294, 579] on div "43% , 222px Kitchens, Bathrooms, Basements, & Built-ins since 2008 CUSTOM REMOD…" at bounding box center [824, 356] width 999 height 596
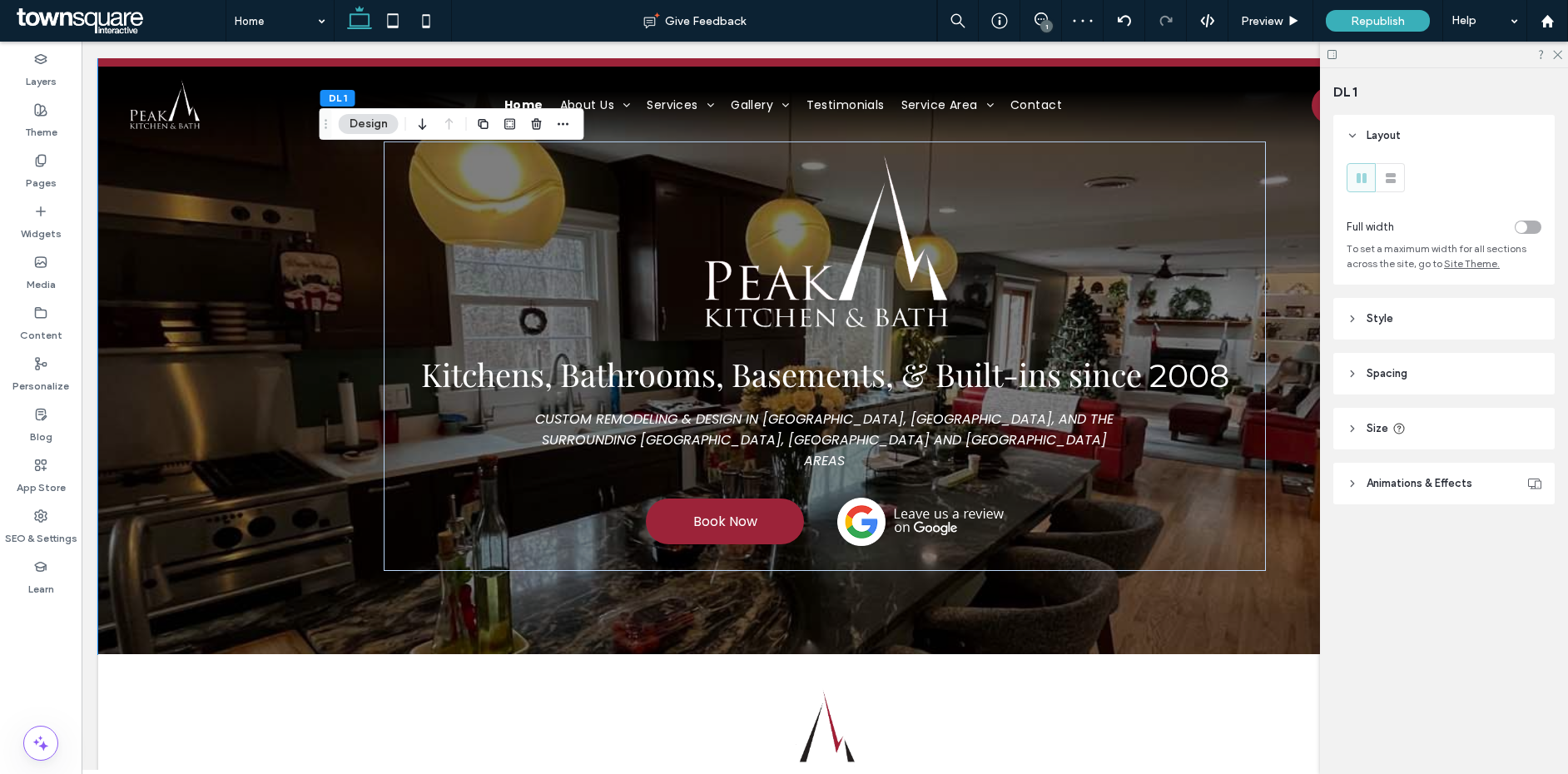
click at [1394, 373] on span "Spacing" at bounding box center [1387, 374] width 41 height 17
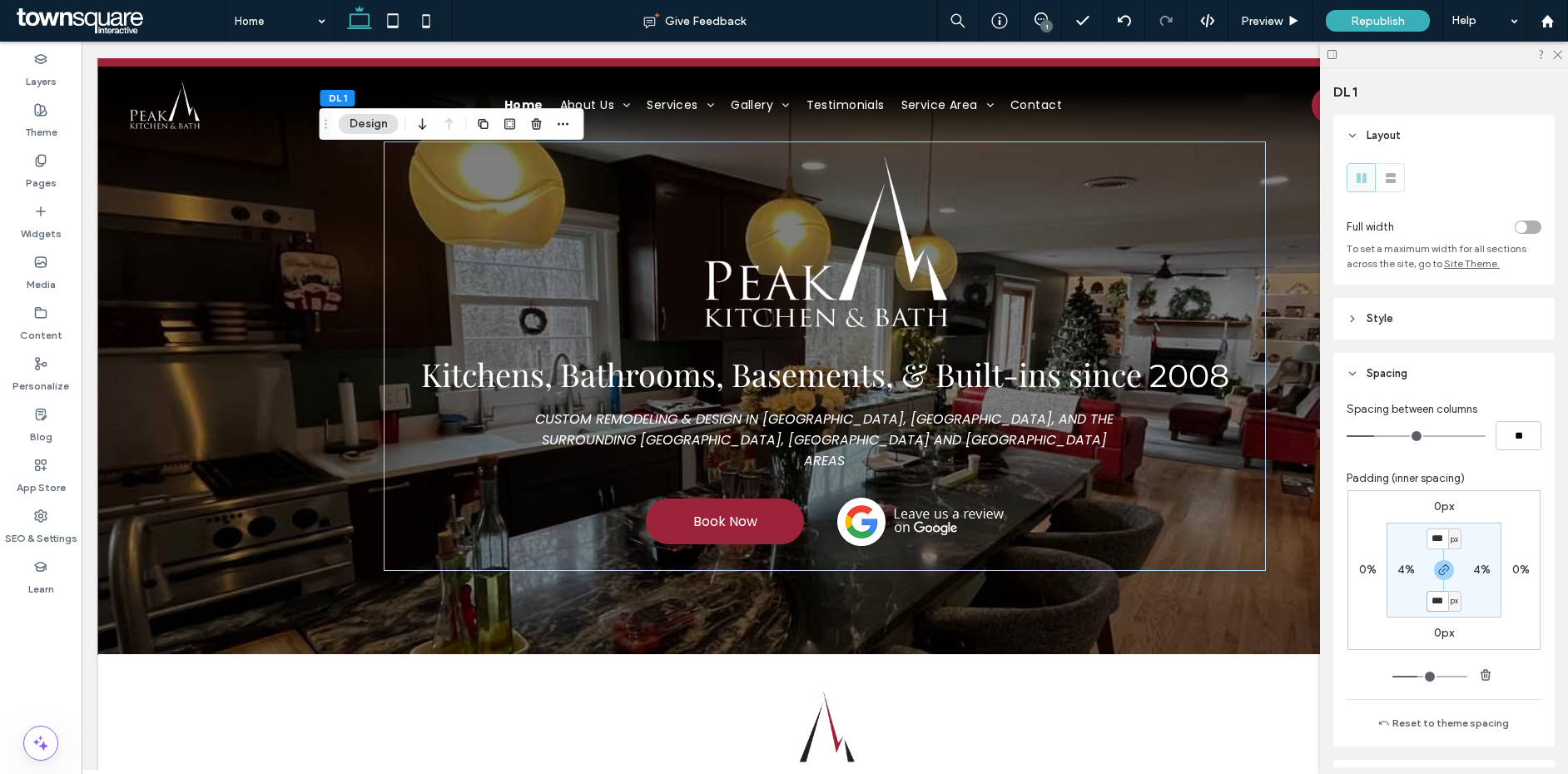
click at [1432, 606] on input "***" at bounding box center [1437, 601] width 21 height 20
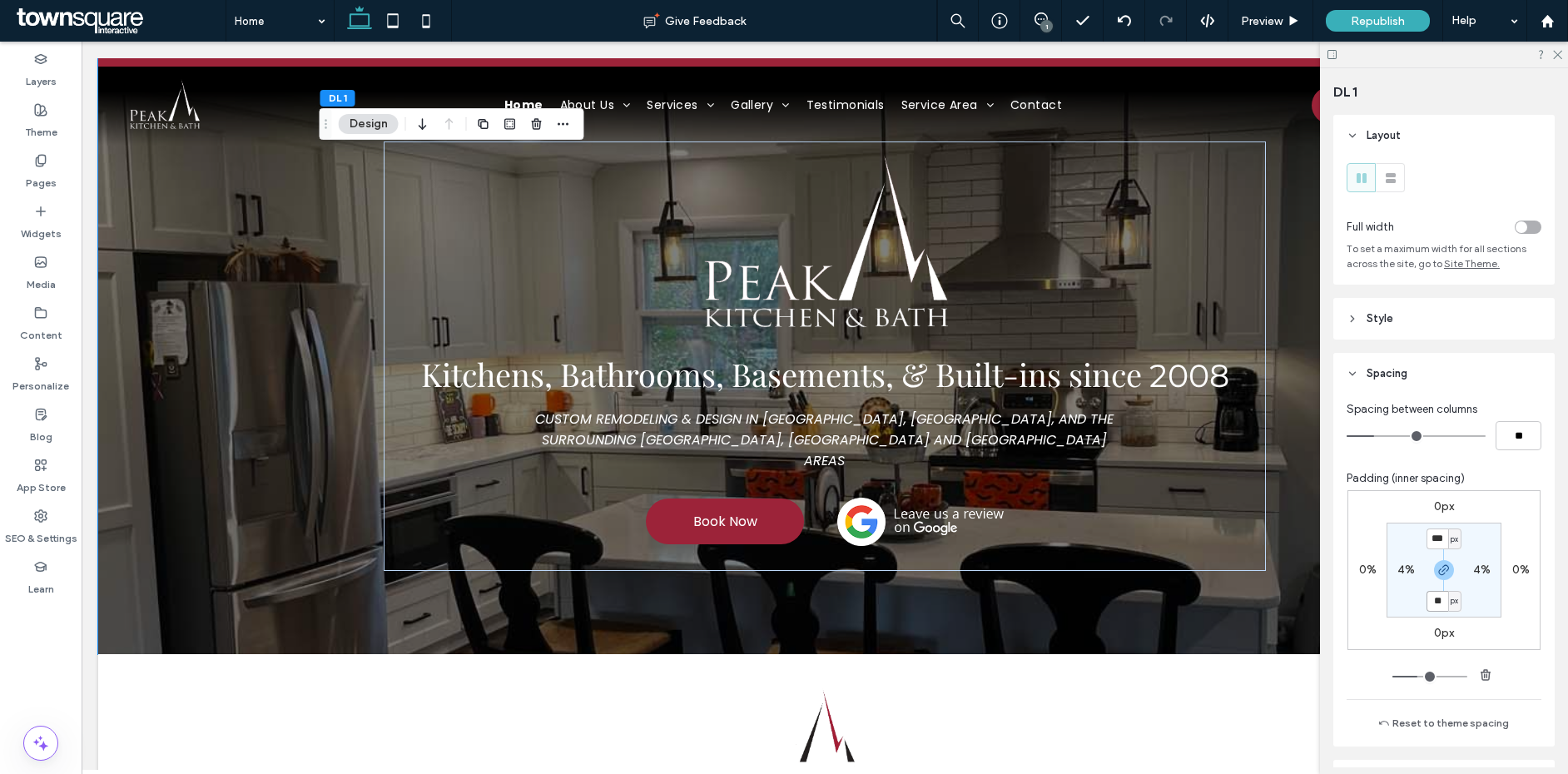
type input "**"
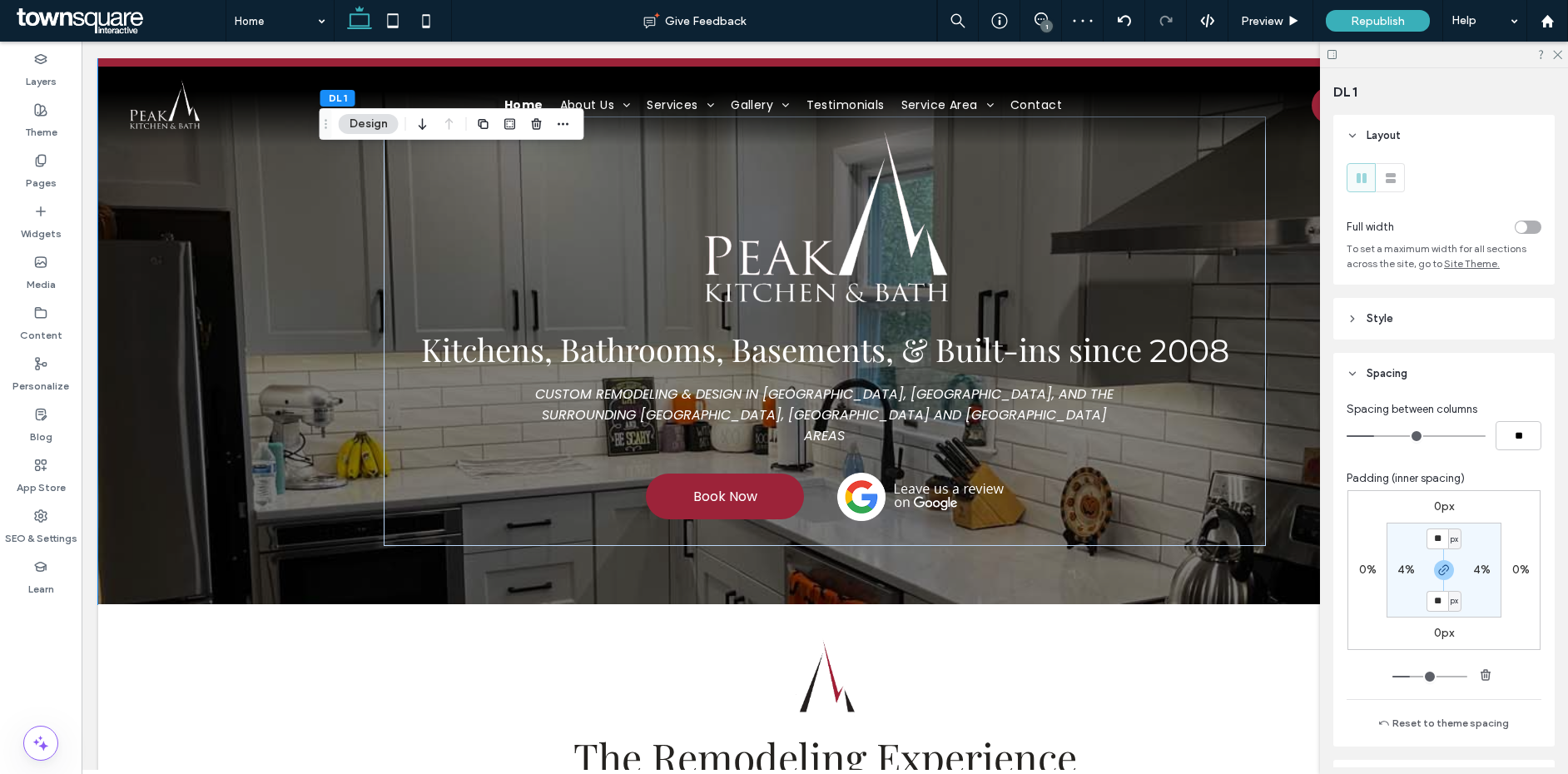
click at [1558, 59] on div at bounding box center [1445, 55] width 248 height 26
click at [1559, 56] on icon at bounding box center [1557, 54] width 11 height 11
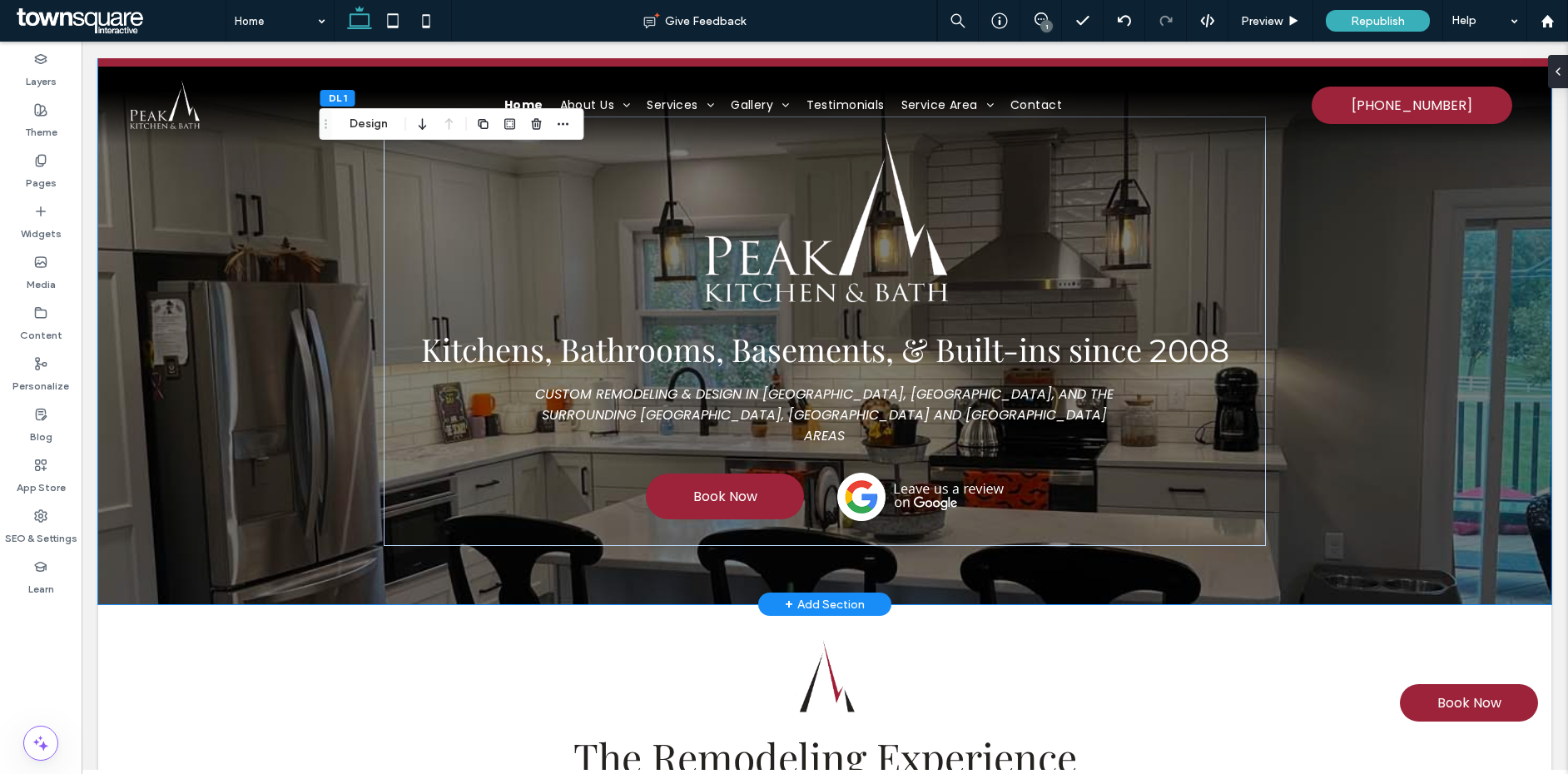
click at [265, 452] on div at bounding box center [824, 331] width 1453 height 546
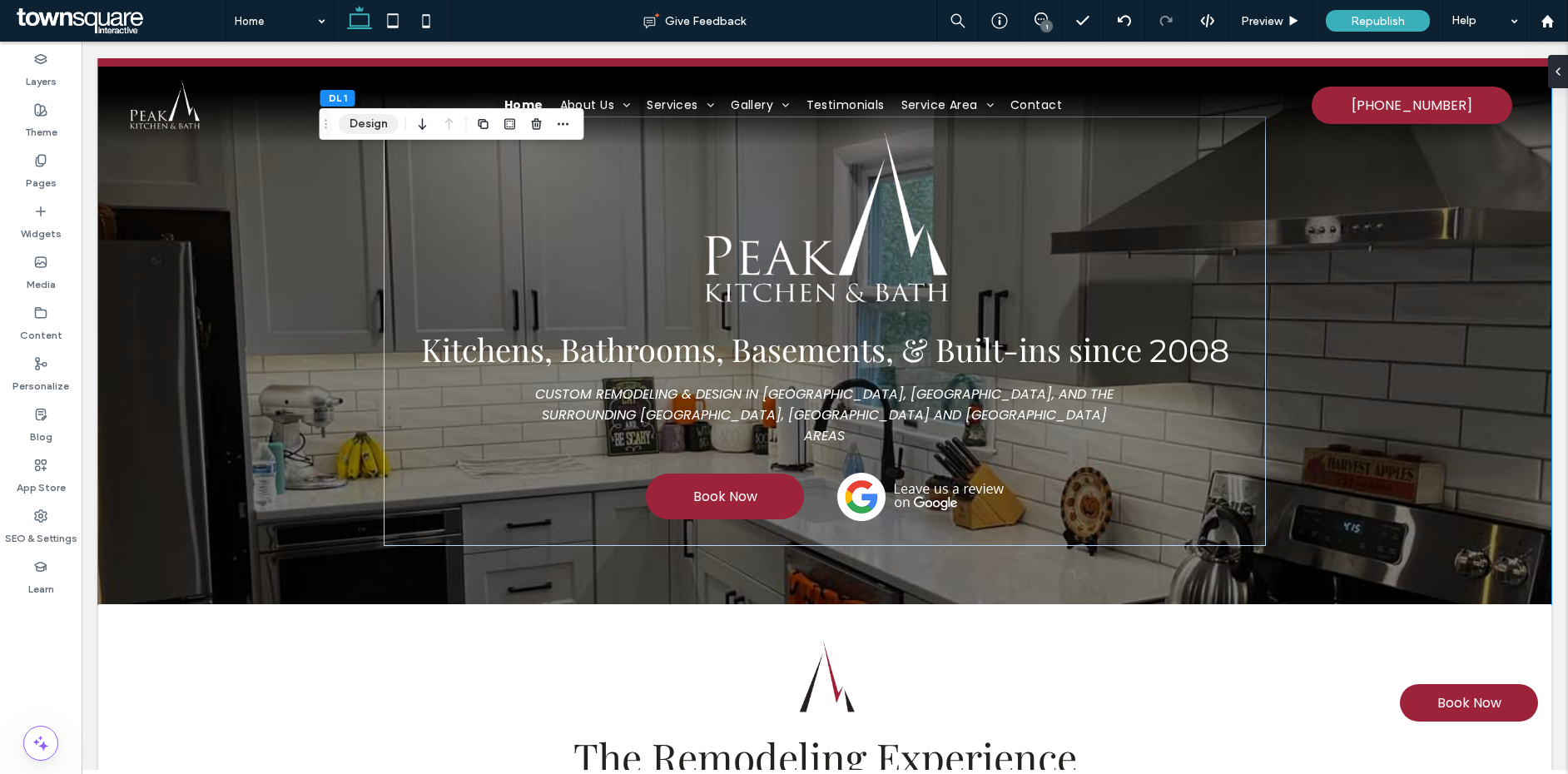
click at [366, 128] on button "Design" at bounding box center [369, 124] width 60 height 20
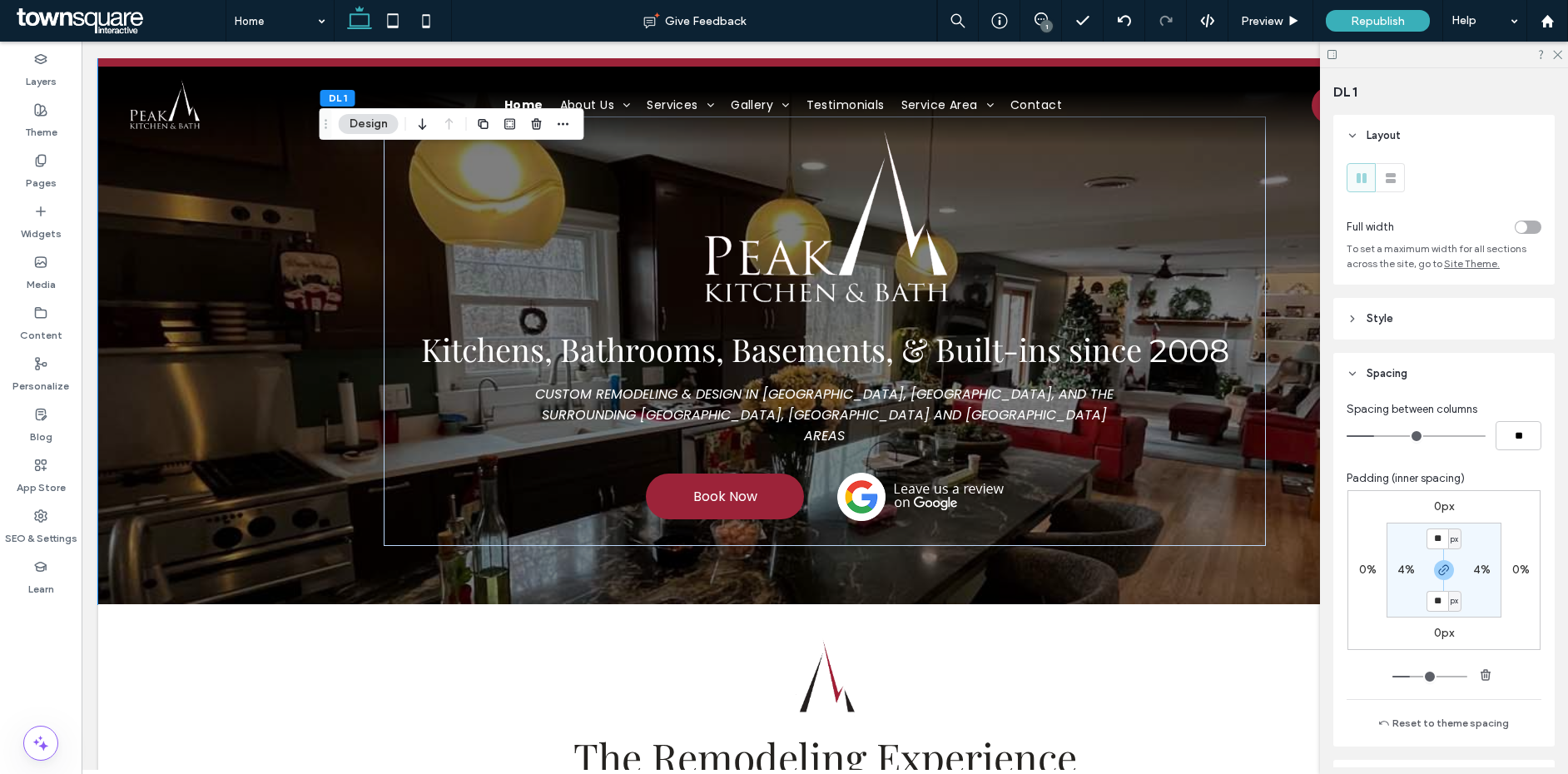
click at [1374, 321] on span "Style" at bounding box center [1380, 318] width 27 height 17
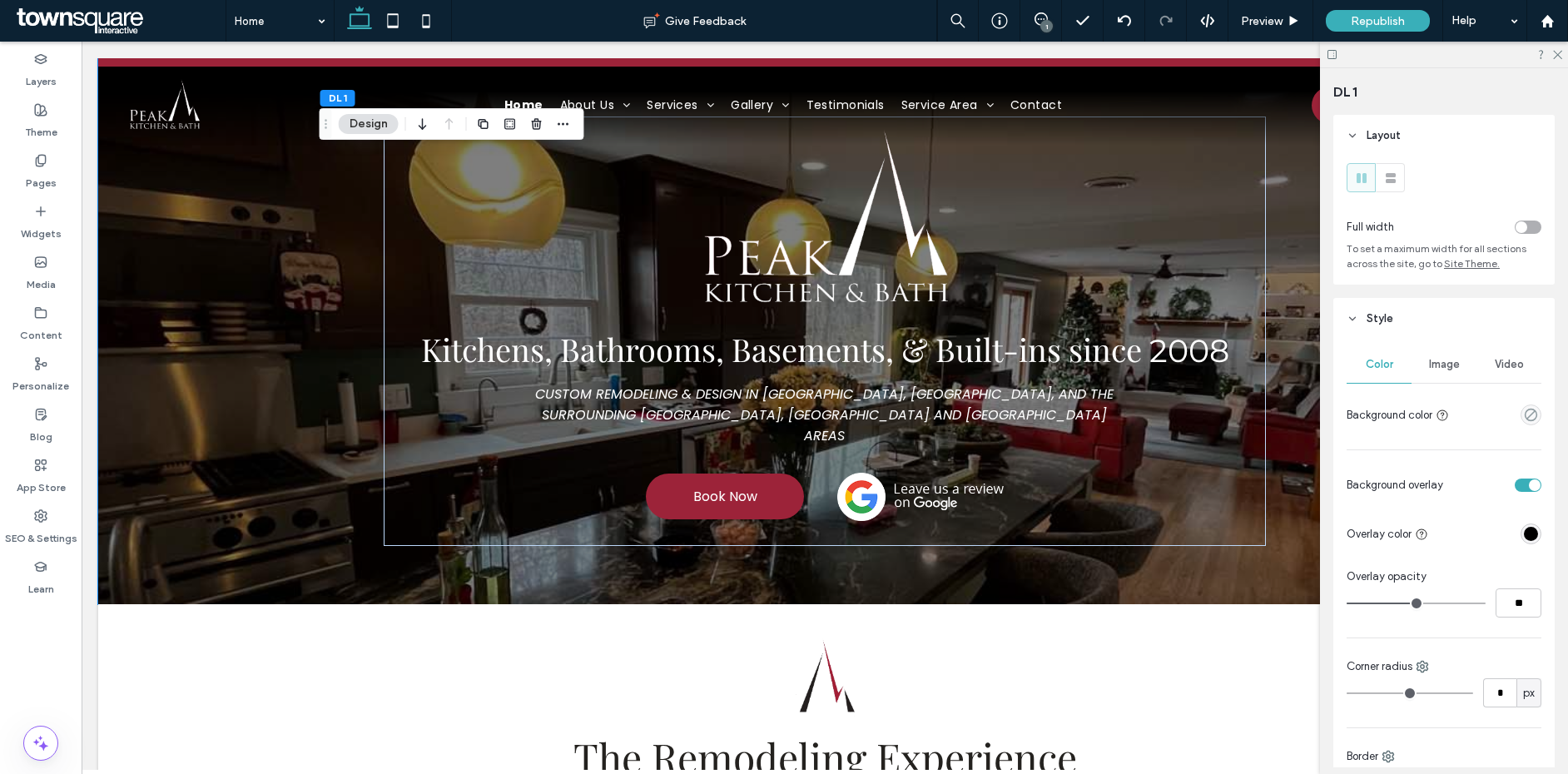
click at [1445, 358] on span "Image" at bounding box center [1444, 364] width 31 height 13
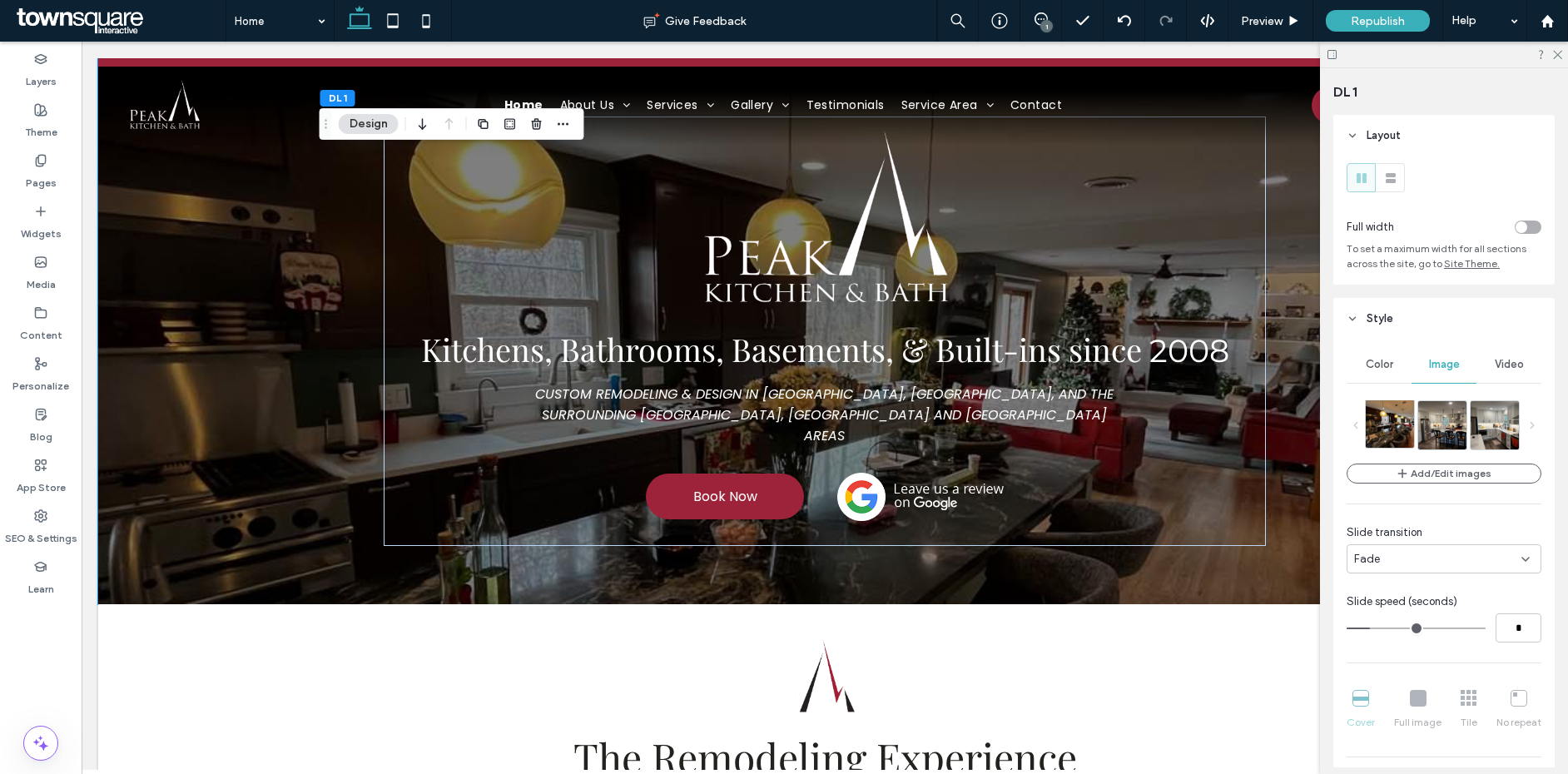
click at [1402, 425] on img at bounding box center [1398, 423] width 64 height 48
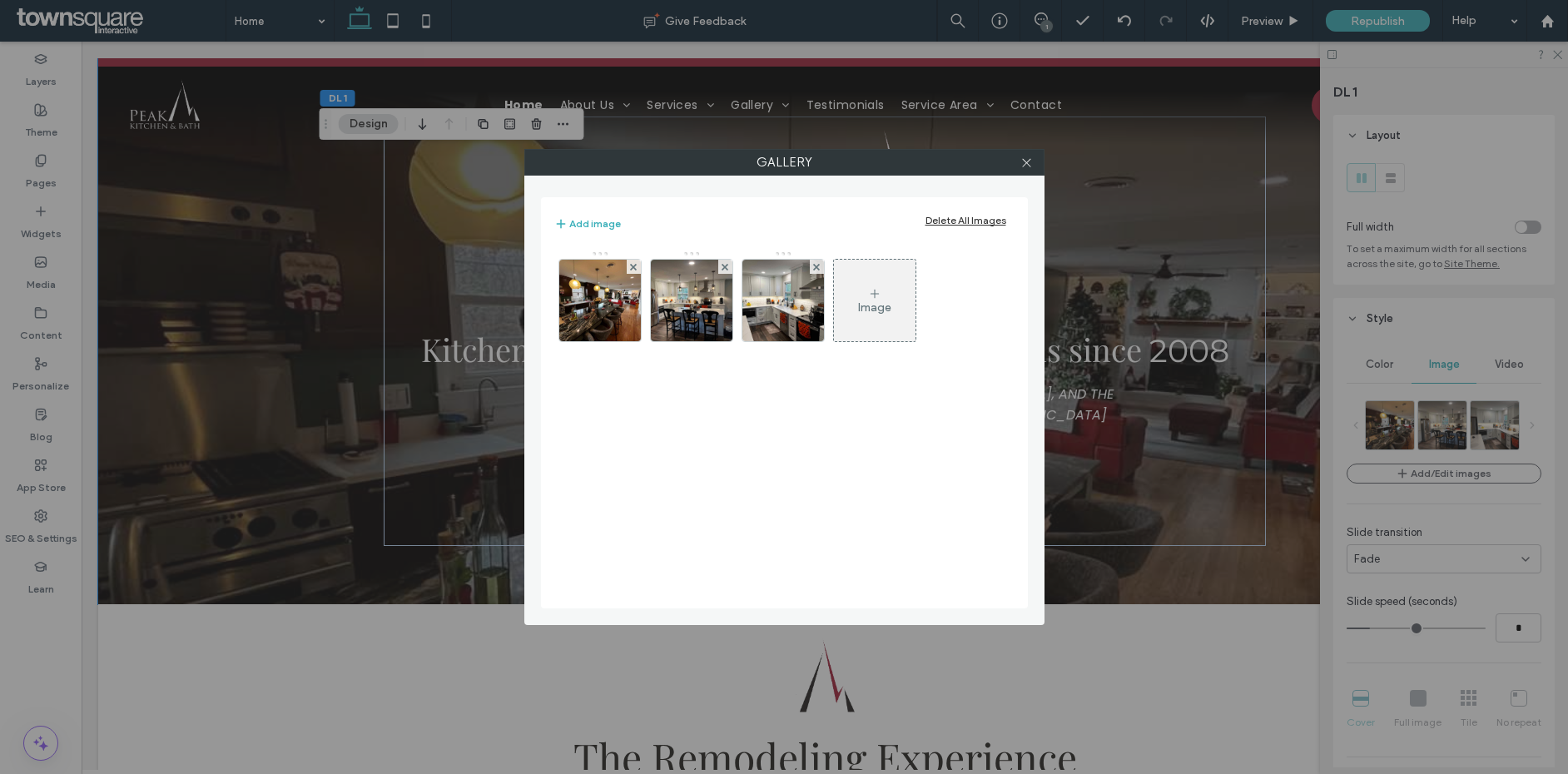
click at [967, 222] on div "Delete All Images" at bounding box center [966, 219] width 81 height 12
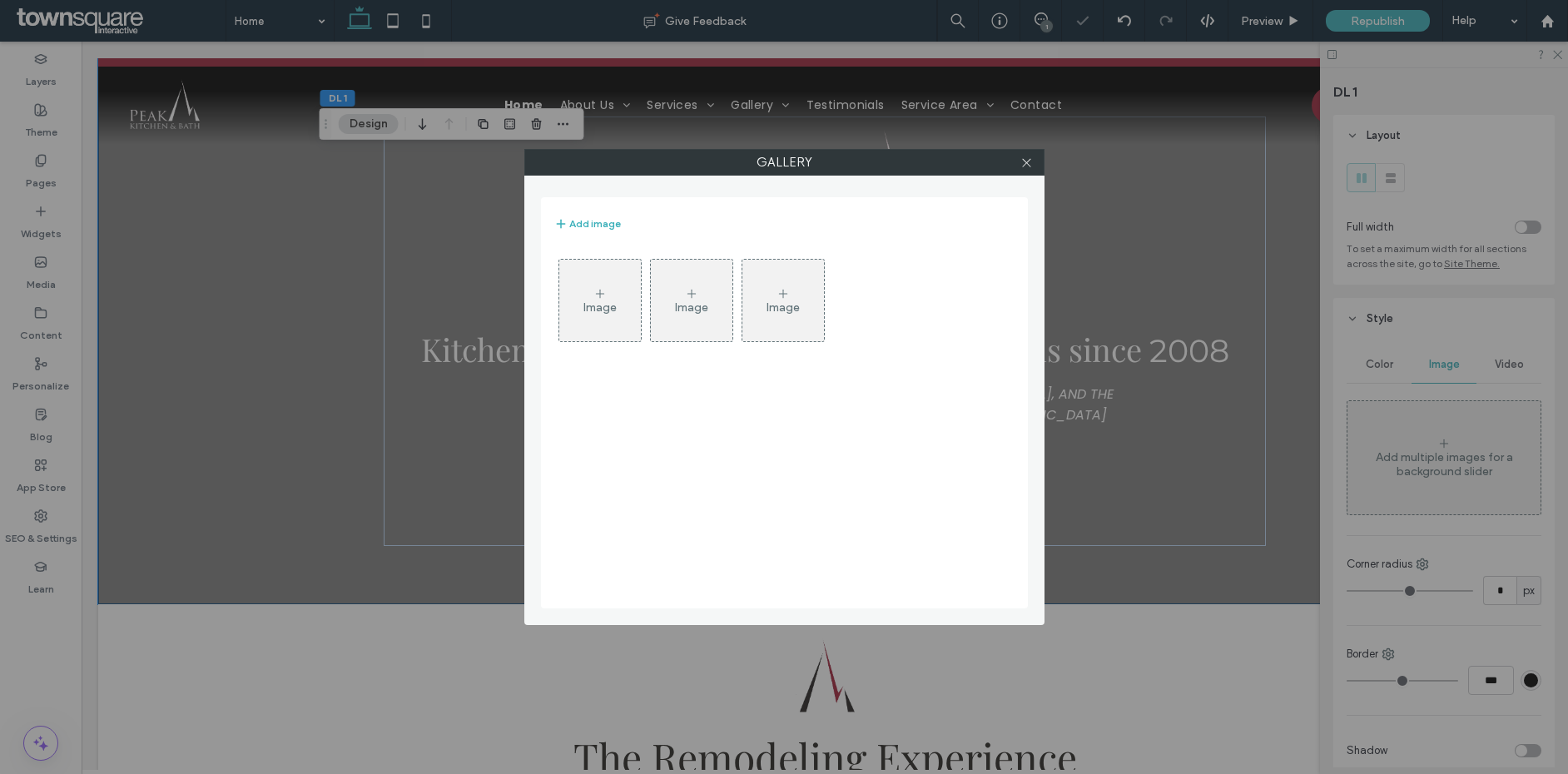
click at [616, 308] on div "Image" at bounding box center [600, 300] width 82 height 78
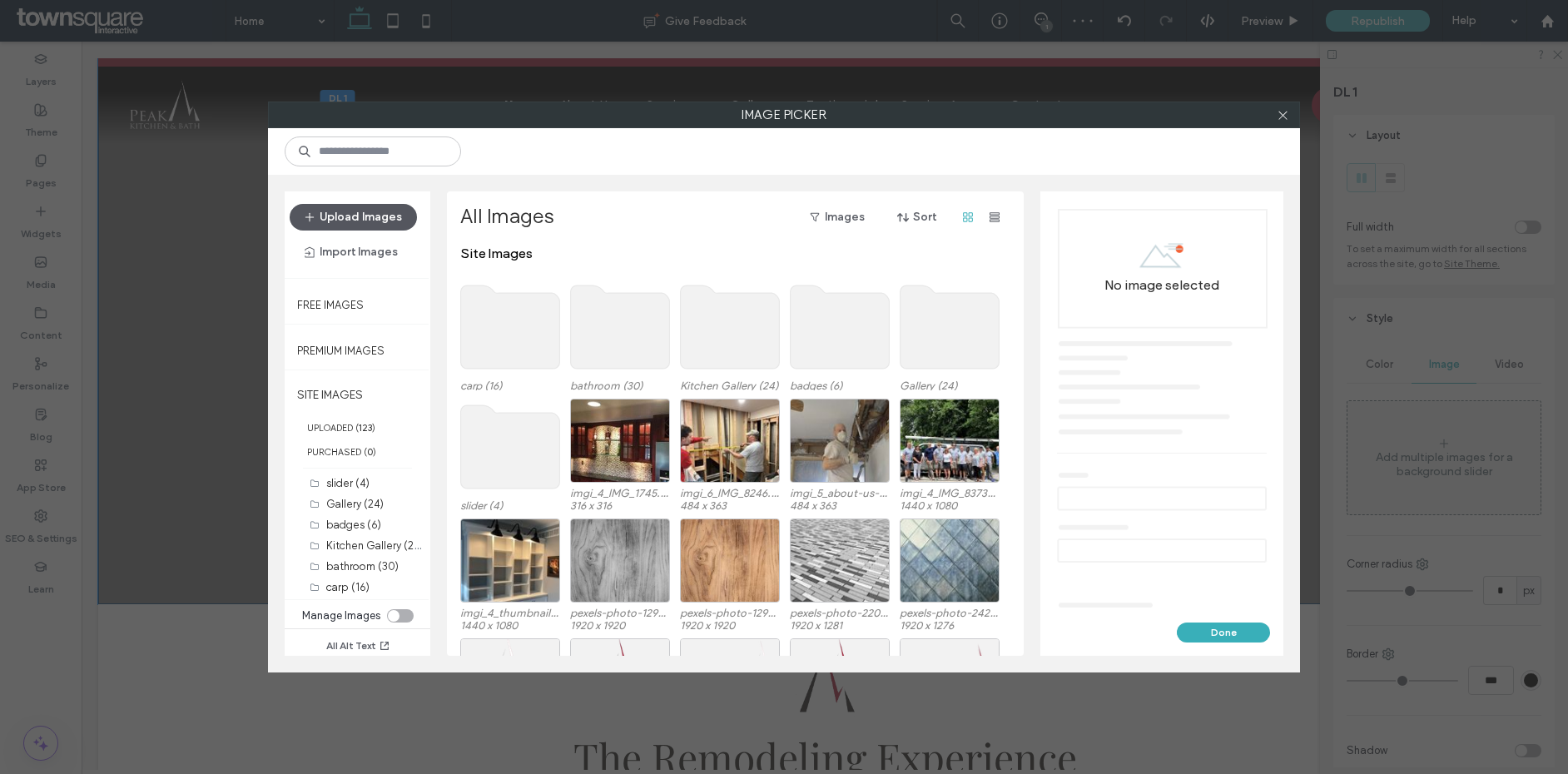
click at [377, 224] on button "Upload Images" at bounding box center [354, 217] width 128 height 27
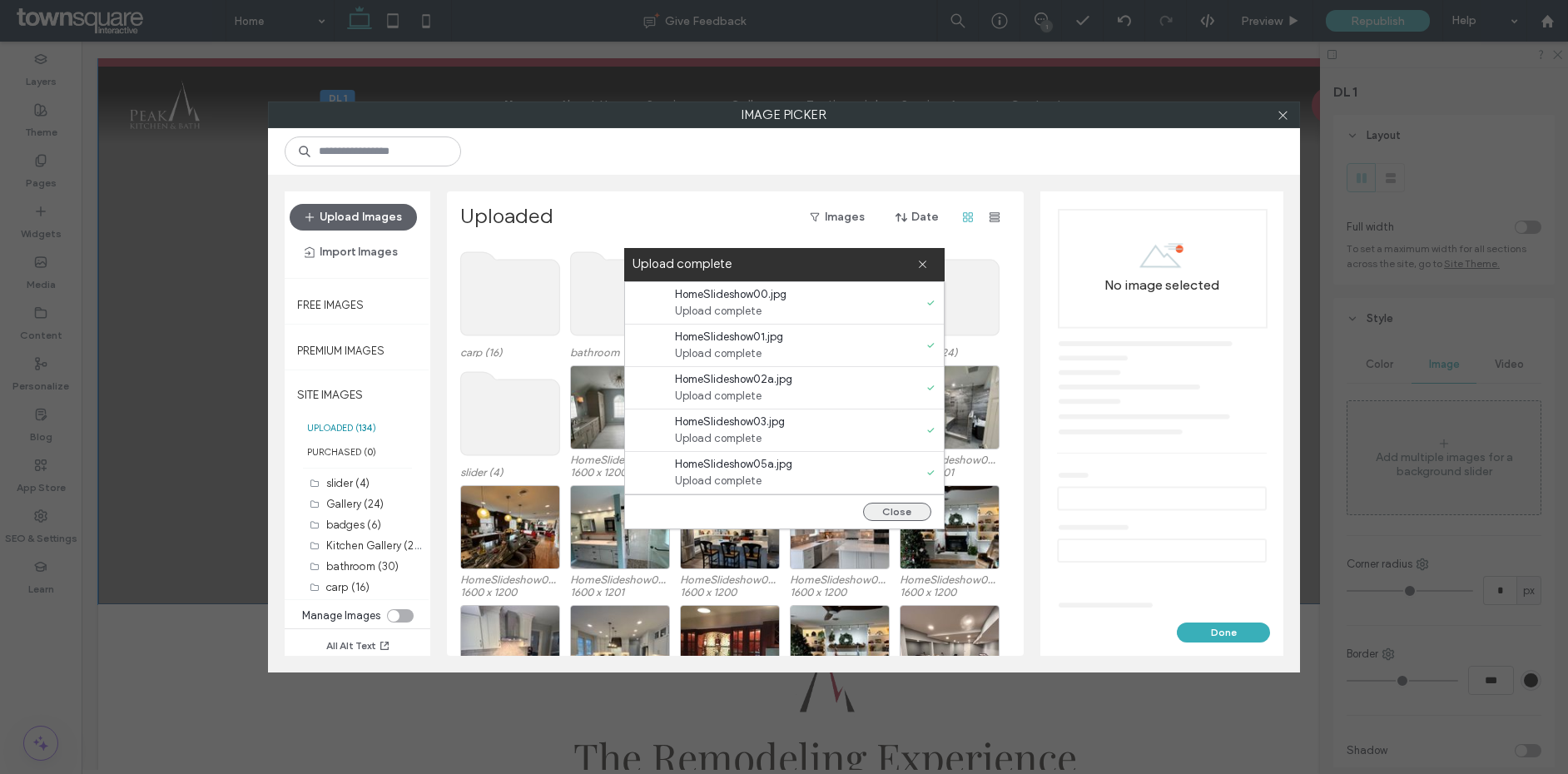
click at [908, 506] on button "Close" at bounding box center [897, 512] width 69 height 19
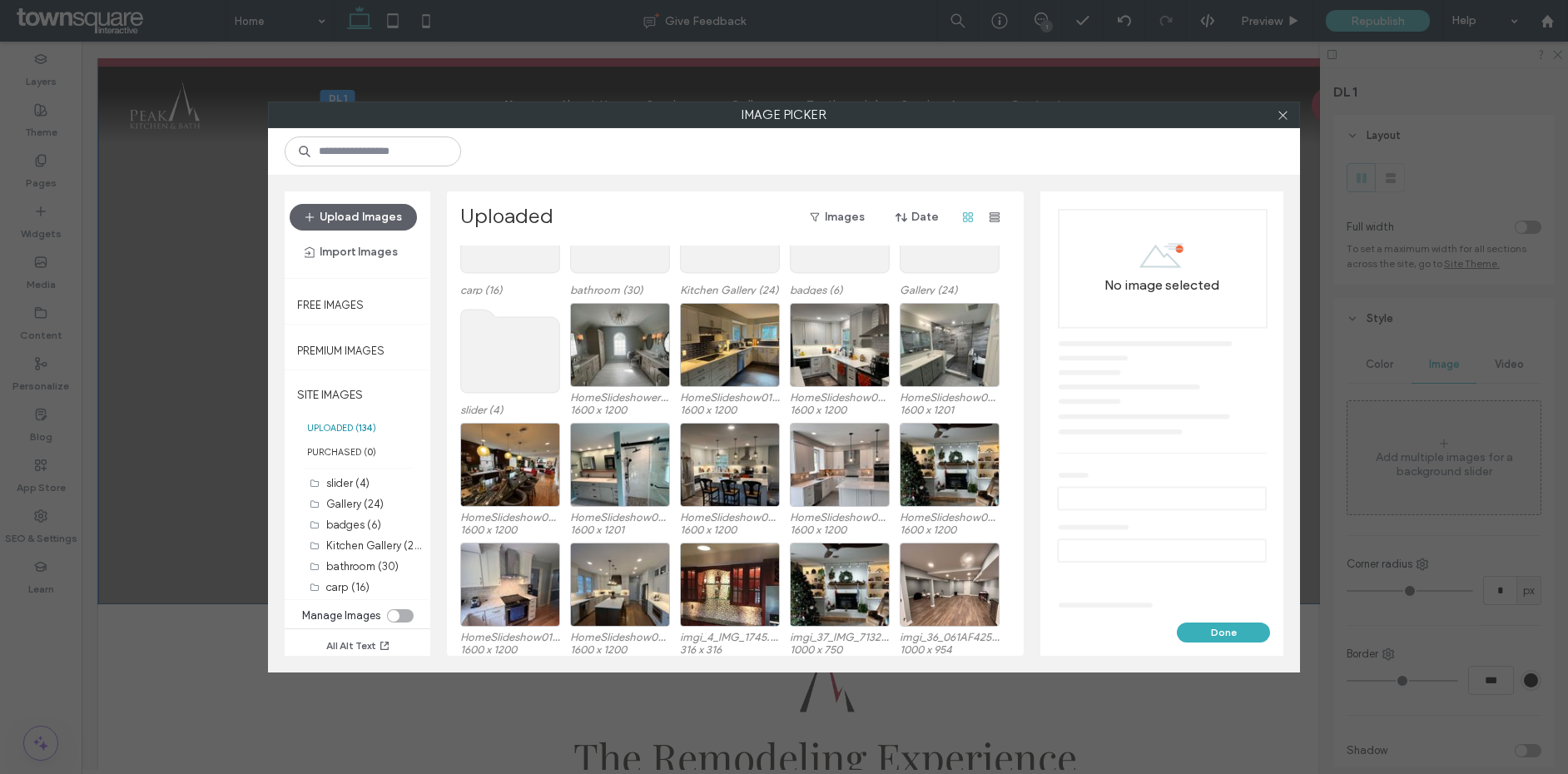
scroll to position [69, 0]
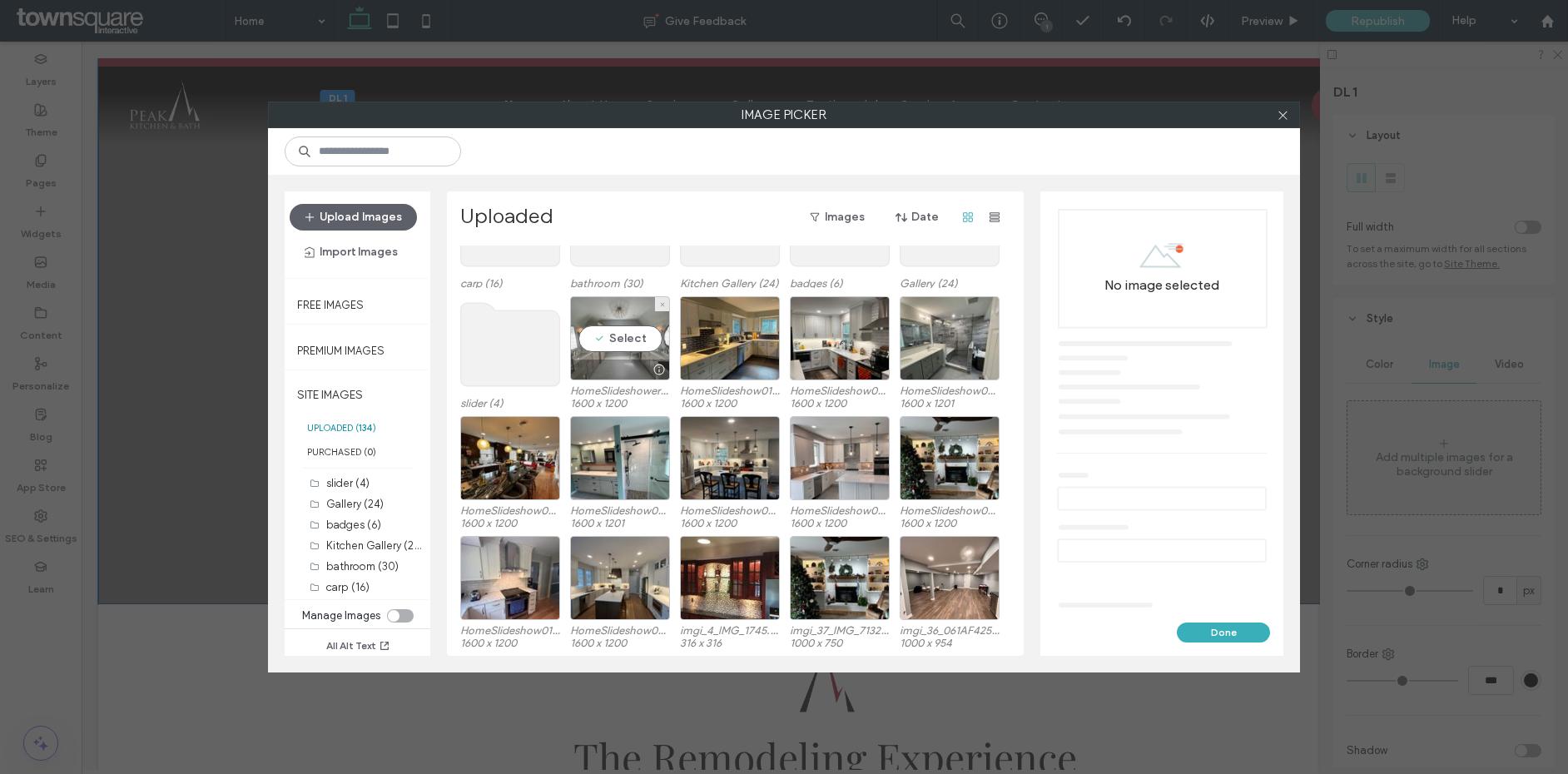
click at [626, 331] on div "Select" at bounding box center [621, 338] width 100 height 84
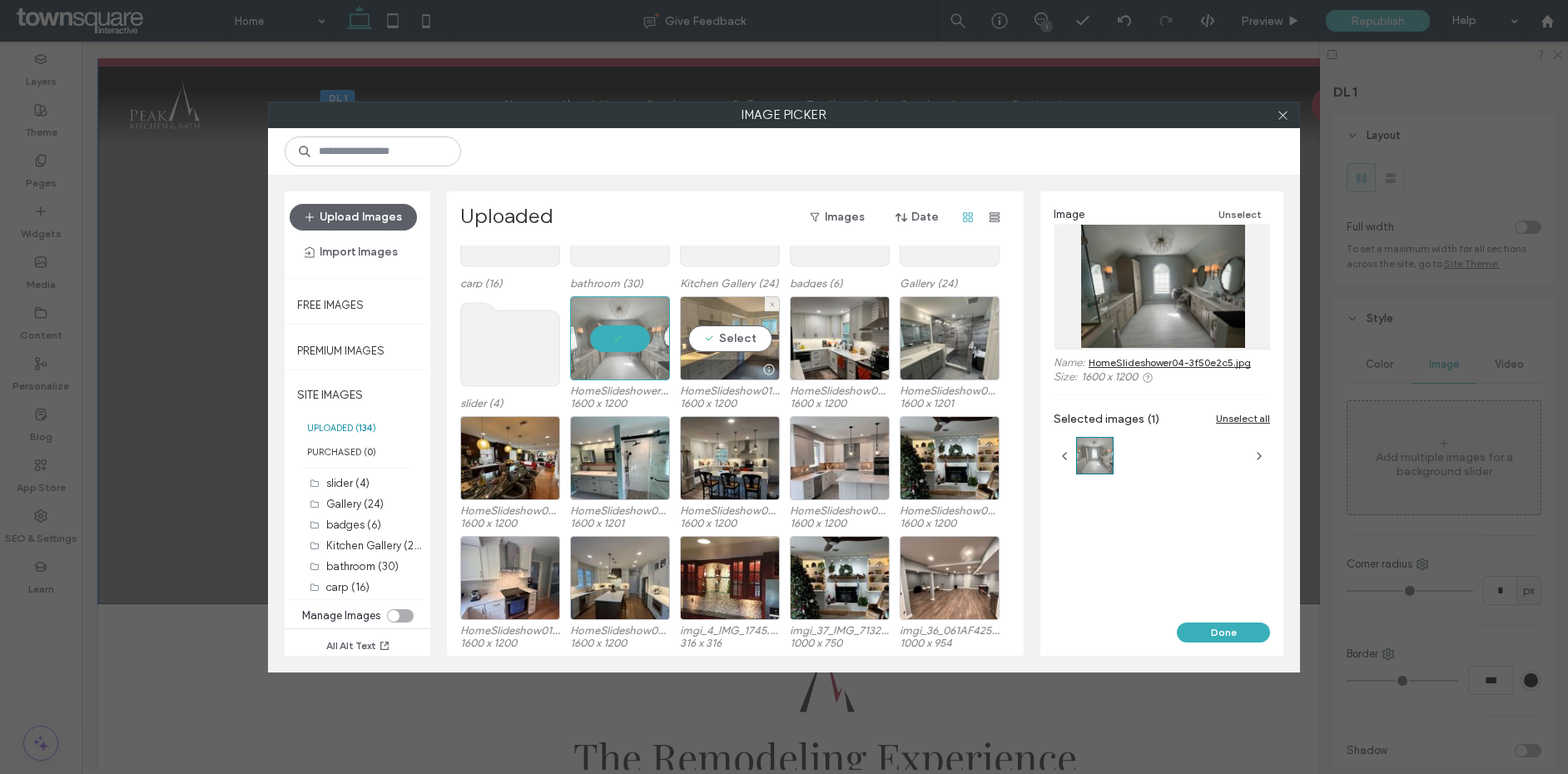
click at [717, 350] on div "Select" at bounding box center [730, 338] width 100 height 84
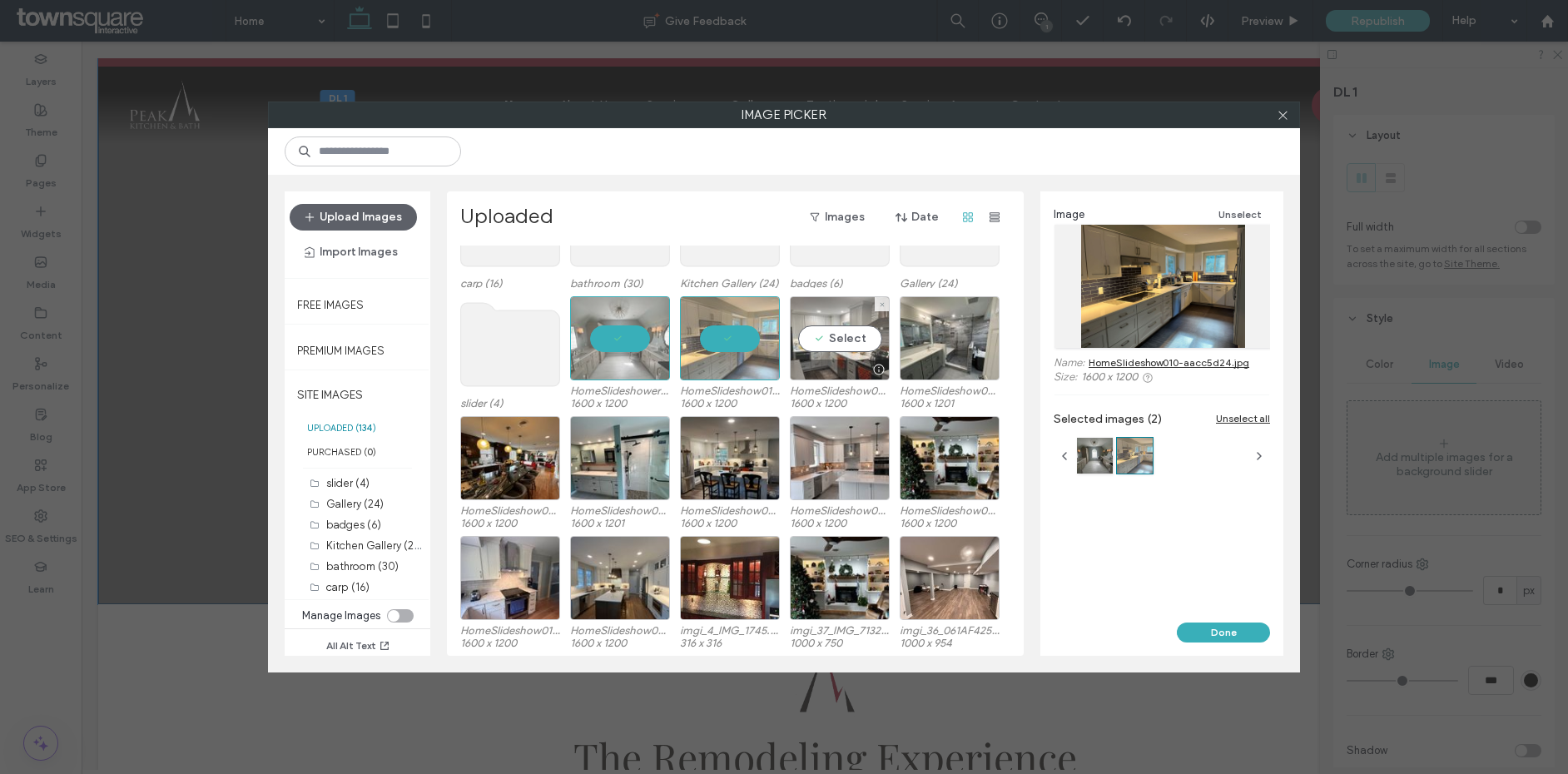
click at [852, 332] on div "Select" at bounding box center [840, 338] width 100 height 84
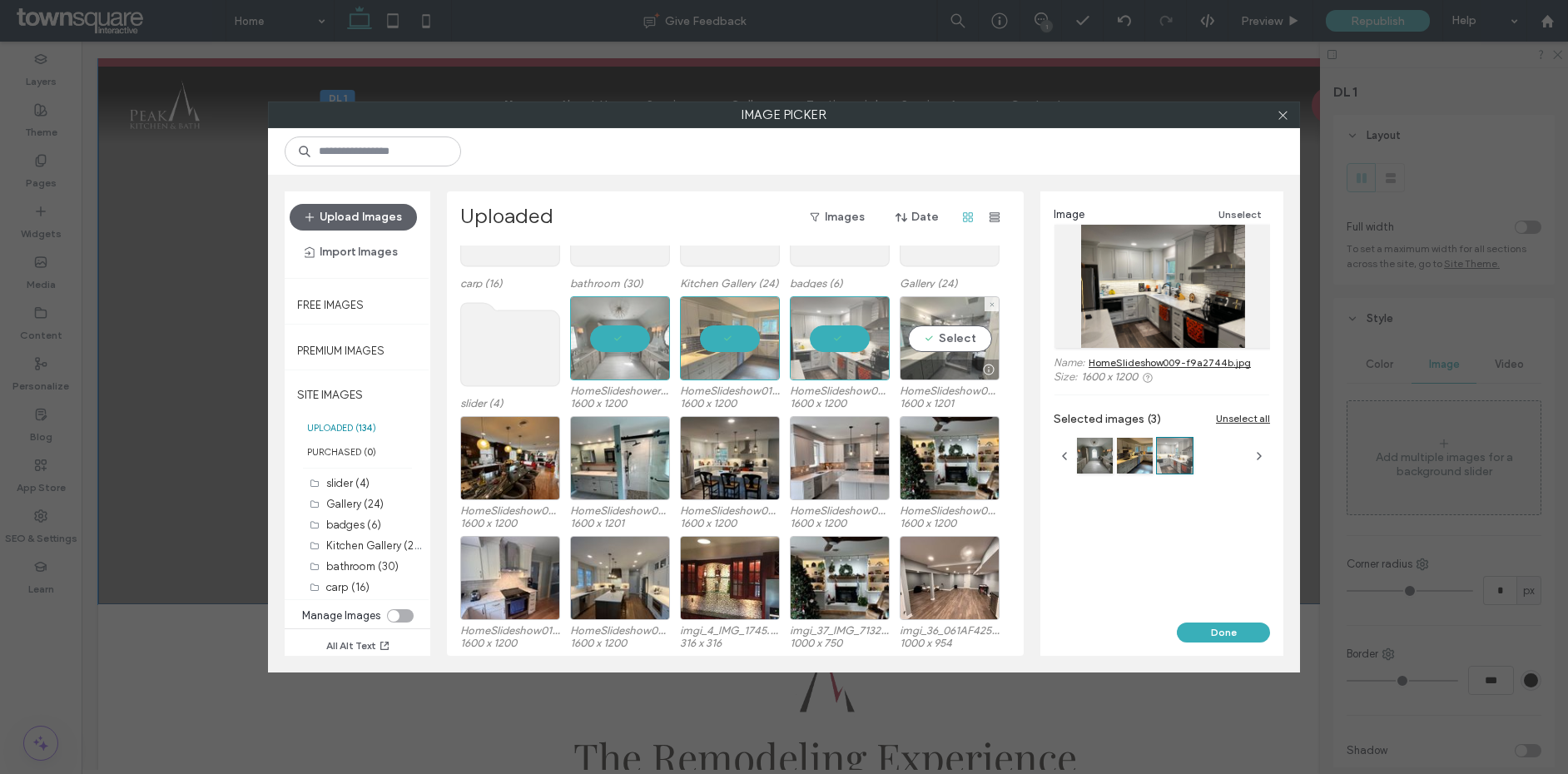
click at [947, 327] on div "Select" at bounding box center [950, 338] width 100 height 84
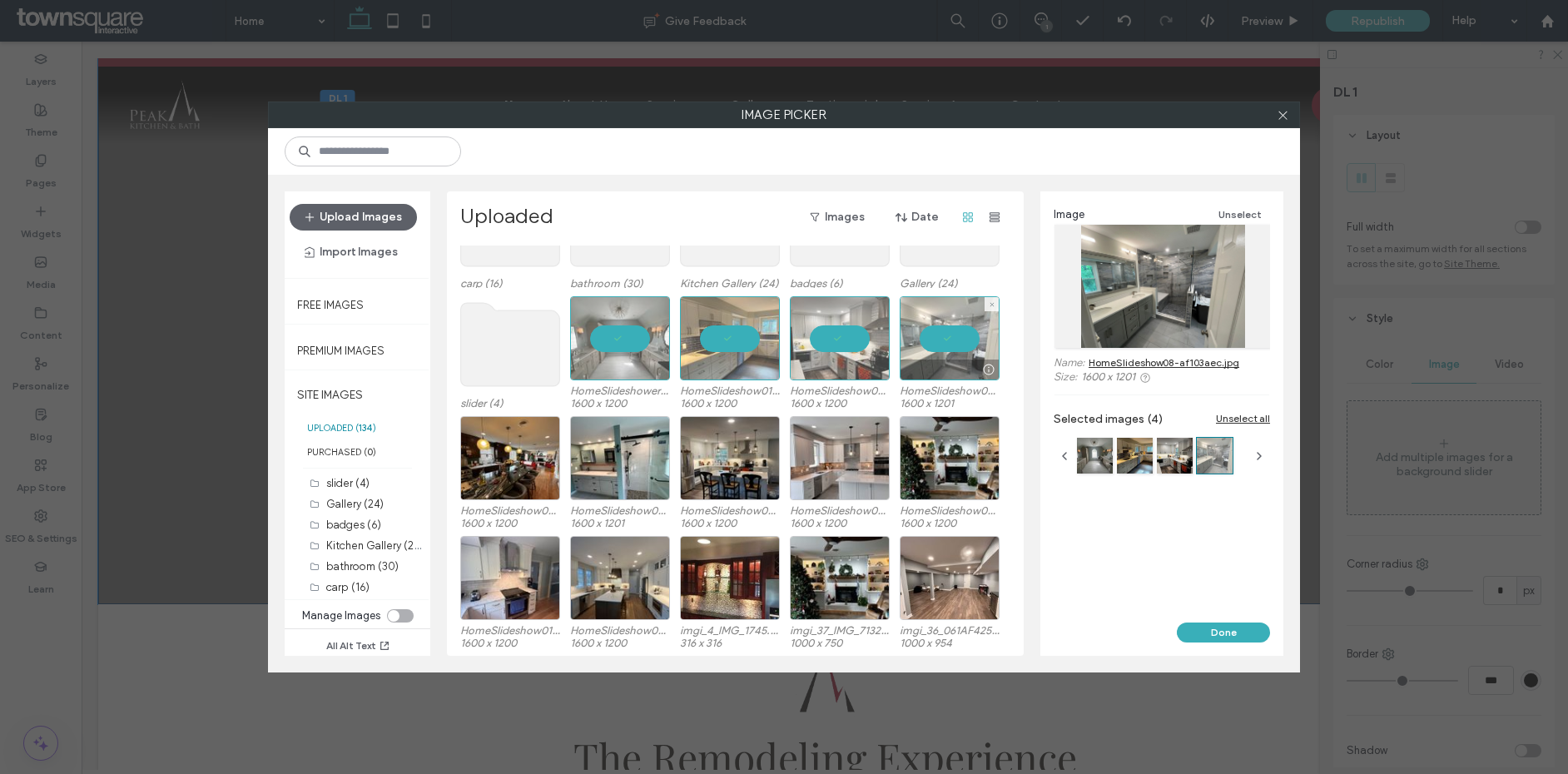
drag, startPoint x: 930, startPoint y: 350, endPoint x: 920, endPoint y: 355, distance: 11.2
click at [930, 350] on div at bounding box center [950, 338] width 100 height 84
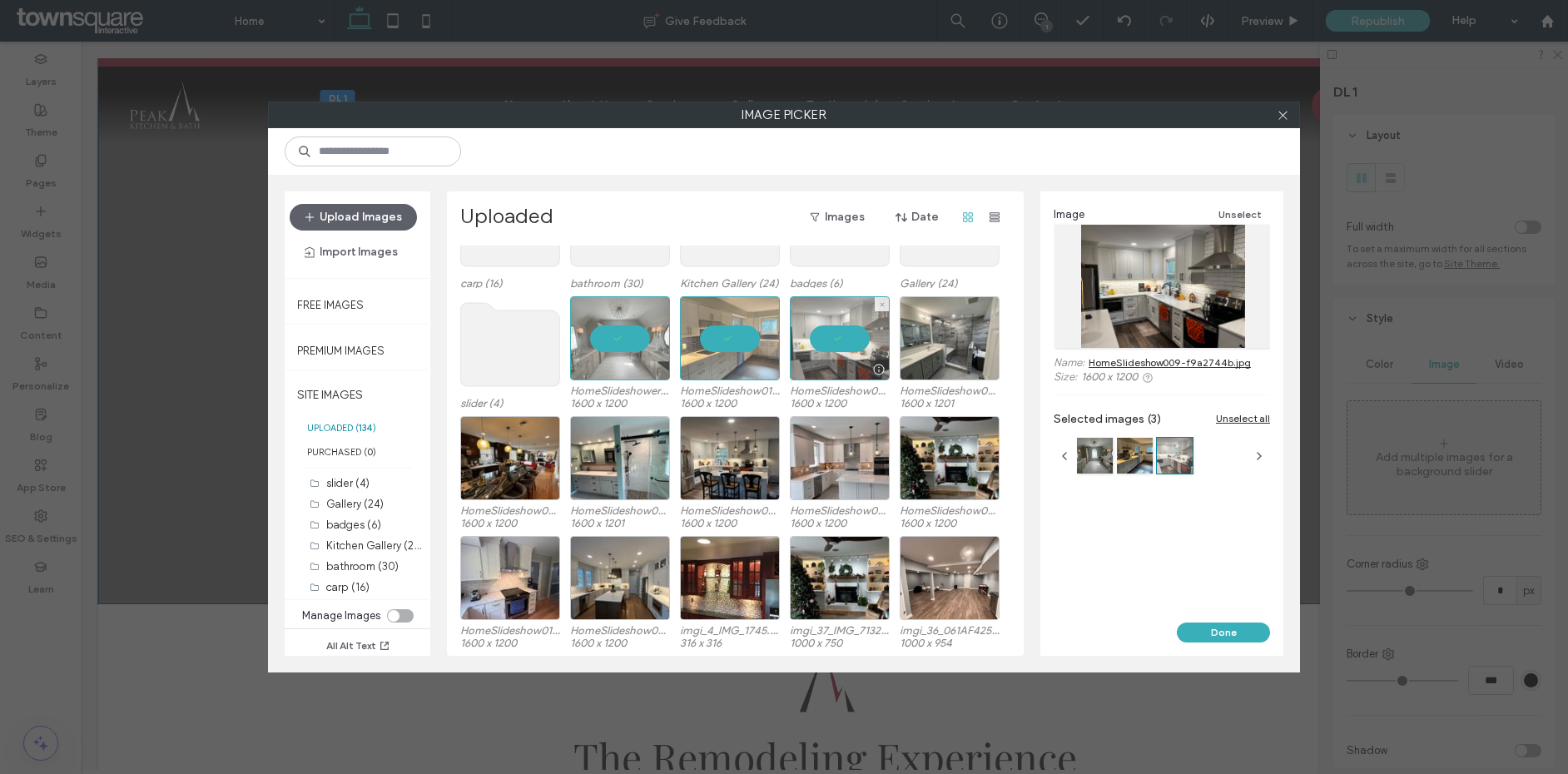
drag, startPoint x: 844, startPoint y: 350, endPoint x: 744, endPoint y: 346, distance: 100.1
click at [844, 350] on div at bounding box center [840, 338] width 100 height 84
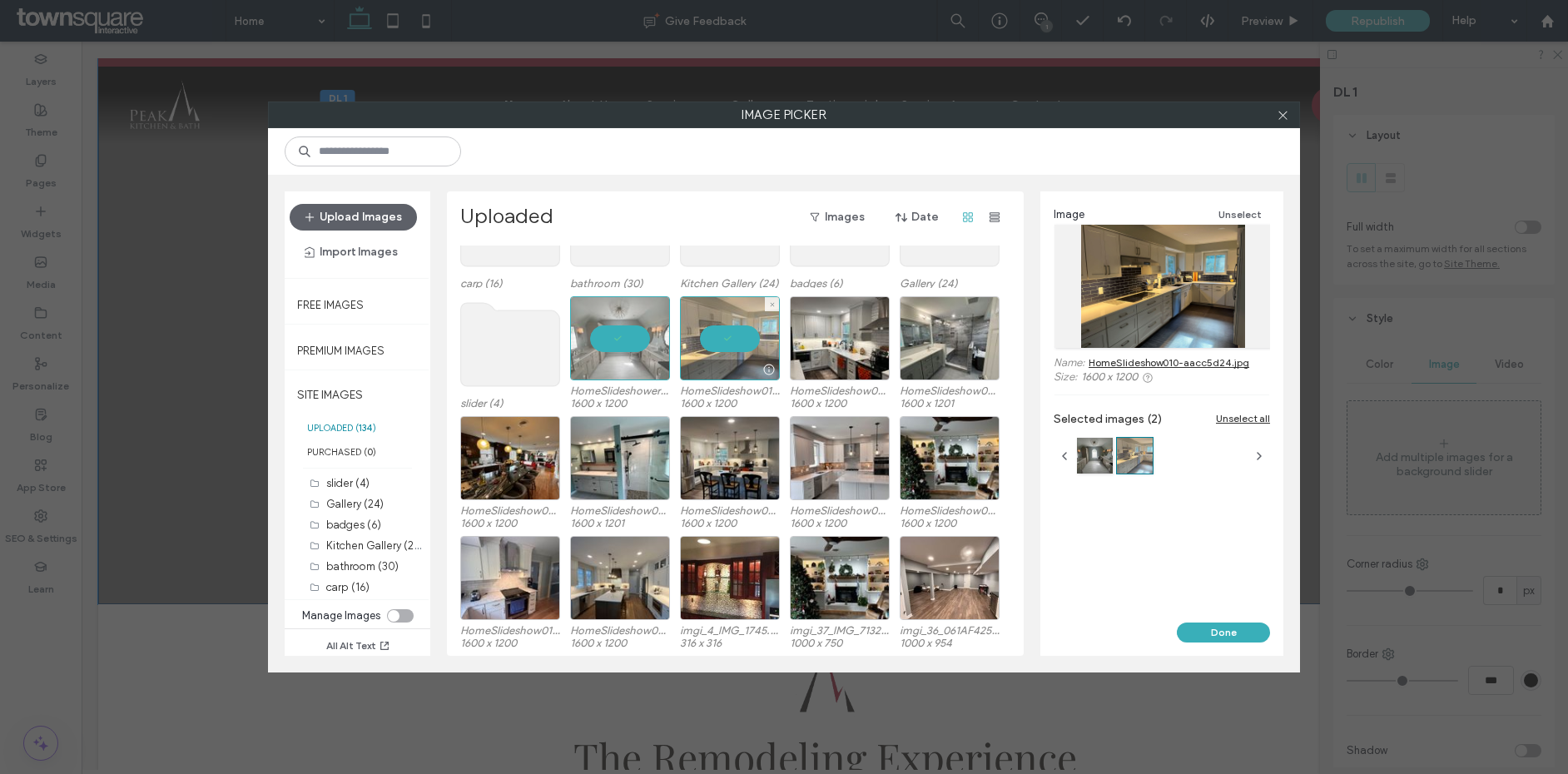
drag, startPoint x: 721, startPoint y: 350, endPoint x: 700, endPoint y: 352, distance: 21.1
click at [721, 350] on div at bounding box center [730, 338] width 100 height 84
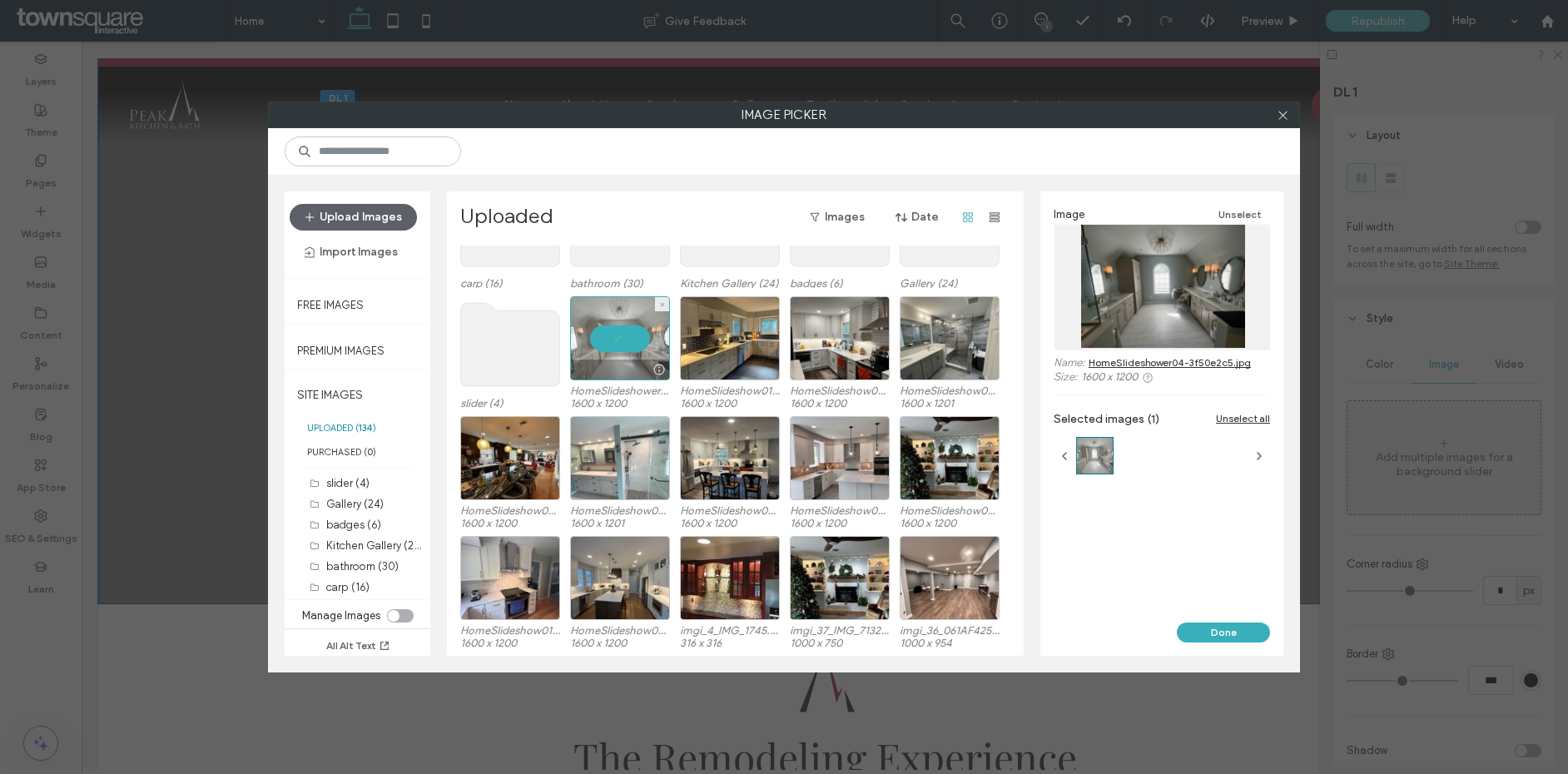
drag, startPoint x: 624, startPoint y: 352, endPoint x: 663, endPoint y: 416, distance: 74.9
click at [625, 353] on div at bounding box center [621, 338] width 100 height 84
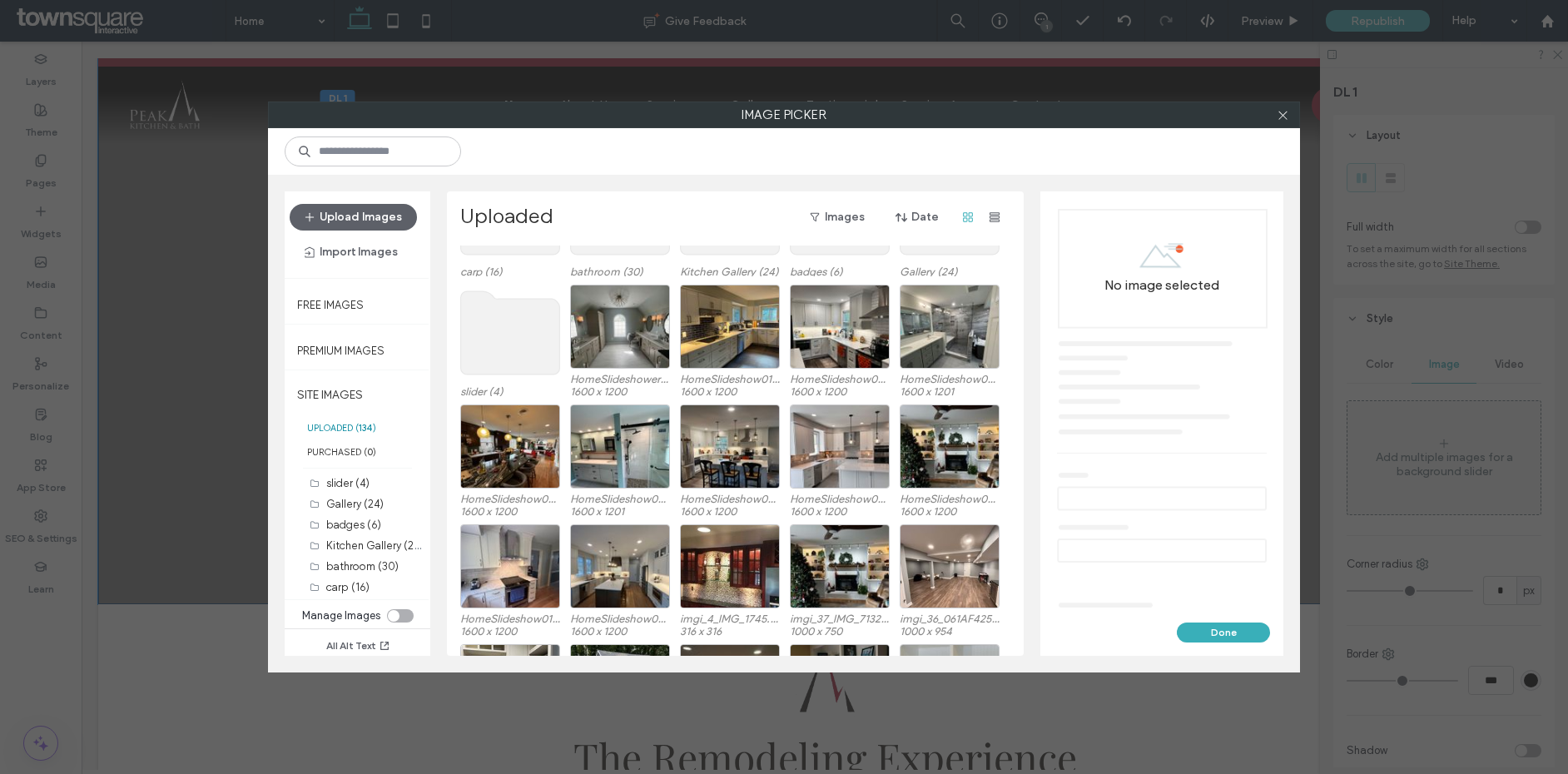
scroll to position [78, 0]
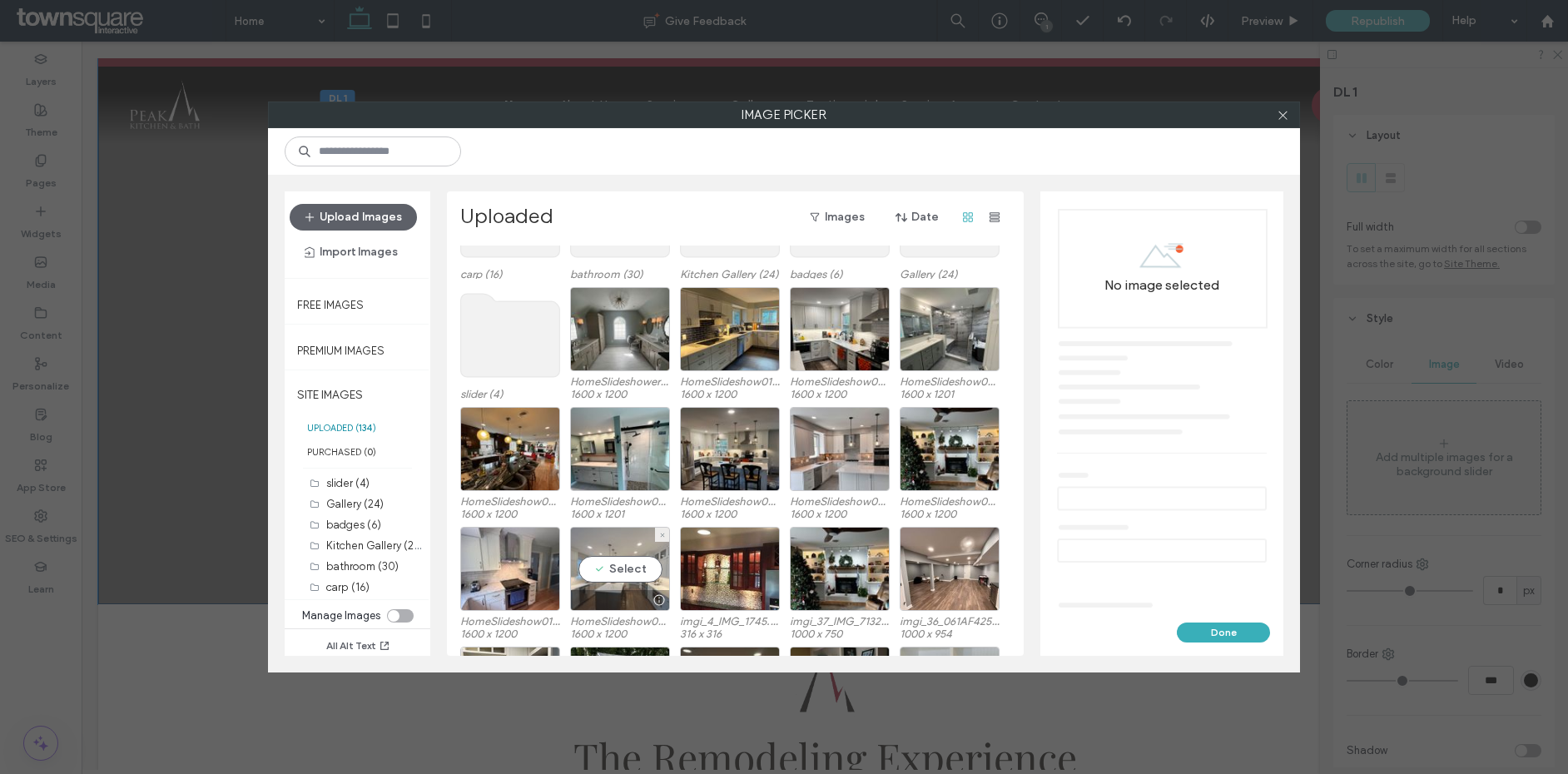
click at [617, 573] on div "Select" at bounding box center [621, 568] width 100 height 84
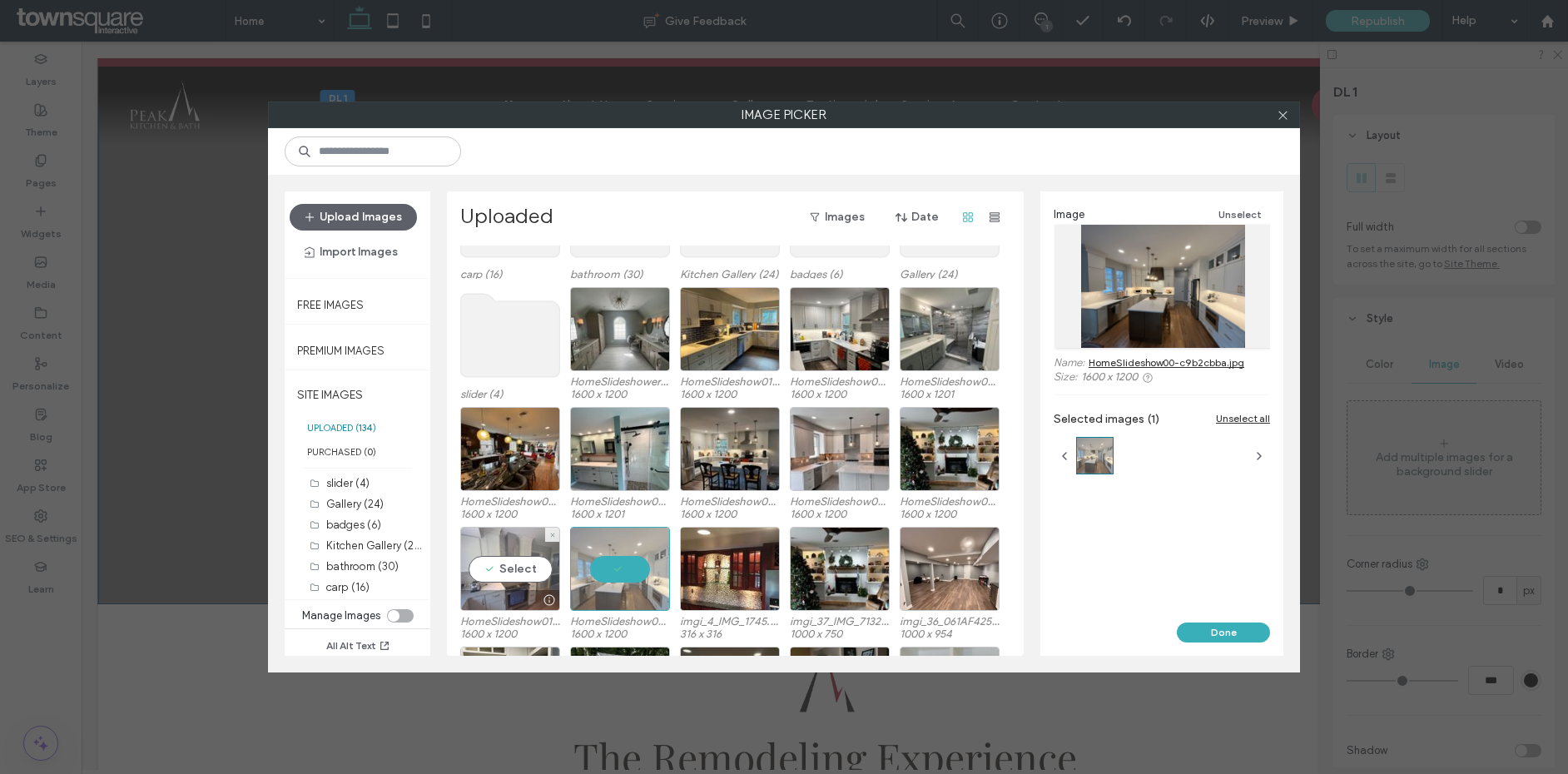
click at [505, 565] on div "Select" at bounding box center [510, 568] width 100 height 84
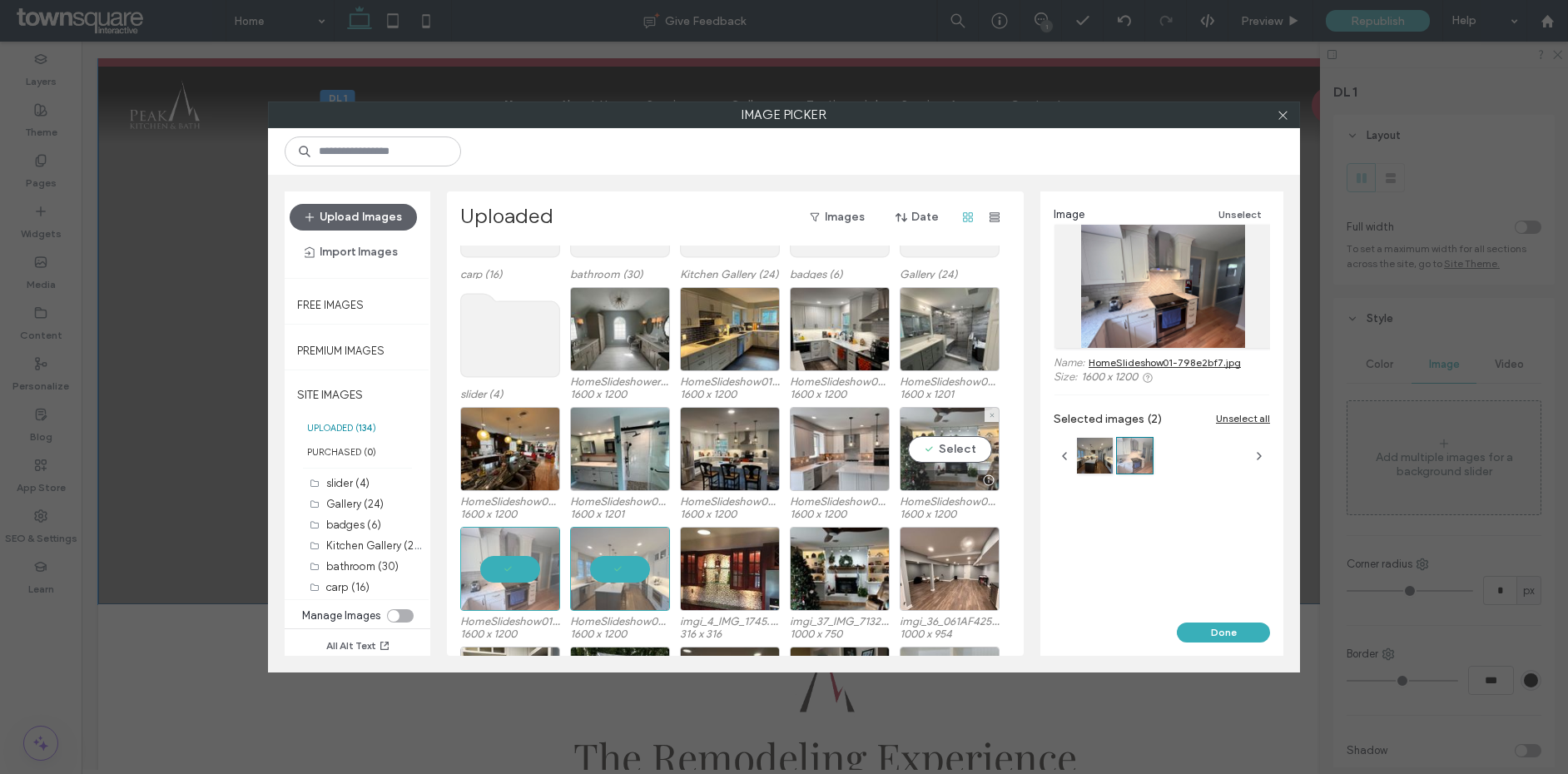
click at [969, 459] on div "Select" at bounding box center [950, 449] width 100 height 84
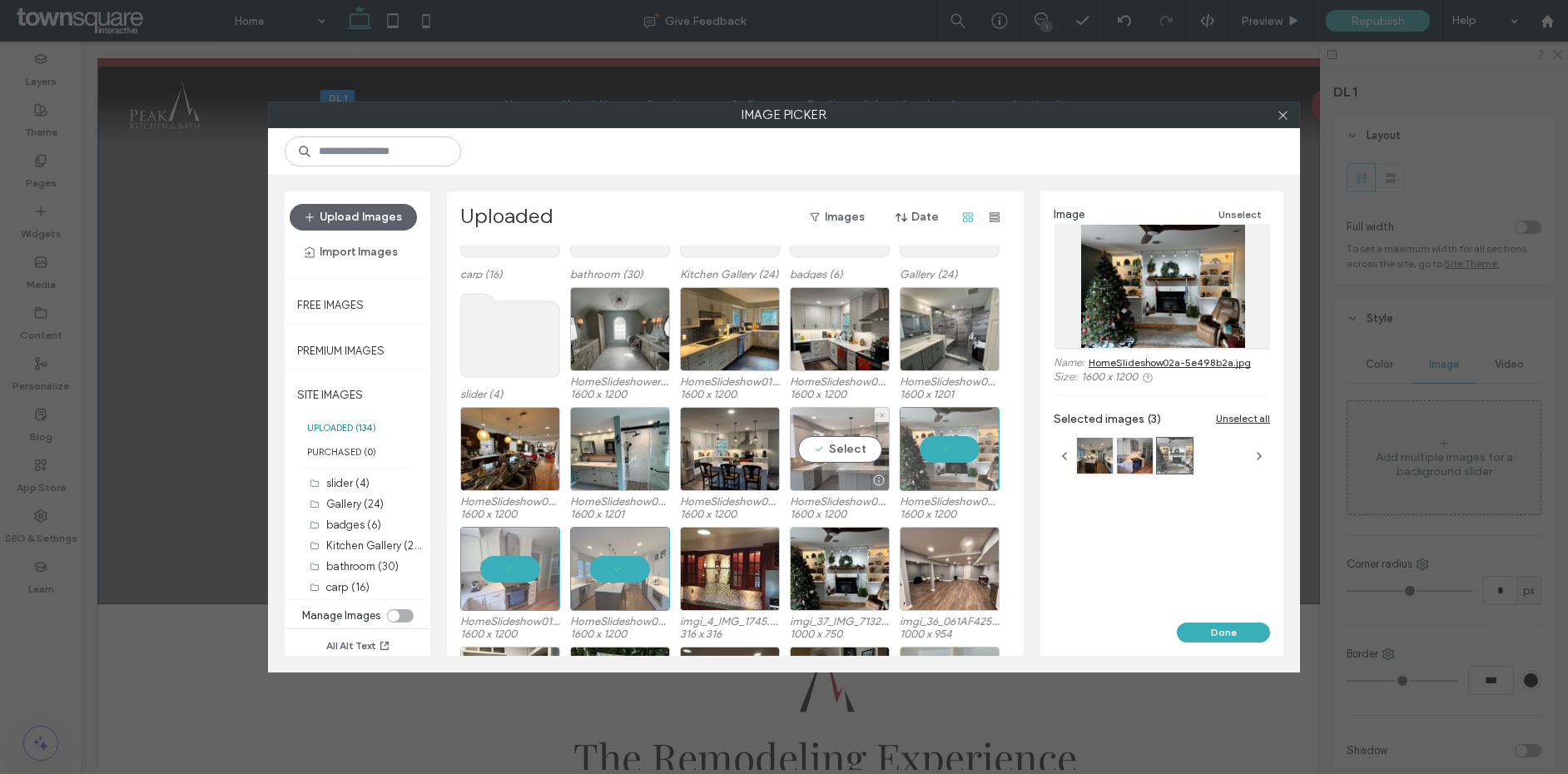
click at [847, 451] on div "Select" at bounding box center [840, 449] width 100 height 84
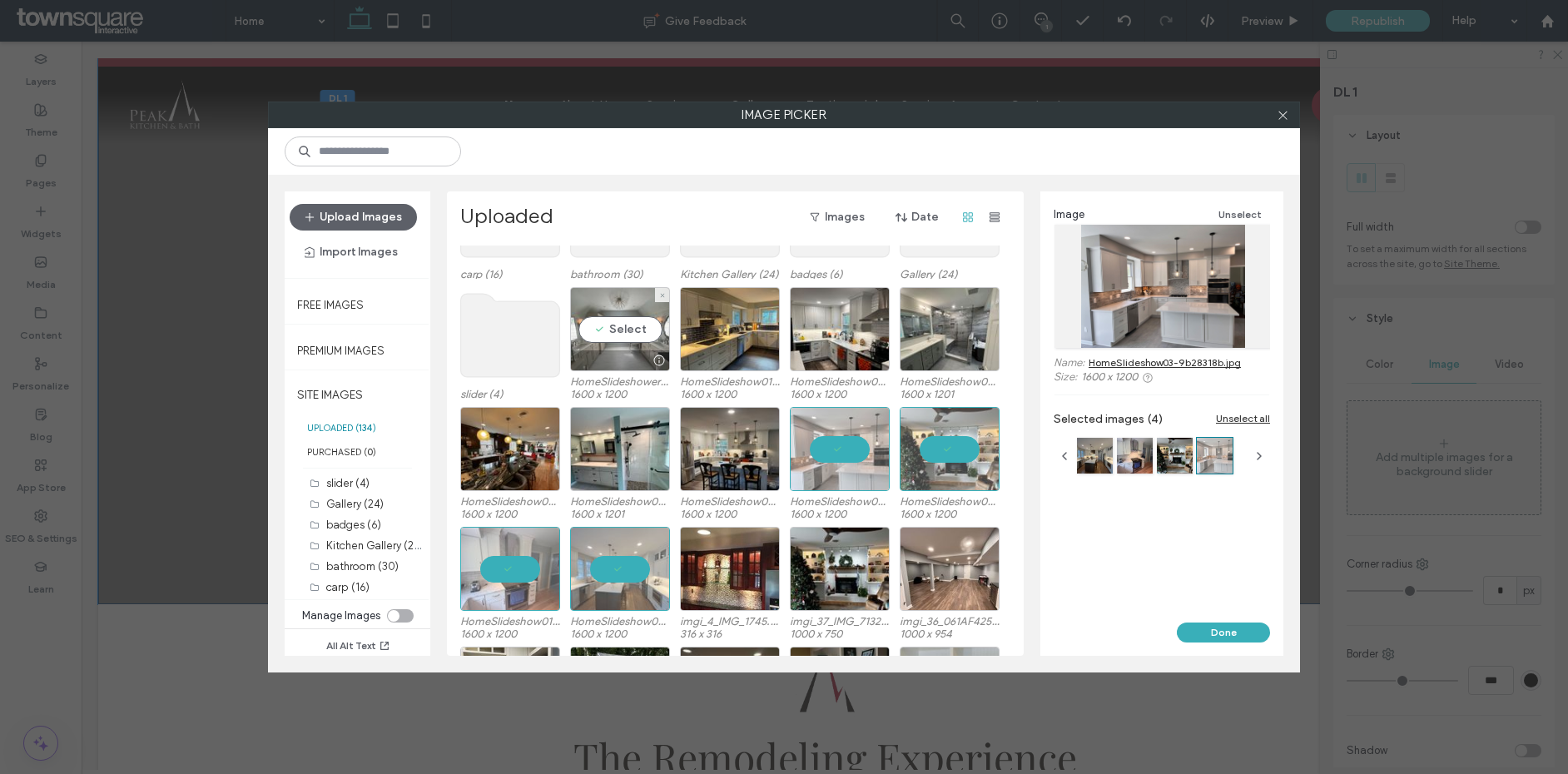
click at [626, 334] on div "Select" at bounding box center [621, 329] width 100 height 84
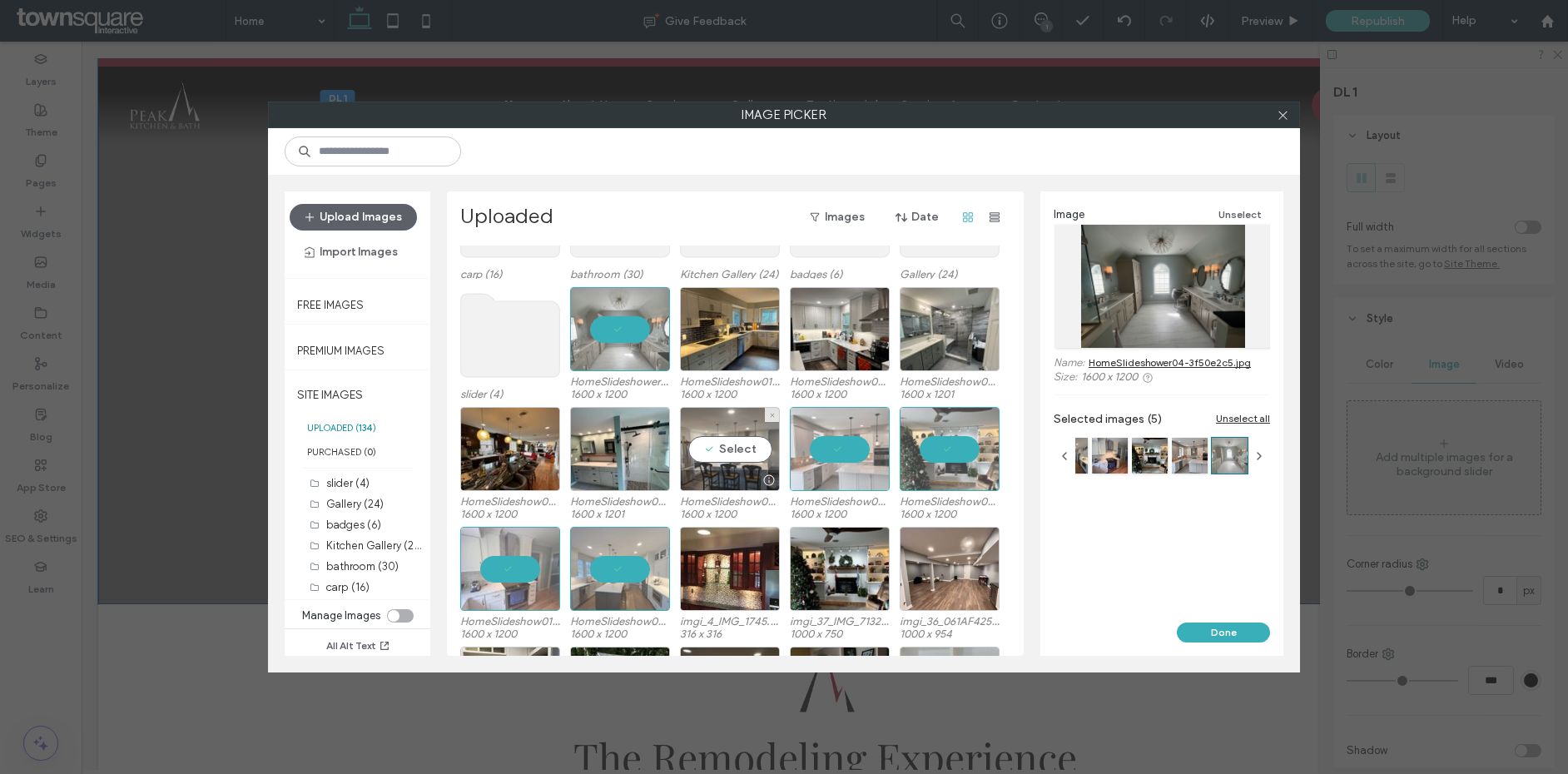
click at [755, 454] on div "Select" at bounding box center [730, 449] width 100 height 84
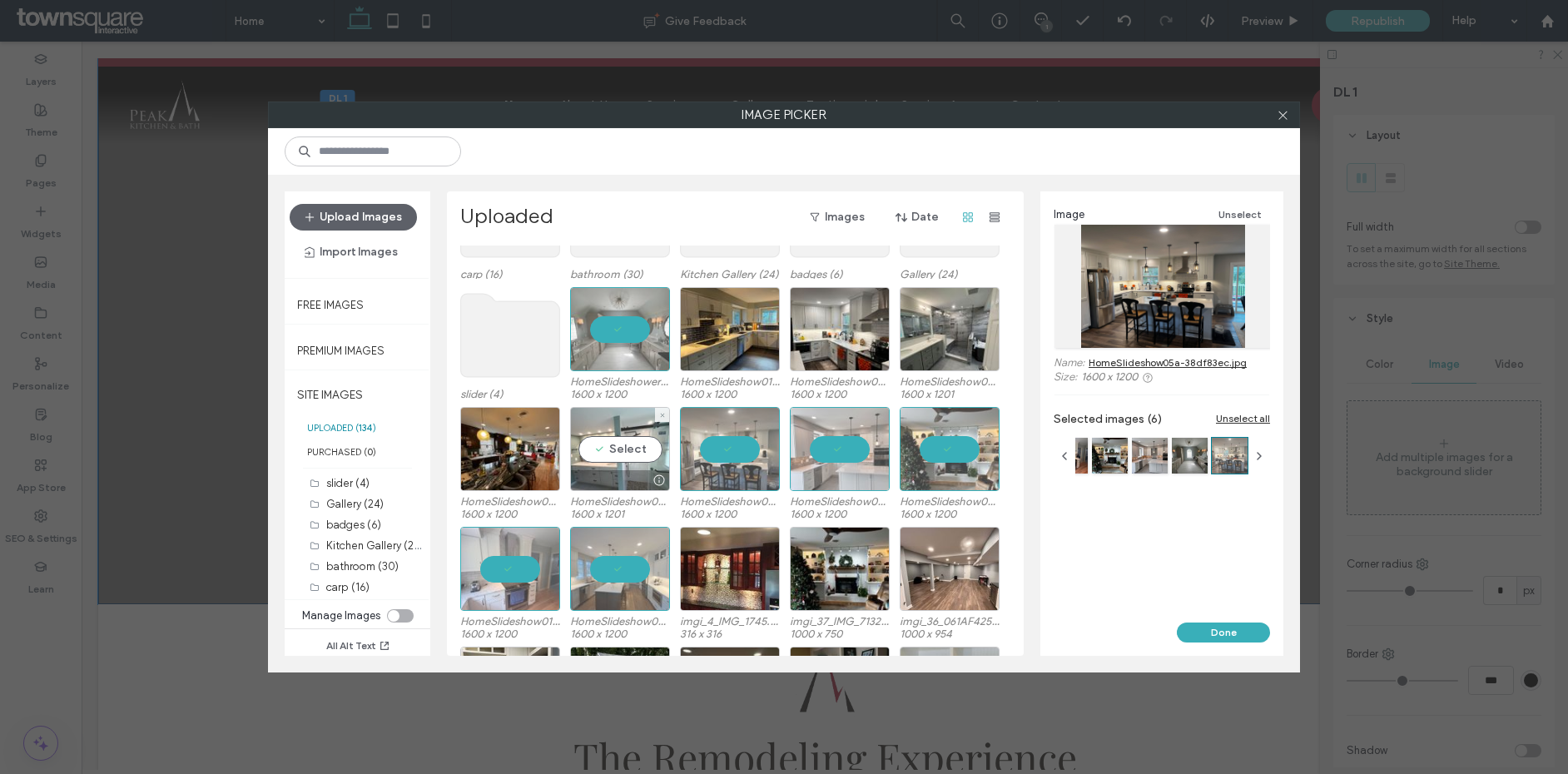
click at [635, 456] on div "Select" at bounding box center [621, 449] width 100 height 84
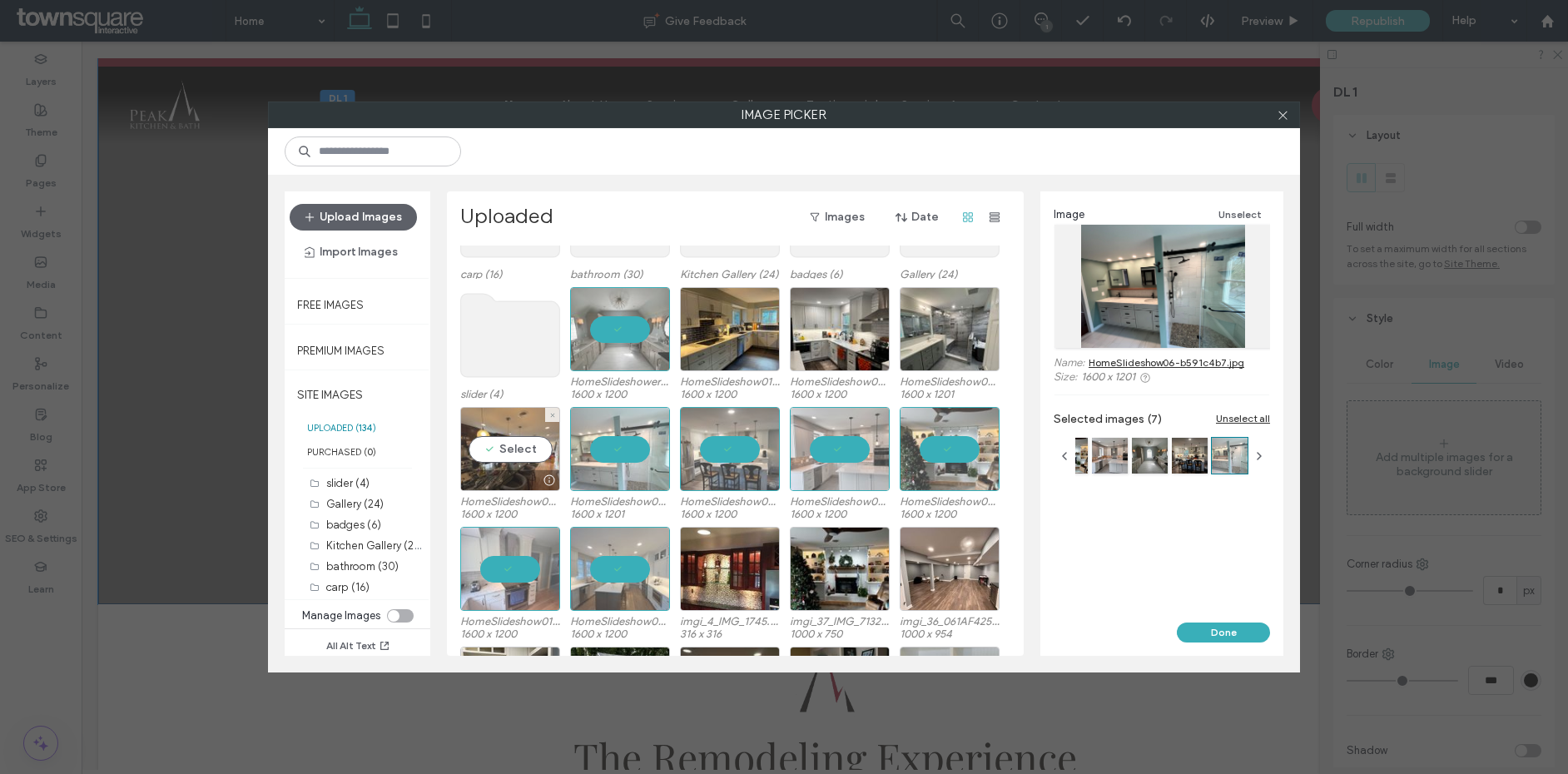
click at [532, 456] on div "Select" at bounding box center [510, 449] width 100 height 84
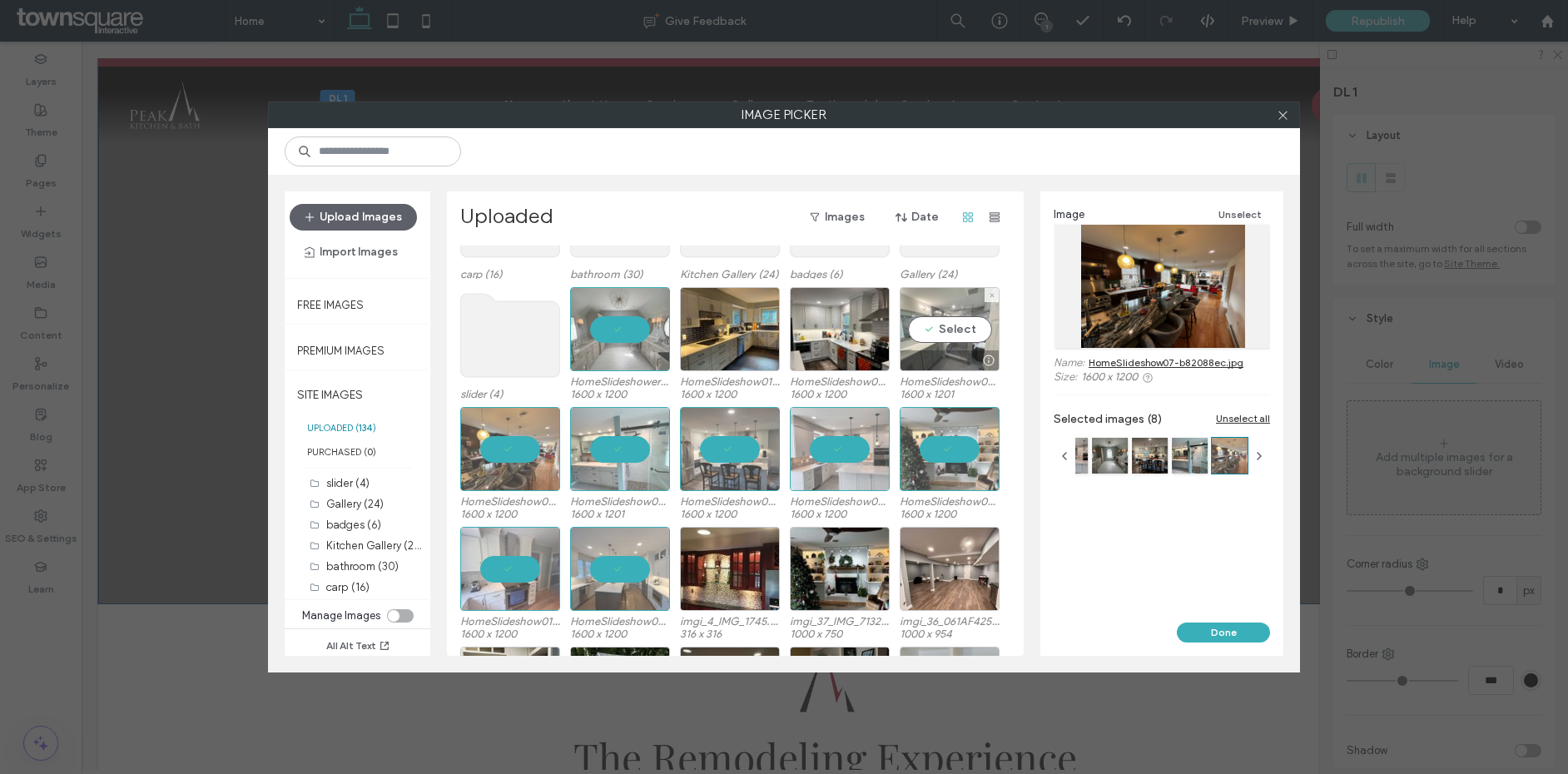
click at [943, 347] on div "Select" at bounding box center [950, 329] width 100 height 84
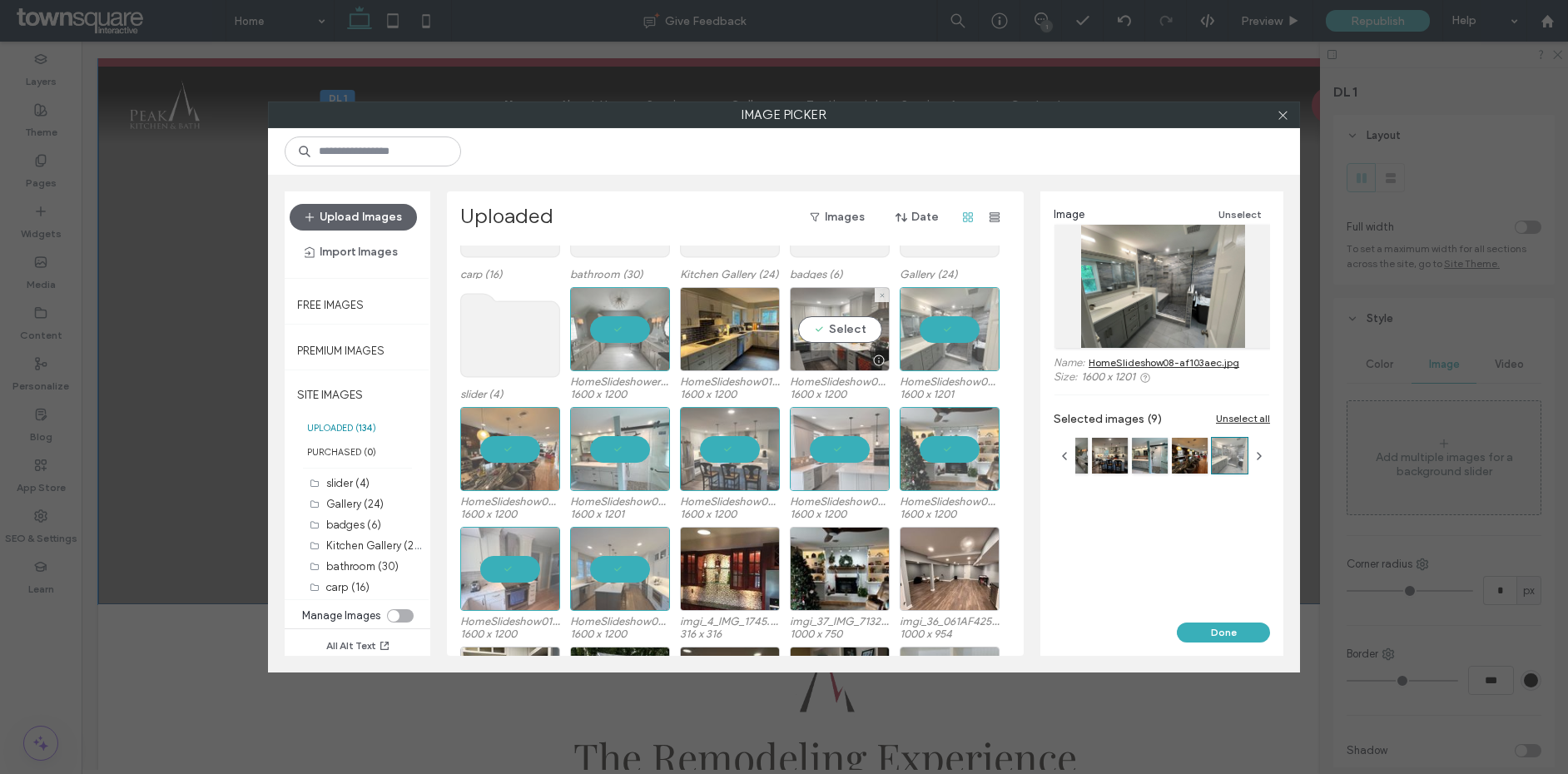
click at [834, 347] on div "Select" at bounding box center [840, 329] width 100 height 84
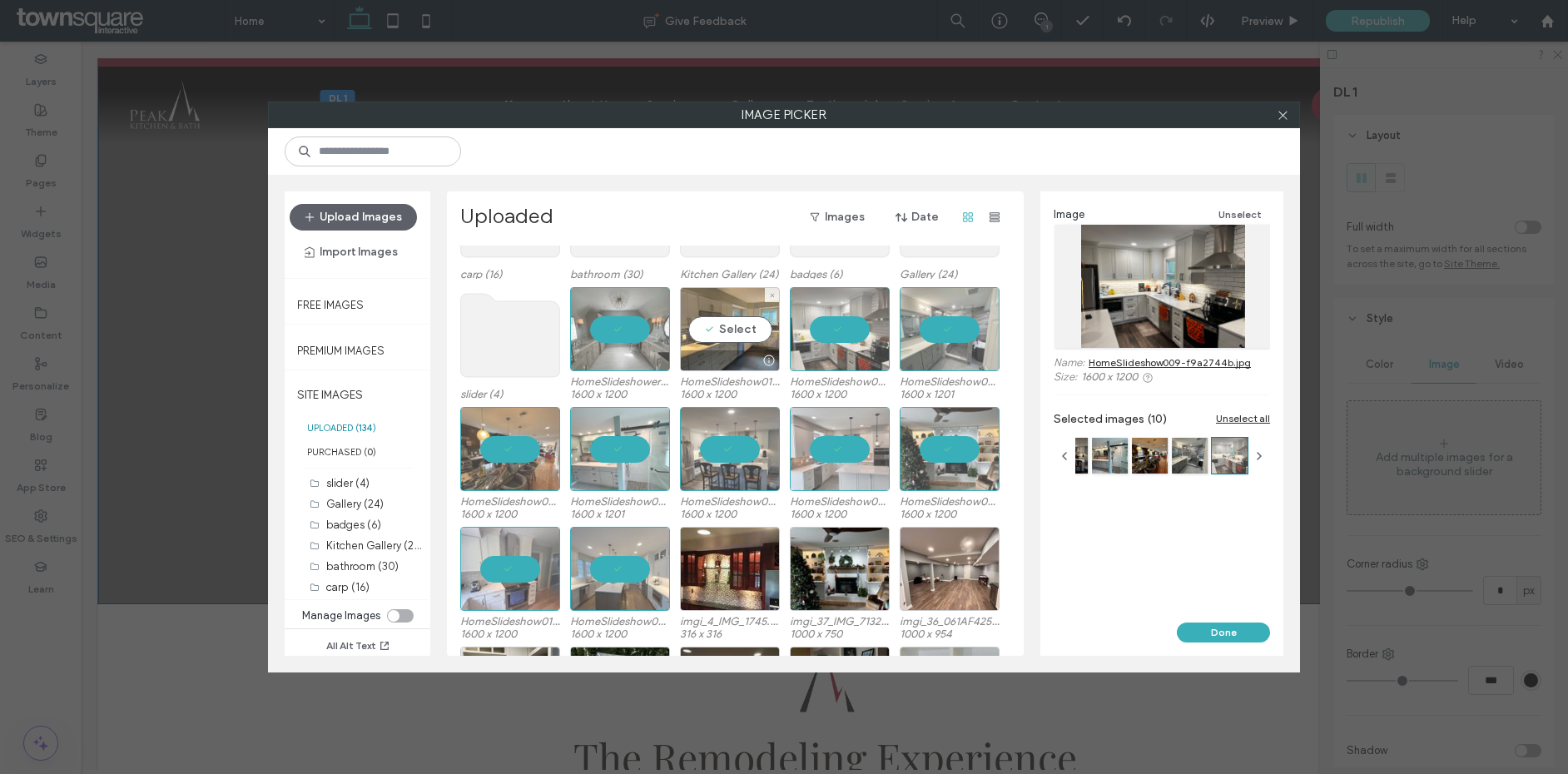
click at [741, 347] on div "Select" at bounding box center [730, 329] width 100 height 84
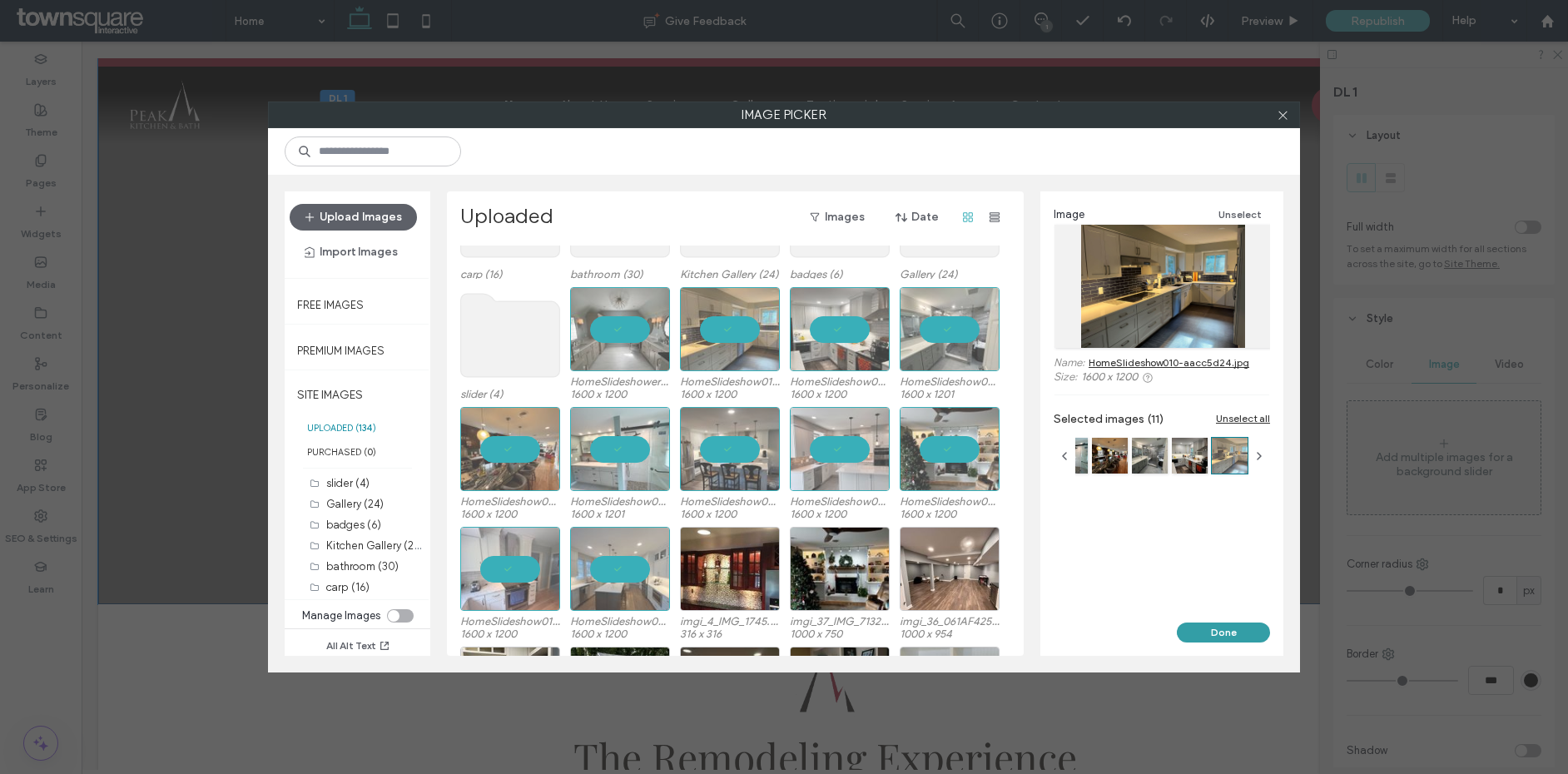
click at [1222, 630] on button "Done" at bounding box center [1223, 632] width 94 height 20
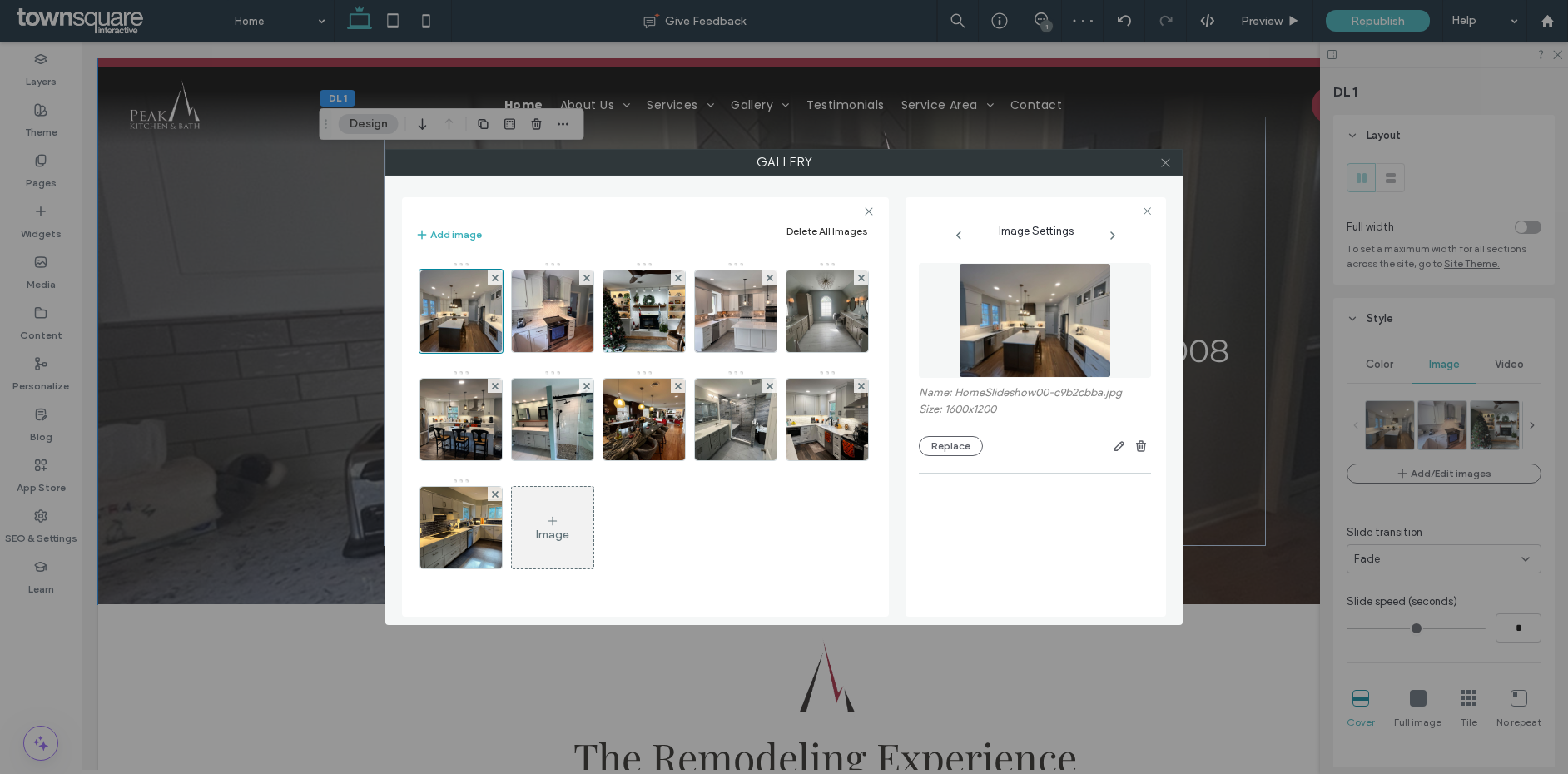
click at [1161, 169] on span at bounding box center [1165, 162] width 12 height 25
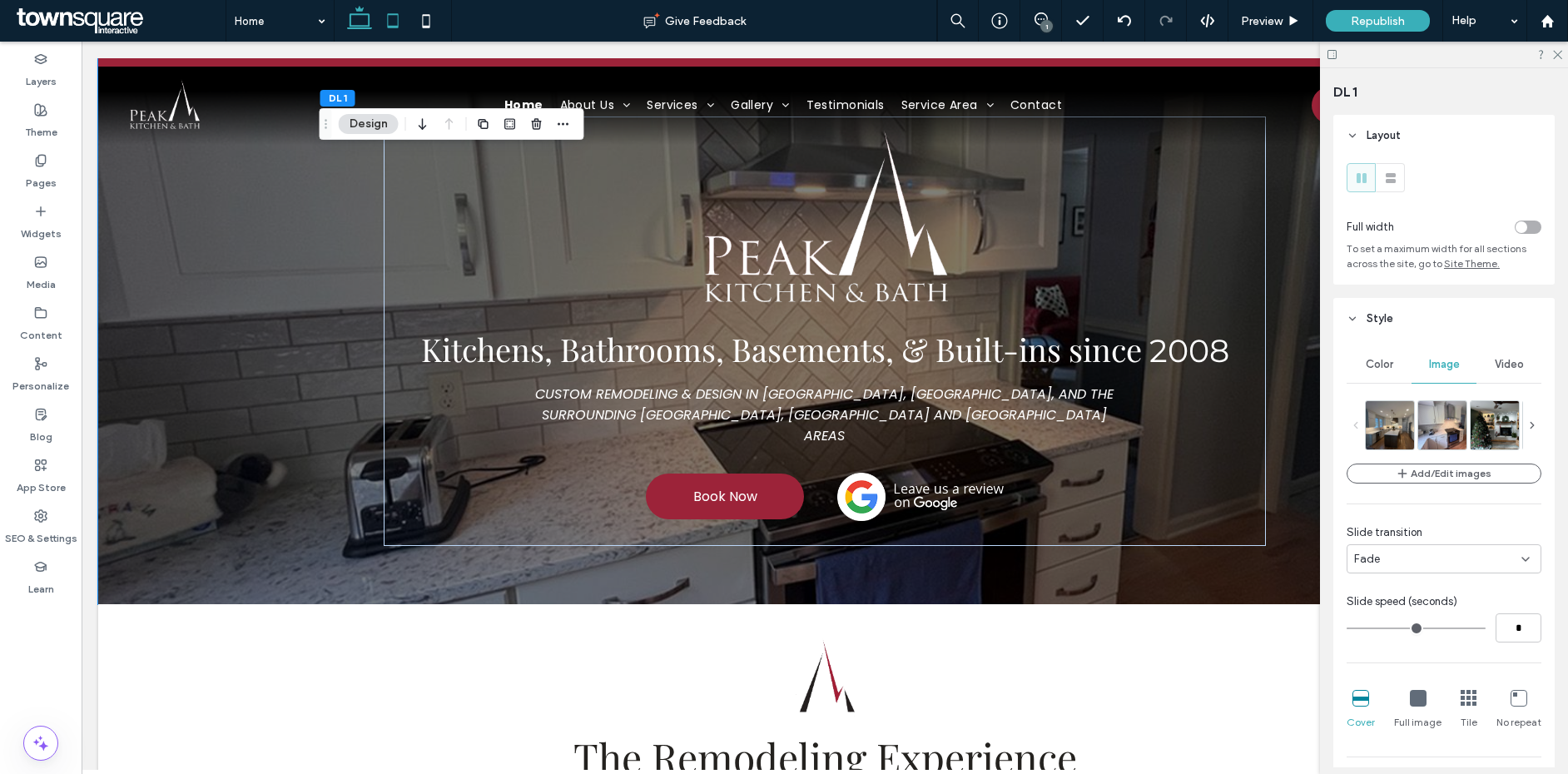
click at [384, 19] on icon at bounding box center [393, 20] width 33 height 33
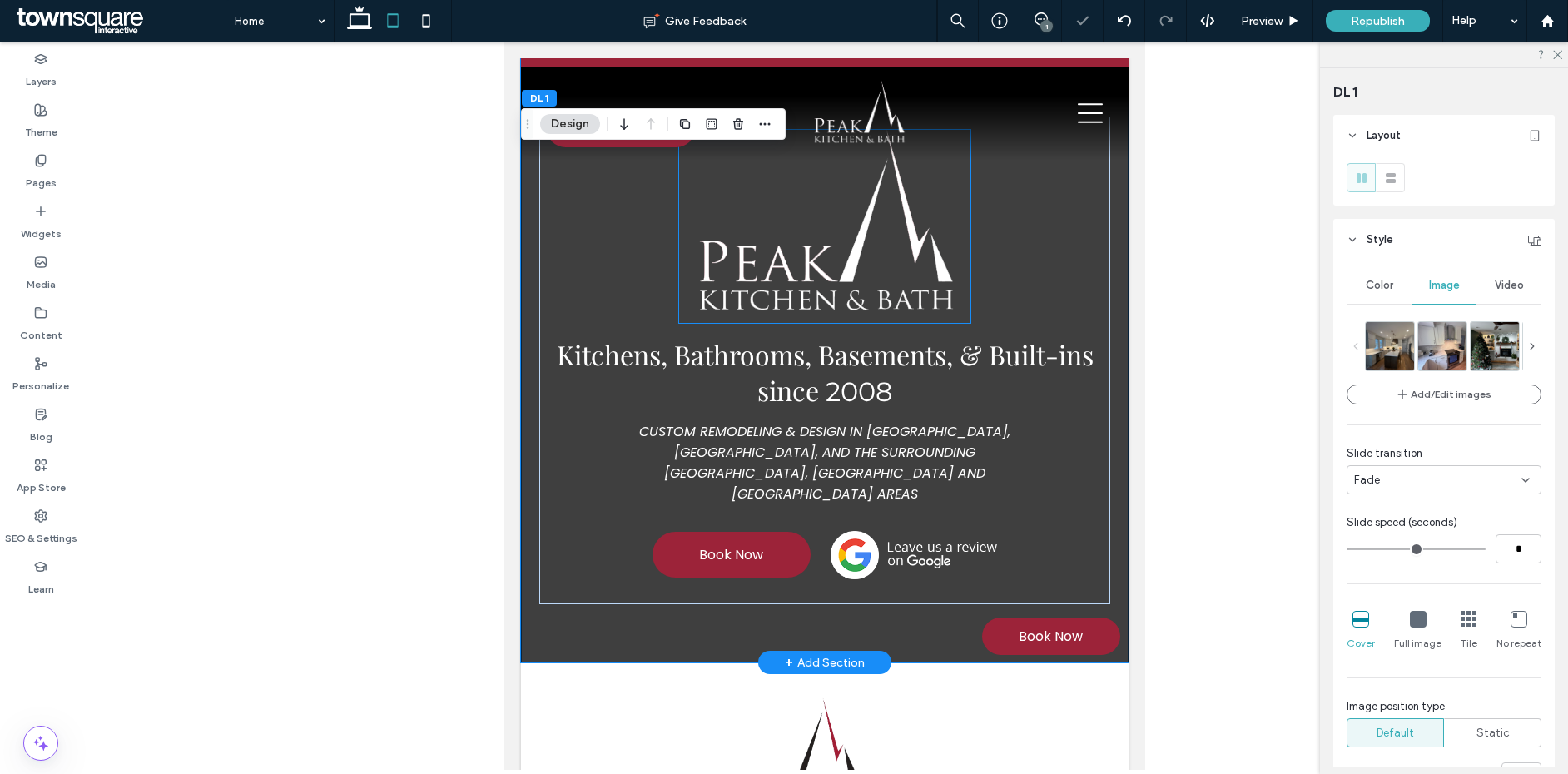
click at [811, 228] on img at bounding box center [824, 226] width 291 height 194
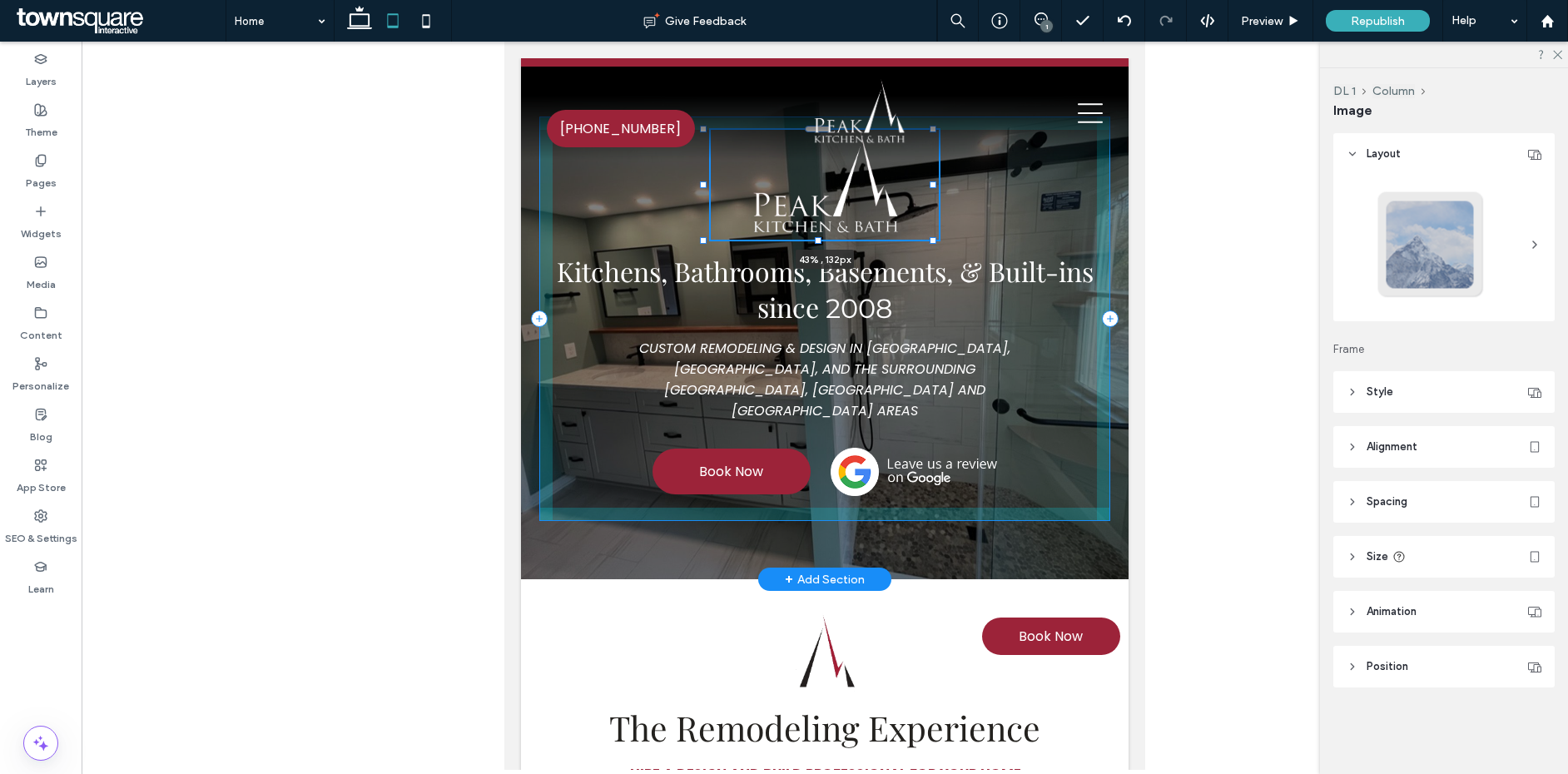
drag, startPoint x: 959, startPoint y: 320, endPoint x: 930, endPoint y: 279, distance: 50.2
click at [930, 279] on div "43% , 132px Kitchens, Bathrooms, Basements, & Built-ins since 2008 CUSTOM REMOD…" at bounding box center [825, 318] width 608 height 521
type input "**"
type input "****"
type input "***"
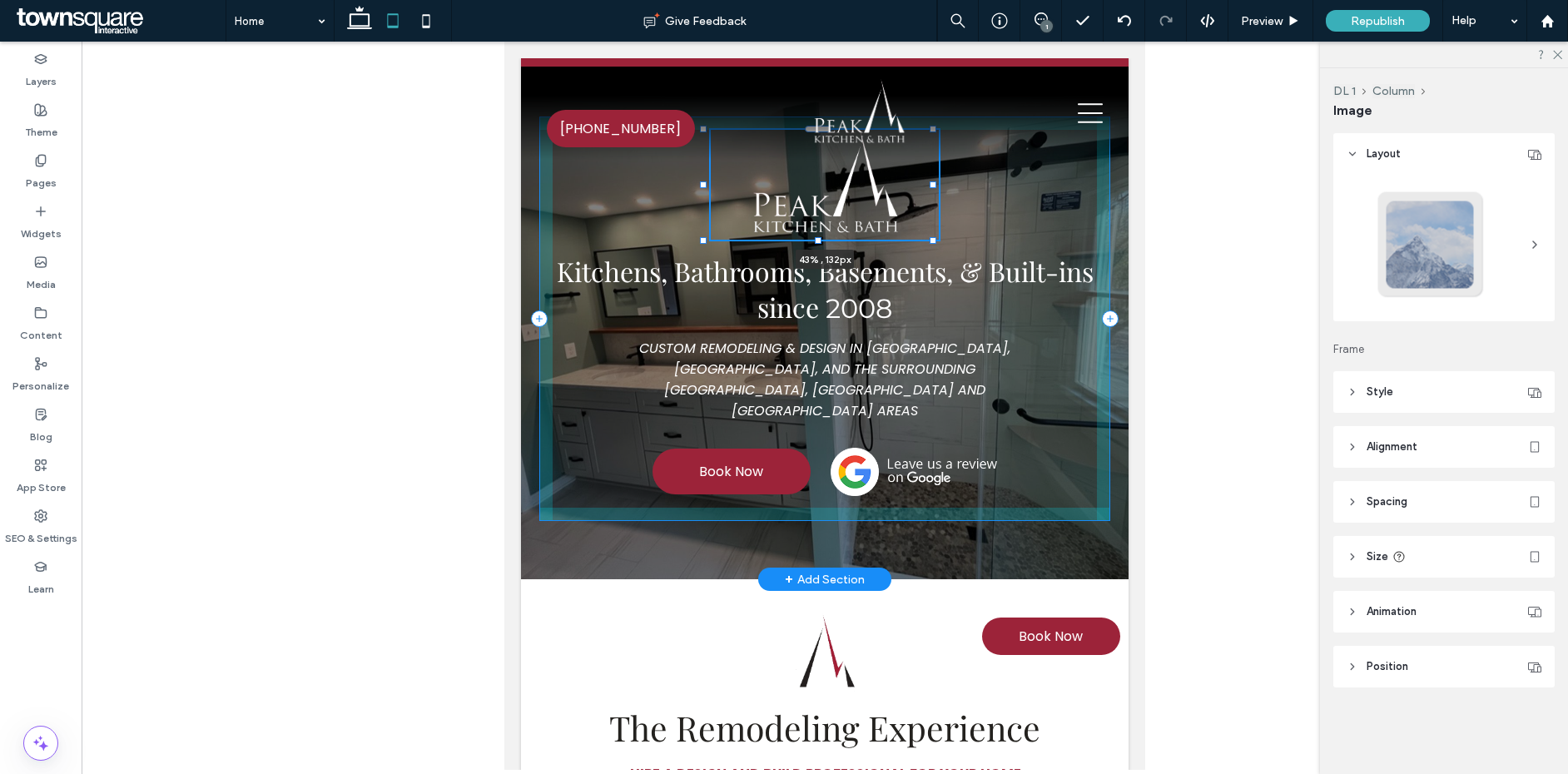
type input "***"
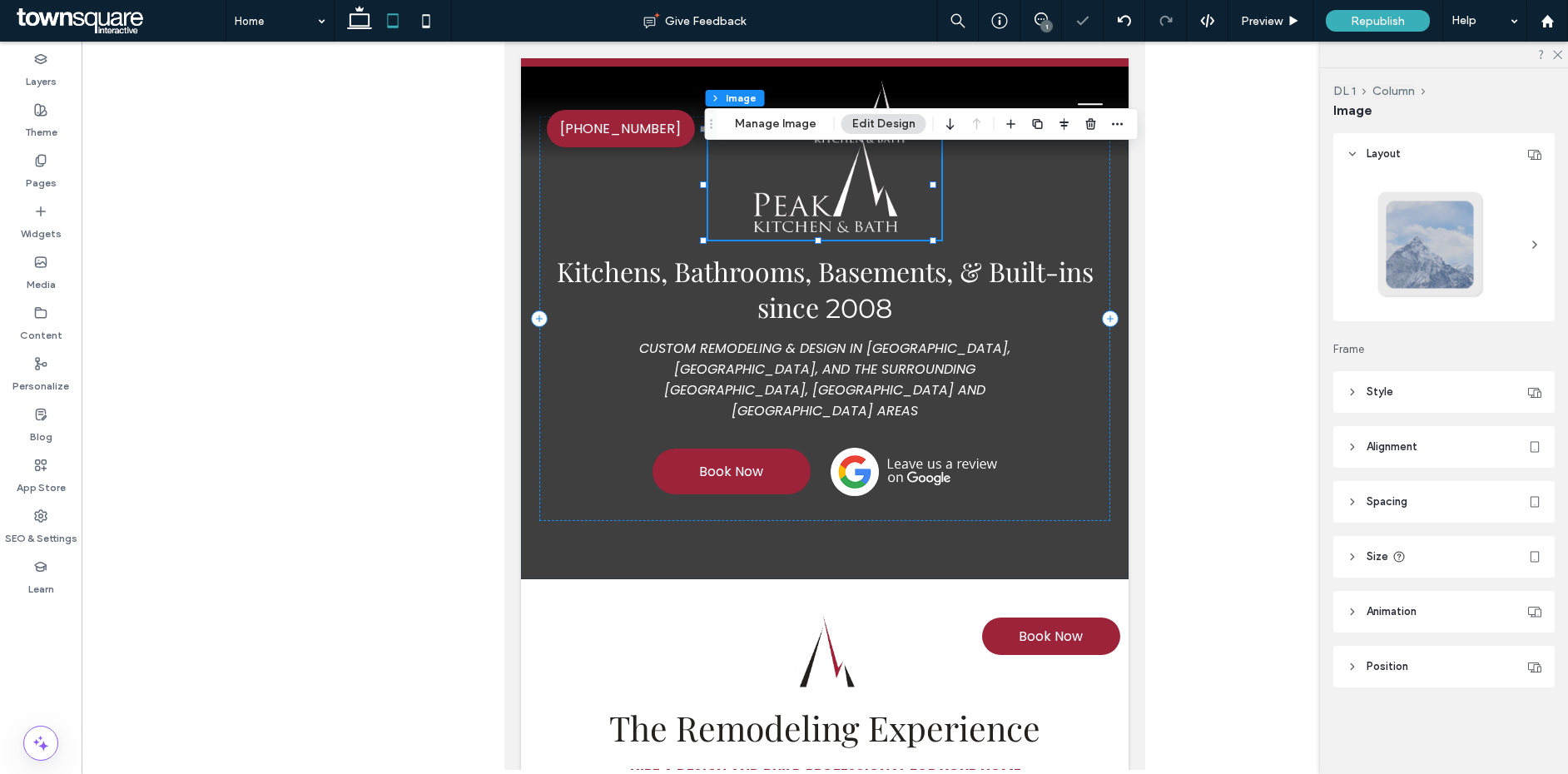
click at [1412, 500] on header "Spacing" at bounding box center [1444, 502] width 221 height 42
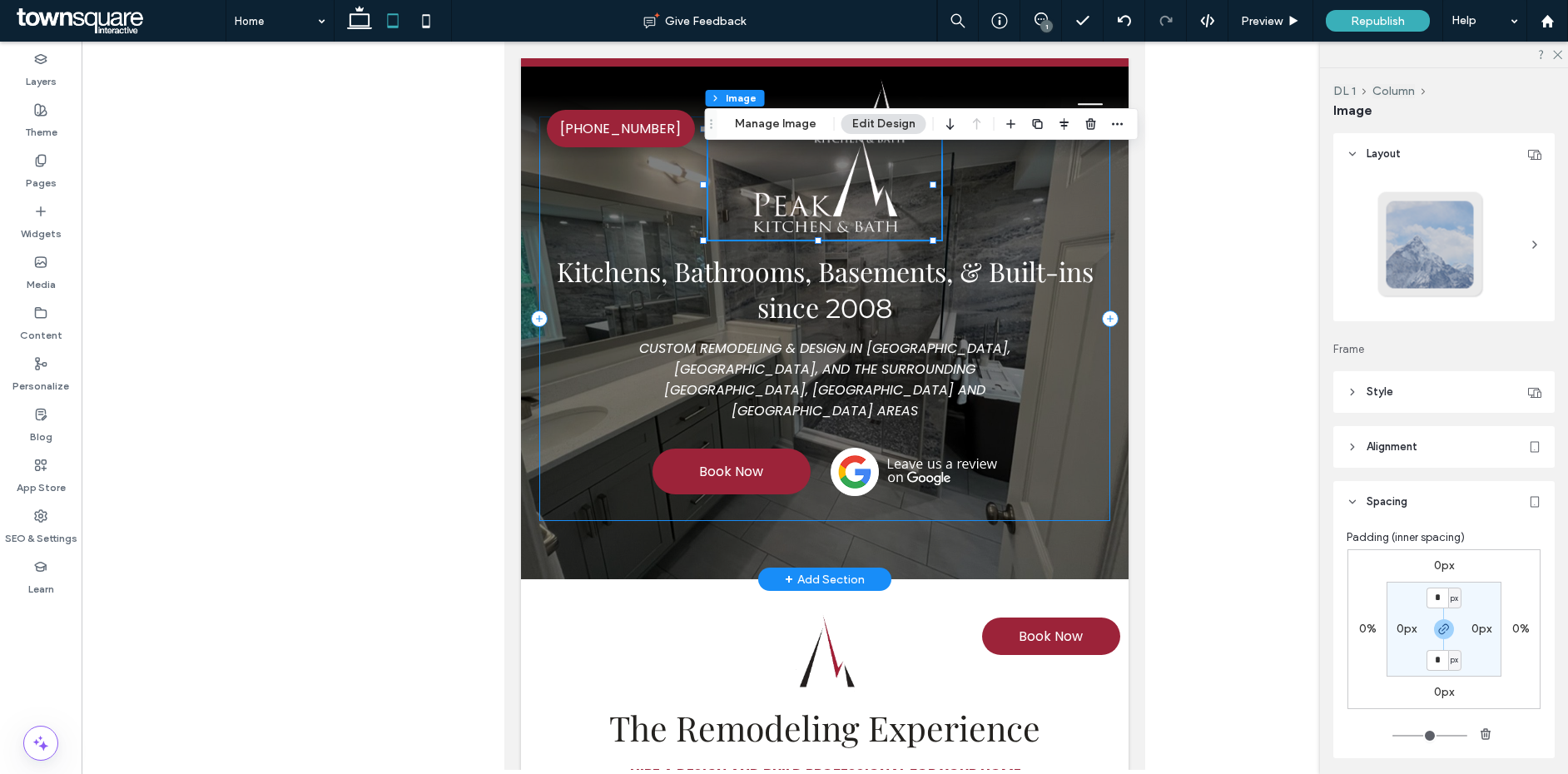
click at [1088, 381] on div "43% , 132px Kitchens, Bathrooms, Basements, & Built-ins since 2008 CUSTOM REMOD…" at bounding box center [824, 318] width 571 height 405
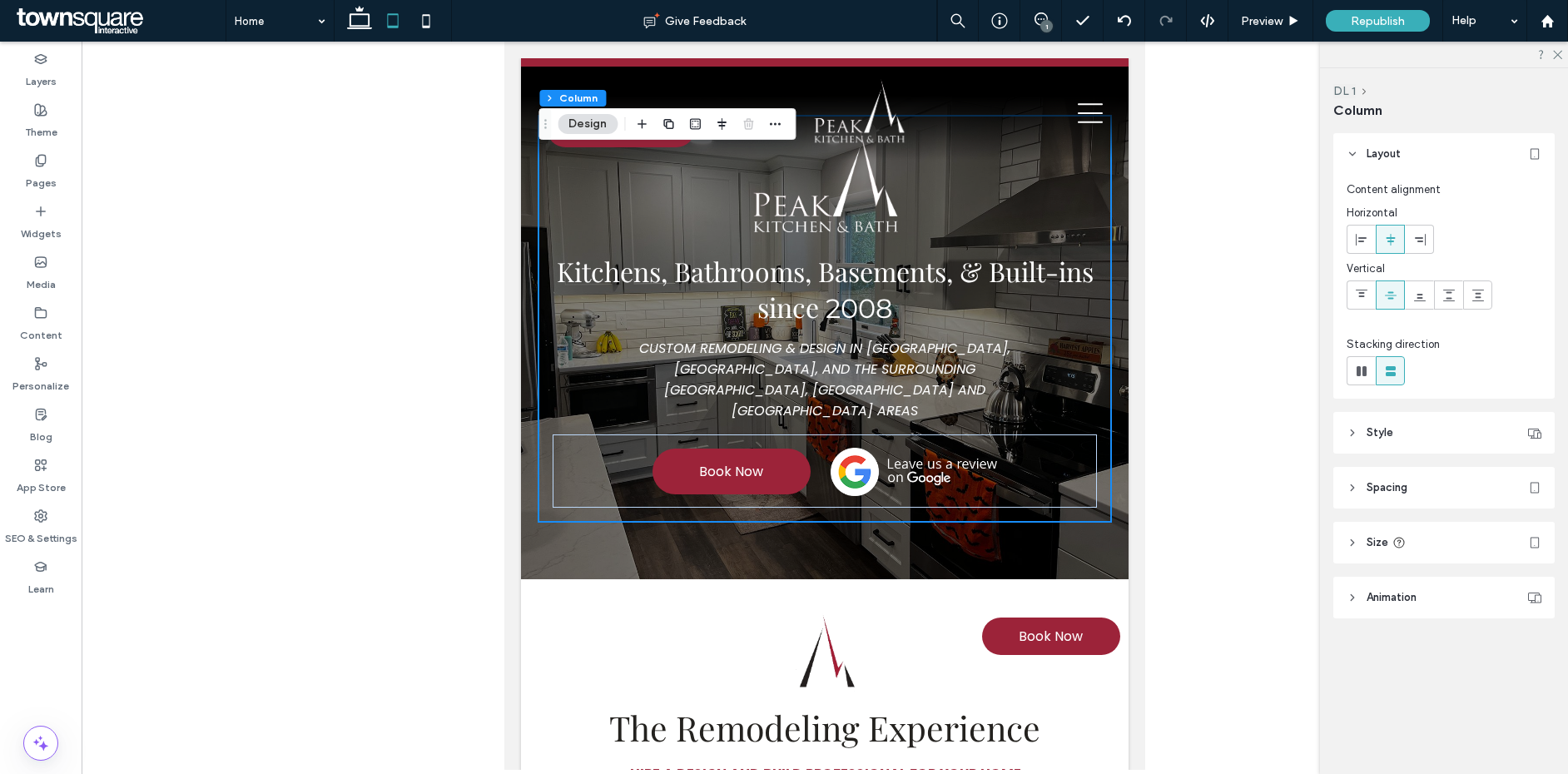
click at [1386, 430] on span "Style" at bounding box center [1380, 432] width 27 height 17
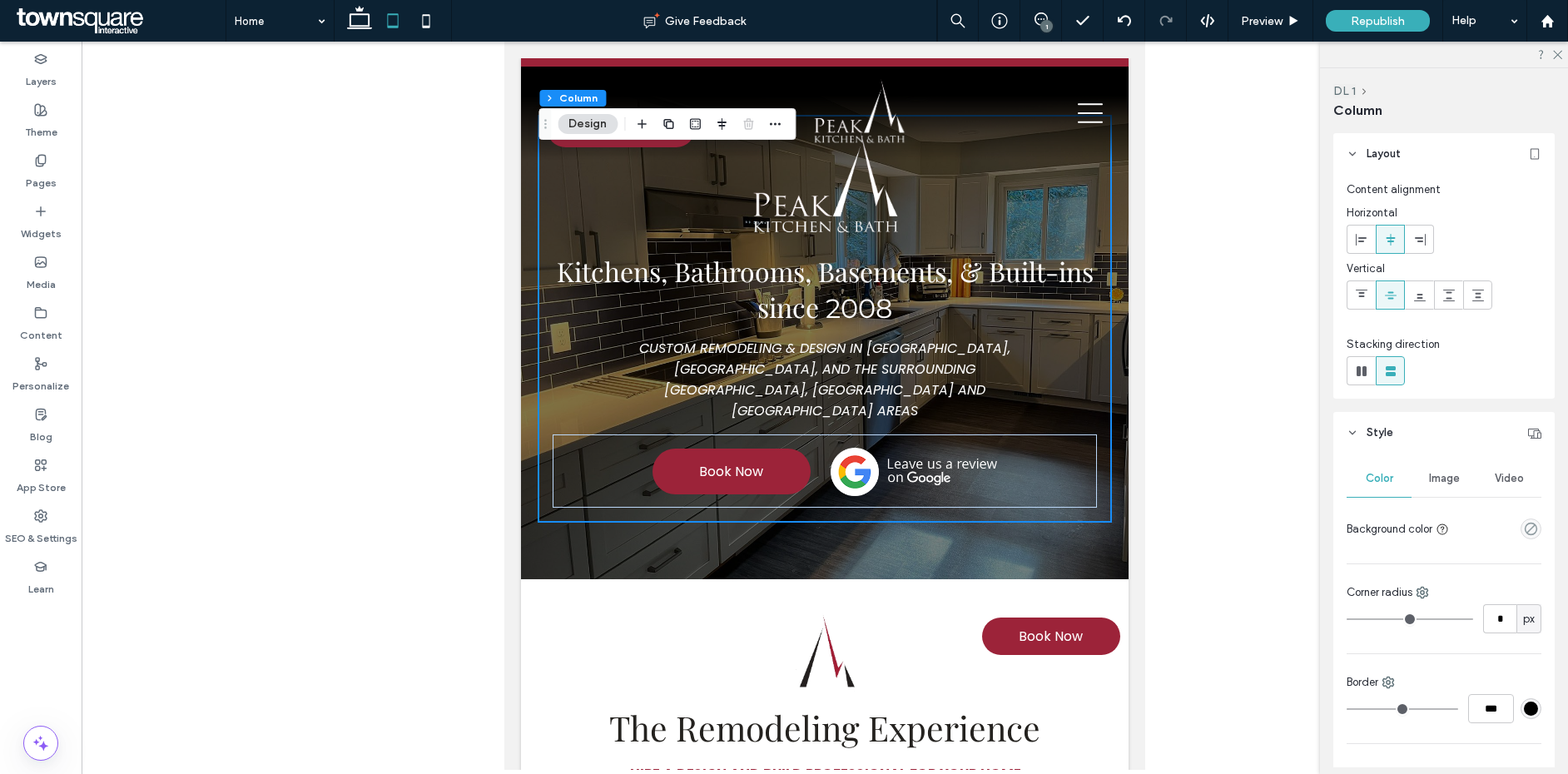
drag, startPoint x: 1384, startPoint y: 426, endPoint x: 1390, endPoint y: 480, distance: 54.3
click at [1384, 427] on span "Style" at bounding box center [1380, 432] width 27 height 17
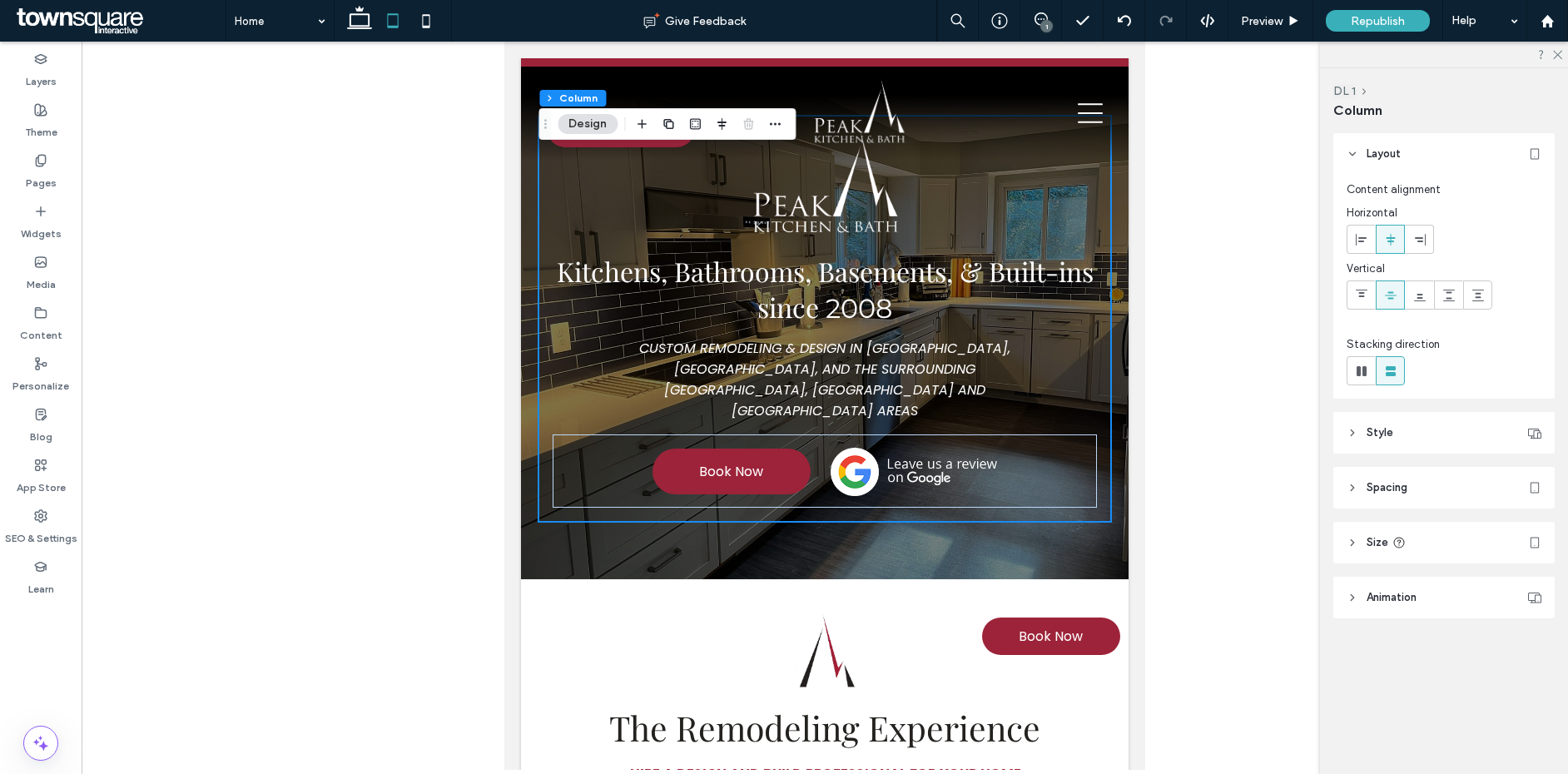
click at [1384, 488] on span "Spacing" at bounding box center [1387, 488] width 41 height 17
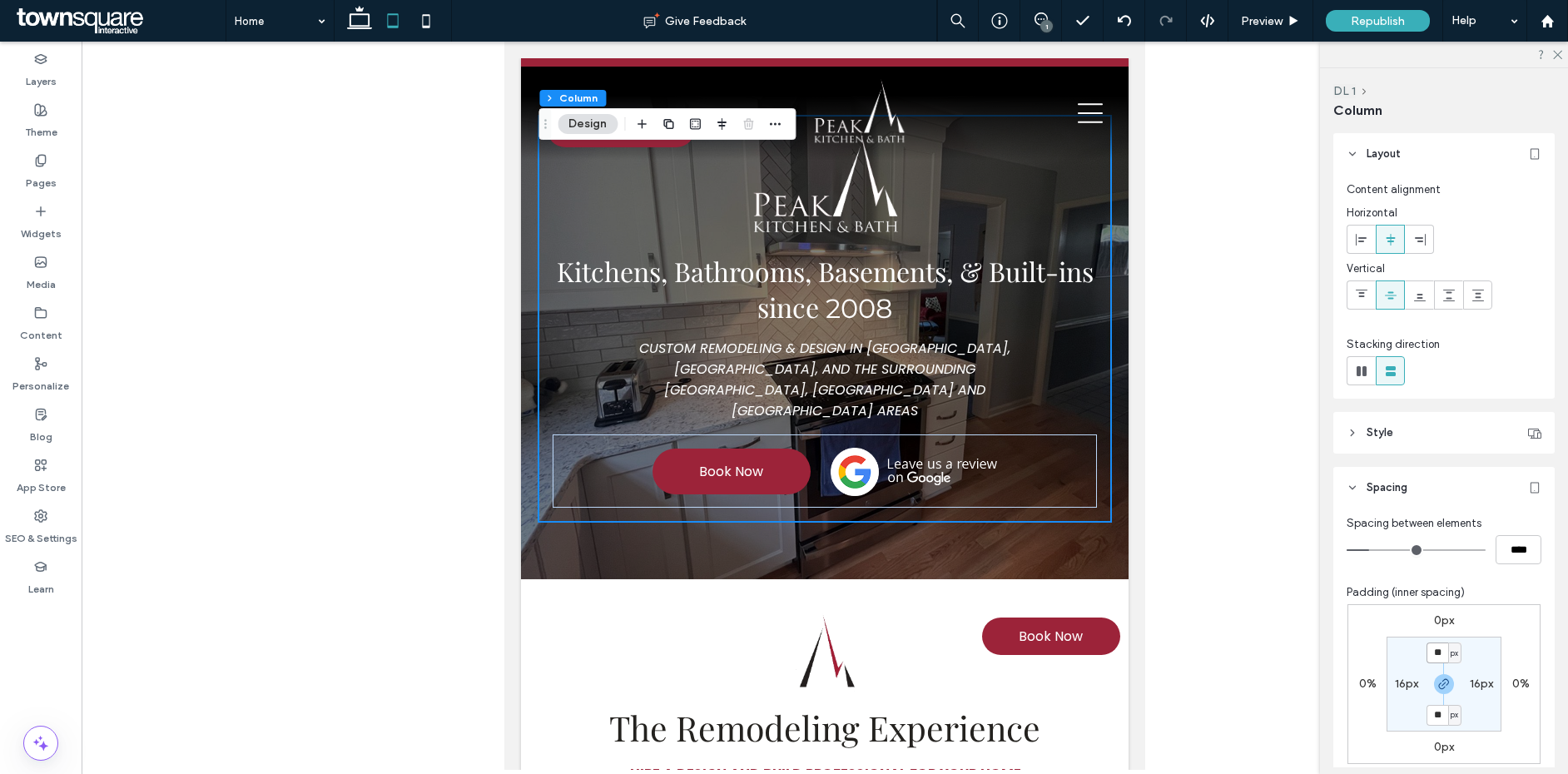
click at [1430, 648] on input "**" at bounding box center [1437, 653] width 21 height 20
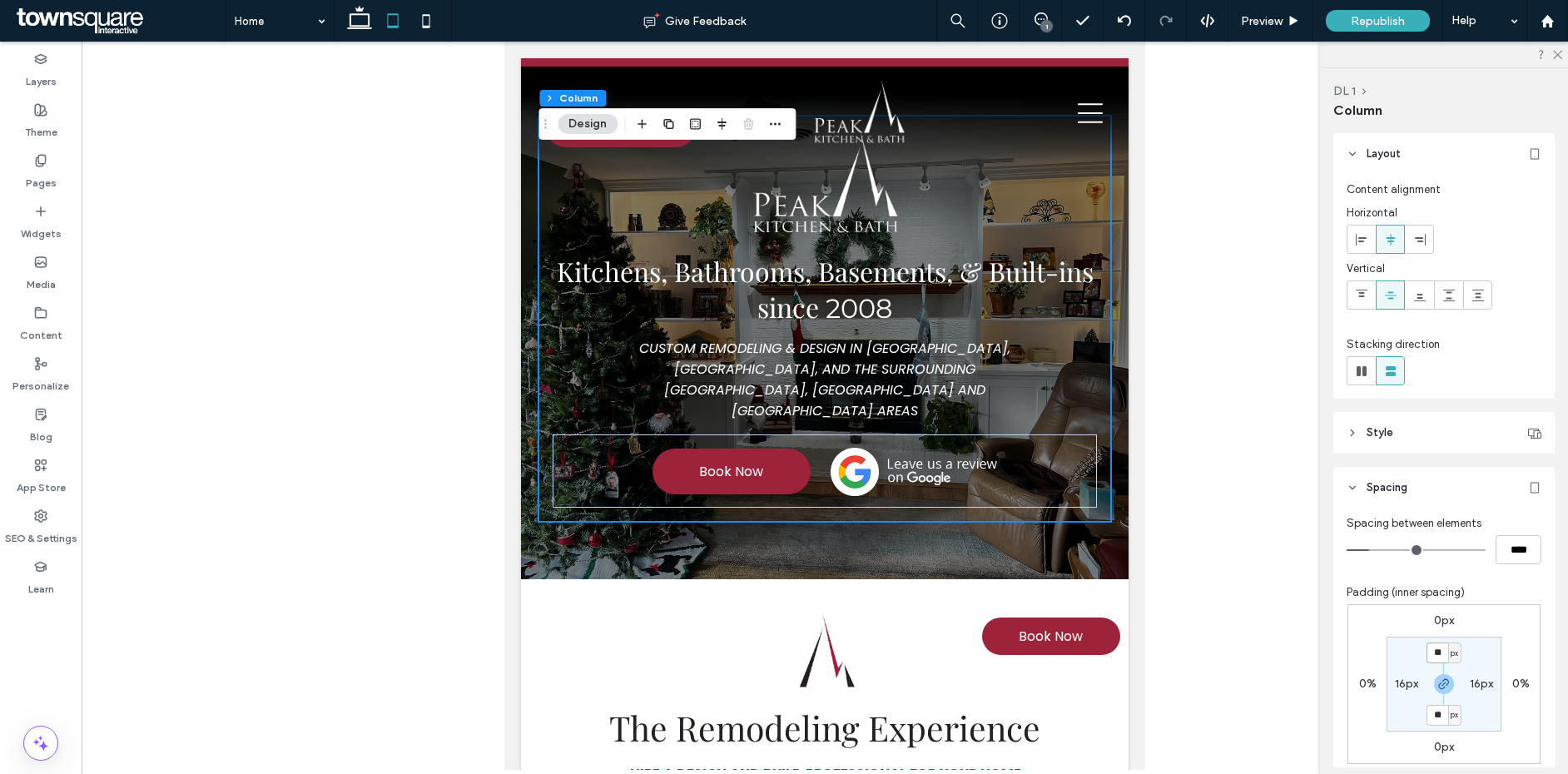
type input "**"
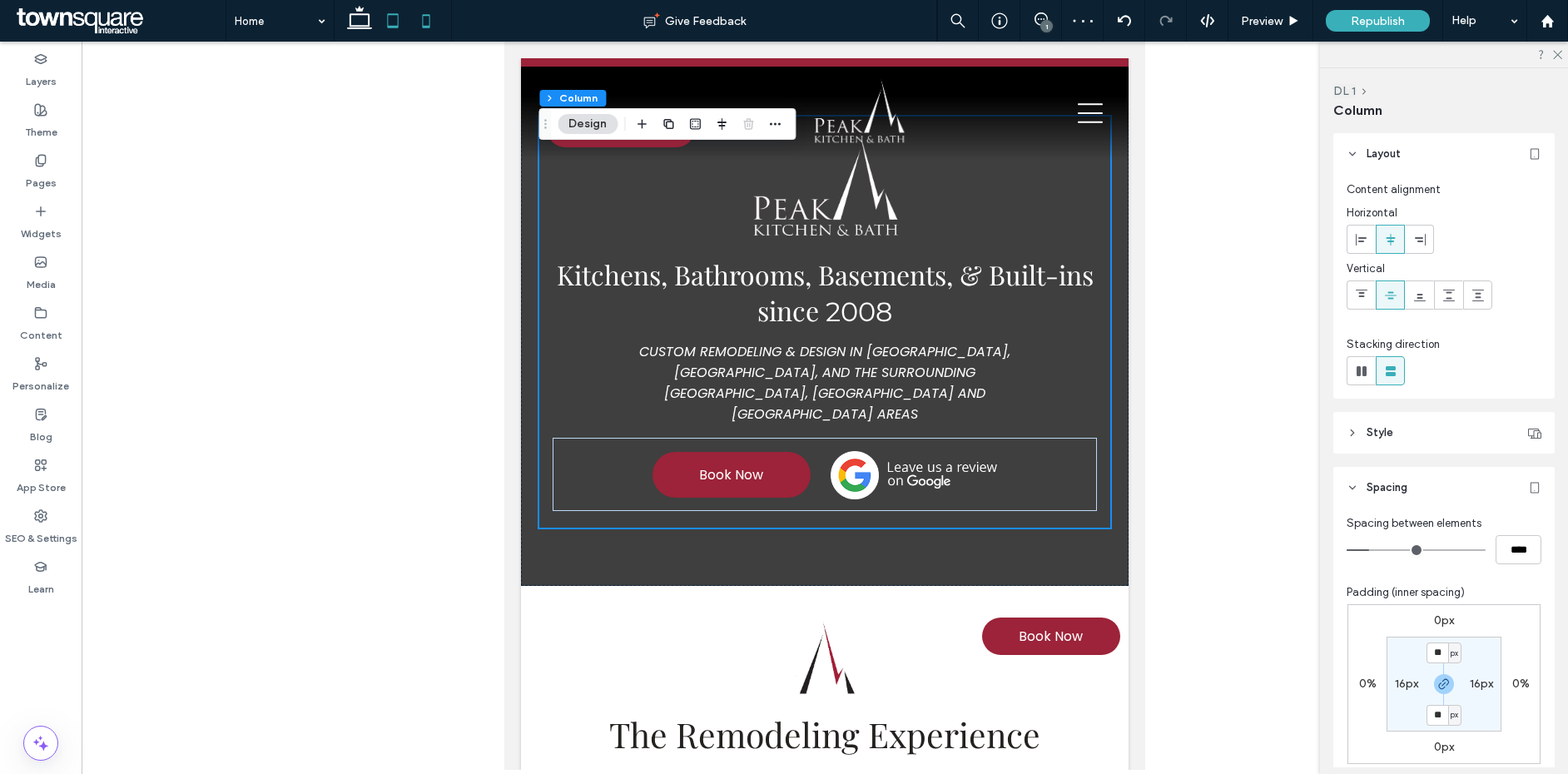
click at [422, 19] on icon at bounding box center [426, 20] width 33 height 33
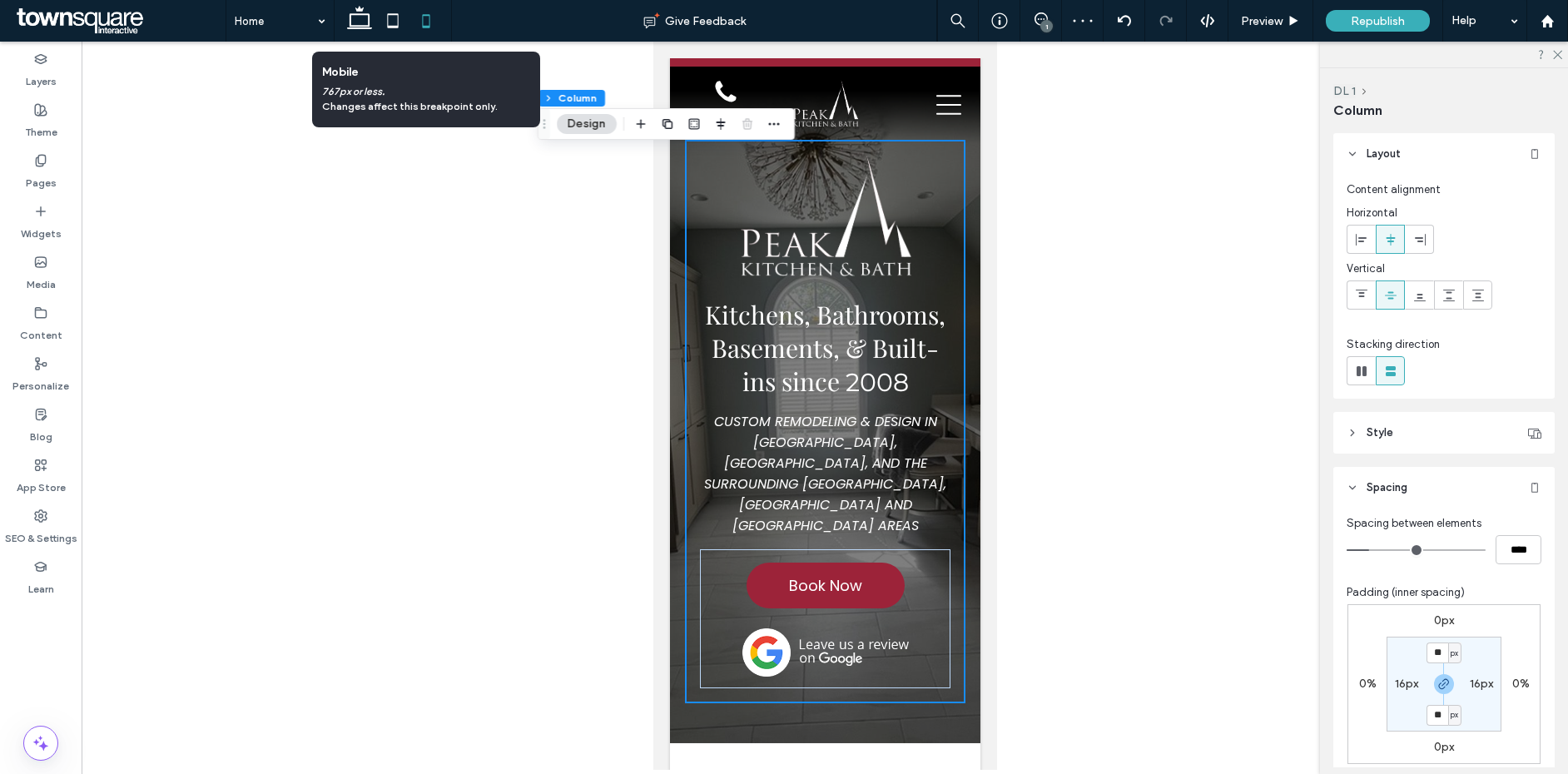
type input "**"
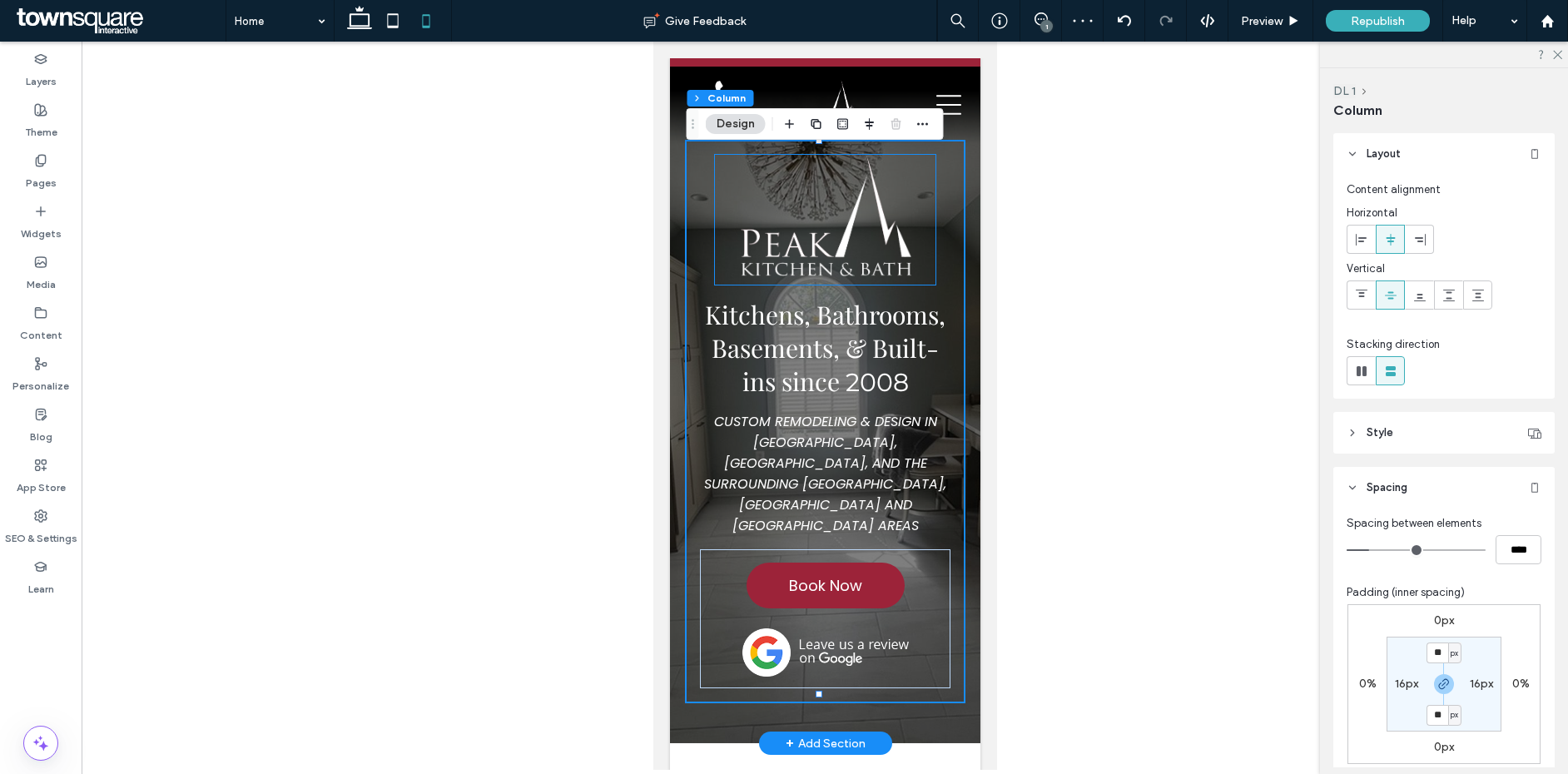
click at [838, 229] on img at bounding box center [824, 219] width 220 height 130
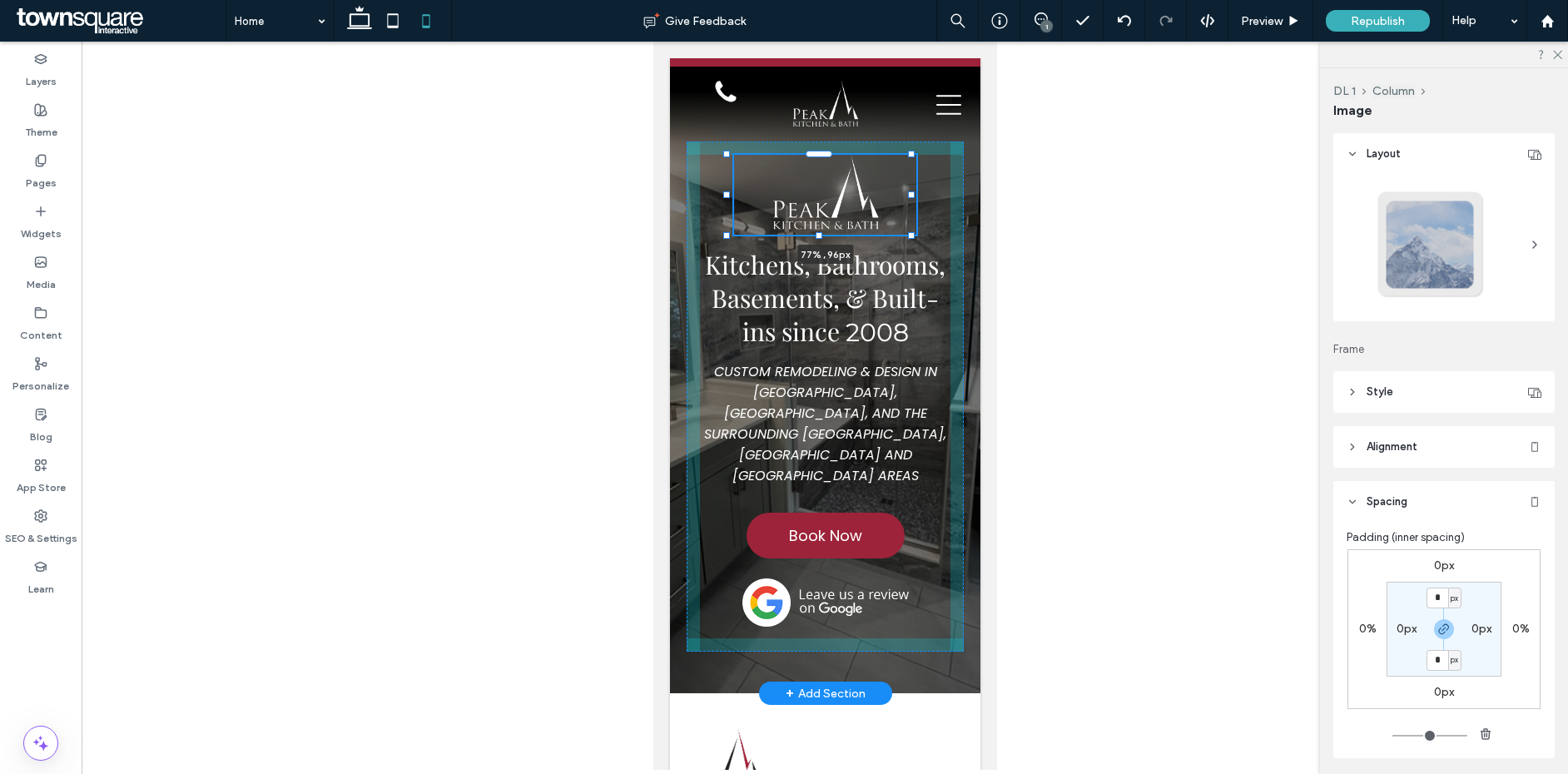
drag, startPoint x: 922, startPoint y: 282, endPoint x: 909, endPoint y: 257, distance: 28.2
click at [909, 257] on div "77% , 96px Kitchens, Bathrooms, Basements, & Built-ins since 2008 CUSTOM REMODE…" at bounding box center [824, 376] width 310 height 635
type input "**"
type input "****"
type input "**"
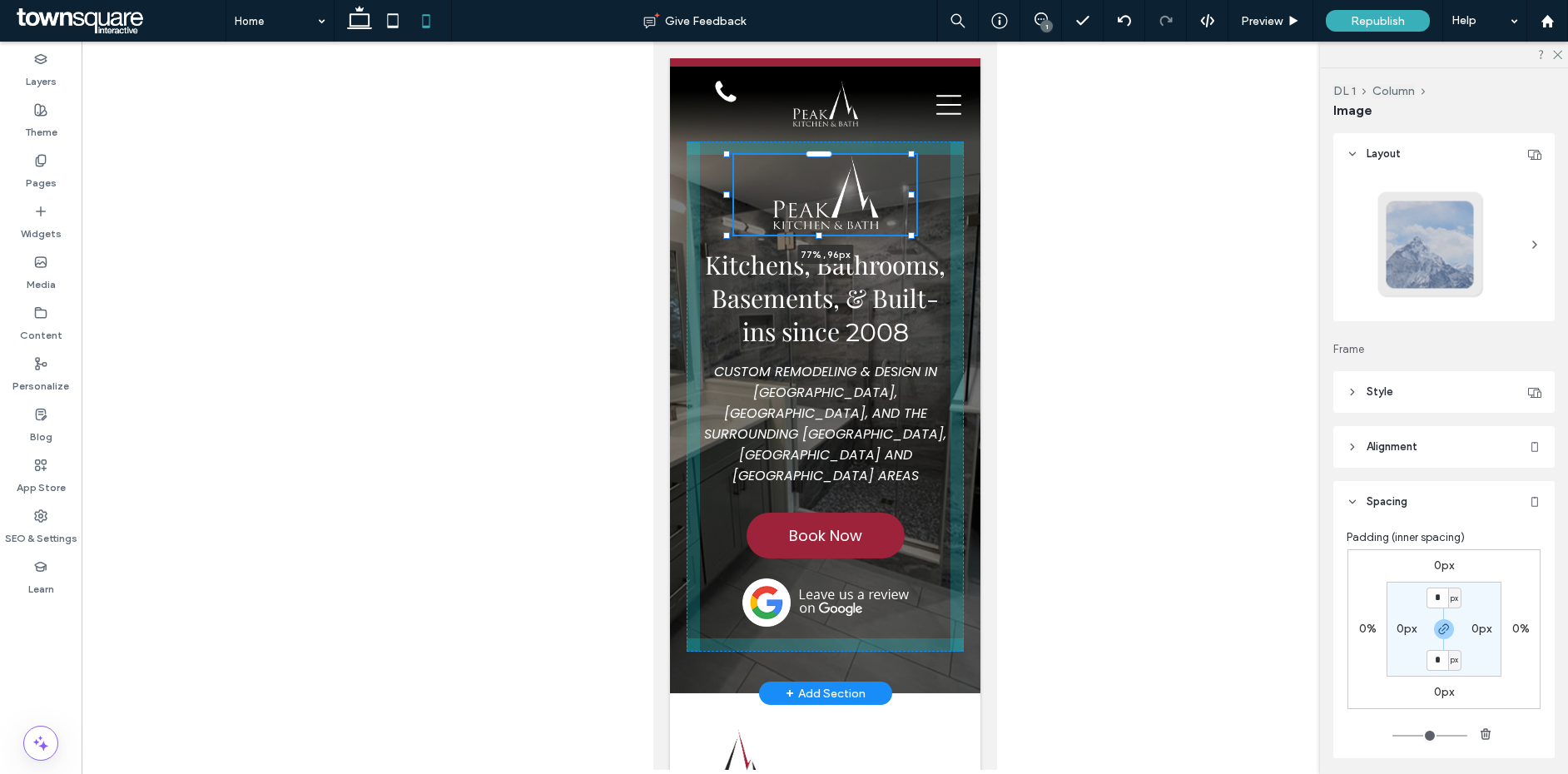
type input "**"
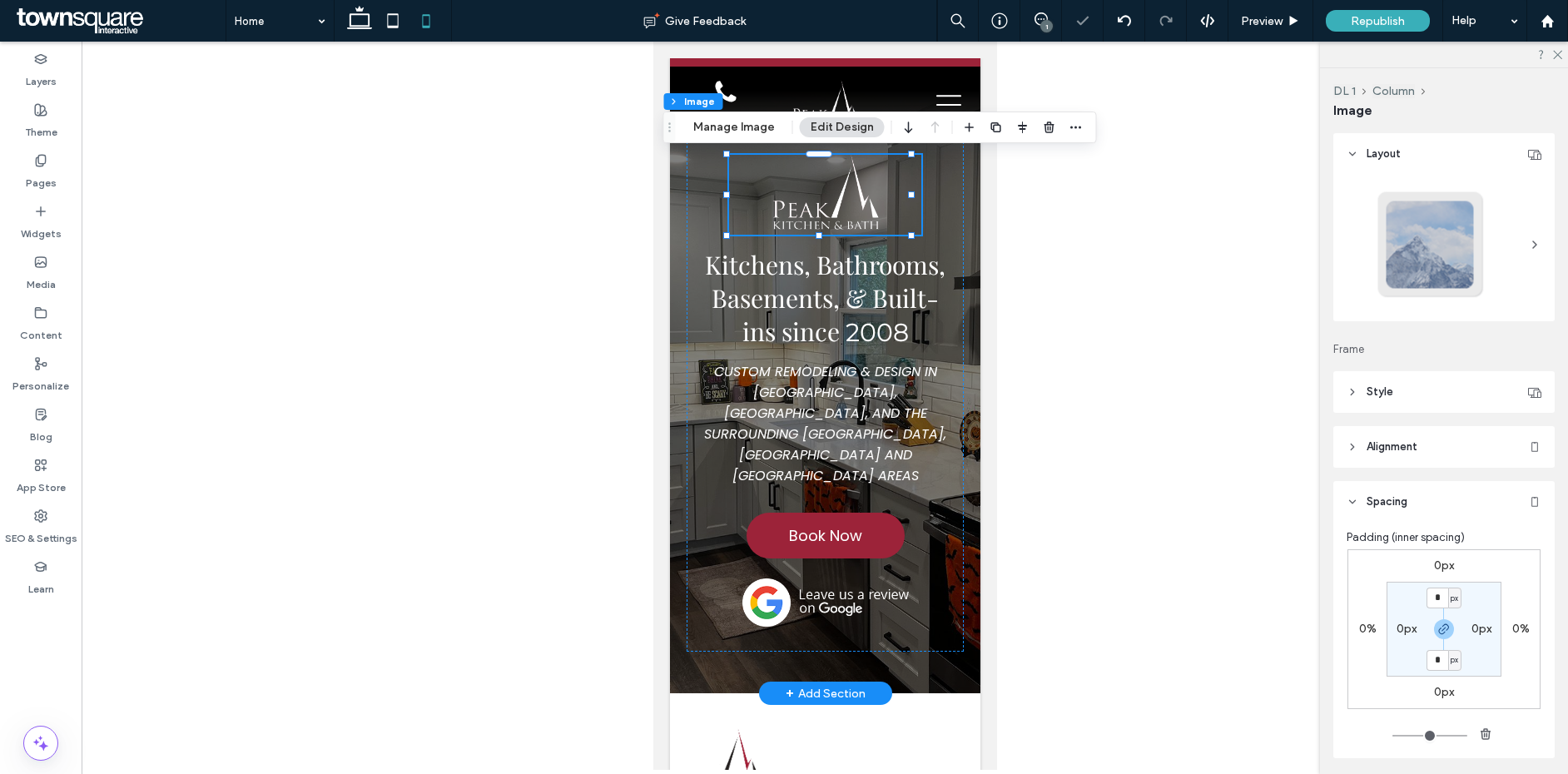
click at [959, 300] on div "77% , 96px Kitchens, Bathrooms, Basements, & Built-ins since 2008 CUSTOM REMODE…" at bounding box center [824, 376] width 310 height 635
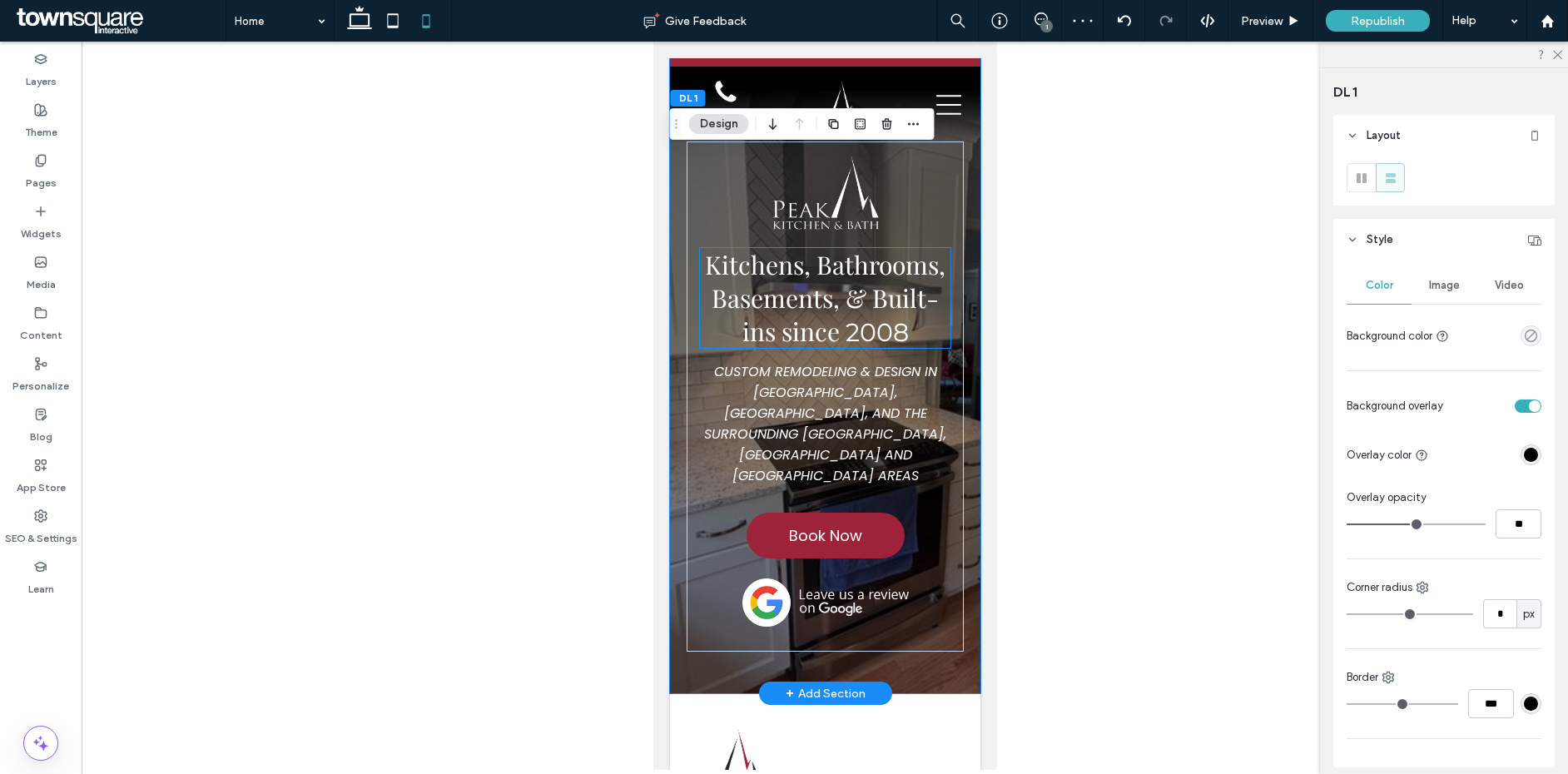
click at [844, 325] on span "Kitchens, Bathrooms, Basements, & Built-ins since" at bounding box center [824, 298] width 241 height 100
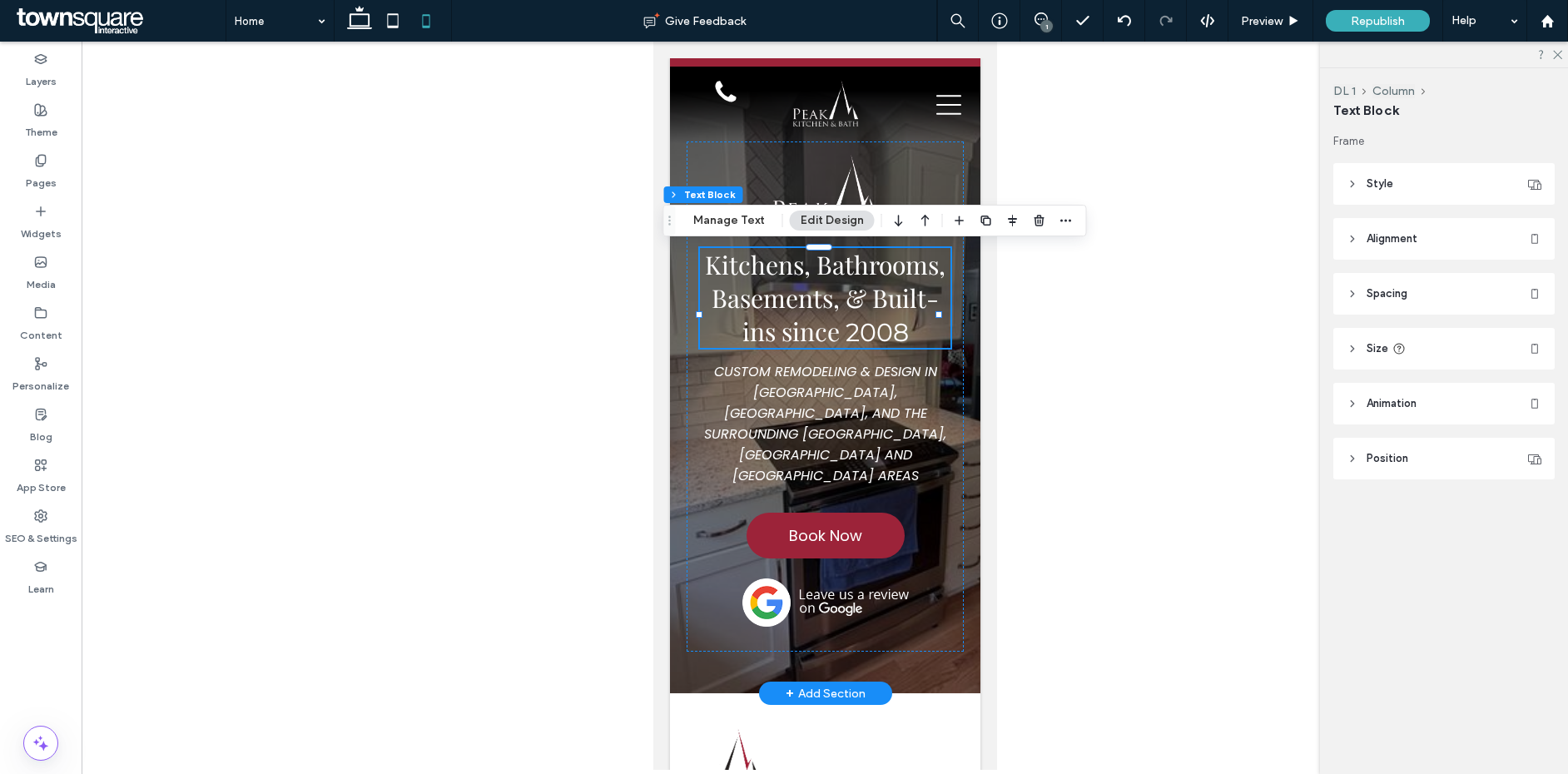
click at [844, 324] on span "Kitchens, Bathrooms, Basements, & Built-ins since" at bounding box center [824, 298] width 241 height 100
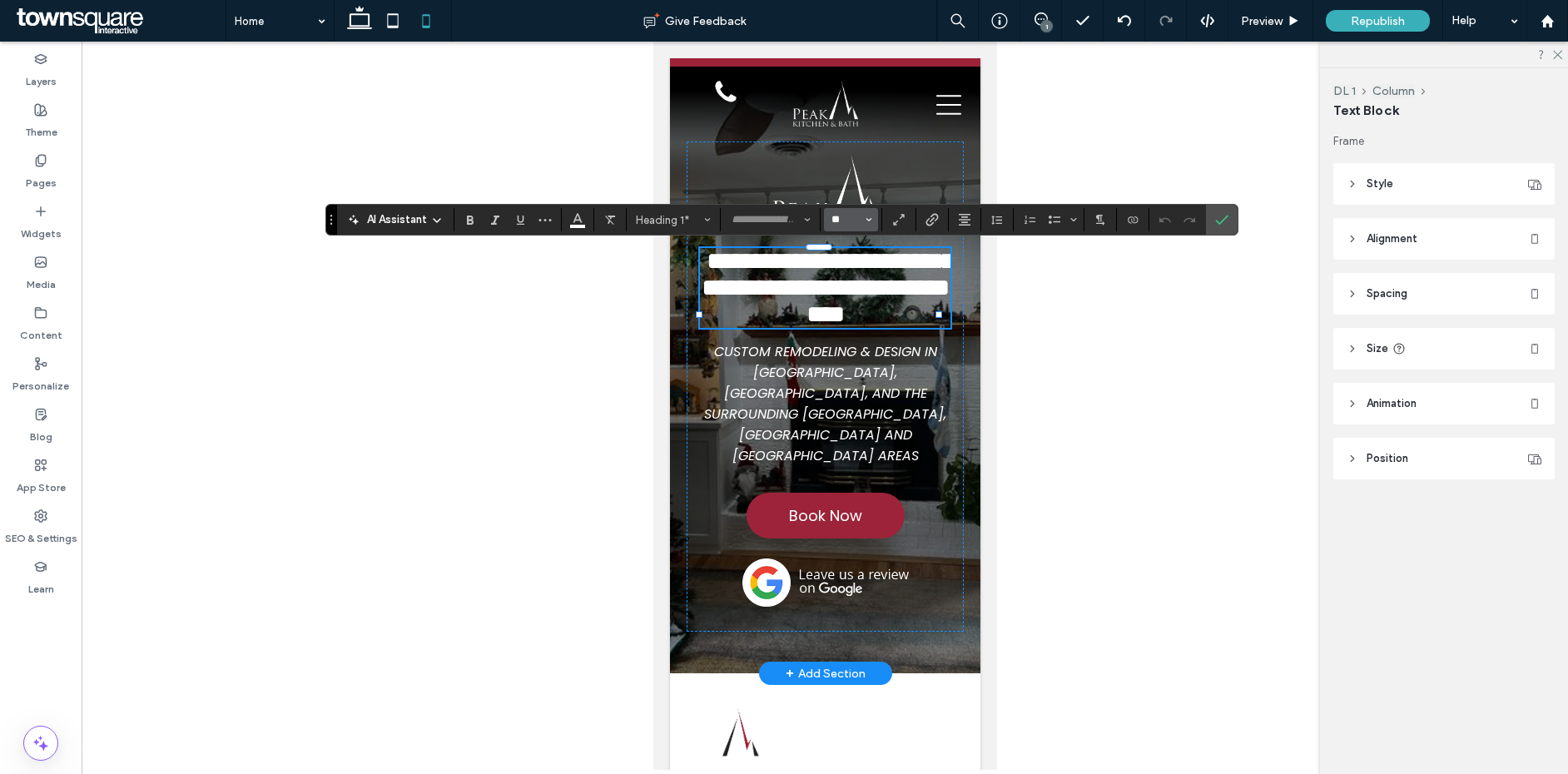
click at [847, 214] on input "**" at bounding box center [846, 219] width 32 height 13
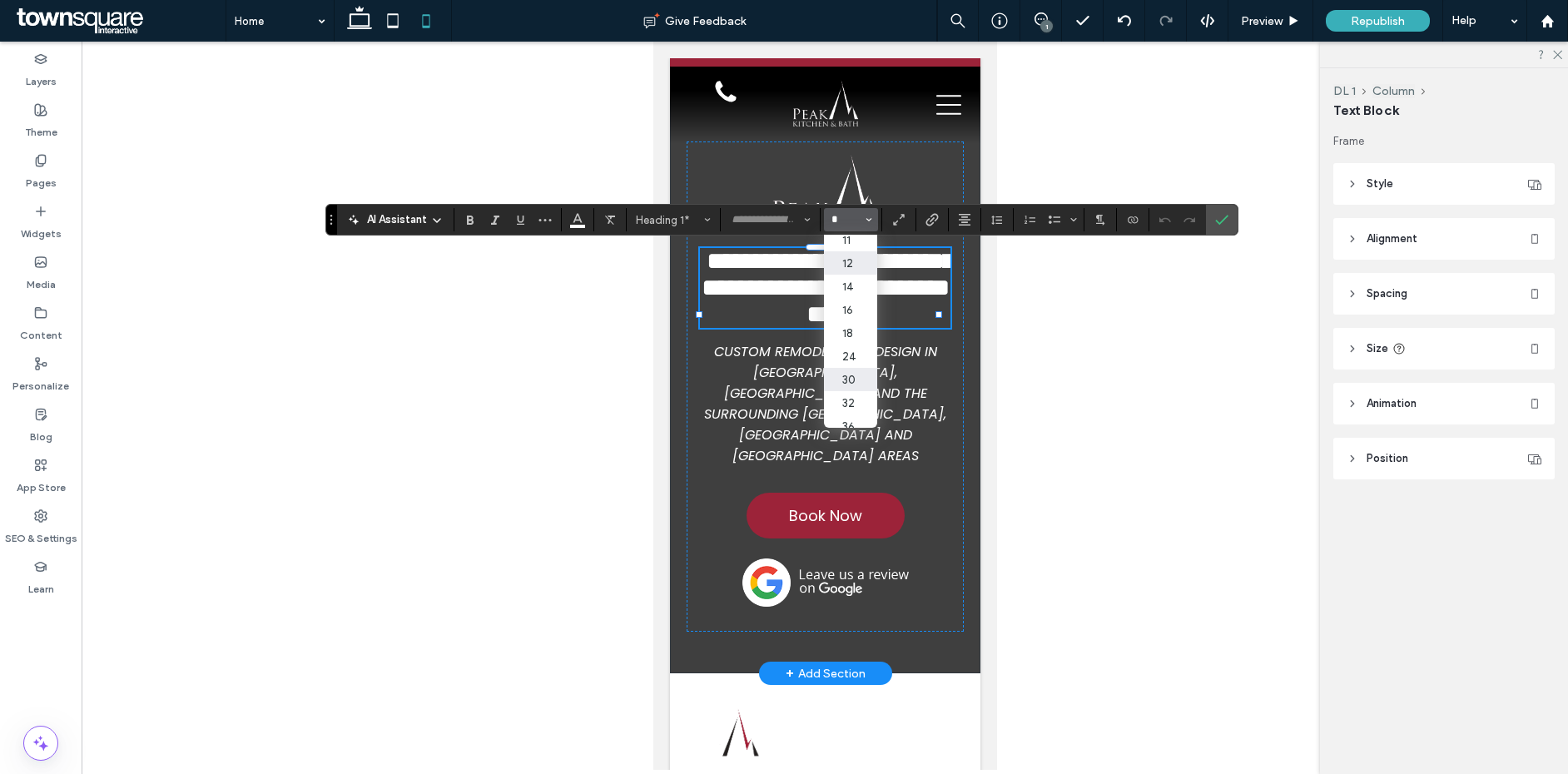
scroll to position [0, 0]
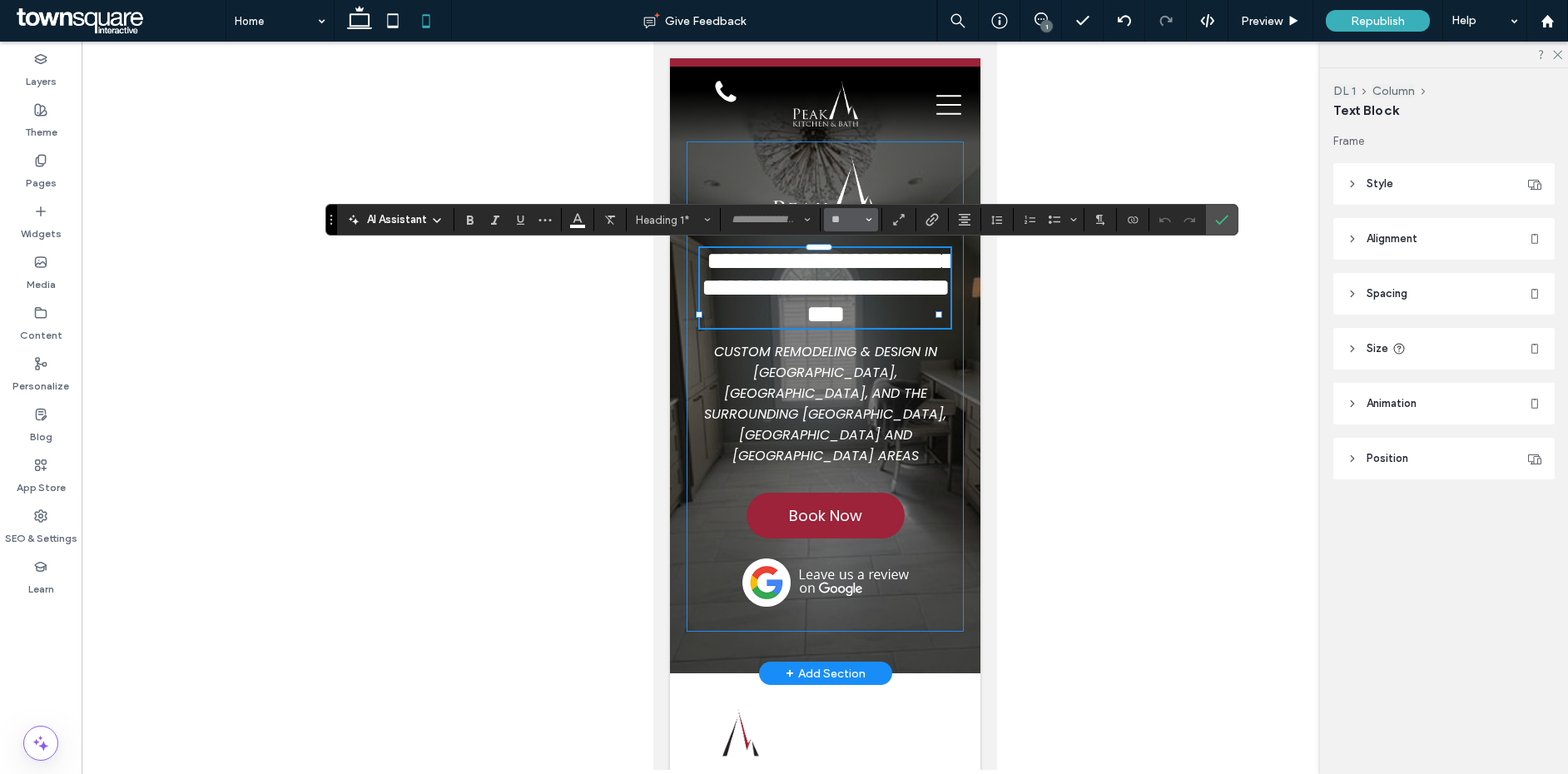
type input "**"
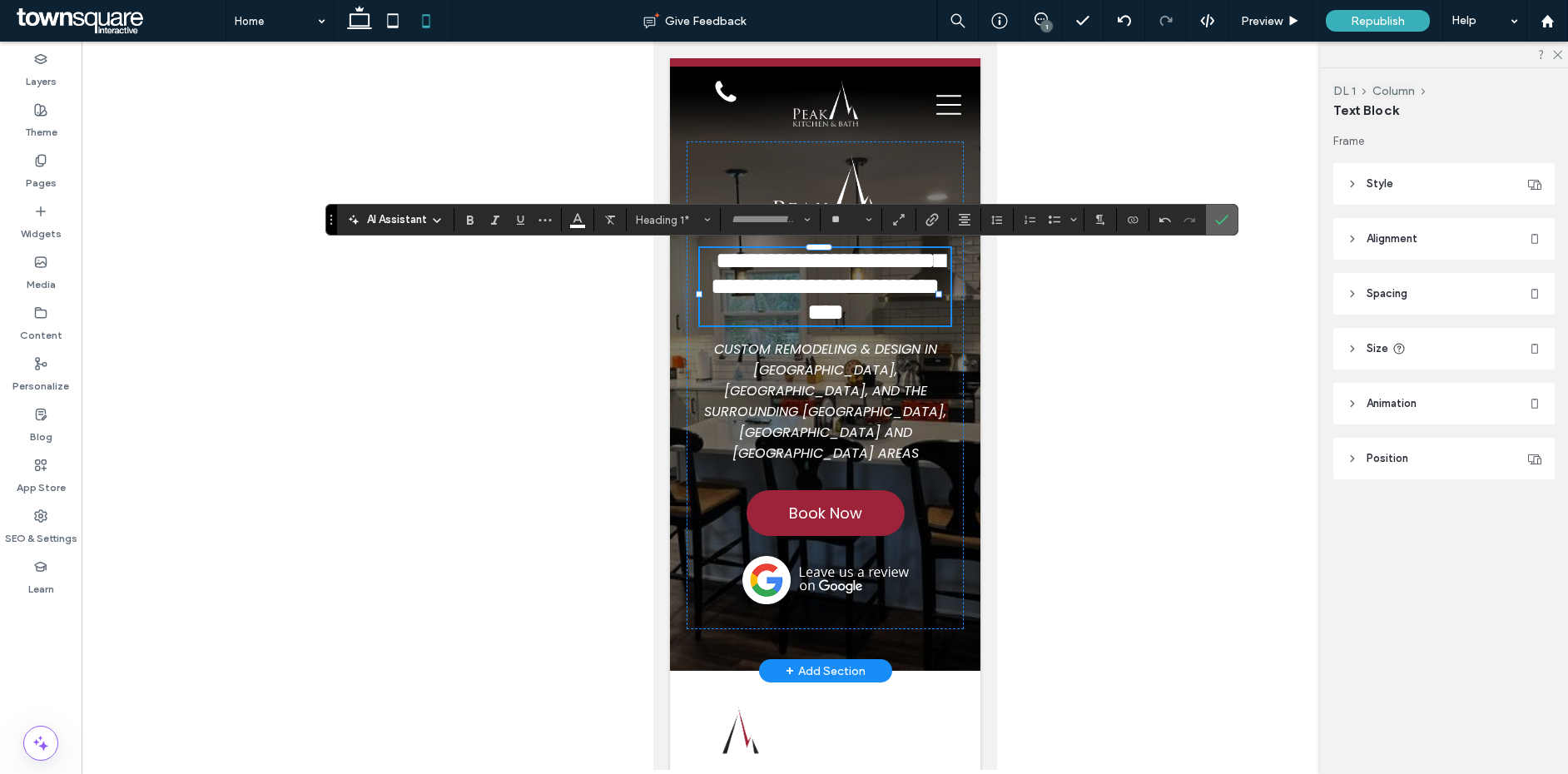
drag, startPoint x: 1228, startPoint y: 212, endPoint x: 1183, endPoint y: 257, distance: 63.6
click at [1228, 212] on label "Confirm" at bounding box center [1222, 219] width 25 height 30
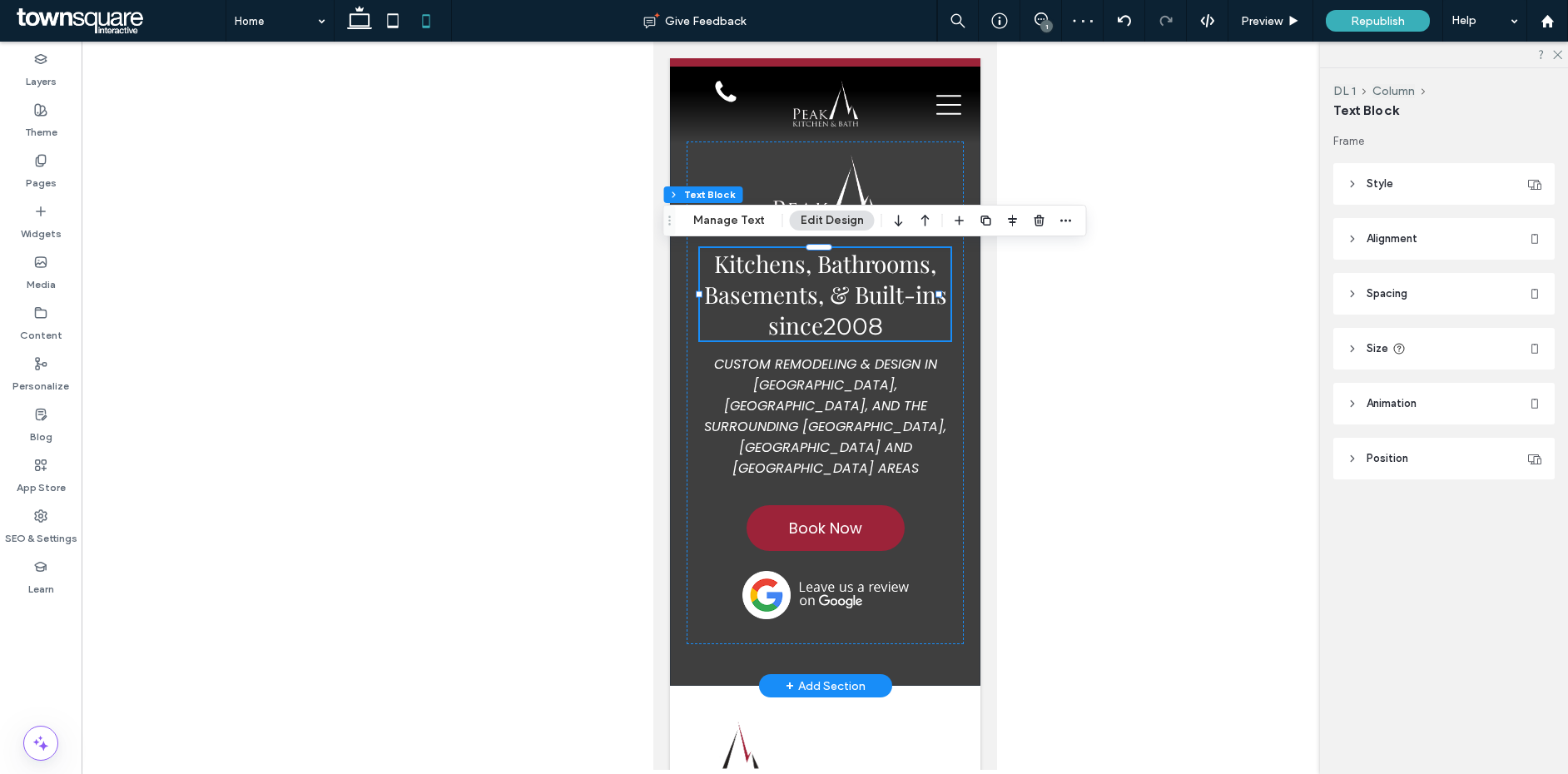
click at [1079, 478] on div at bounding box center [824, 406] width 1486 height 728
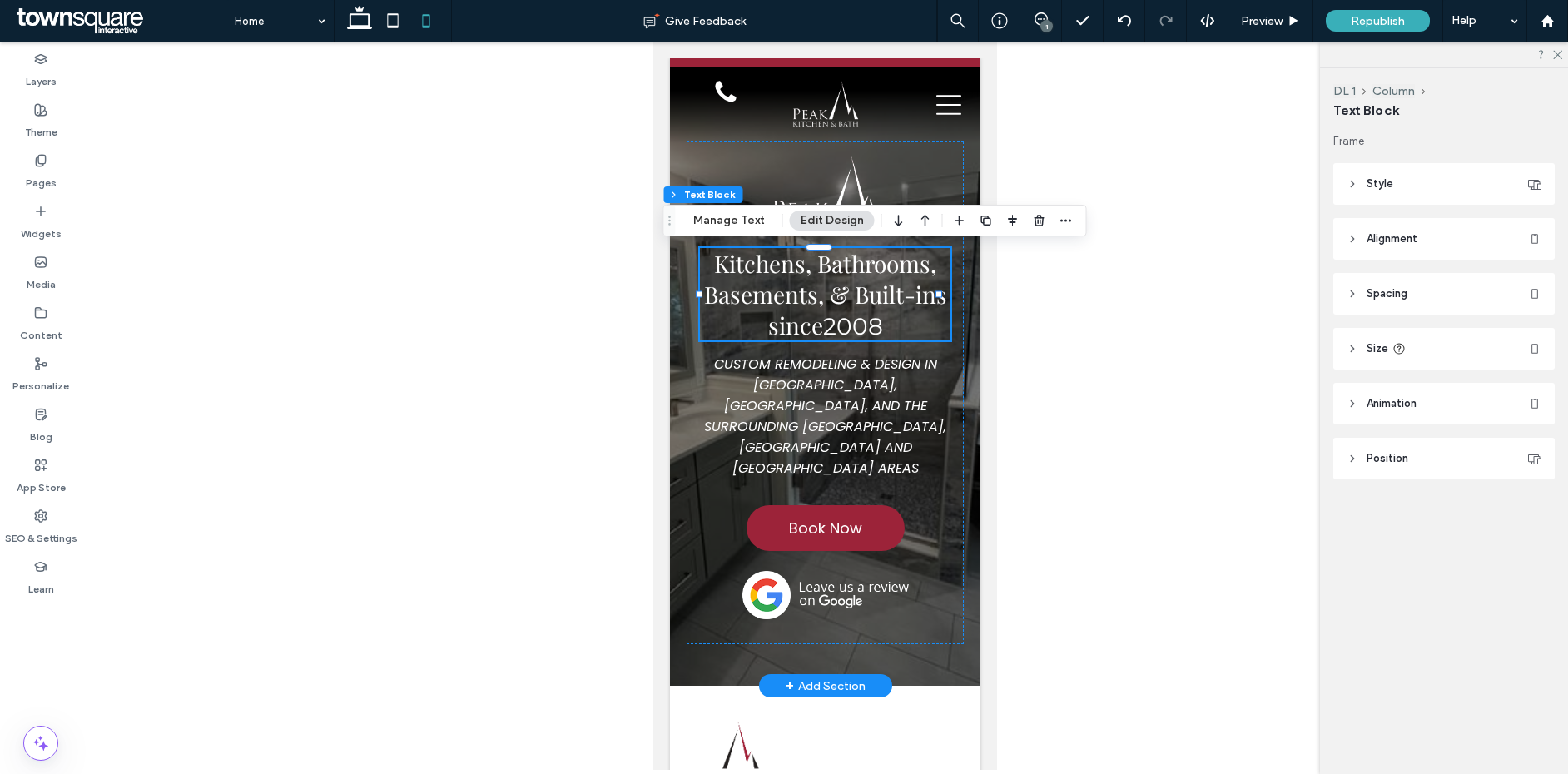
click at [923, 611] on div "Kitchens, Bathrooms, Basements, & Built-ins since 2008 CUSTOM REMODELING & DESI…" at bounding box center [824, 372] width 310 height 628
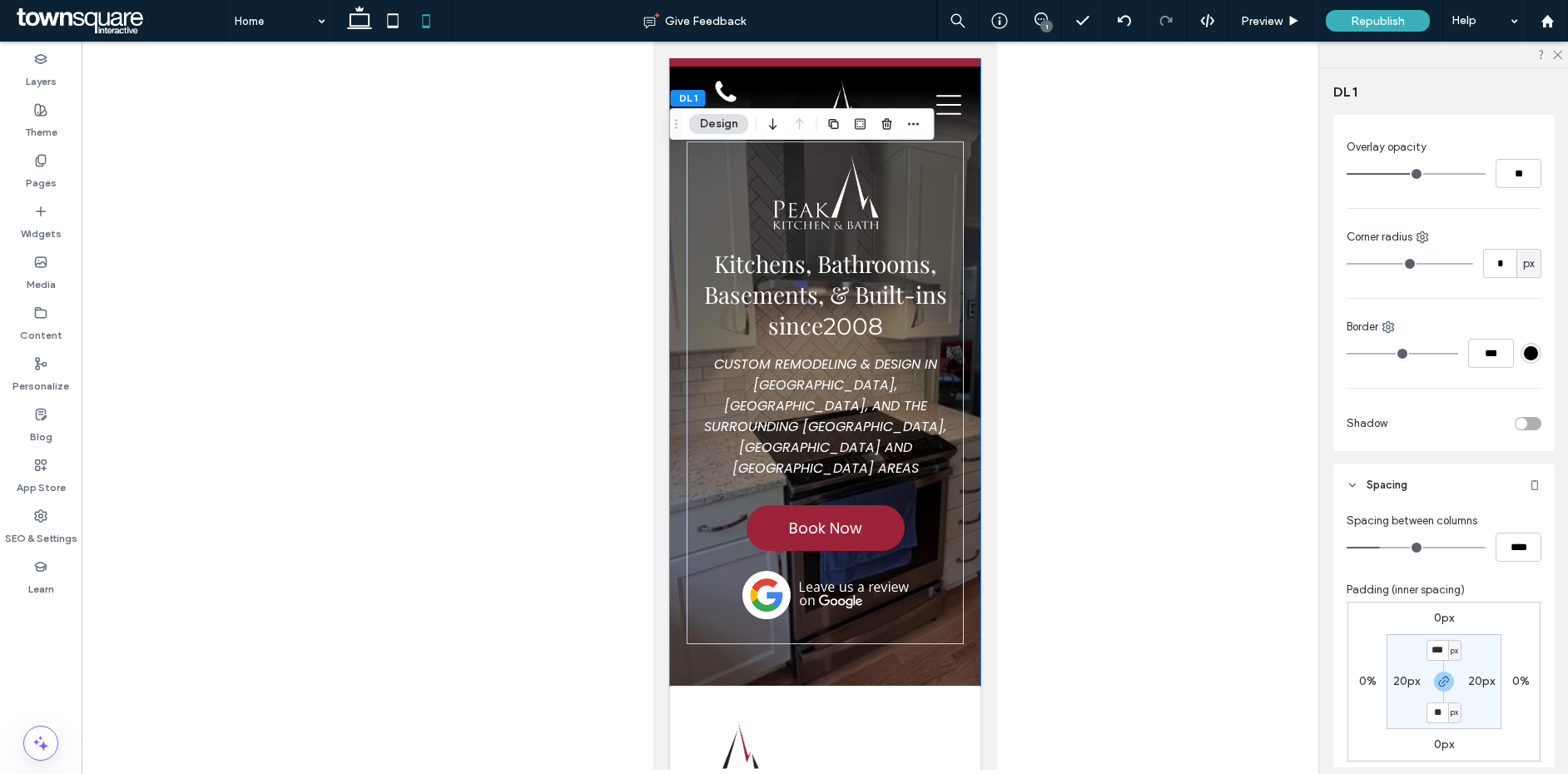
scroll to position [436, 0]
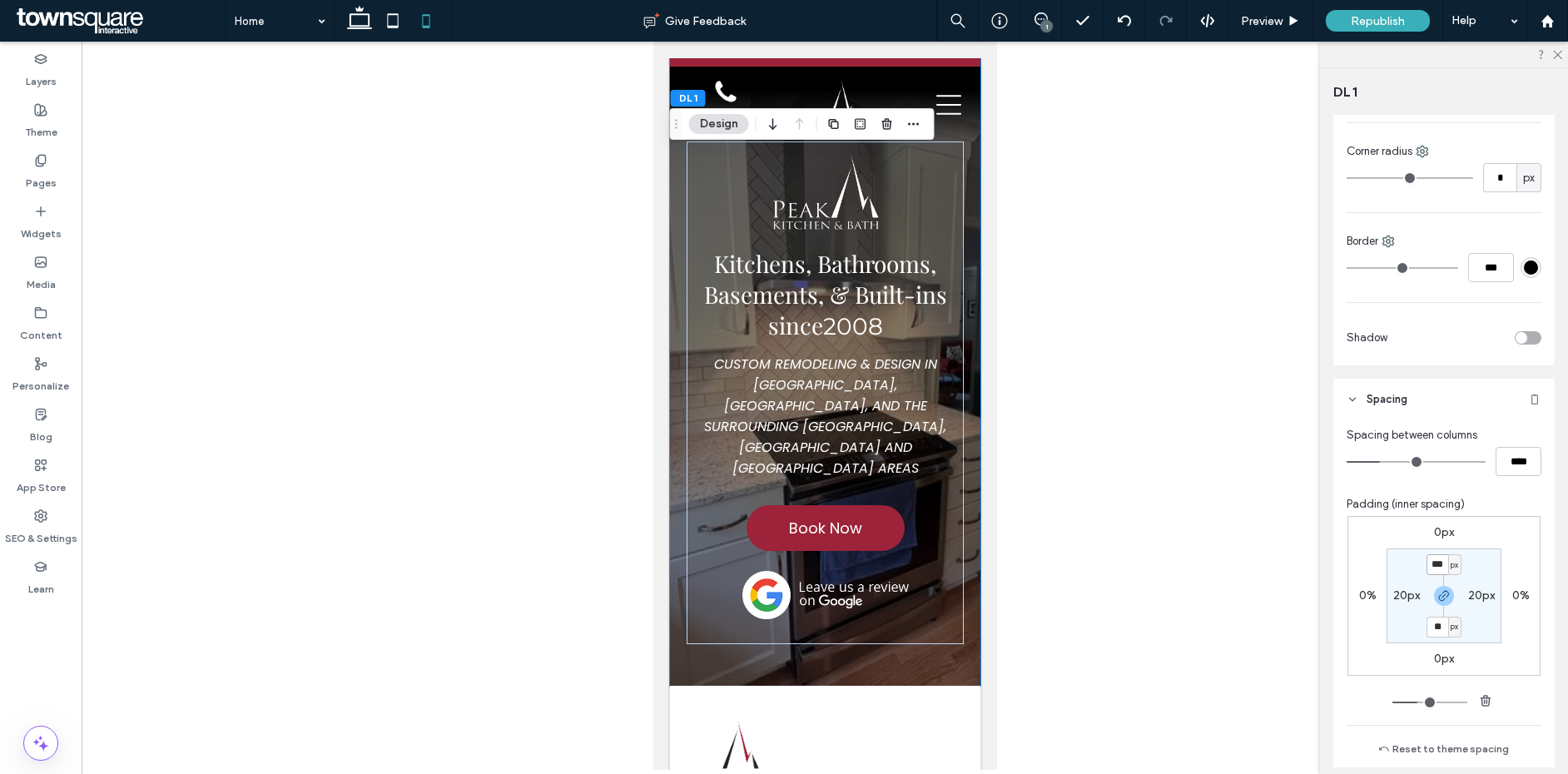
click at [1435, 562] on input "***" at bounding box center [1437, 565] width 21 height 20
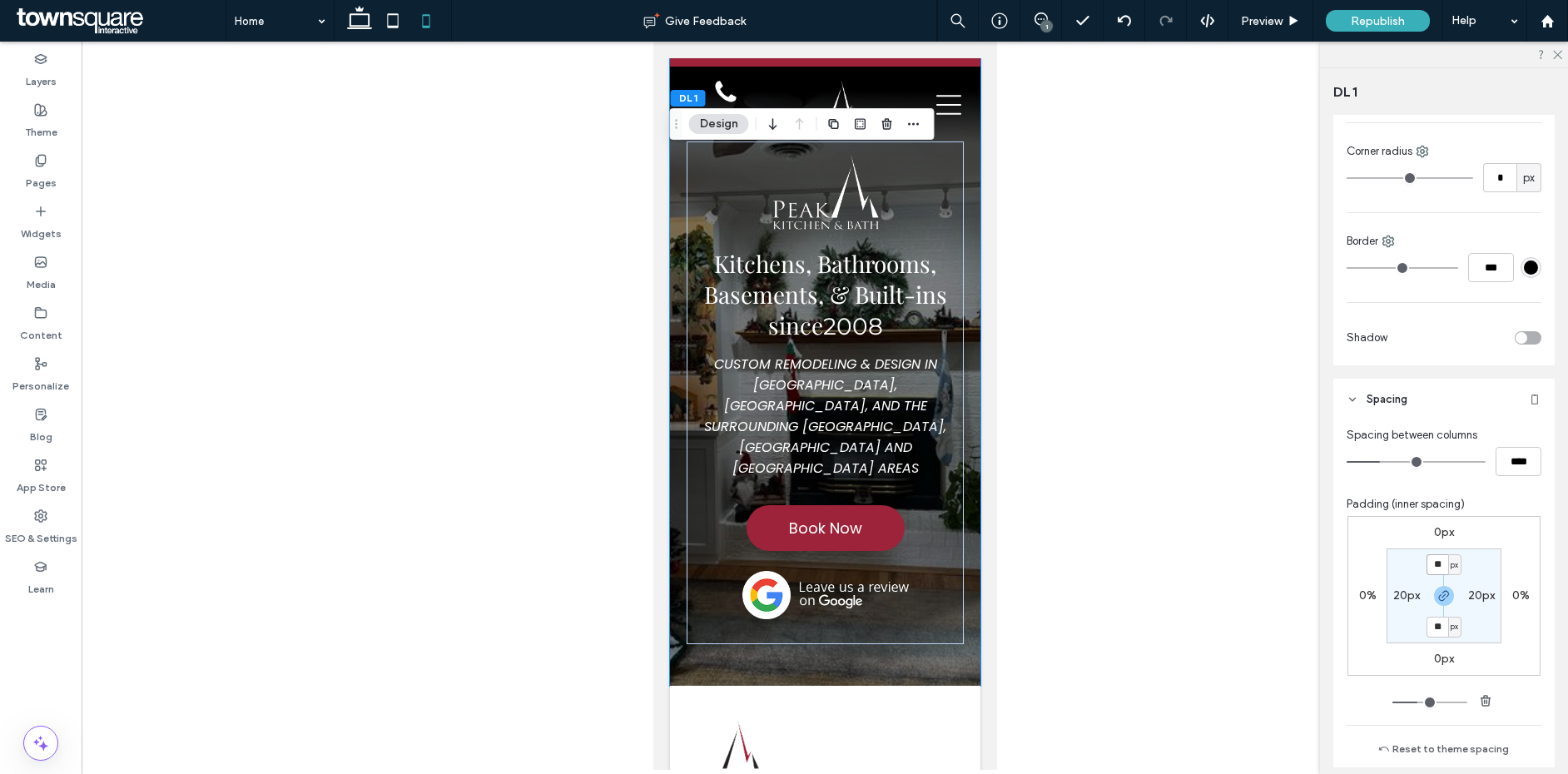
type input "**"
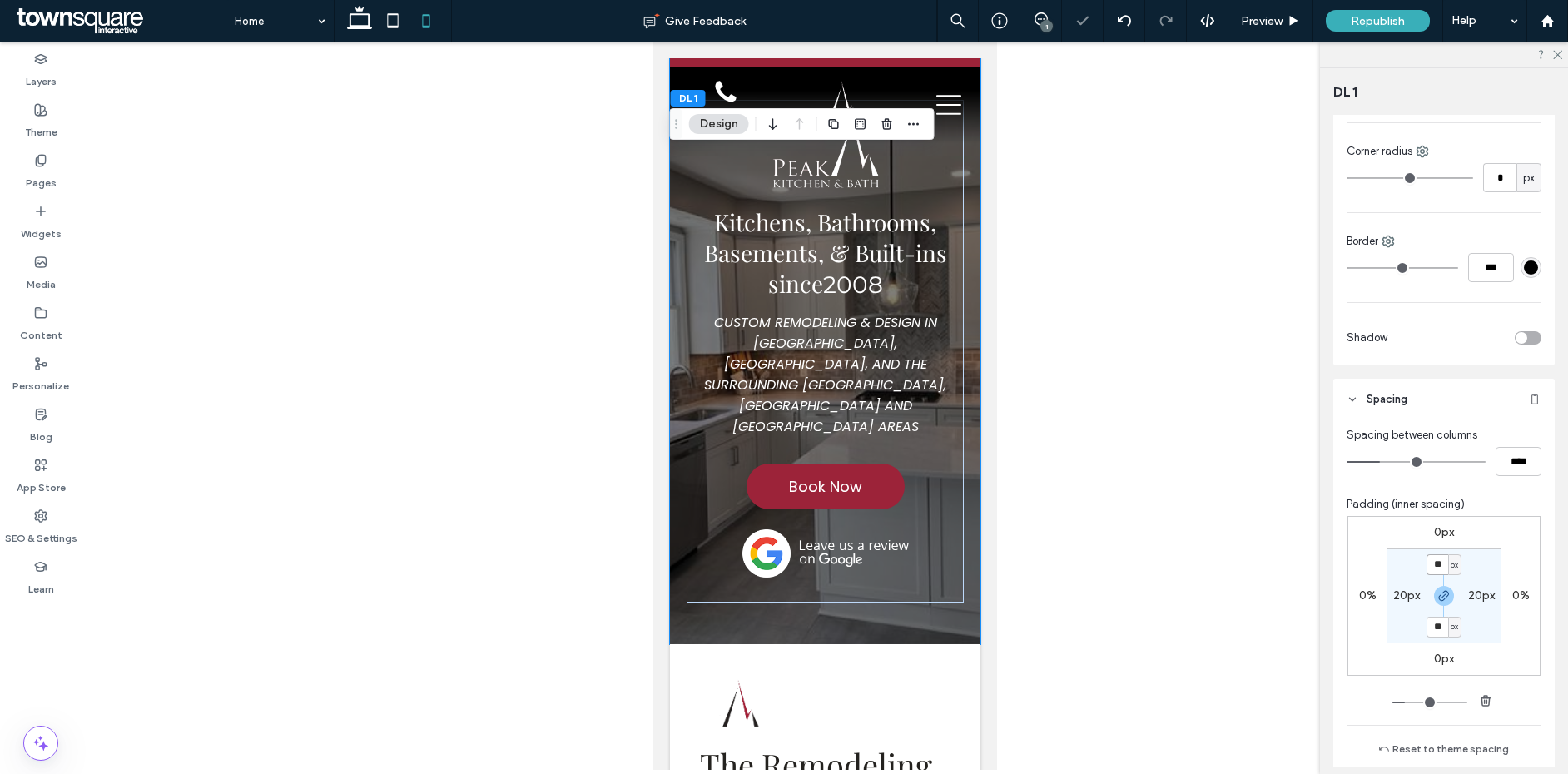
click at [1436, 559] on input "**" at bounding box center [1437, 565] width 21 height 20
click at [1435, 557] on input "**" at bounding box center [1437, 565] width 21 height 20
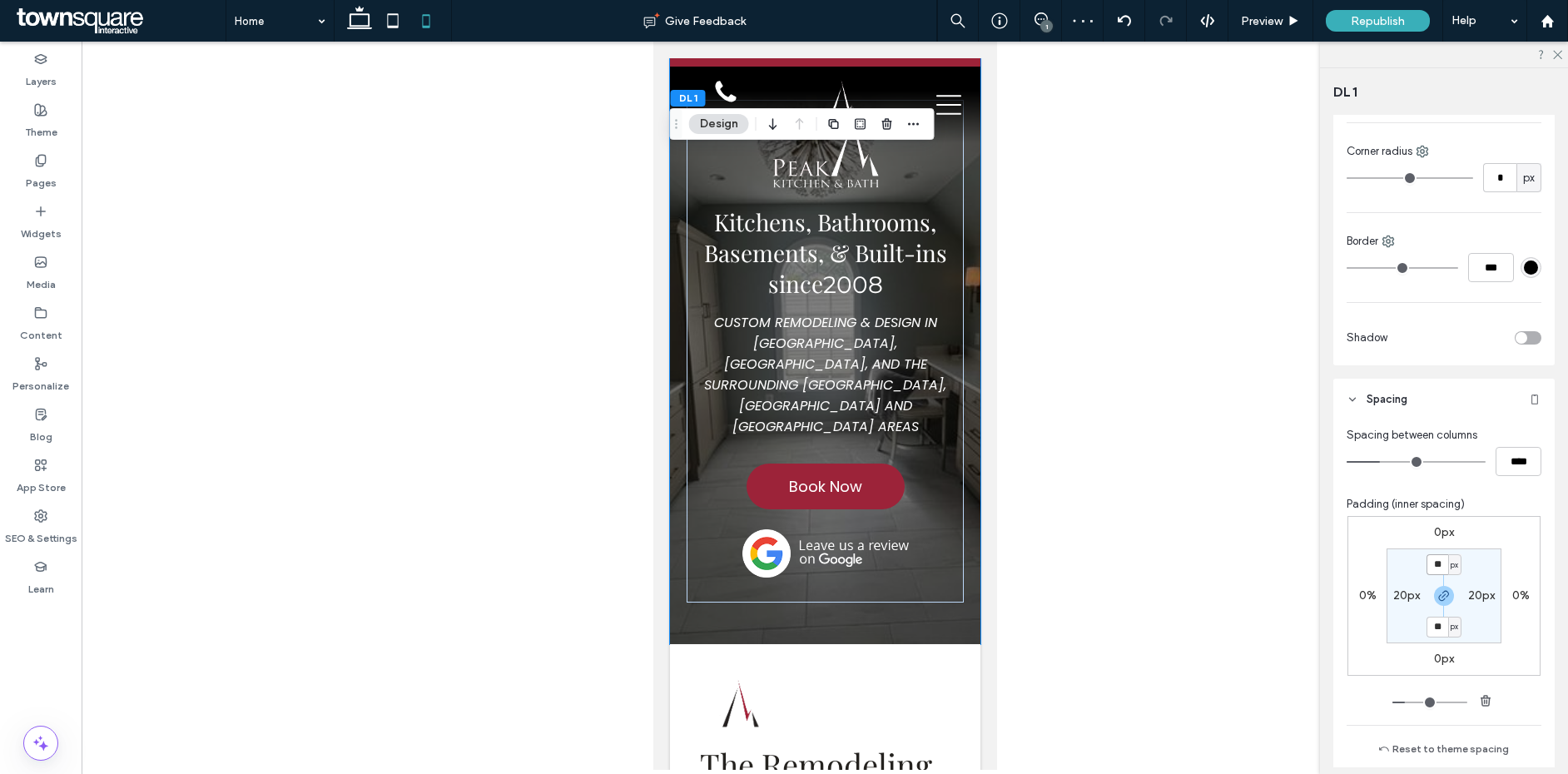
type input "**"
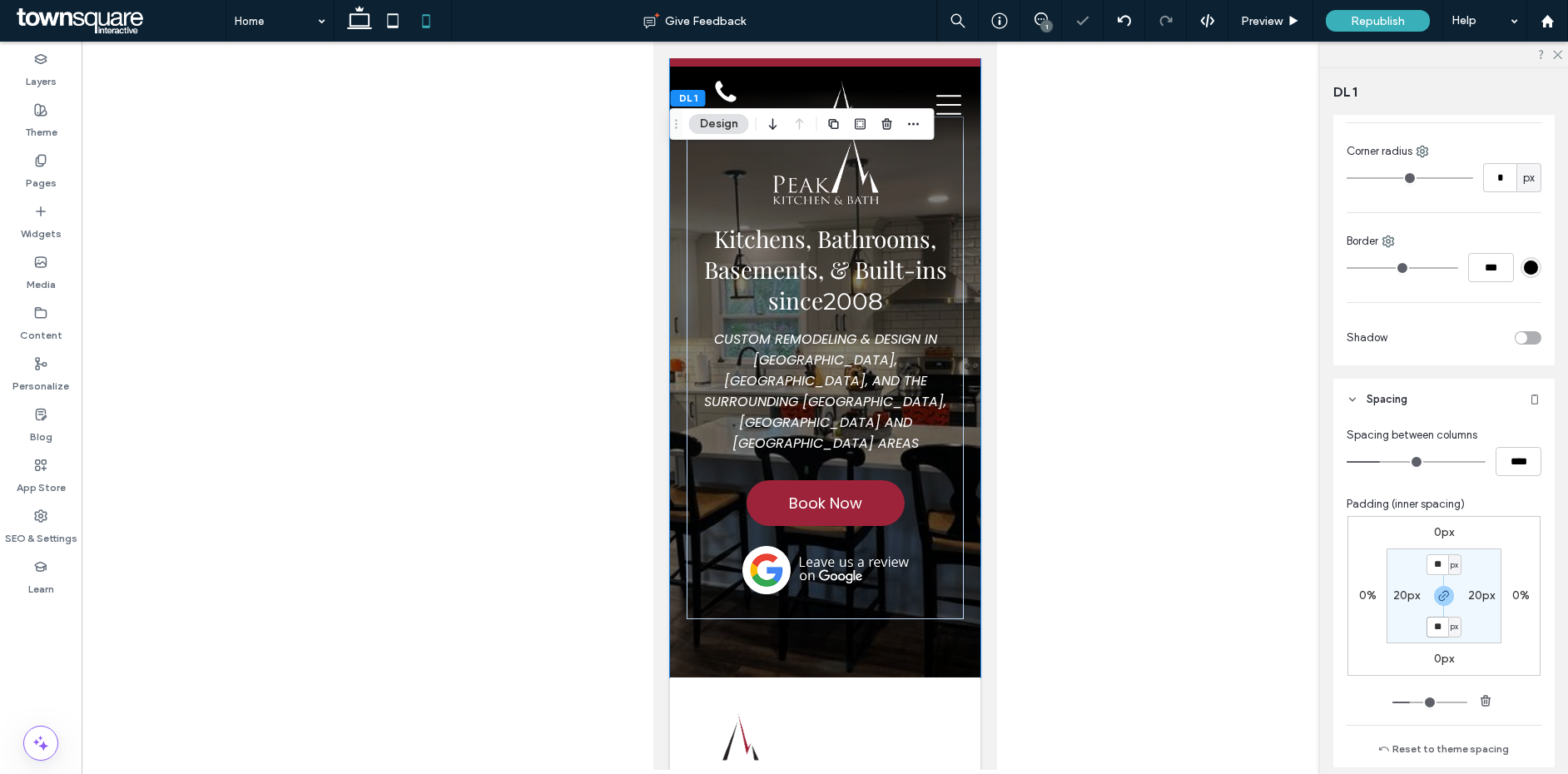
click at [1427, 620] on input "**" at bounding box center [1437, 627] width 21 height 20
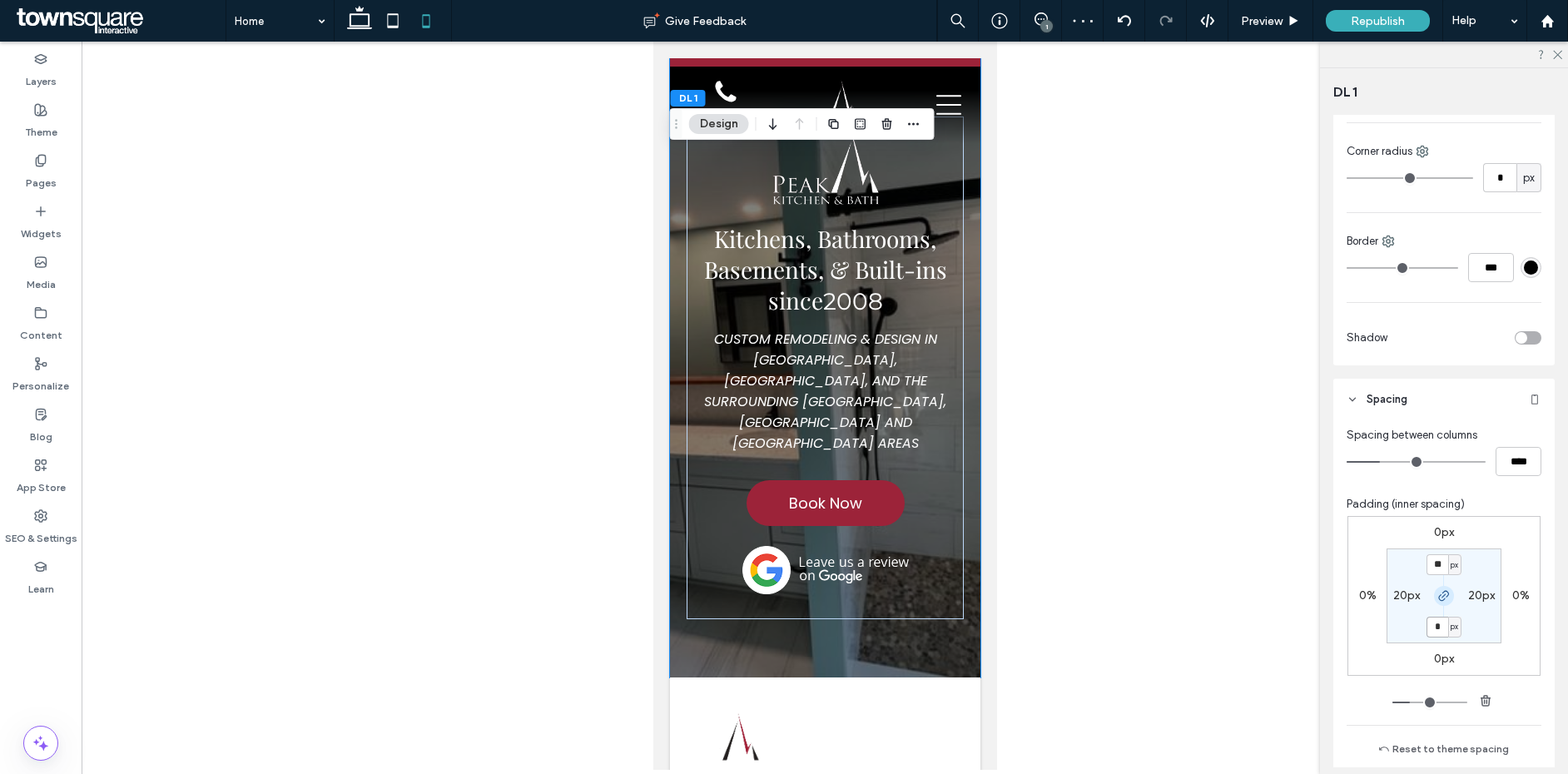
type input "*"
click at [1440, 597] on icon "button" at bounding box center [1444, 595] width 13 height 13
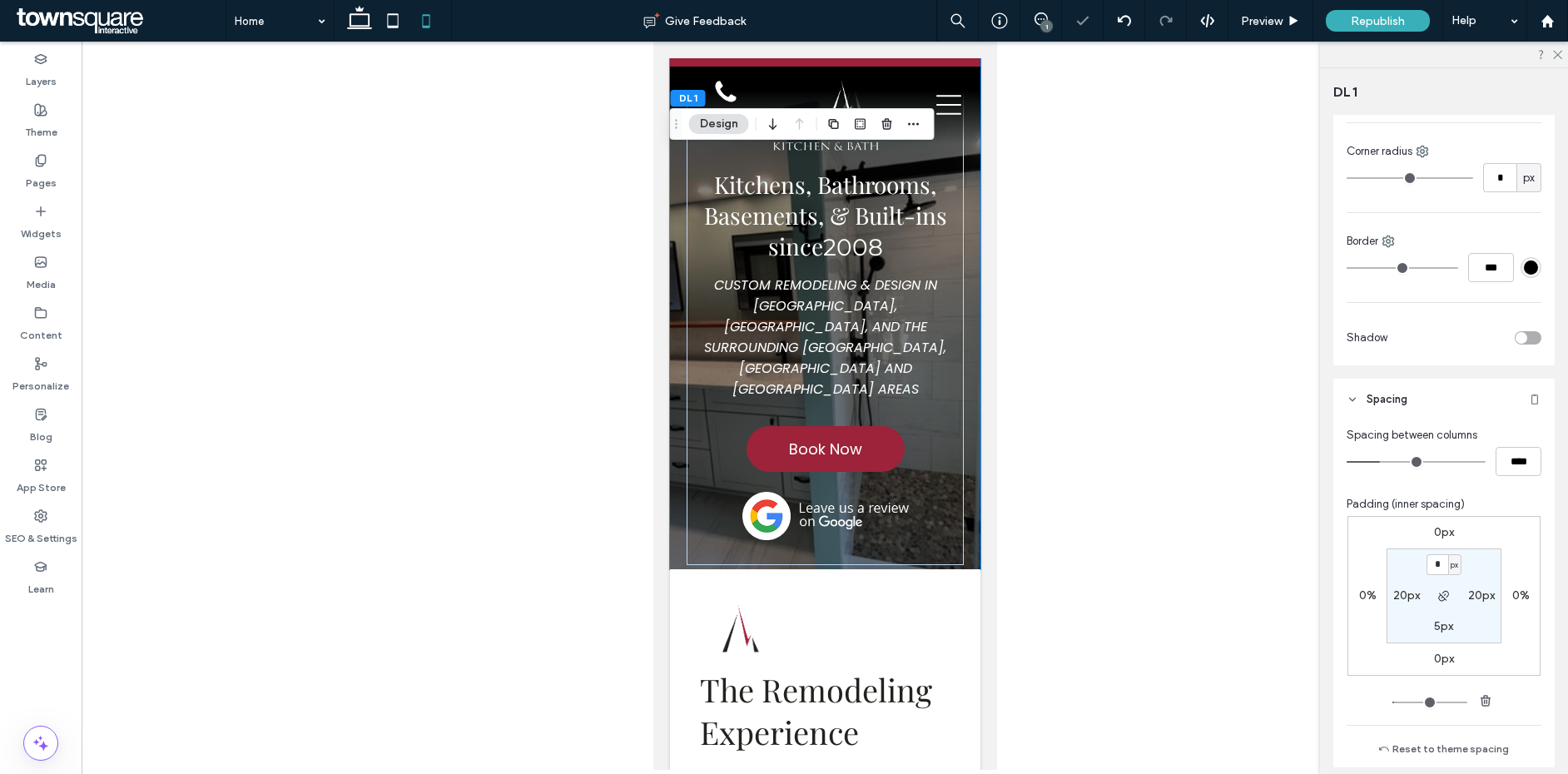
click at [1436, 627] on label "5px" at bounding box center [1444, 626] width 19 height 14
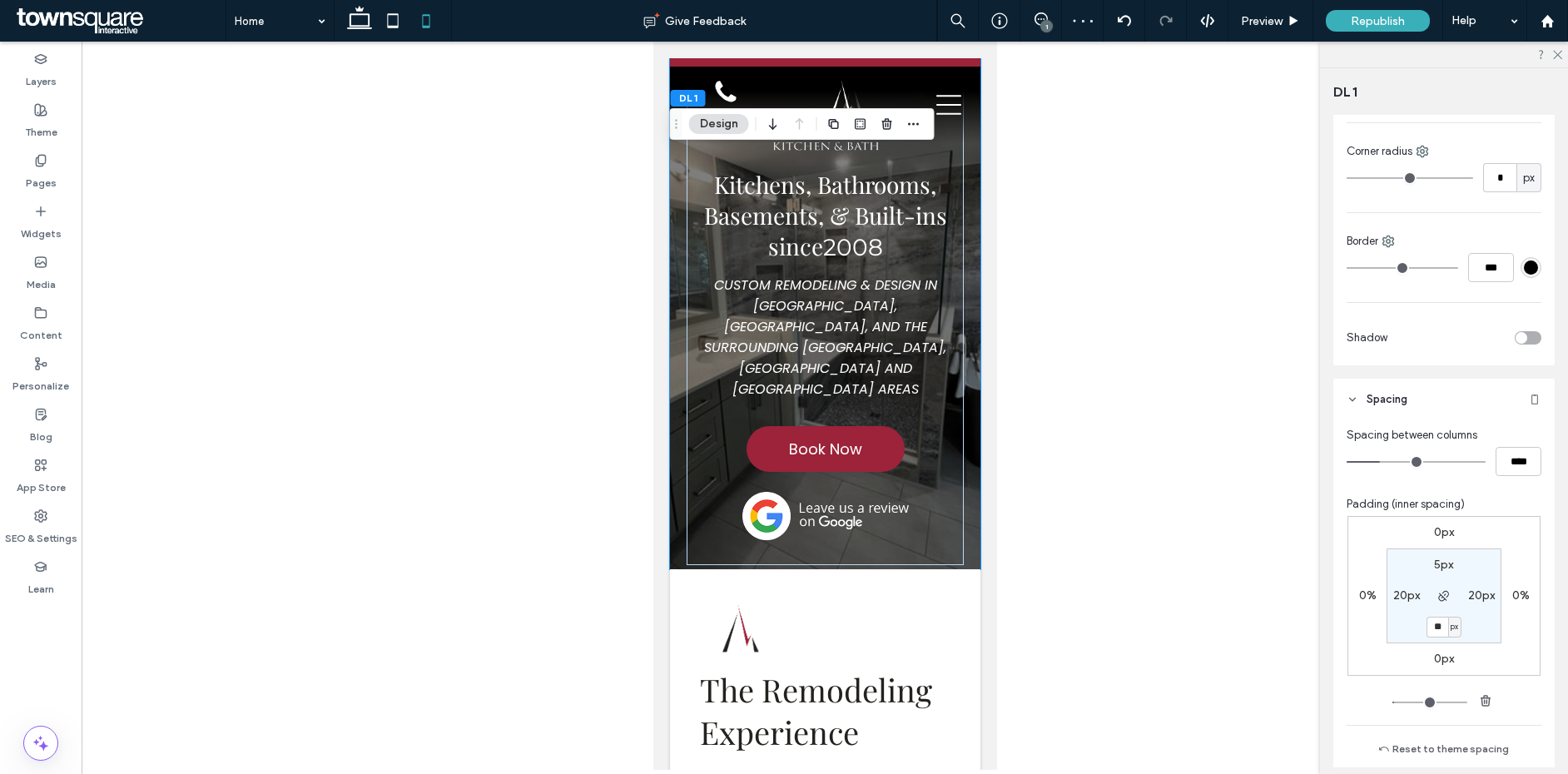
type input "**"
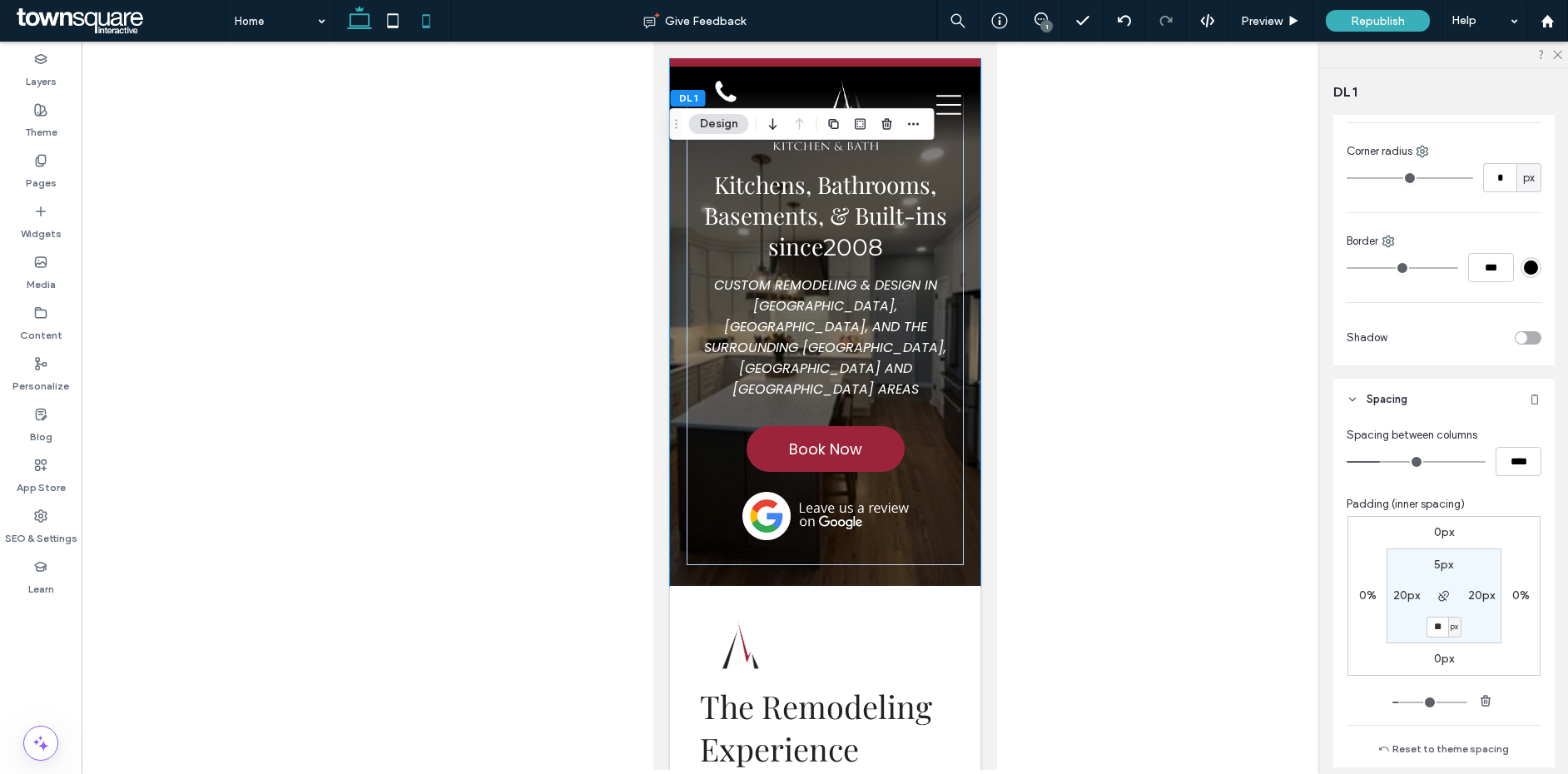
click at [362, 31] on icon at bounding box center [359, 20] width 33 height 33
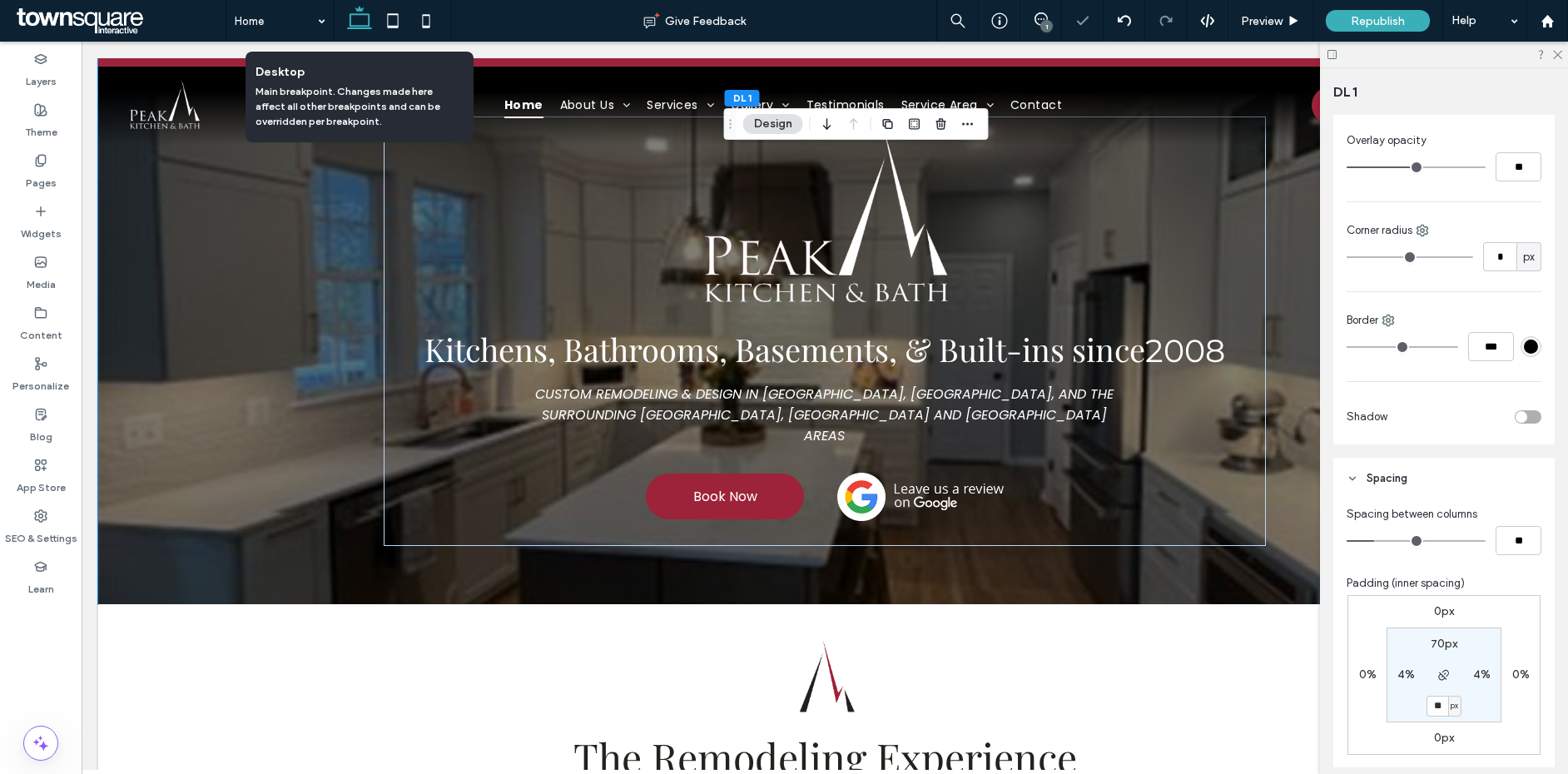
type input "**"
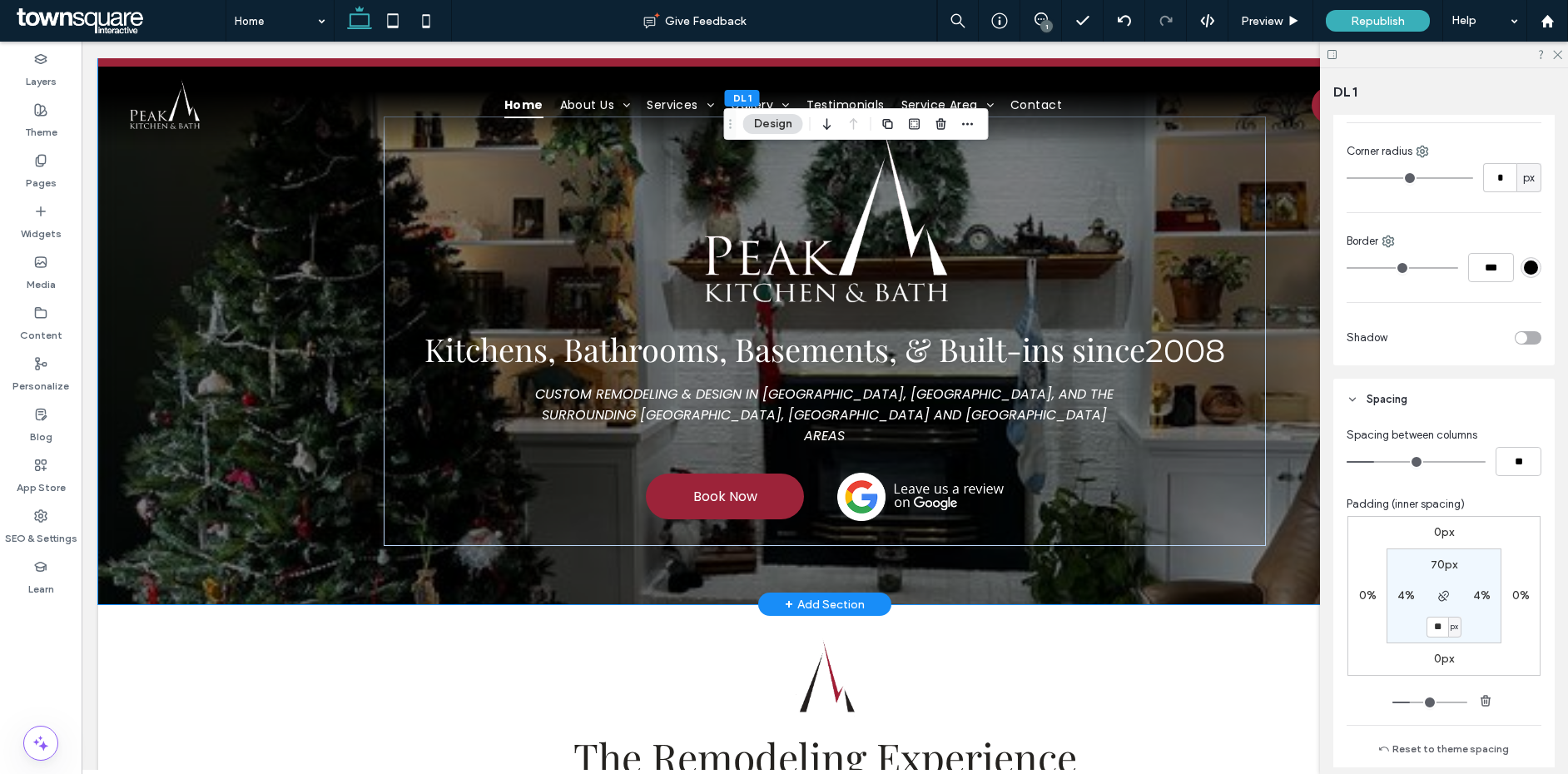
click at [1280, 470] on div "Kitchens, Bathrooms, Basements, & Built-ins since 2008 CUSTOM REMODELING & DESI…" at bounding box center [824, 331] width 999 height 546
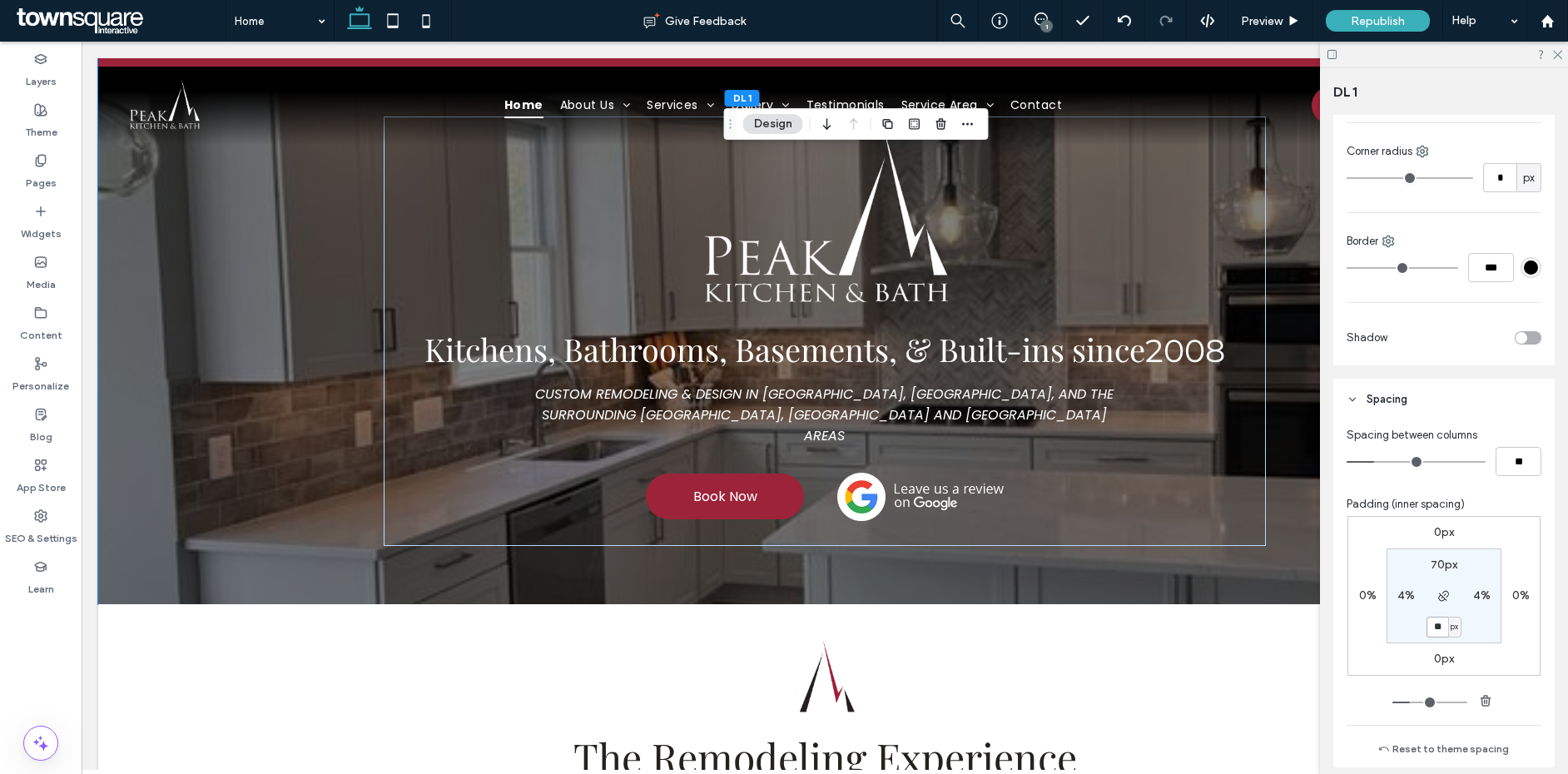
click at [1431, 624] on input "**" at bounding box center [1437, 627] width 21 height 20
type input "***"
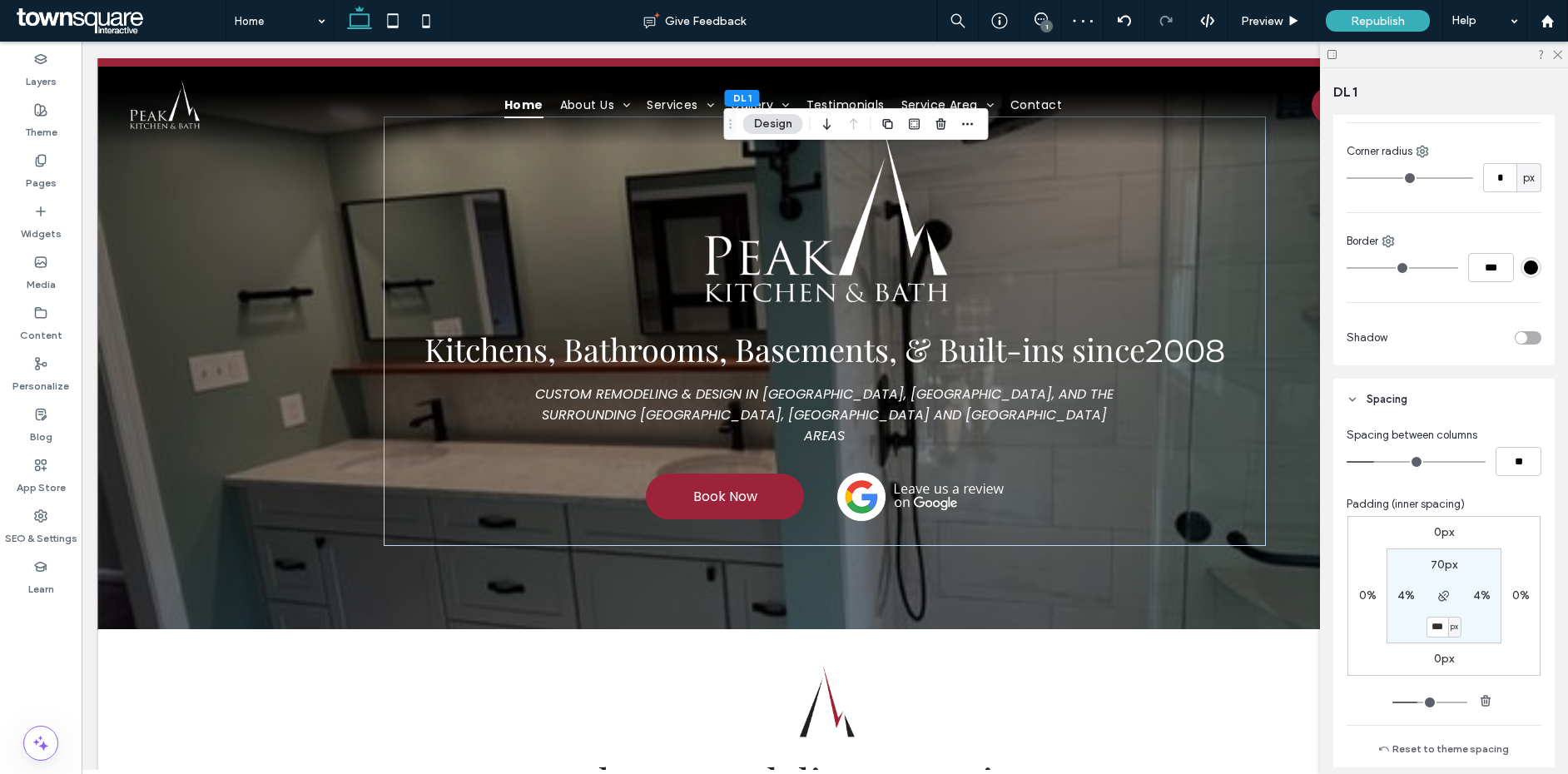
click at [1436, 559] on label "70px" at bounding box center [1444, 564] width 27 height 14
type input "**"
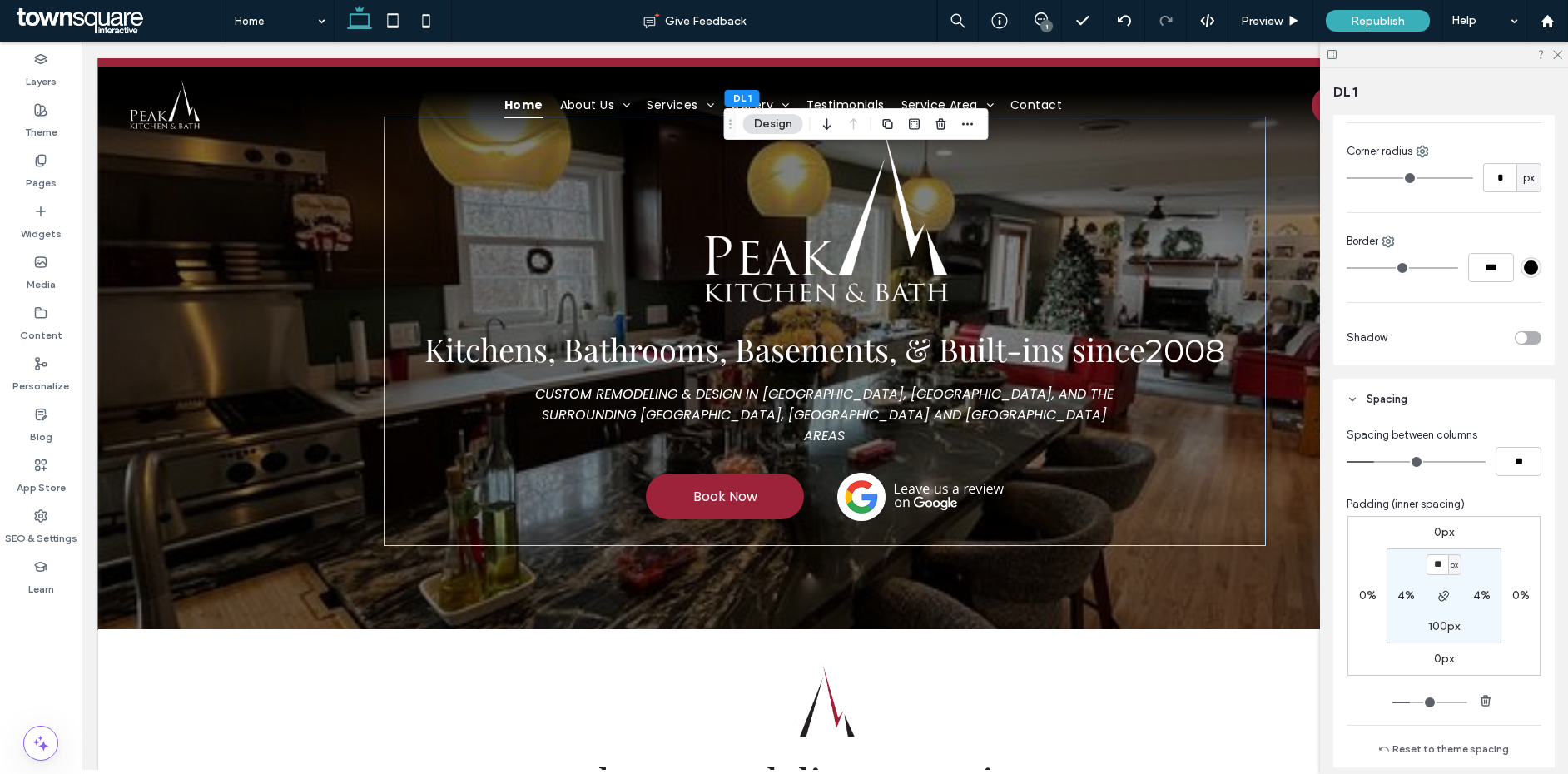
type input "**"
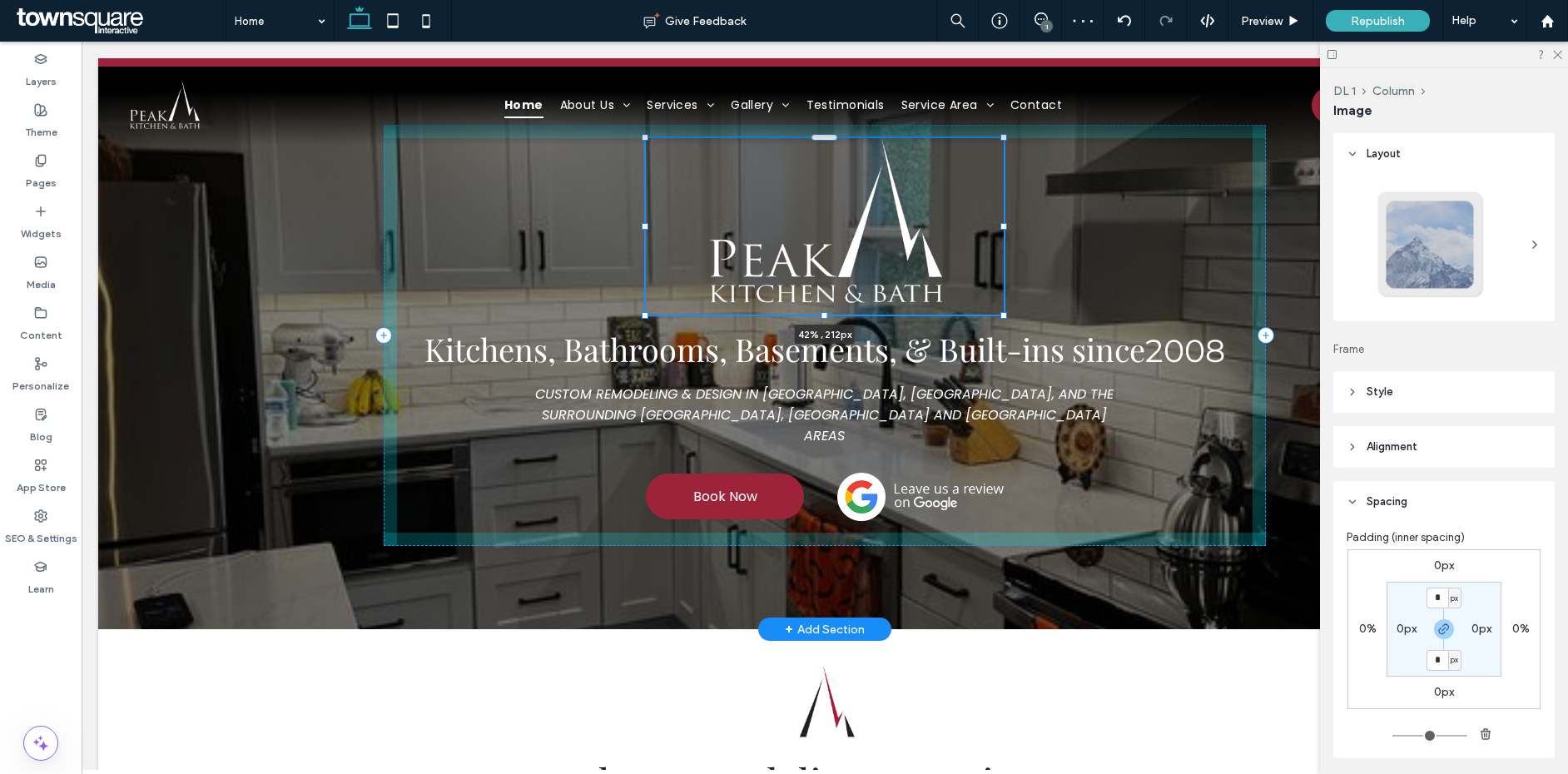
click at [1000, 317] on div at bounding box center [1003, 315] width 6 height 6
type input "**"
type input "****"
type input "***"
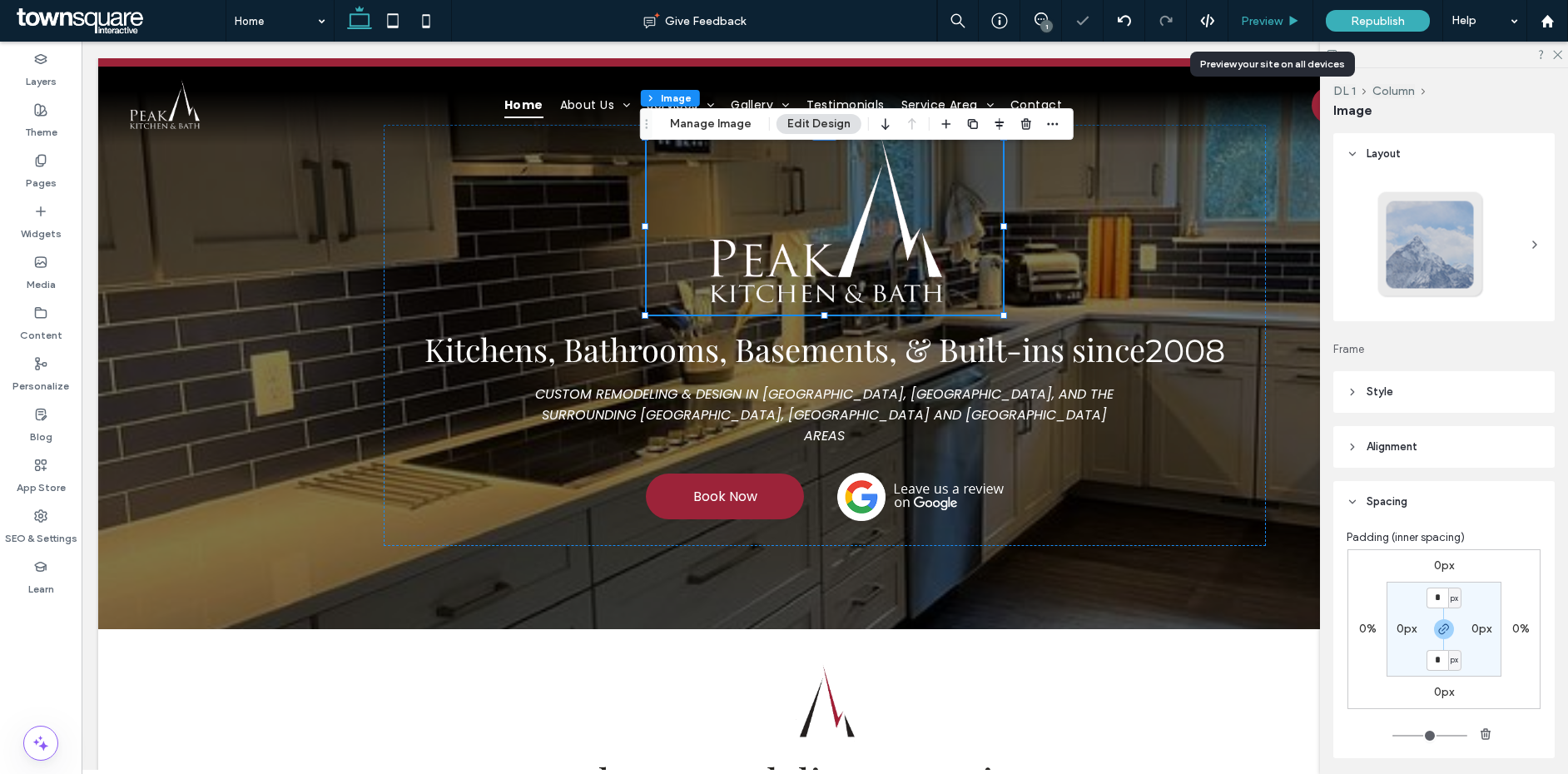
click at [1280, 21] on span "Preview" at bounding box center [1261, 20] width 42 height 14
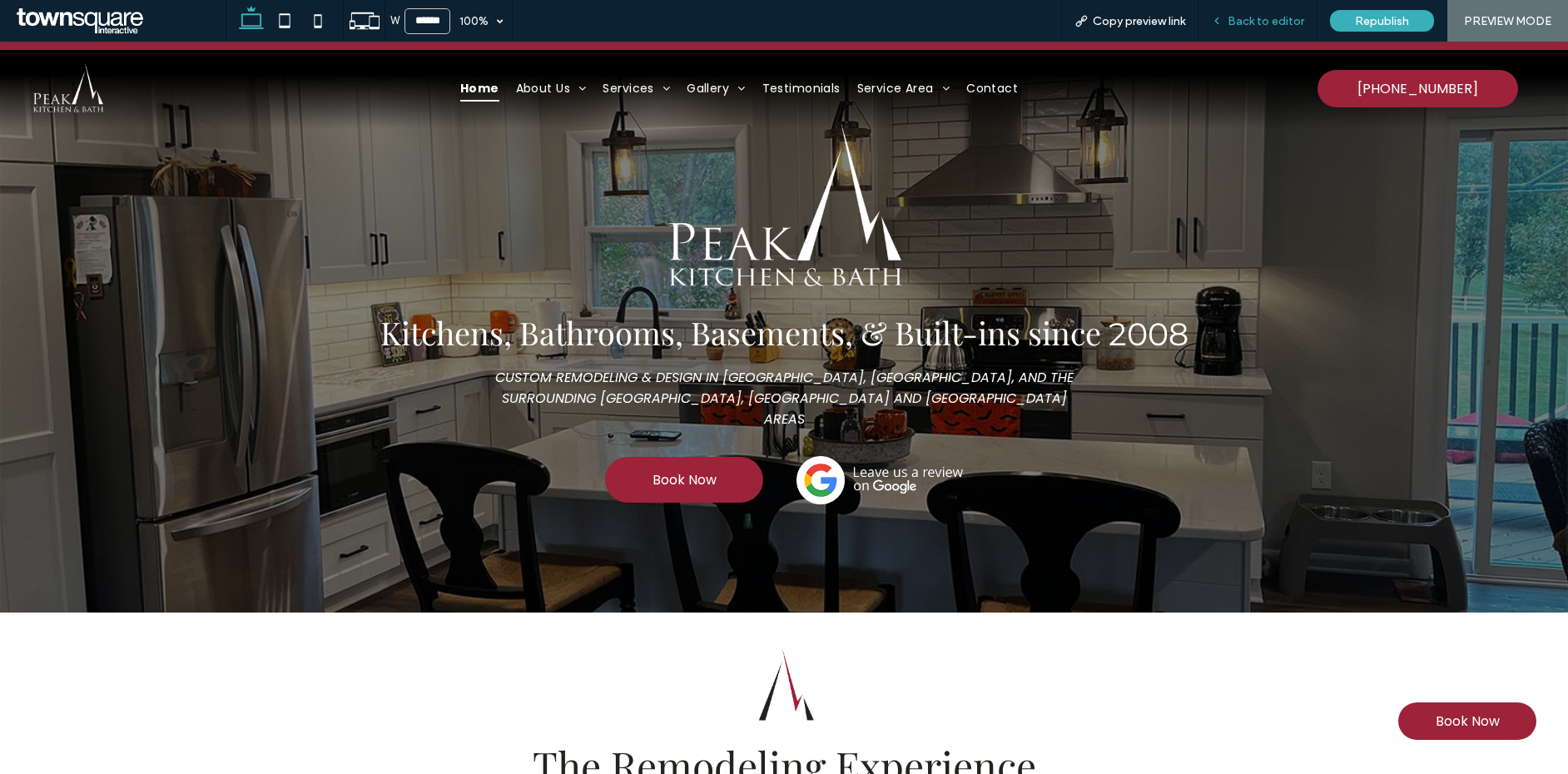
click at [1272, 32] on div "Back to editor" at bounding box center [1258, 20] width 119 height 42
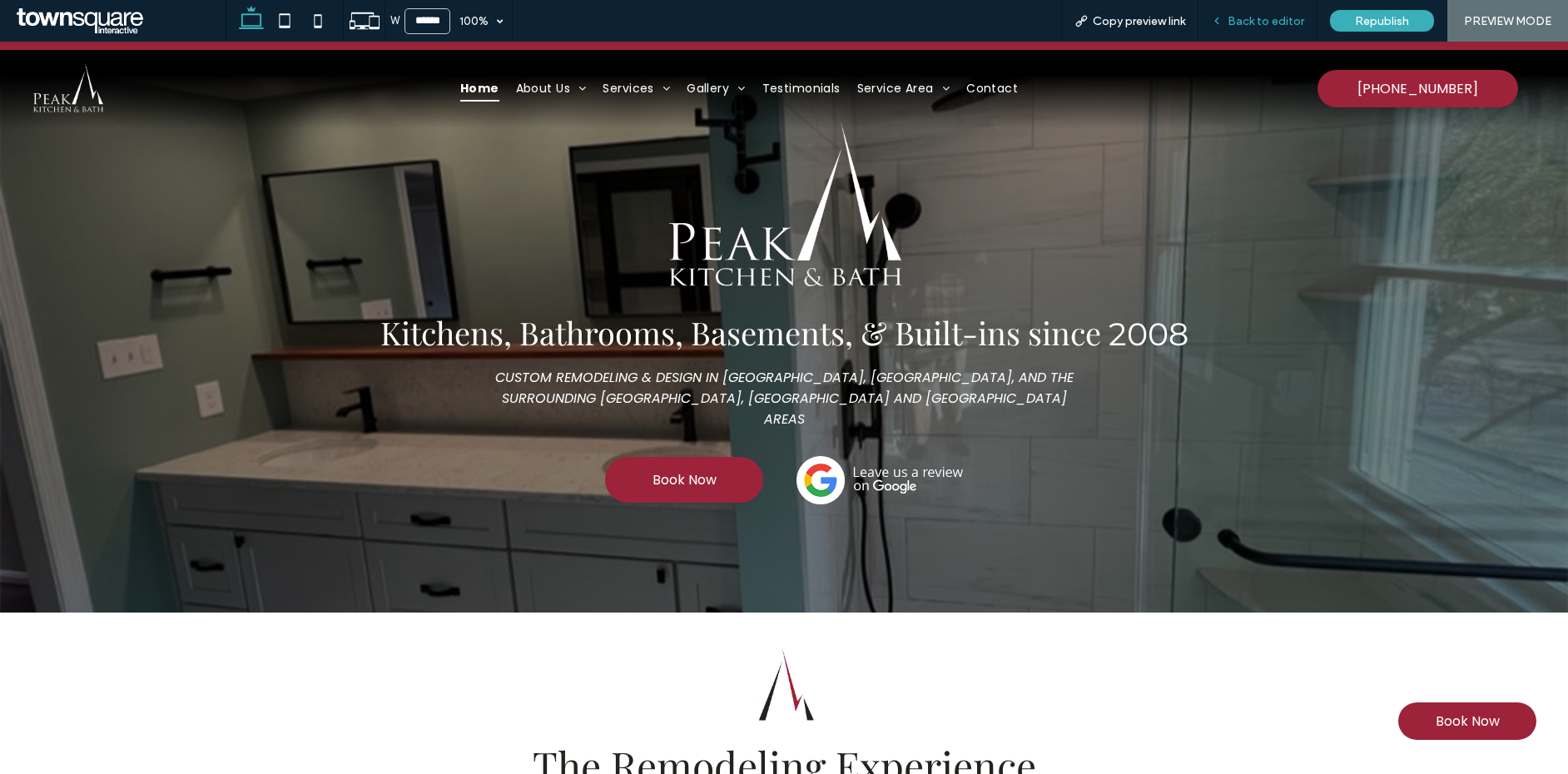
click at [1272, 12] on div "Back to editor" at bounding box center [1258, 20] width 119 height 42
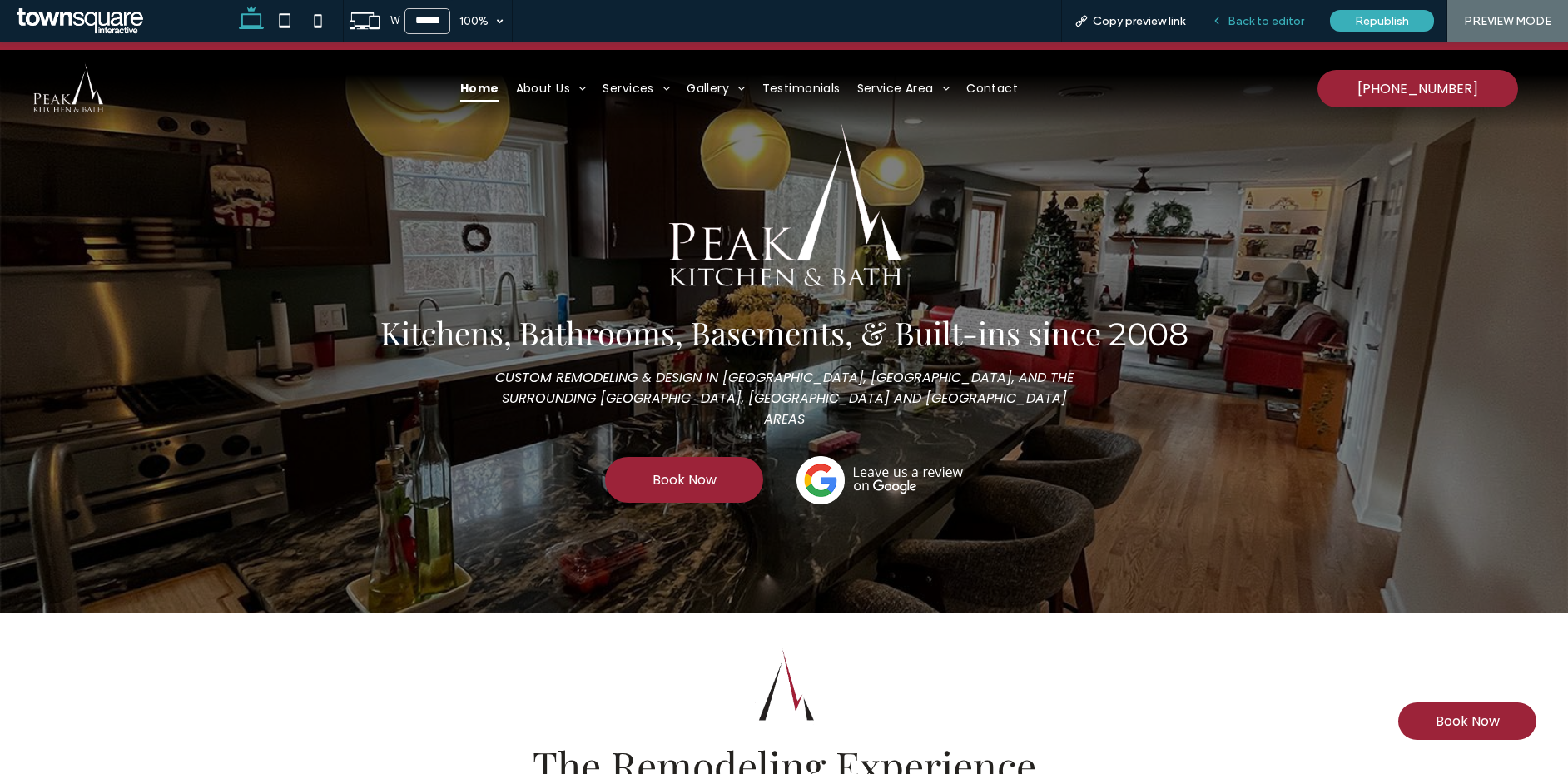
click at [1270, 16] on span "Back to editor" at bounding box center [1266, 20] width 77 height 14
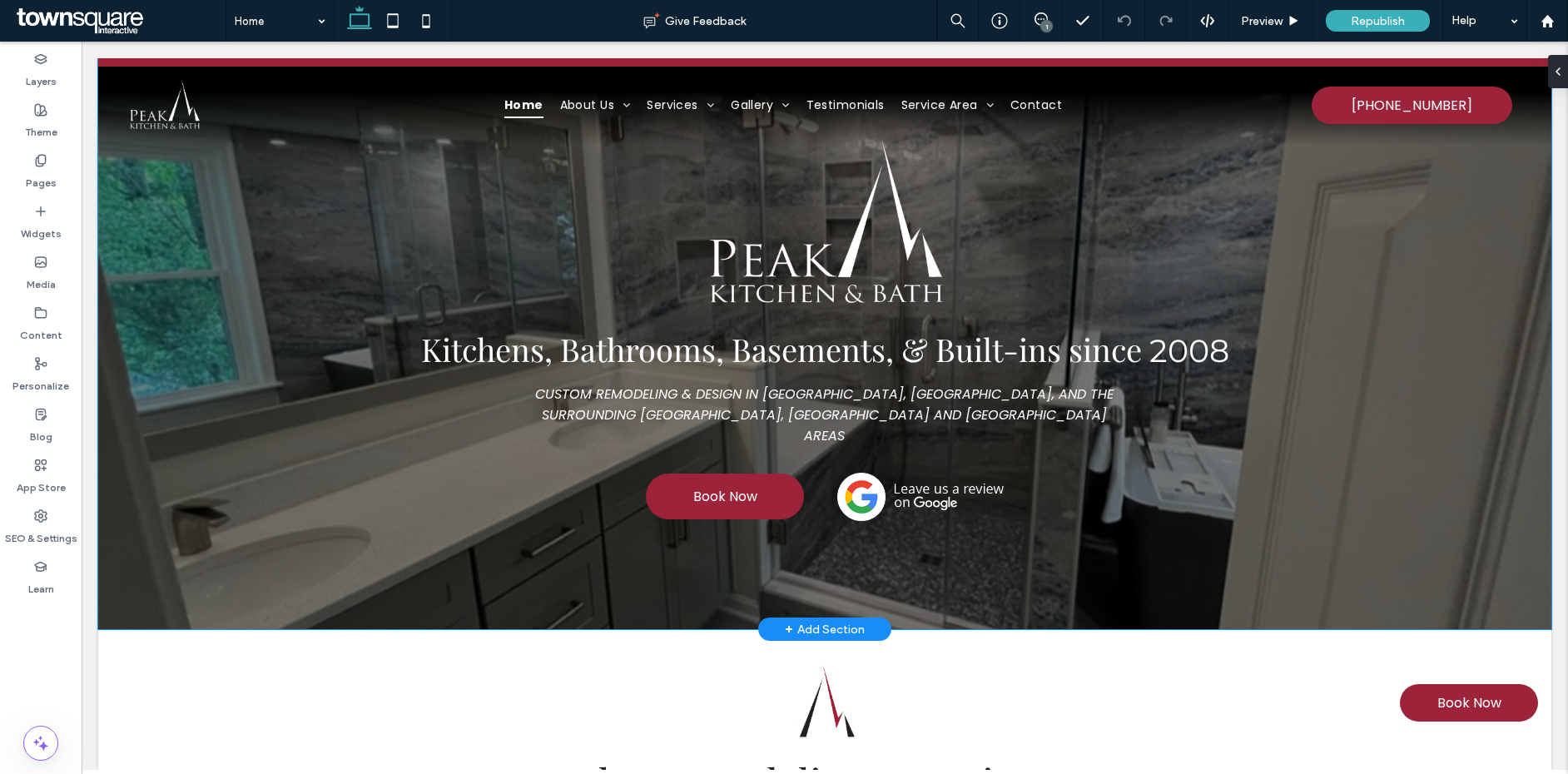
click at [1336, 264] on div at bounding box center [824, 343] width 1453 height 571
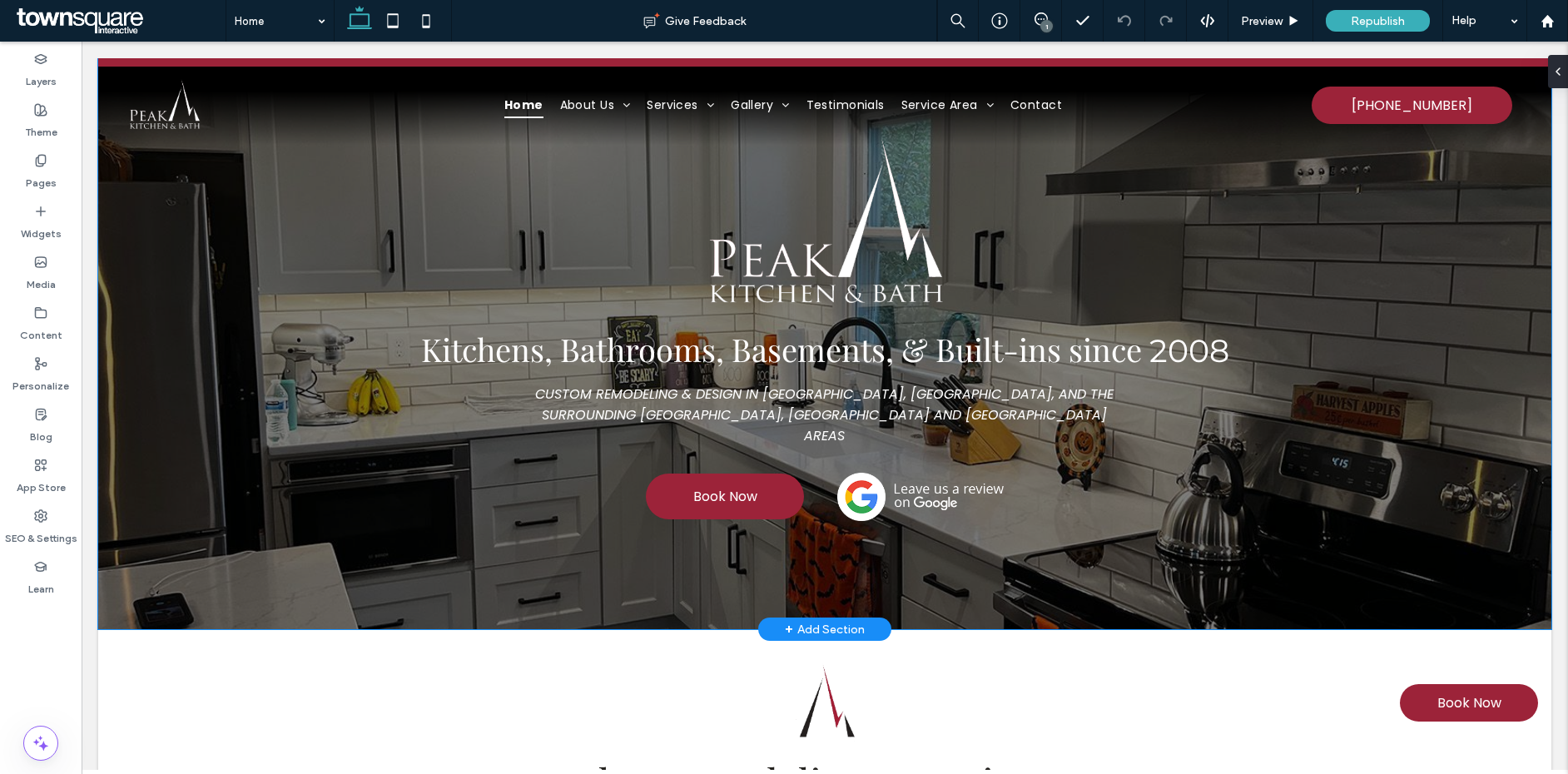
click at [547, 544] on div "Kitchens, Bathrooms, Basements, & Built-ins since 2008 CUSTOM REMODELING & DESI…" at bounding box center [824, 343] width 999 height 571
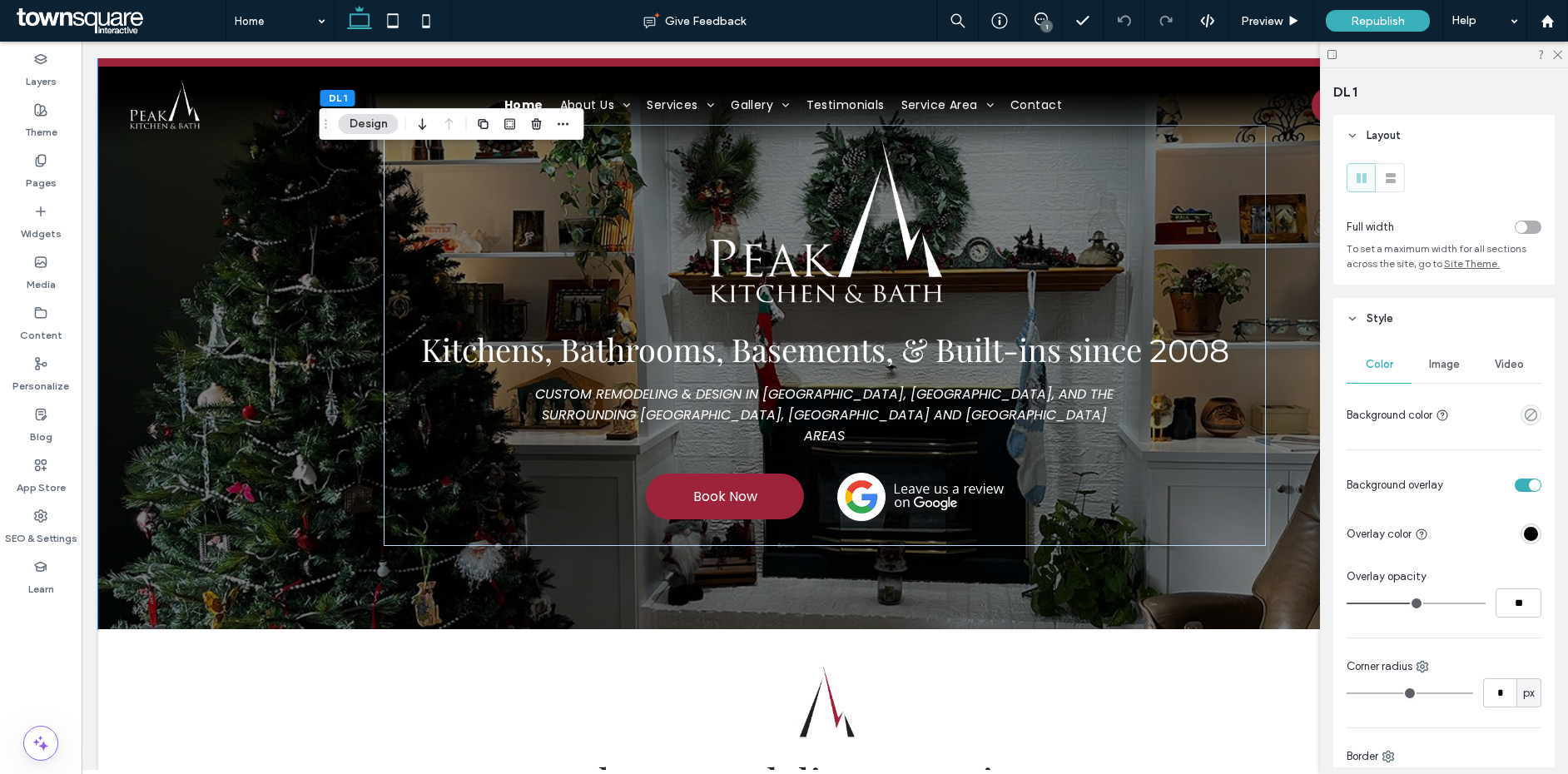
click at [1439, 372] on div "Image" at bounding box center [1444, 365] width 65 height 37
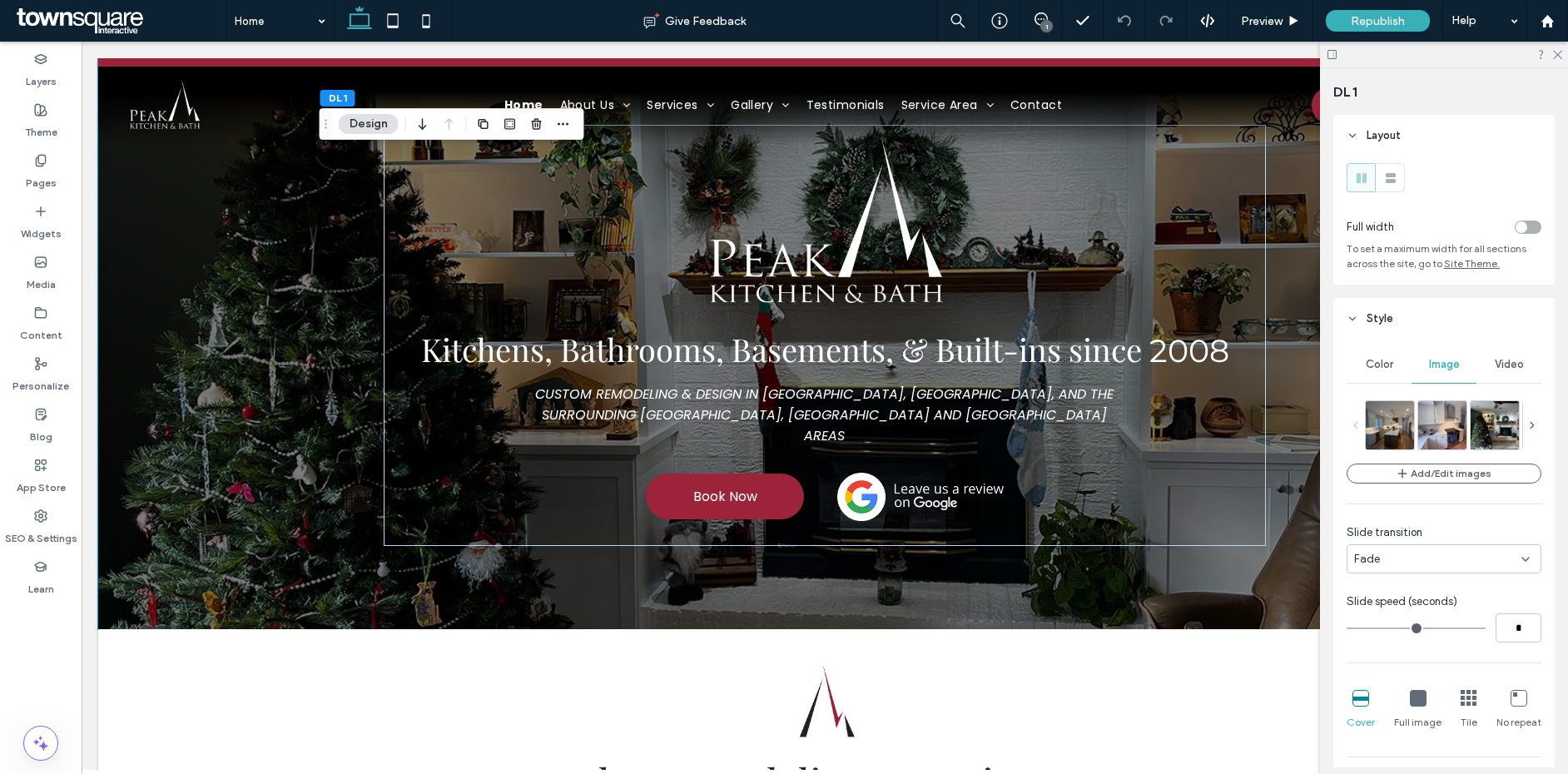
scroll to position [4, 0]
click at [1506, 630] on input "*" at bounding box center [1518, 624] width 45 height 29
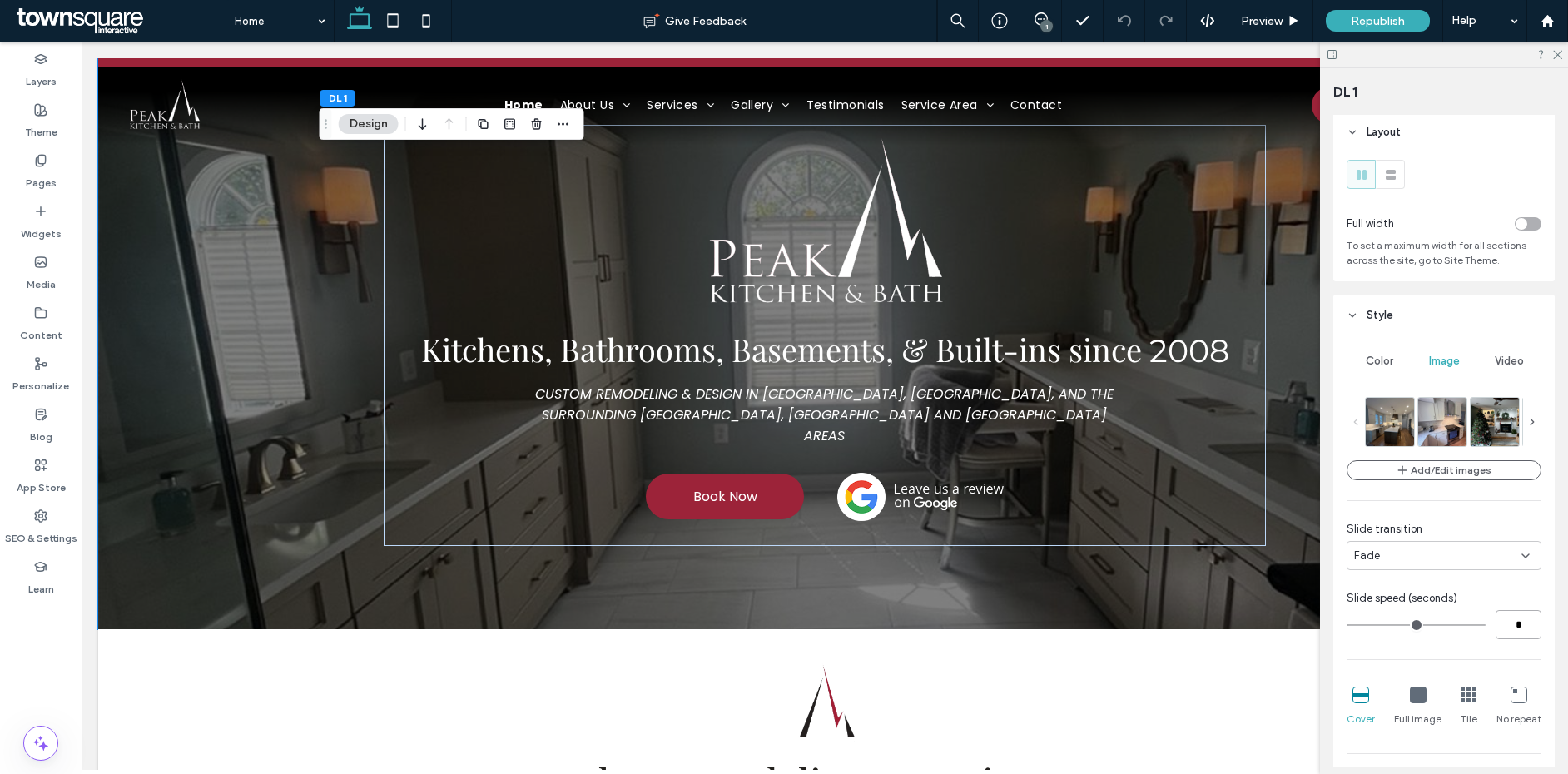
type input "*"
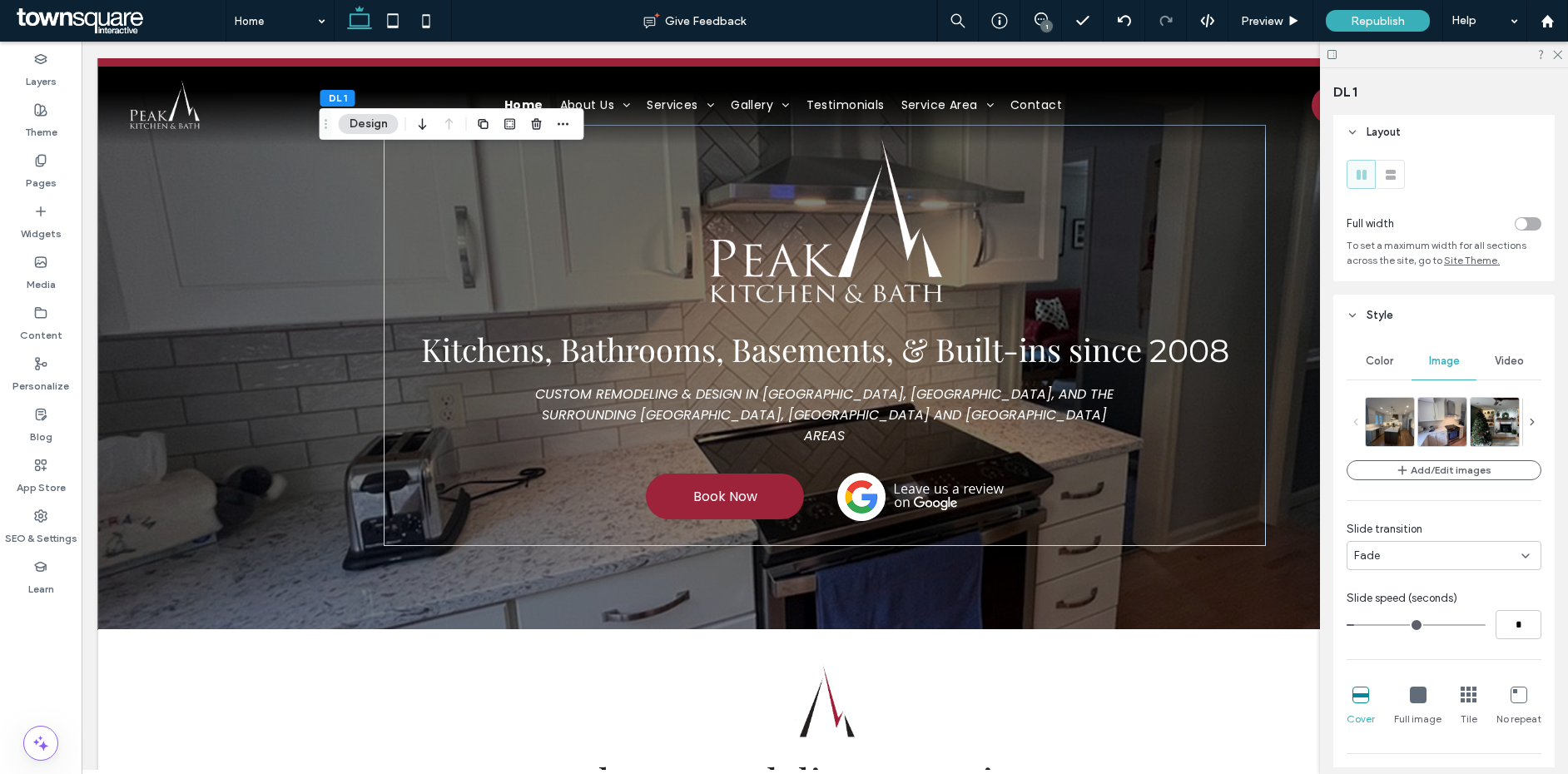
click at [1413, 696] on icon at bounding box center [1419, 695] width 17 height 17
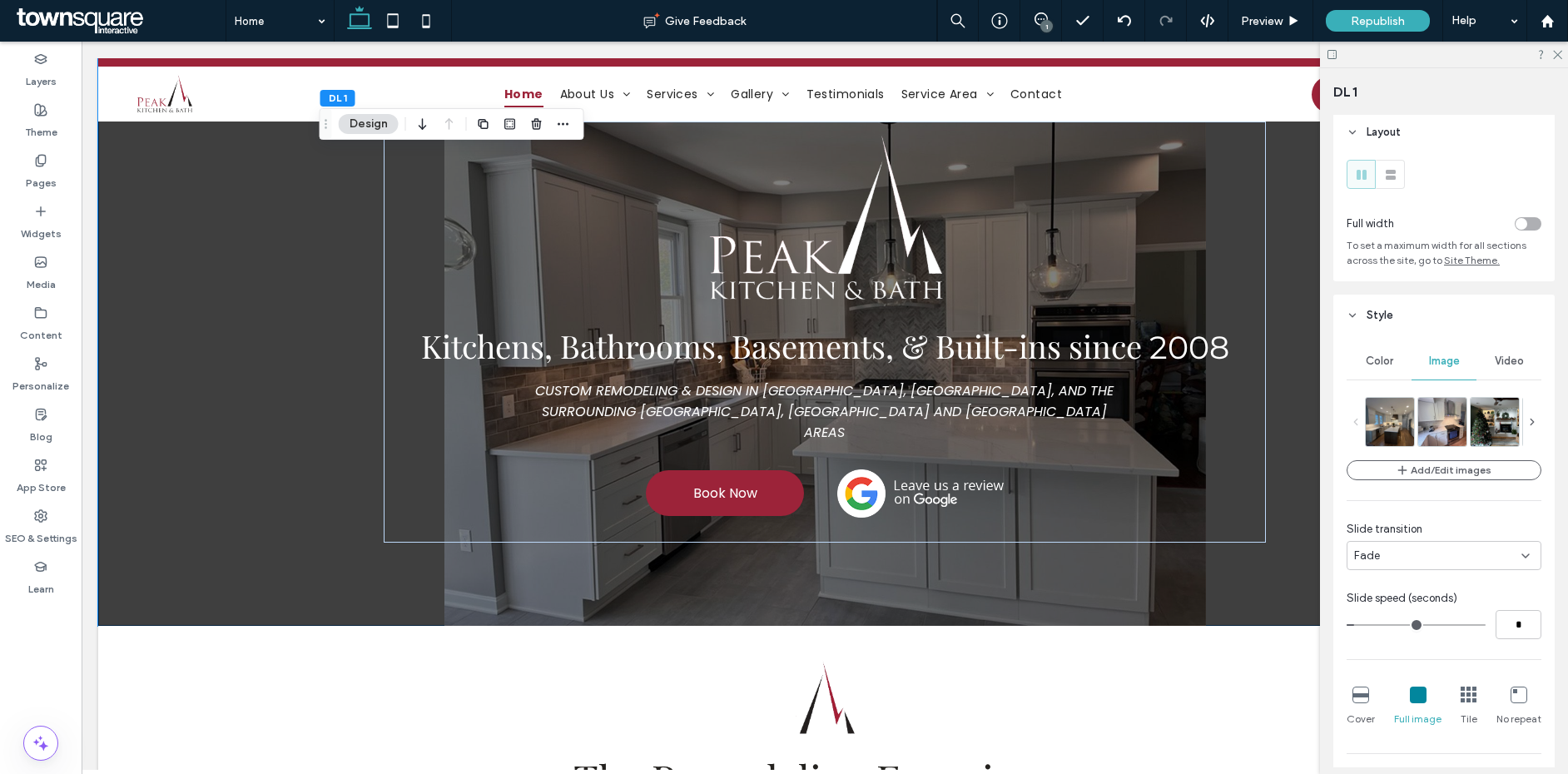
click at [1462, 696] on icon at bounding box center [1469, 695] width 17 height 17
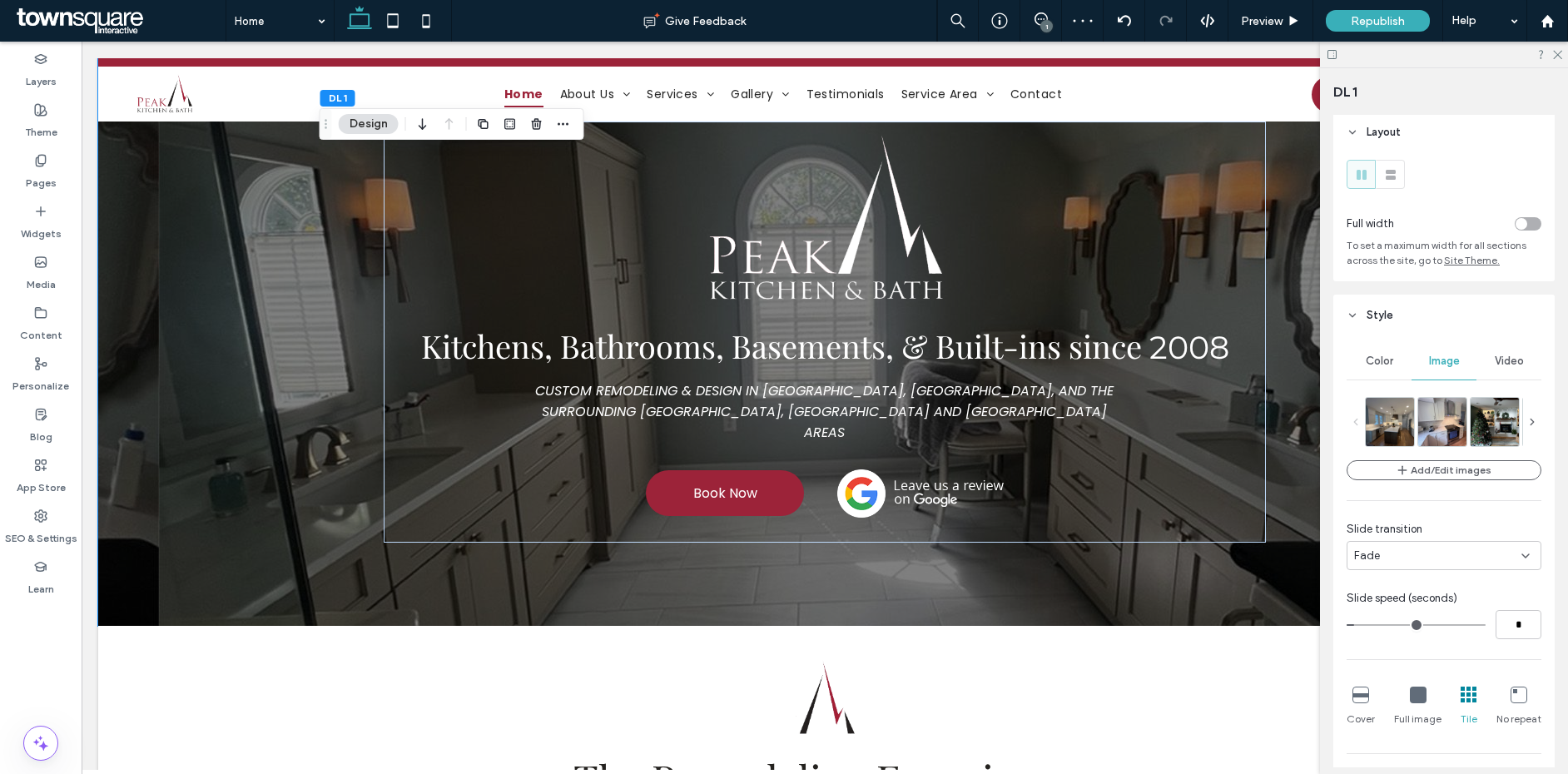
click at [1360, 693] on icon at bounding box center [1361, 695] width 17 height 17
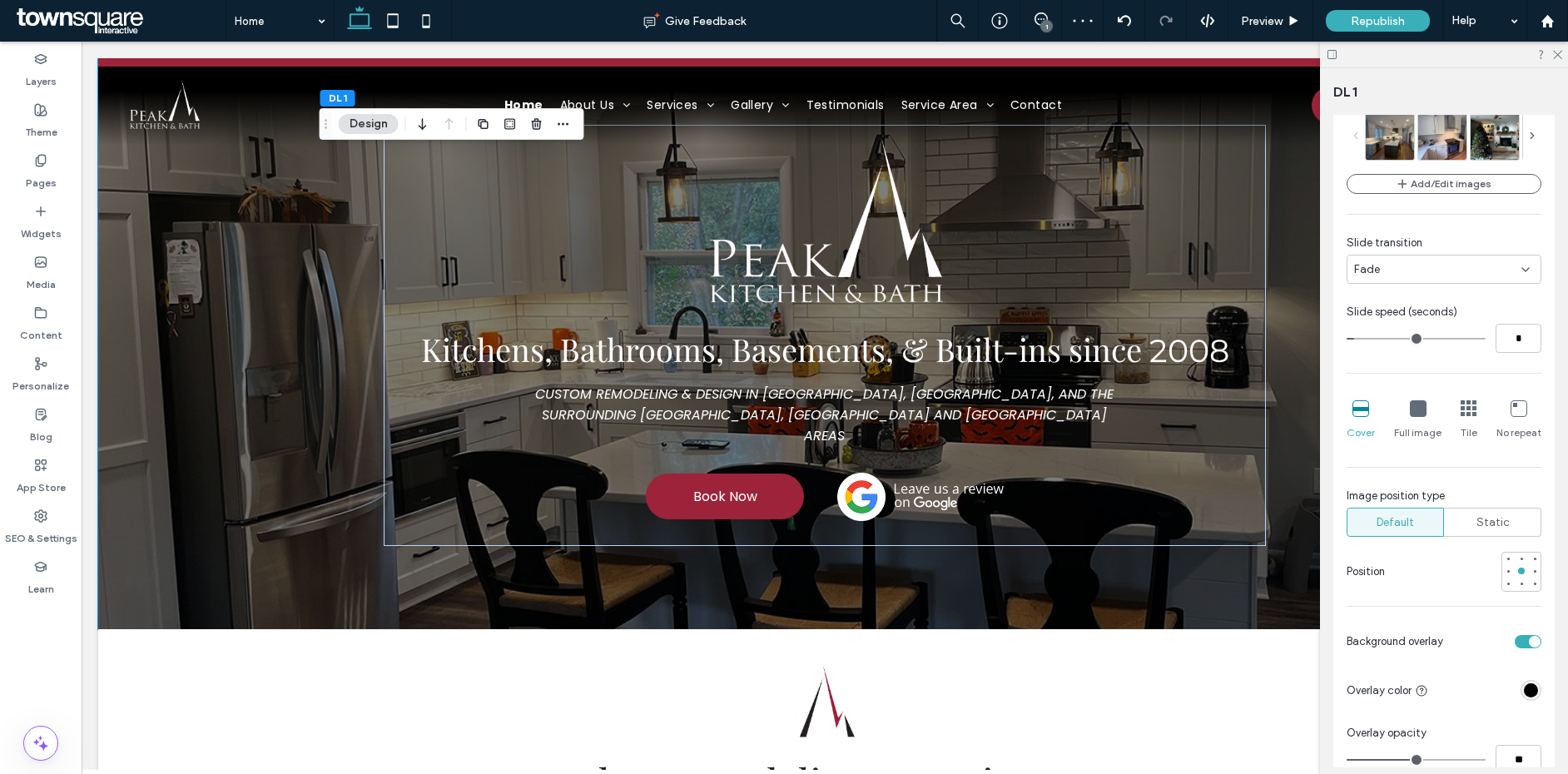
scroll to position [308, 0]
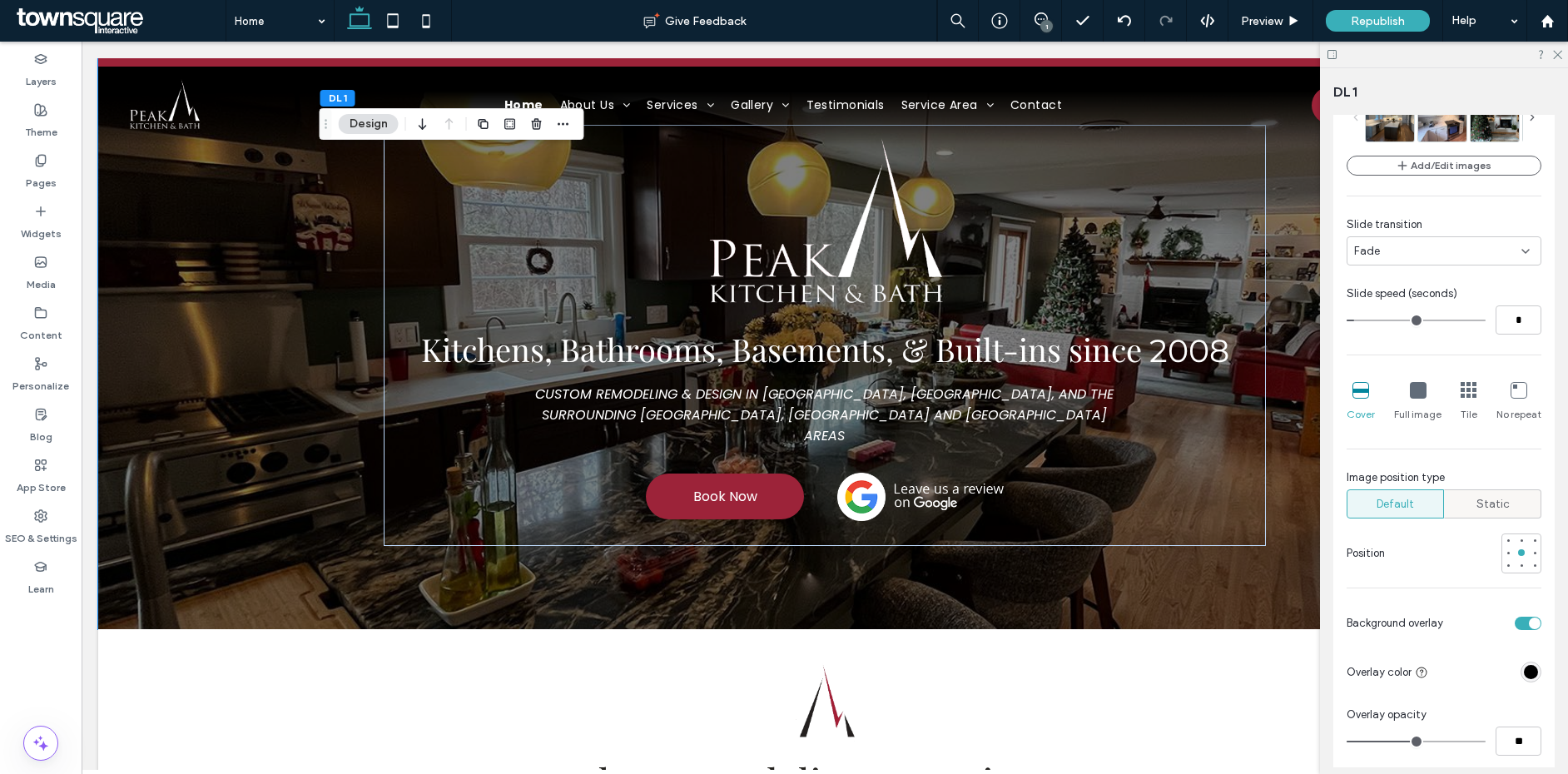
click at [1469, 507] on div "Static" at bounding box center [1493, 504] width 76 height 28
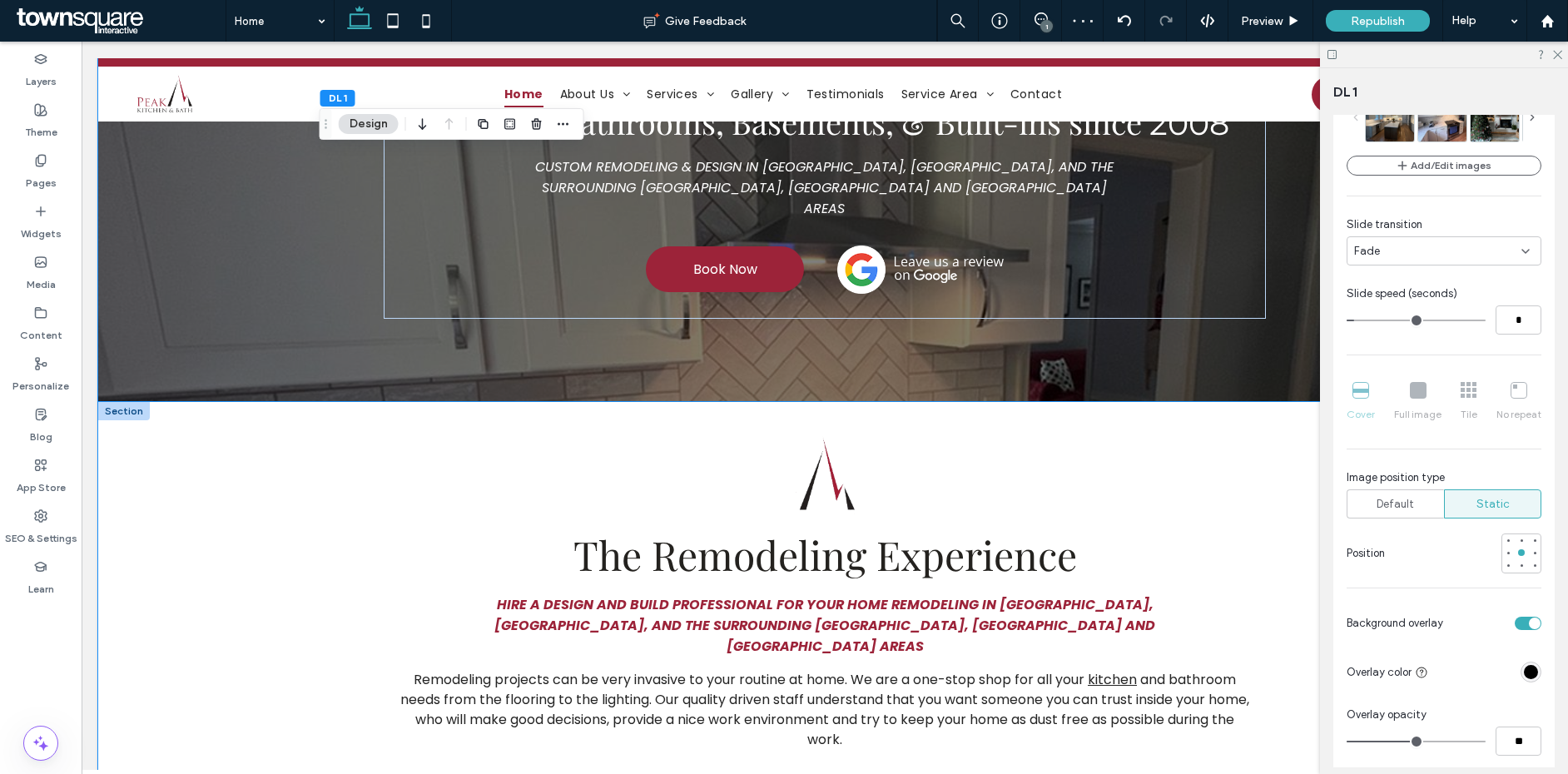
scroll to position [0, 0]
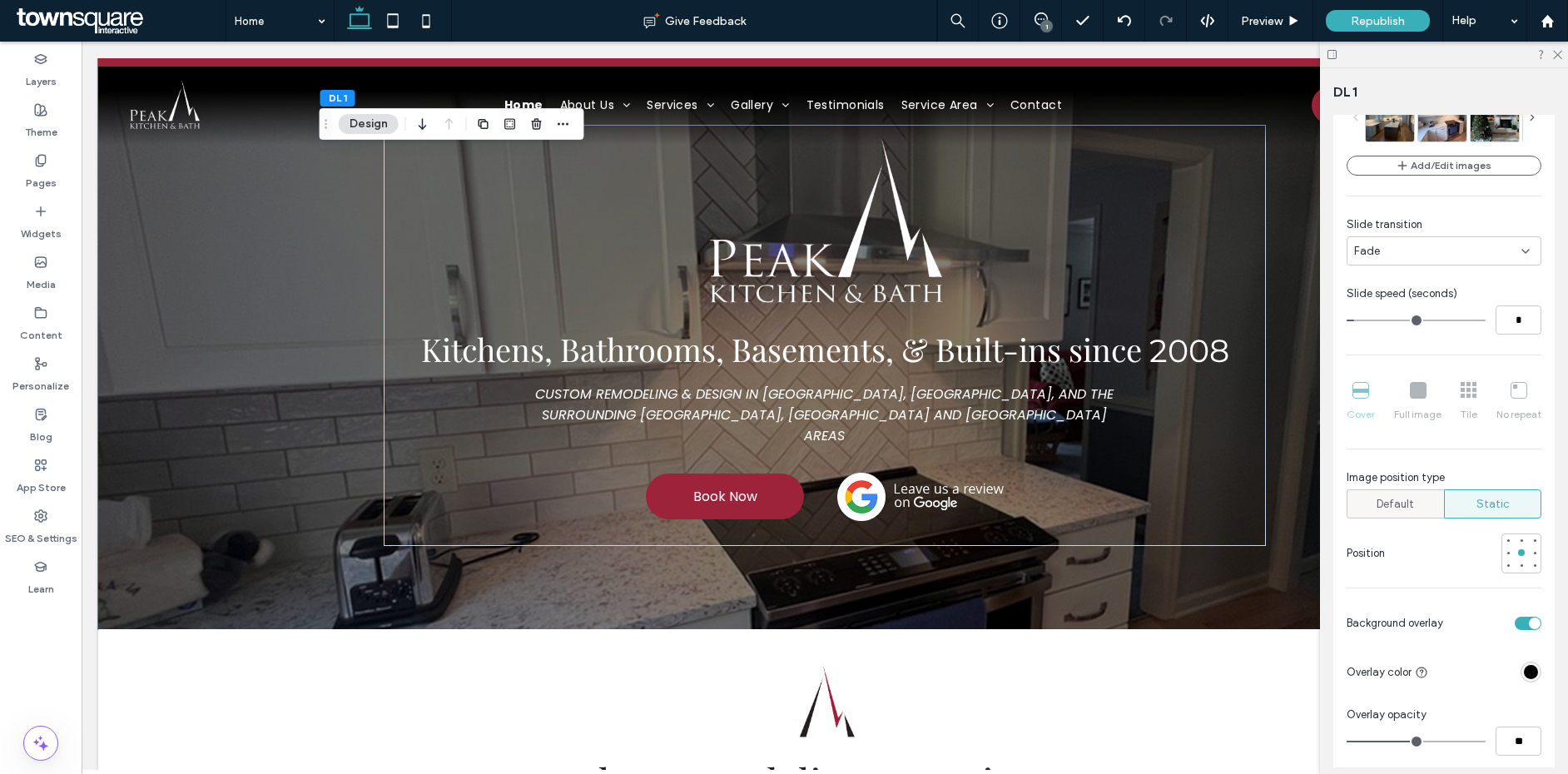
click at [1413, 509] on div "Default" at bounding box center [1396, 504] width 76 height 28
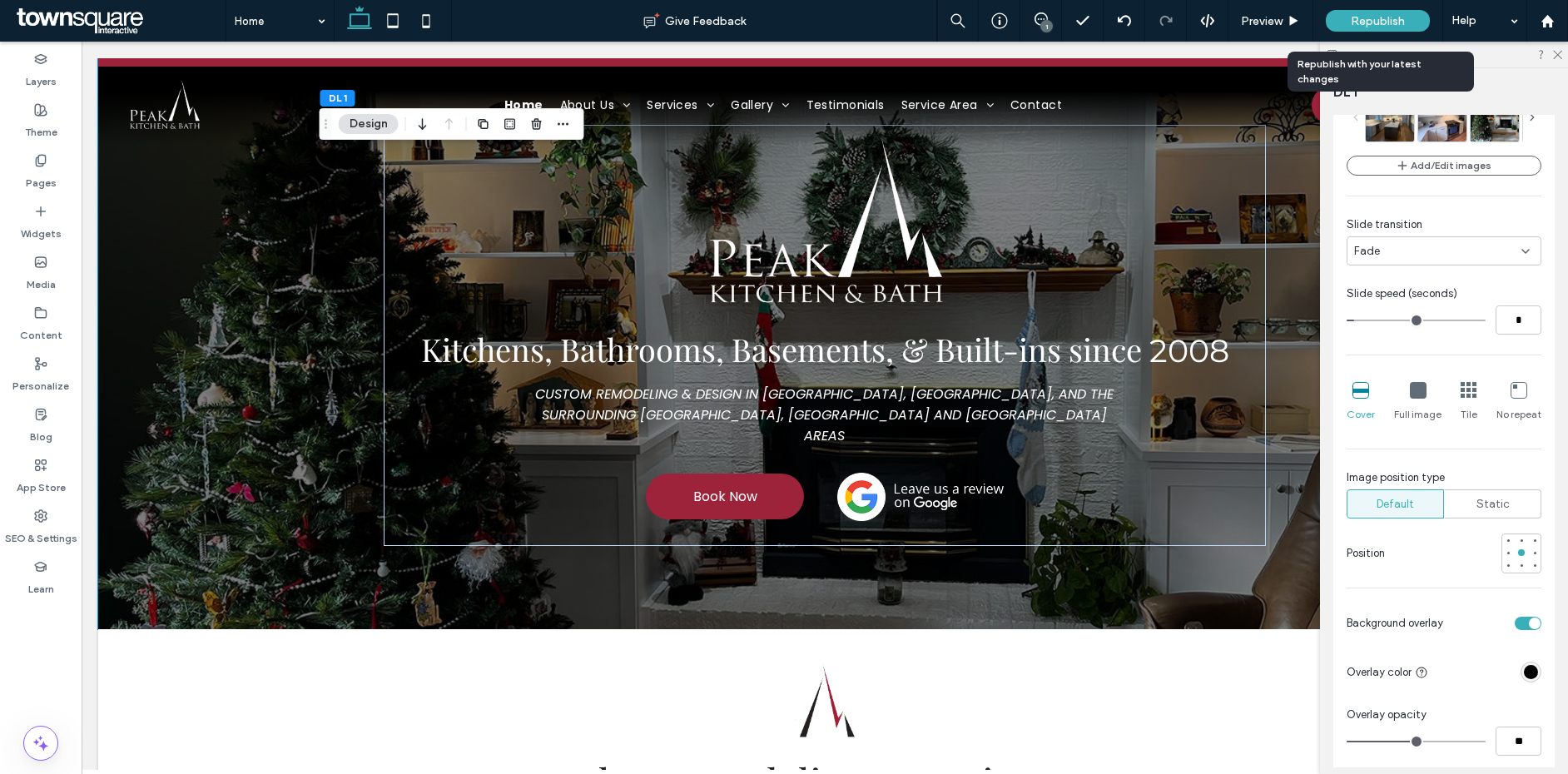
click at [1377, 19] on span "Republish" at bounding box center [1378, 20] width 54 height 14
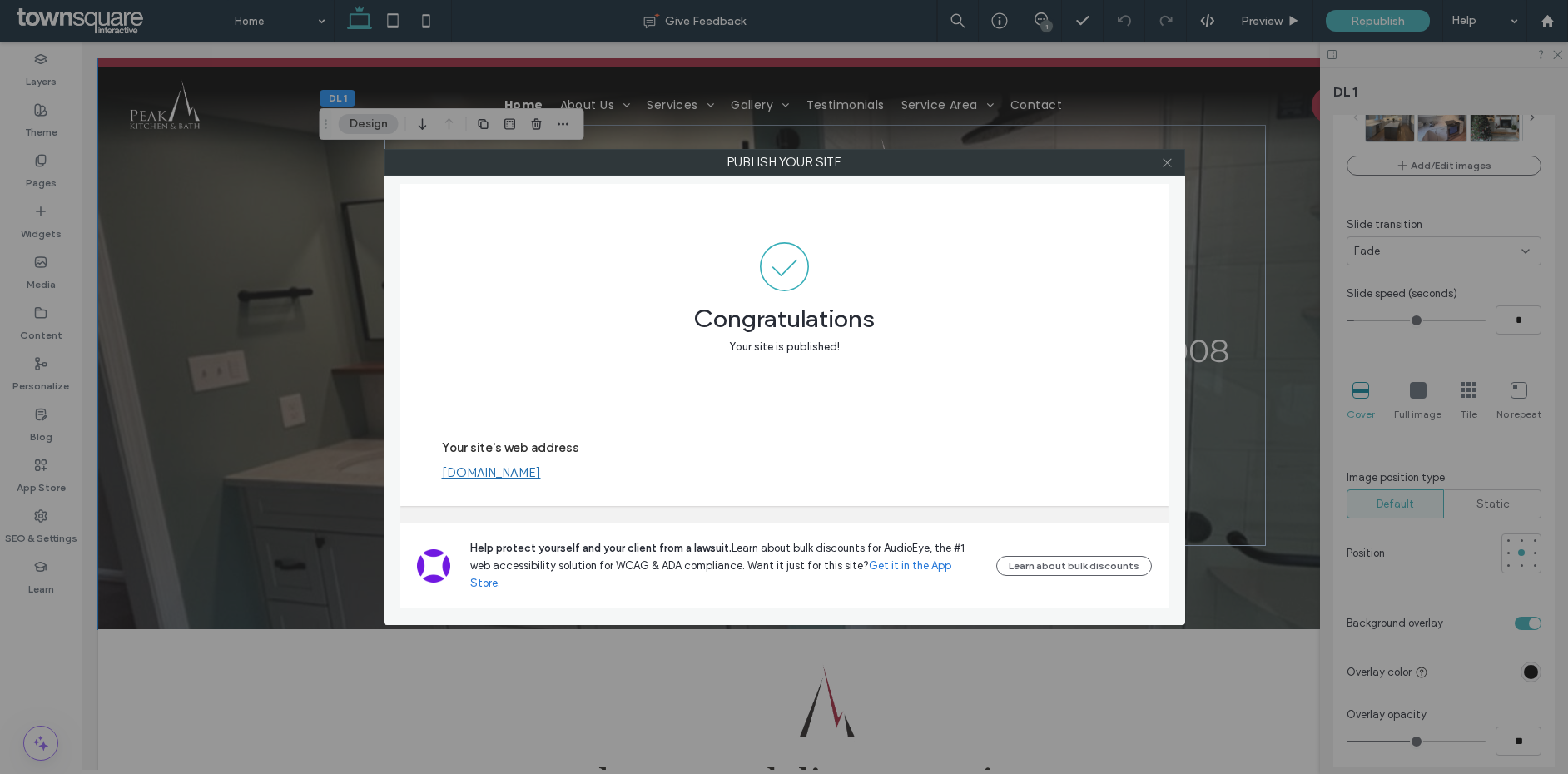
click at [1169, 162] on icon at bounding box center [1167, 162] width 12 height 12
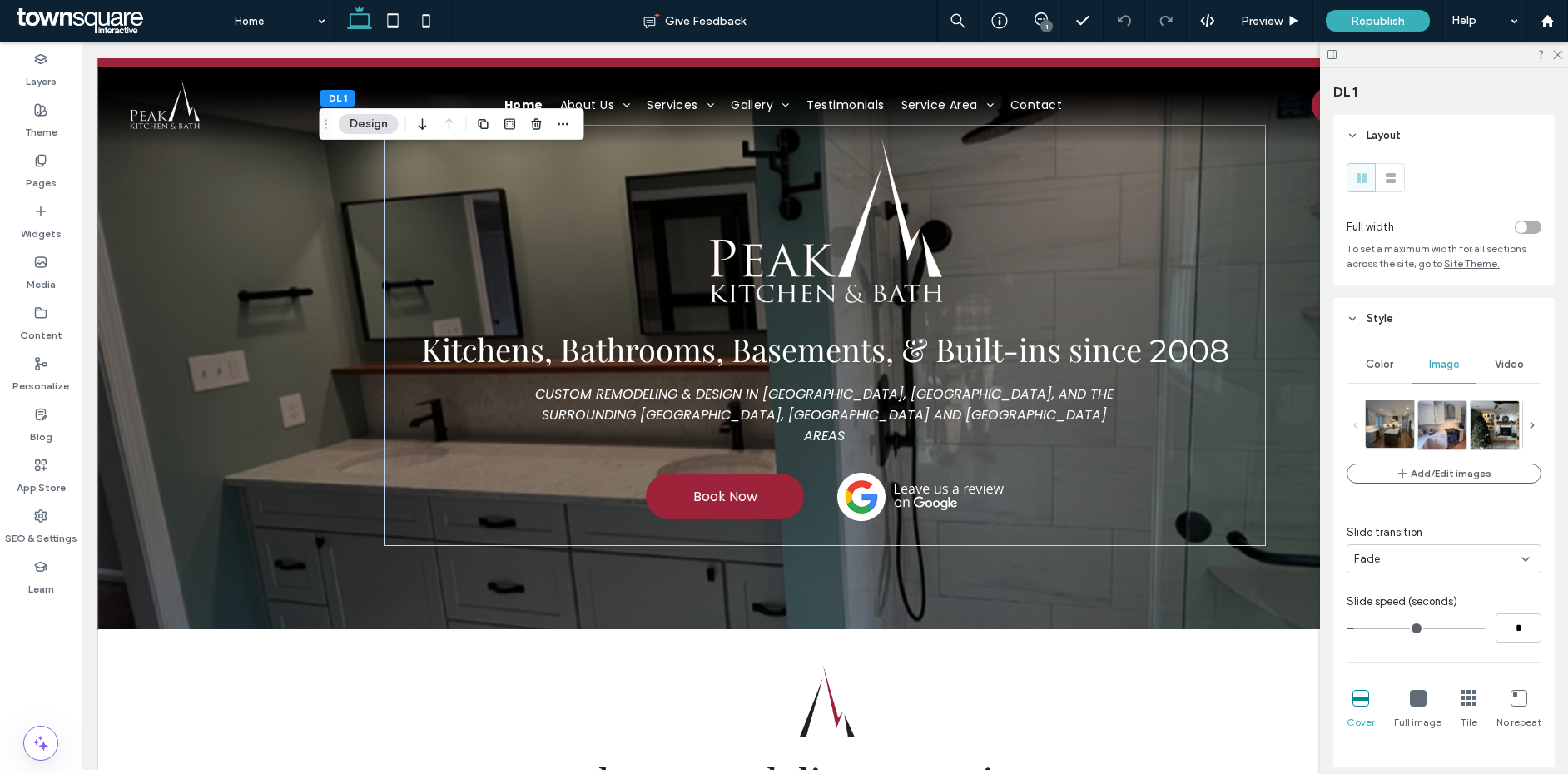
click at [1399, 406] on img at bounding box center [1398, 423] width 64 height 48
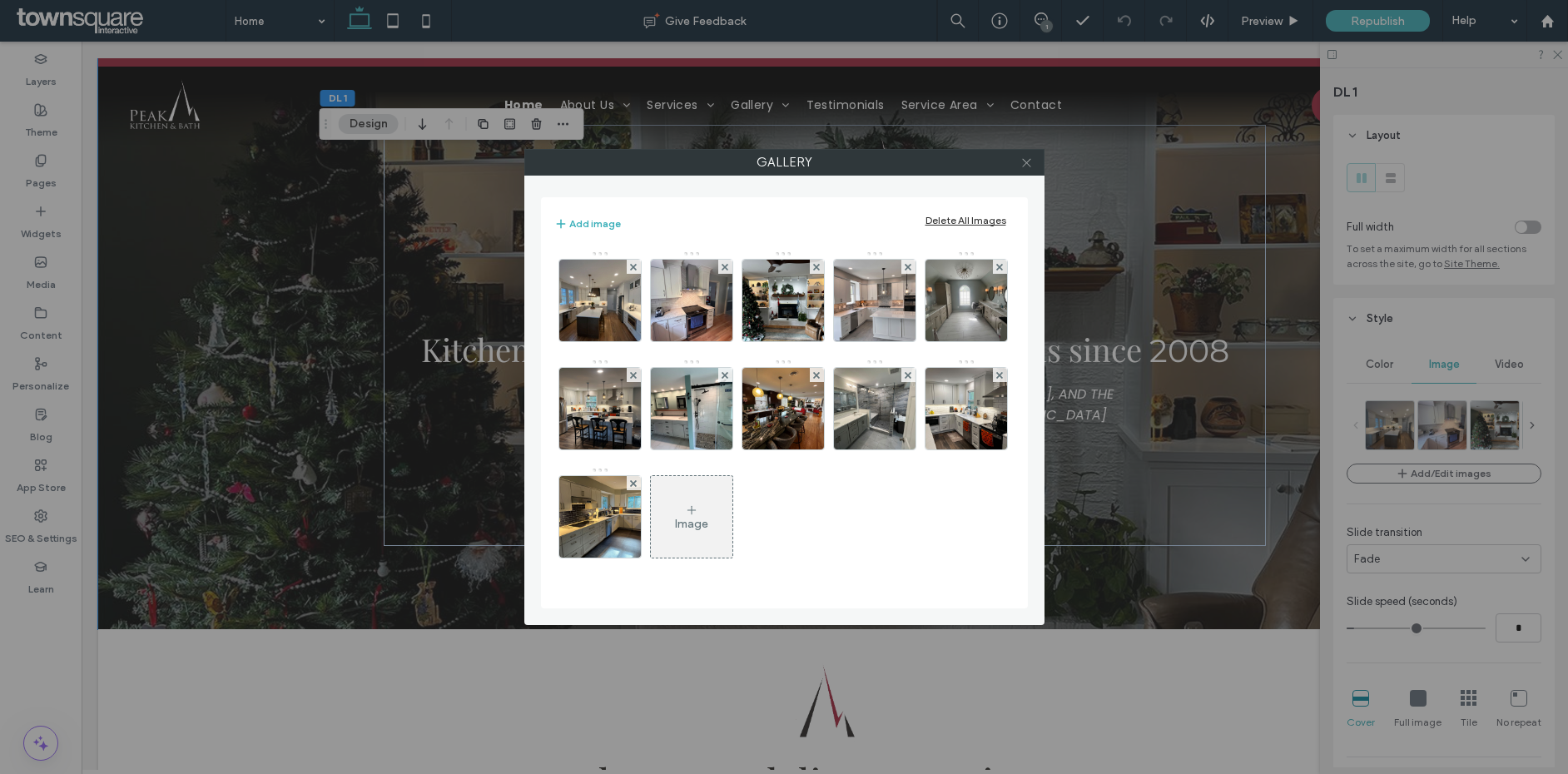
click at [1029, 156] on icon at bounding box center [1026, 162] width 12 height 12
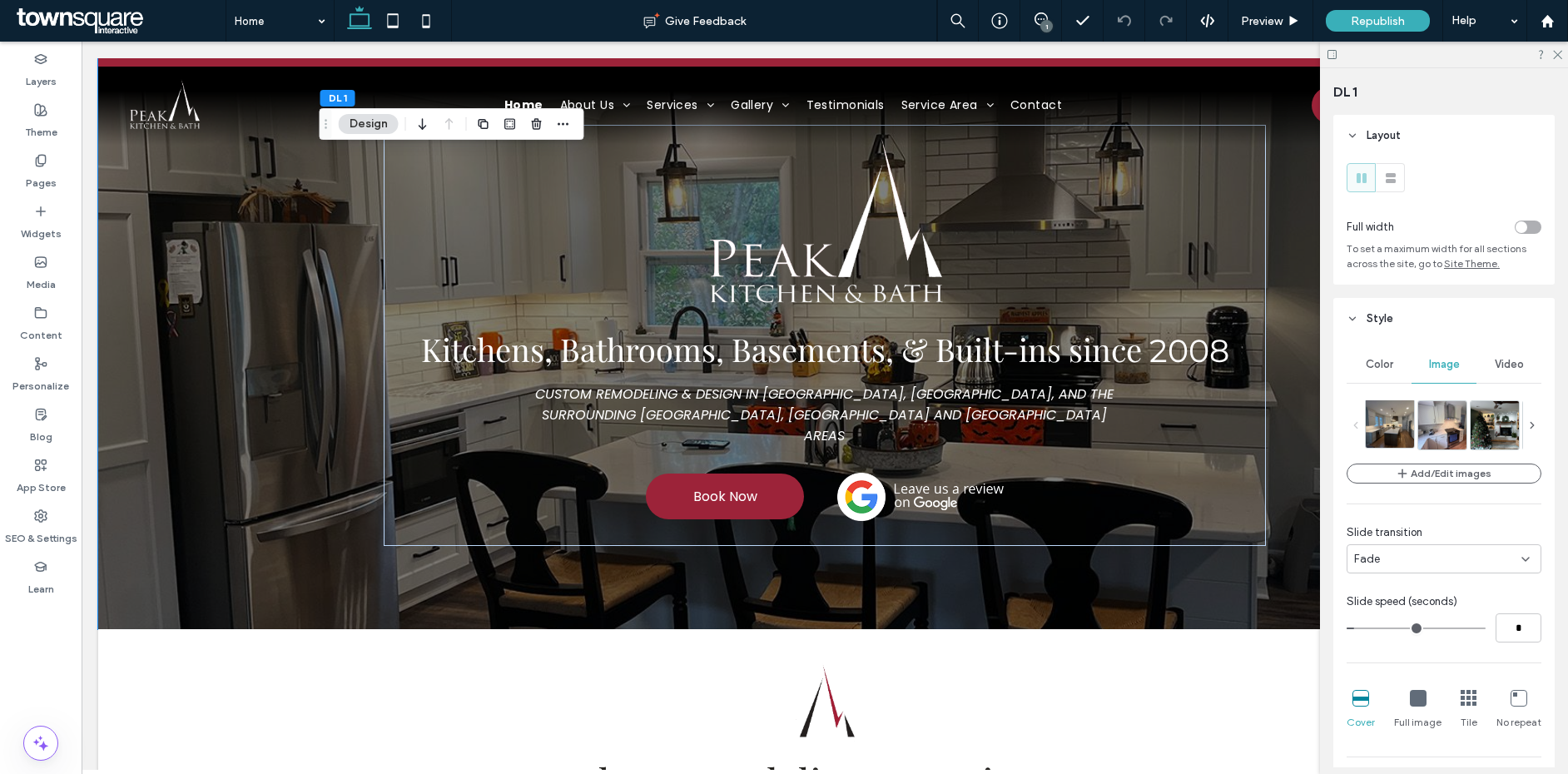
click at [1366, 419] on img at bounding box center [1398, 423] width 64 height 48
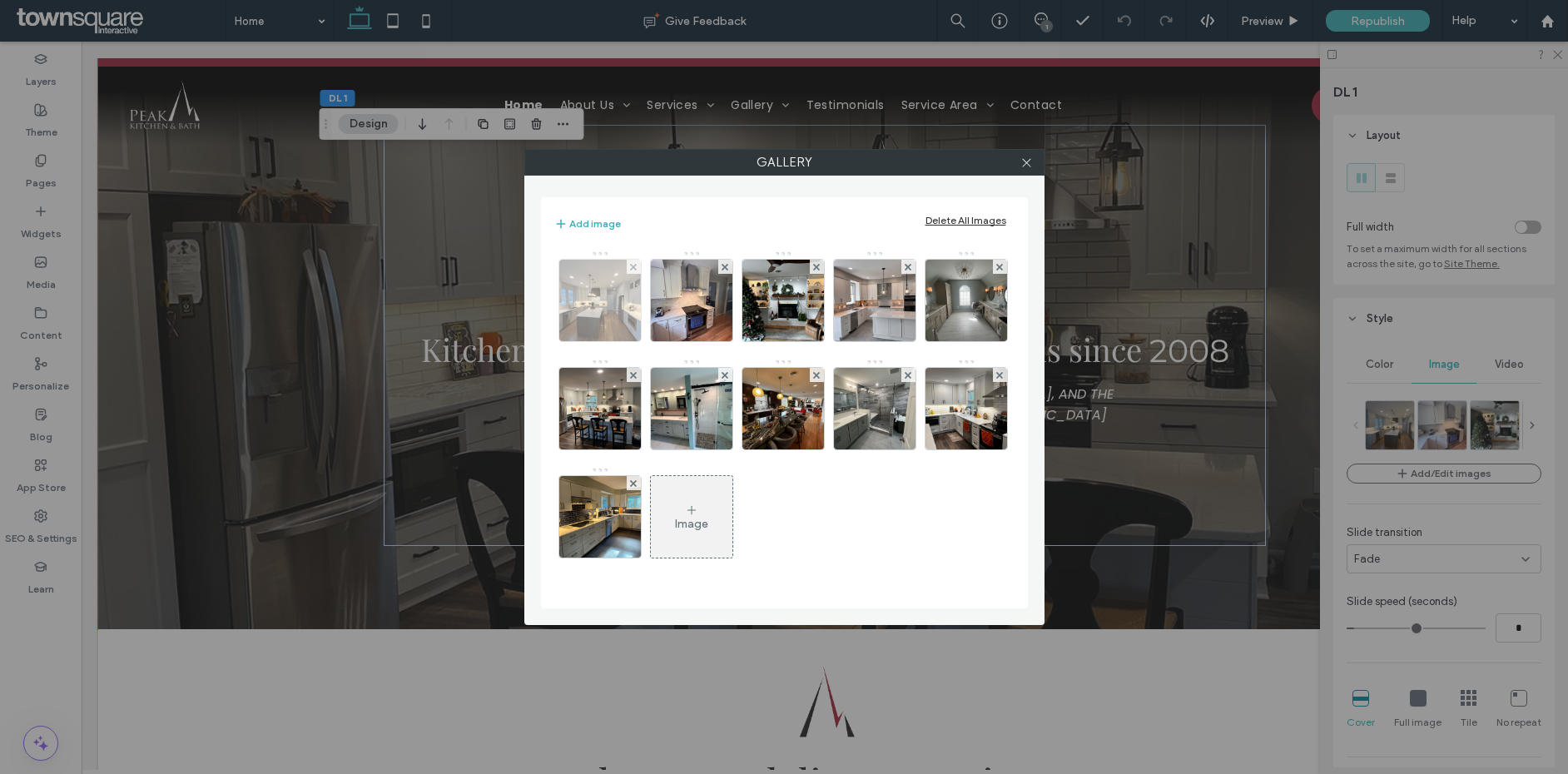
click at [599, 301] on img at bounding box center [600, 300] width 109 height 81
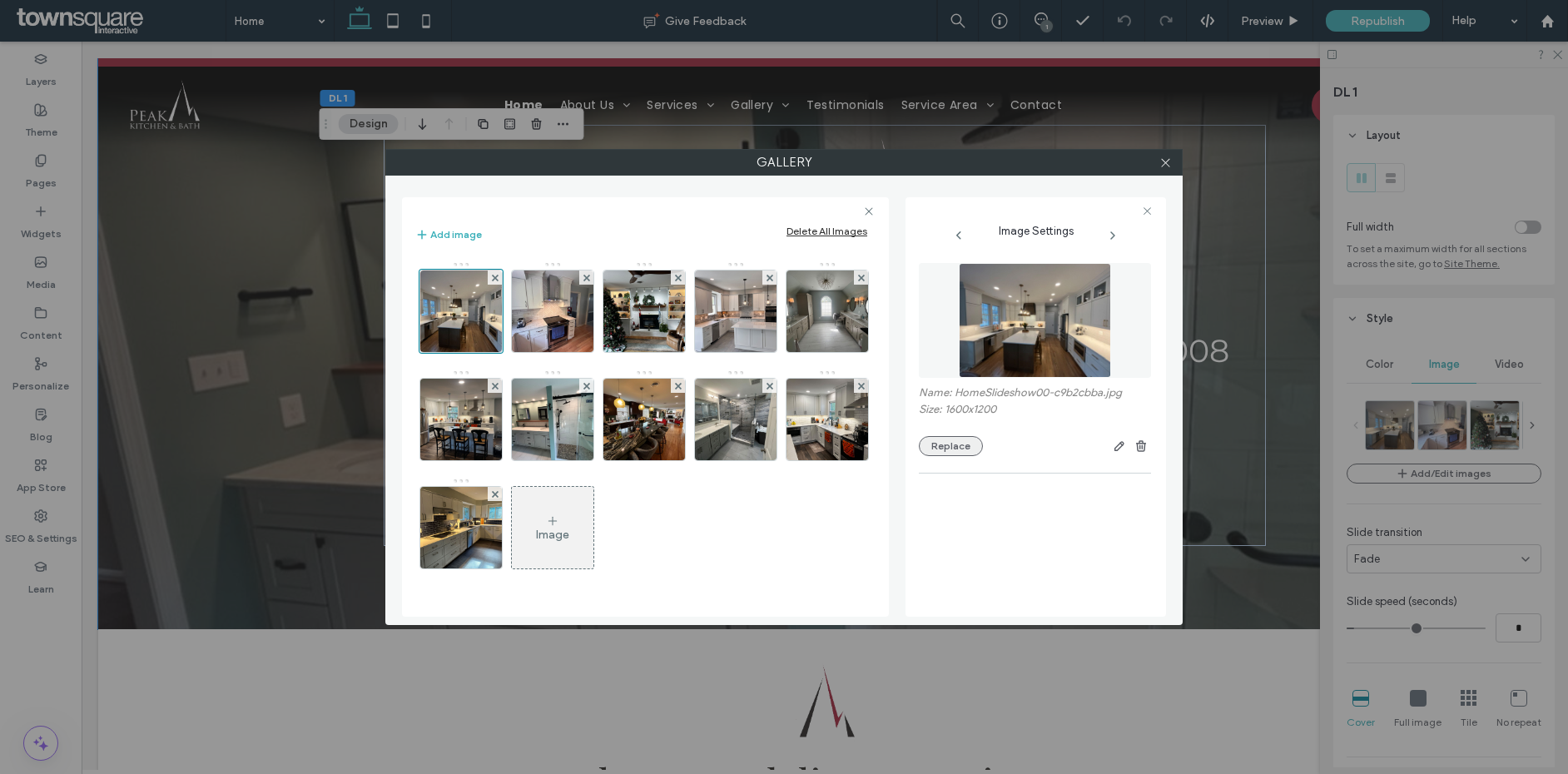
click at [926, 442] on button "Replace" at bounding box center [950, 446] width 64 height 20
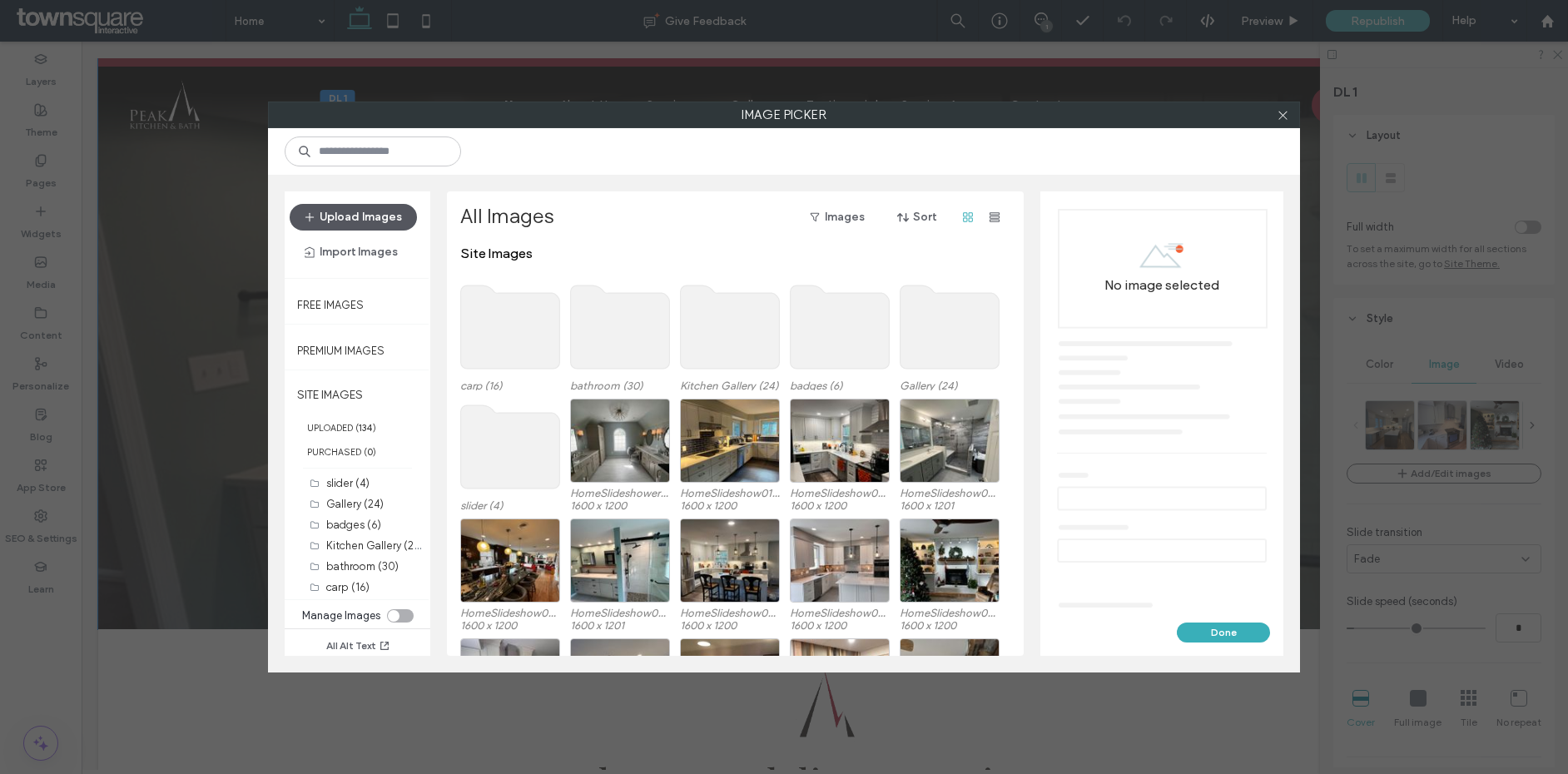
click at [363, 218] on button "Upload Images" at bounding box center [354, 217] width 128 height 27
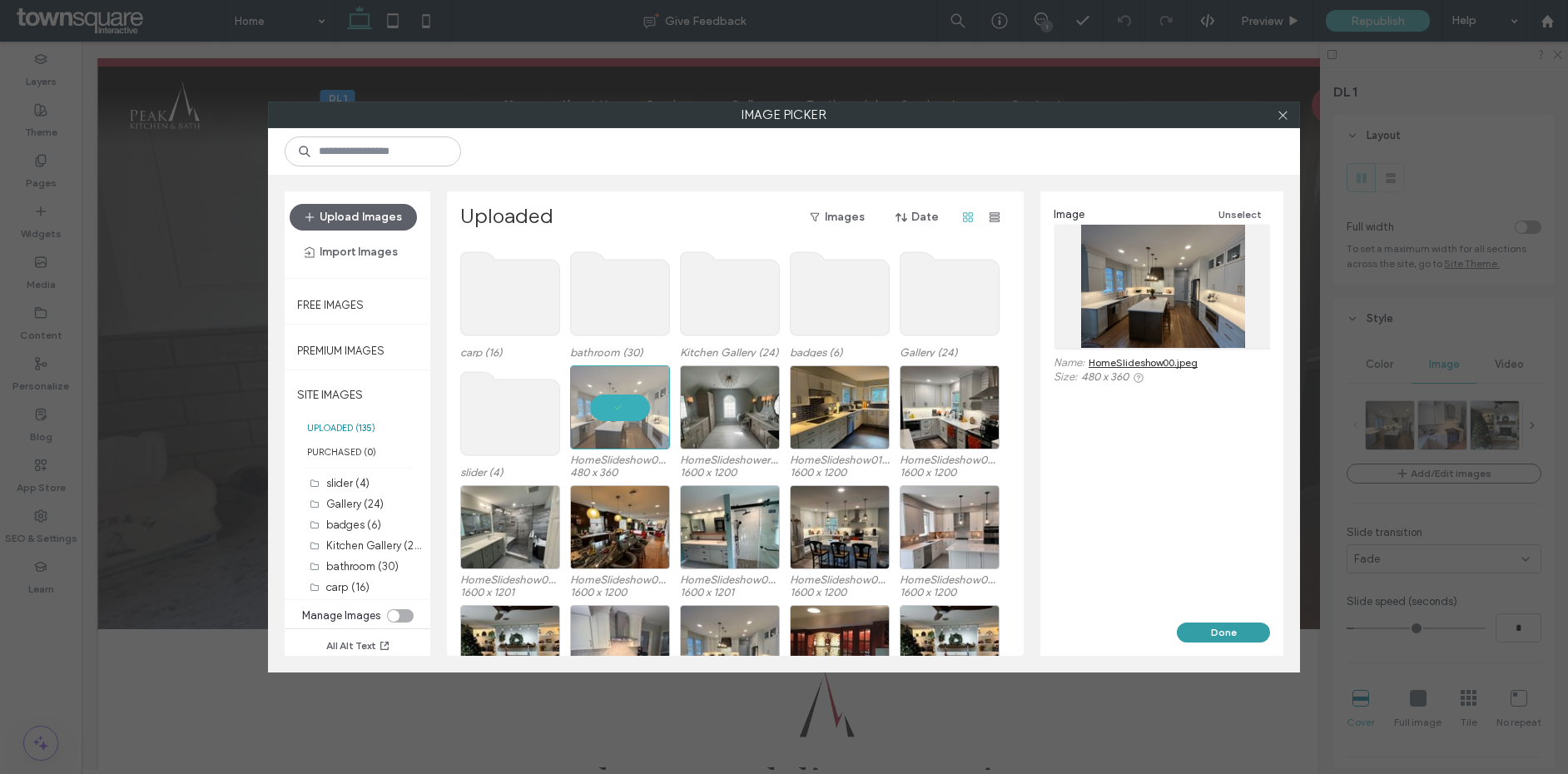
click at [1223, 629] on button "Done" at bounding box center [1223, 632] width 94 height 20
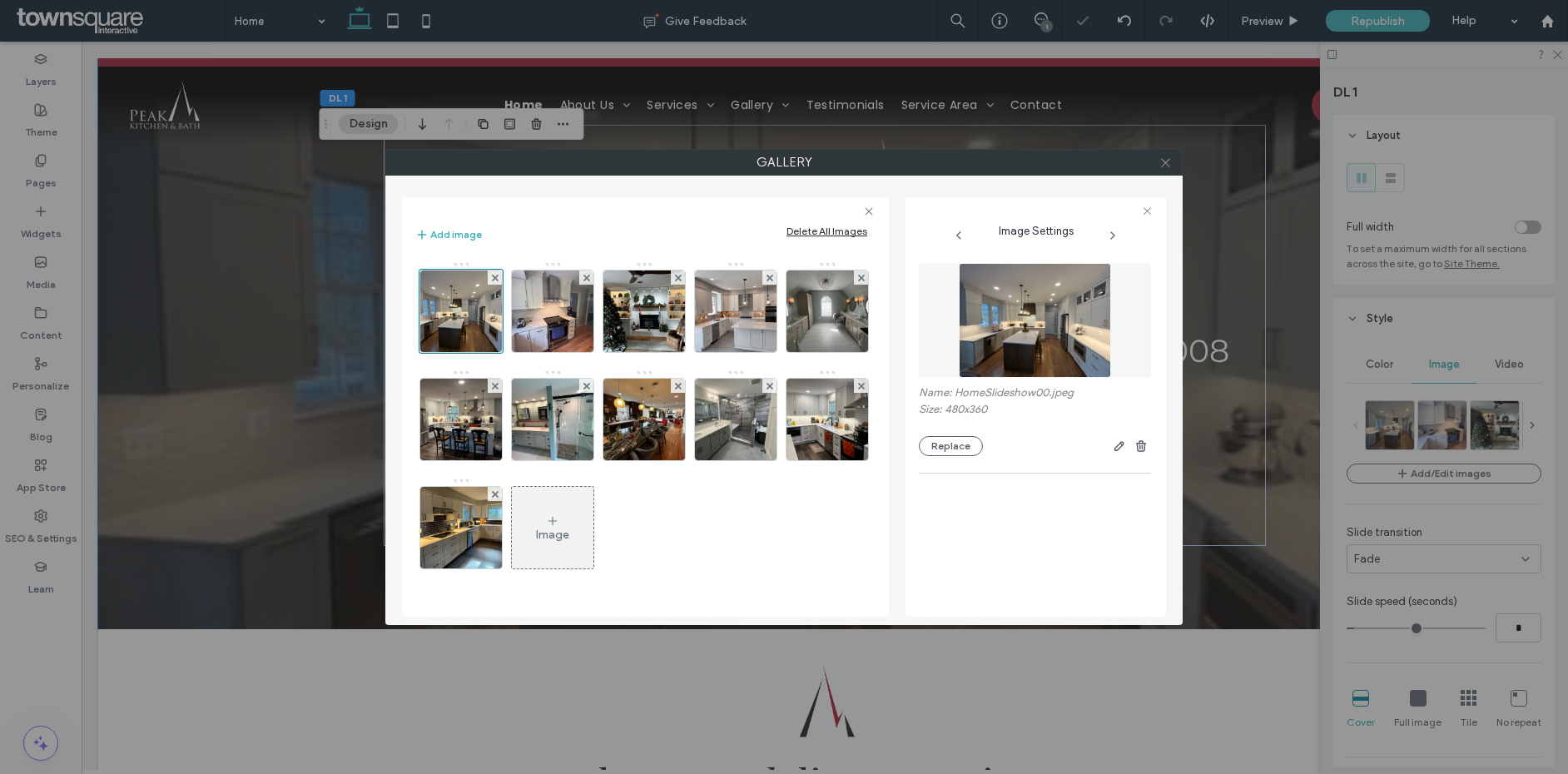
click at [1164, 169] on span at bounding box center [1165, 162] width 12 height 25
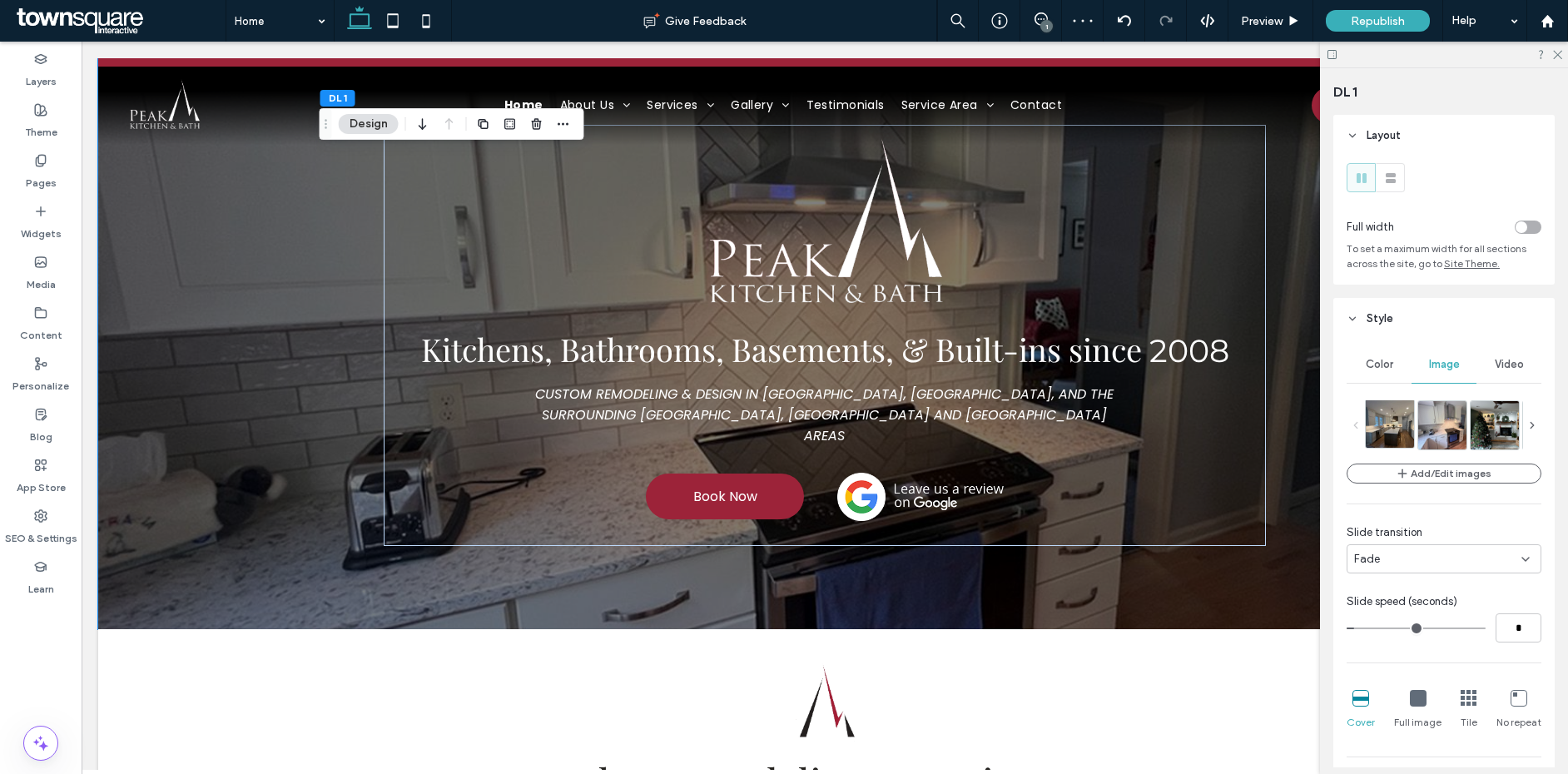
click at [1386, 423] on img at bounding box center [1398, 423] width 64 height 48
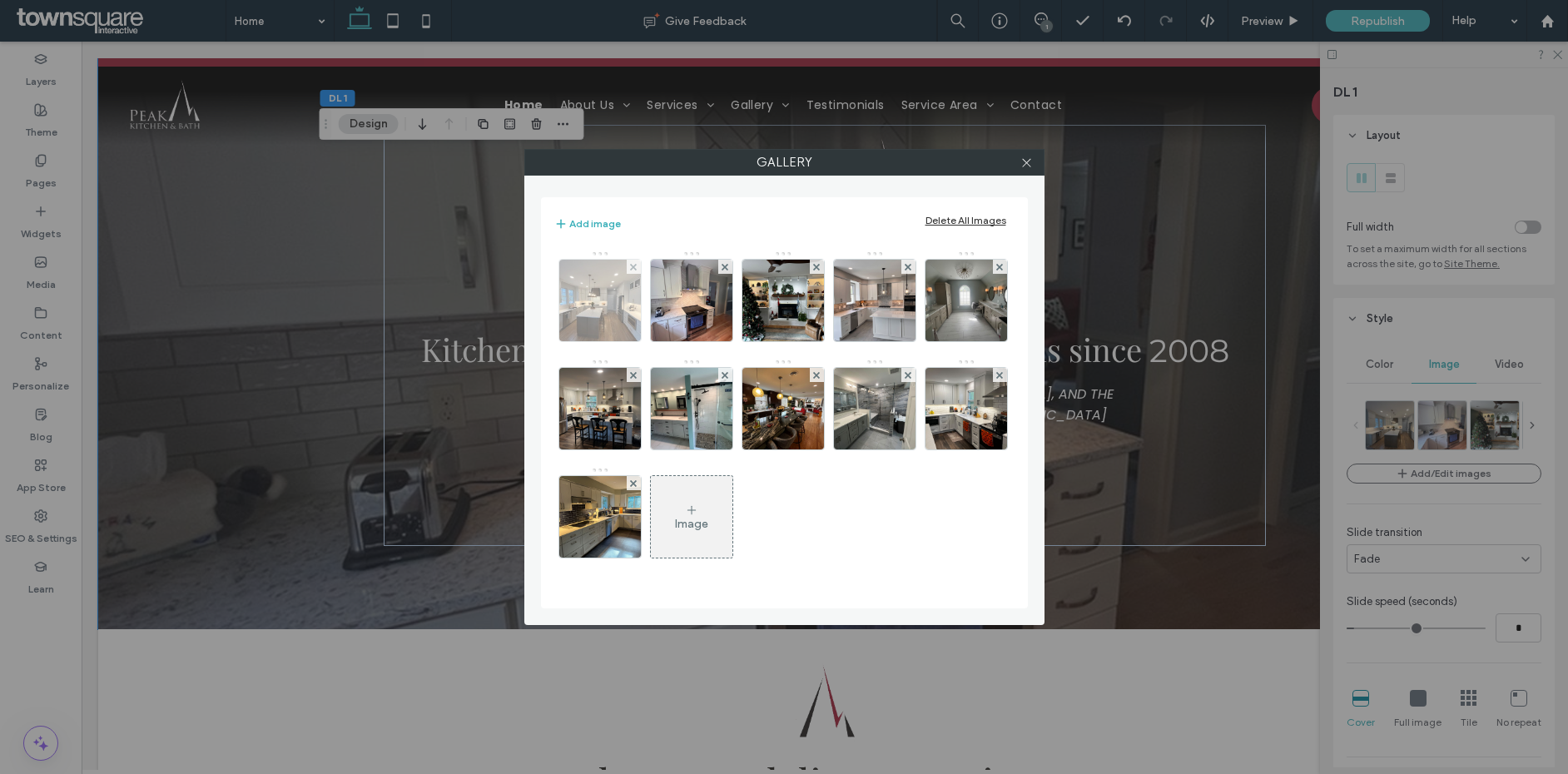
click at [596, 308] on img at bounding box center [600, 300] width 109 height 81
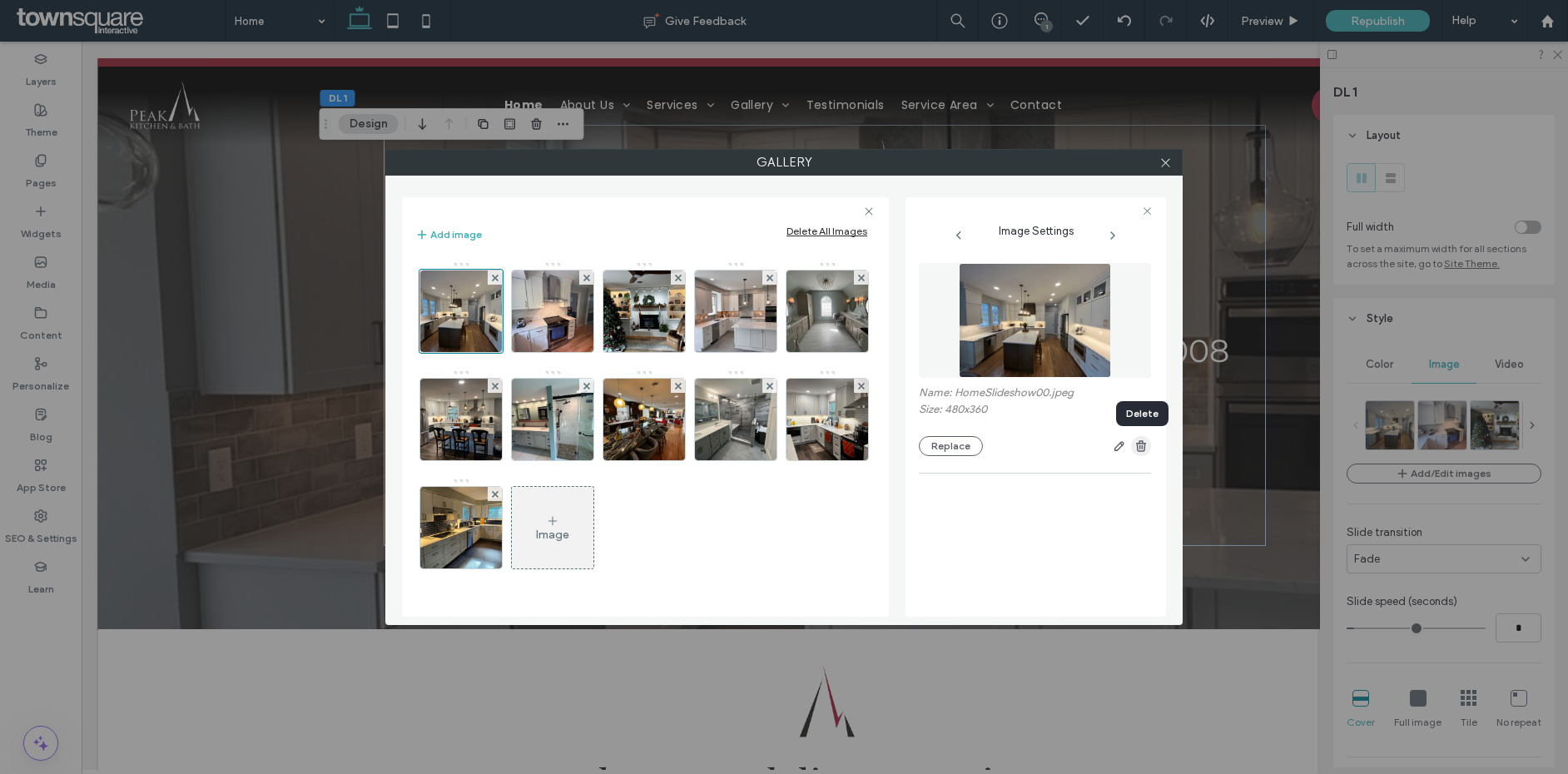
click at [1137, 447] on use "button" at bounding box center [1141, 445] width 10 height 11
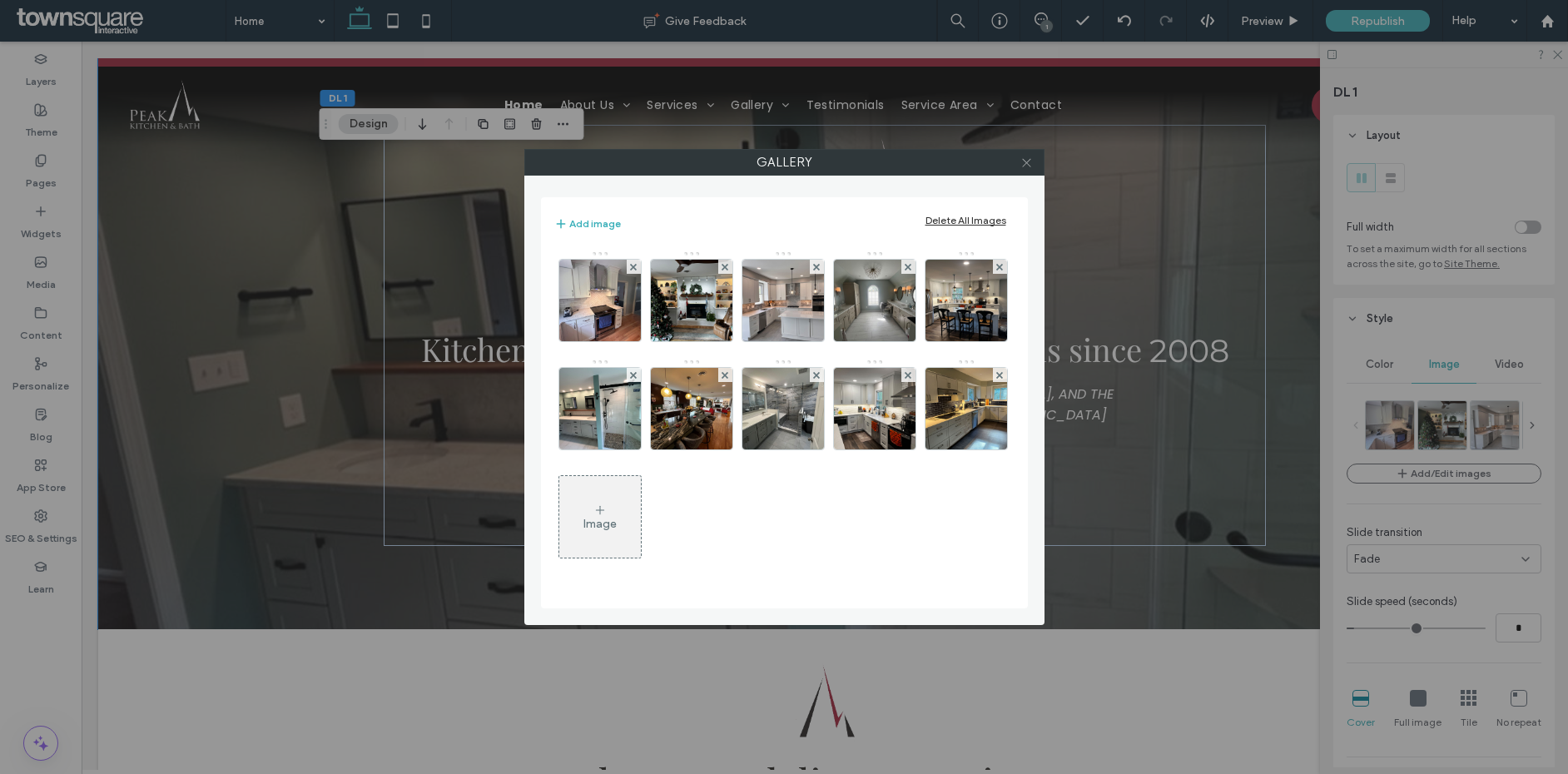
click at [1025, 162] on use at bounding box center [1026, 162] width 8 height 8
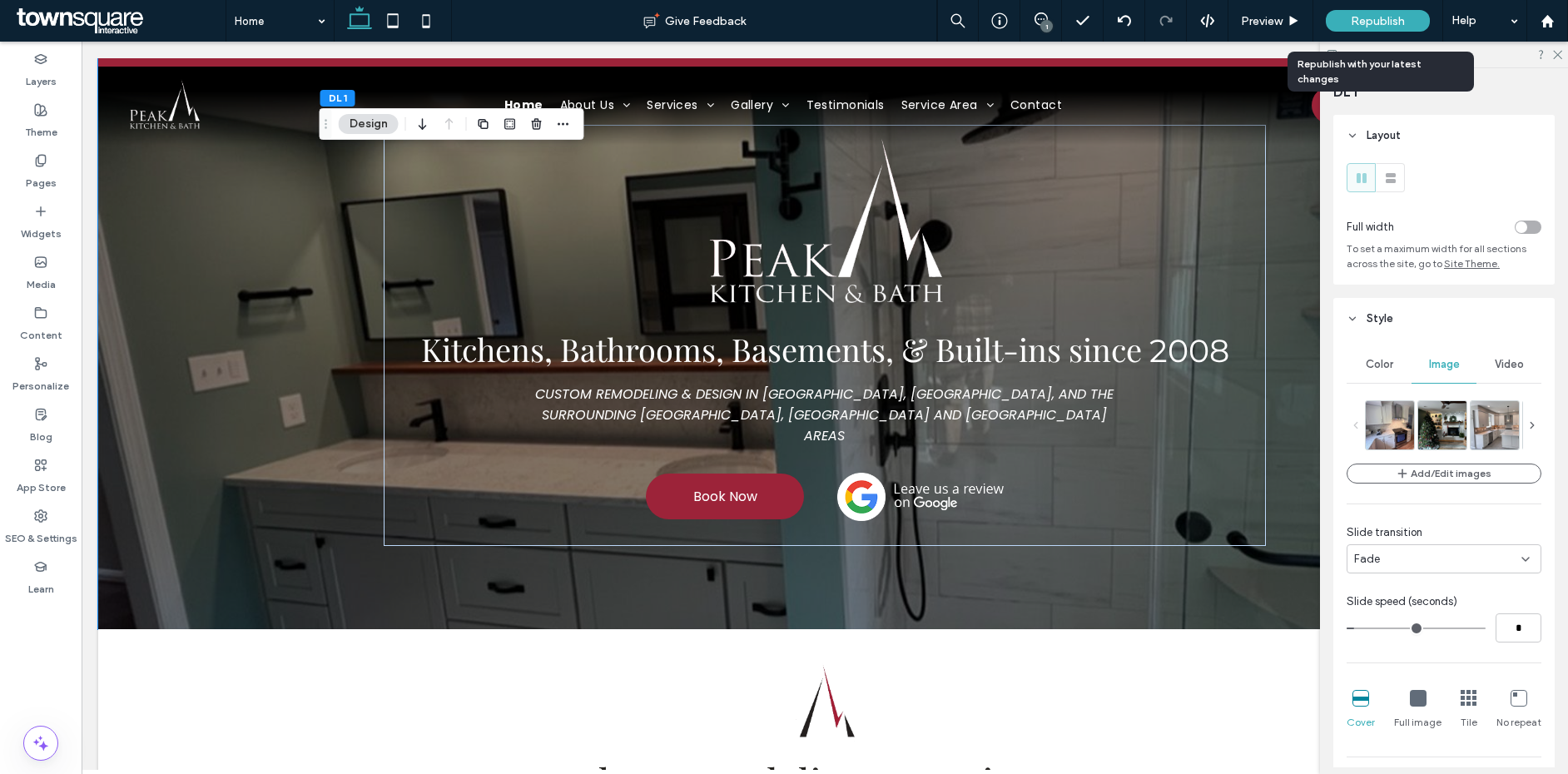
click at [1378, 16] on span "Republish" at bounding box center [1378, 20] width 54 height 14
